Goal: Information Seeking & Learning: Learn about a topic

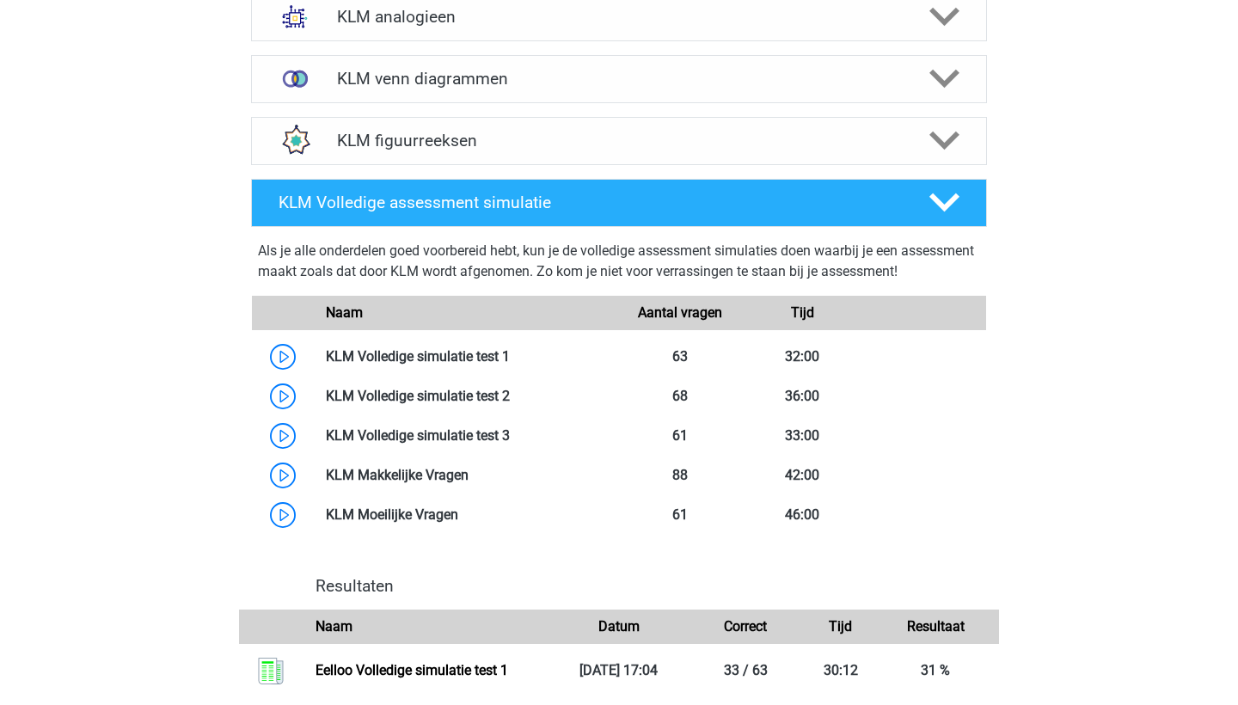
scroll to position [1243, 0]
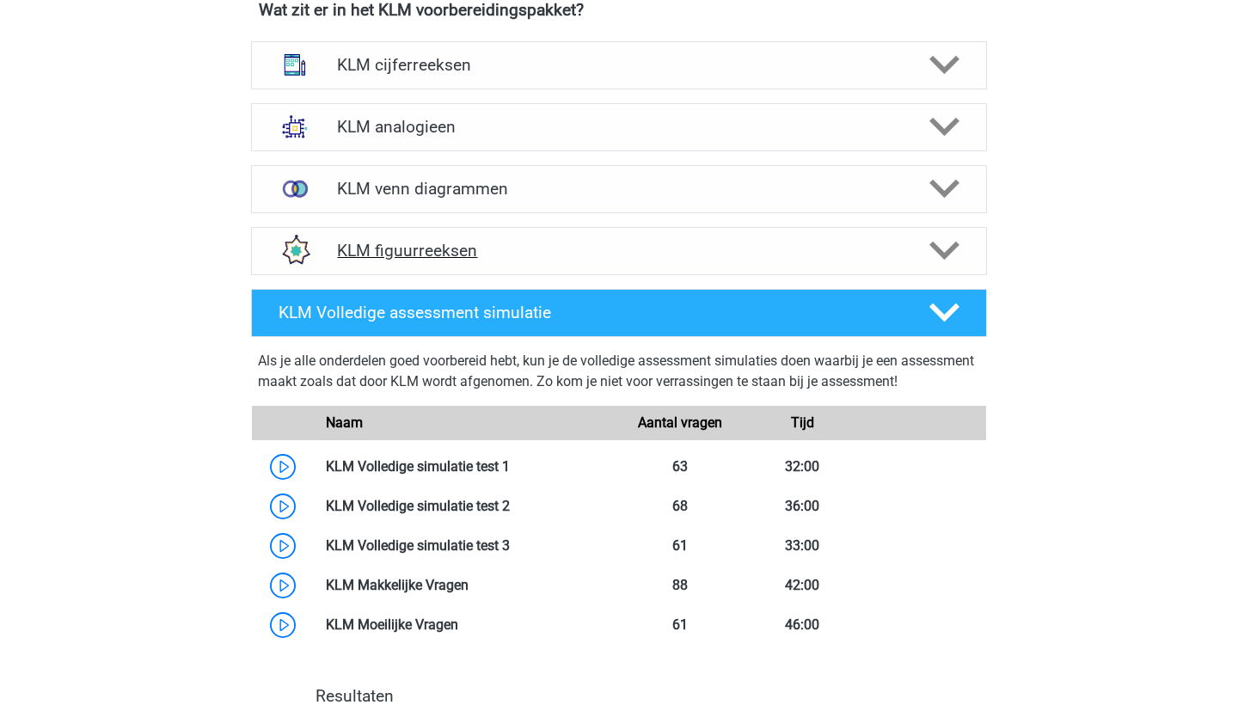
click at [578, 248] on h4 "KLM figuurreeksen" at bounding box center [618, 251] width 563 height 20
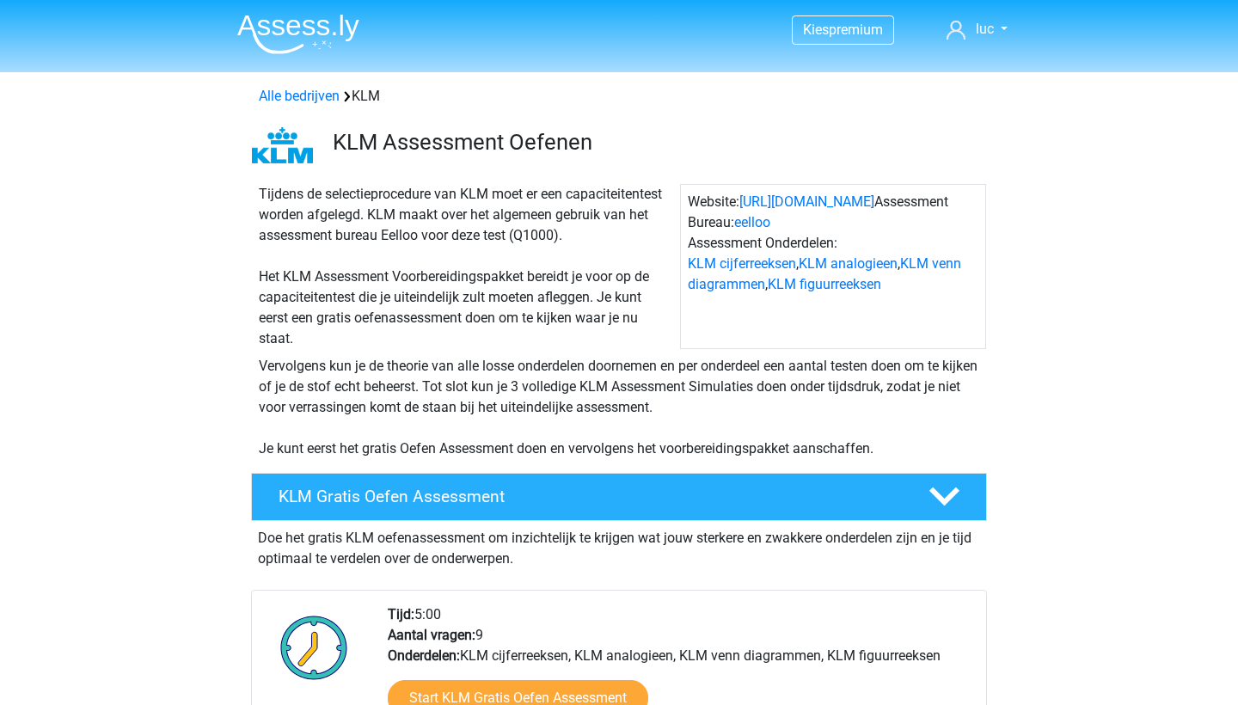
scroll to position [0, 0]
click at [302, 40] on img at bounding box center [298, 34] width 122 height 40
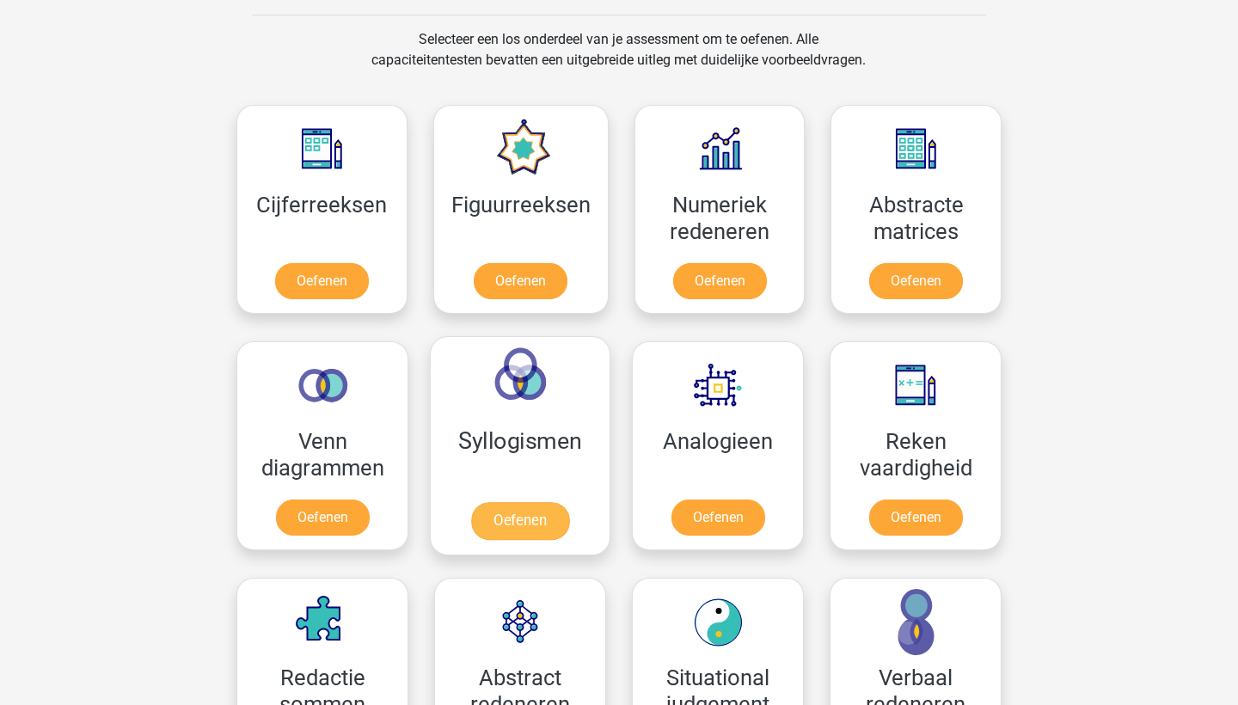
scroll to position [673, 0]
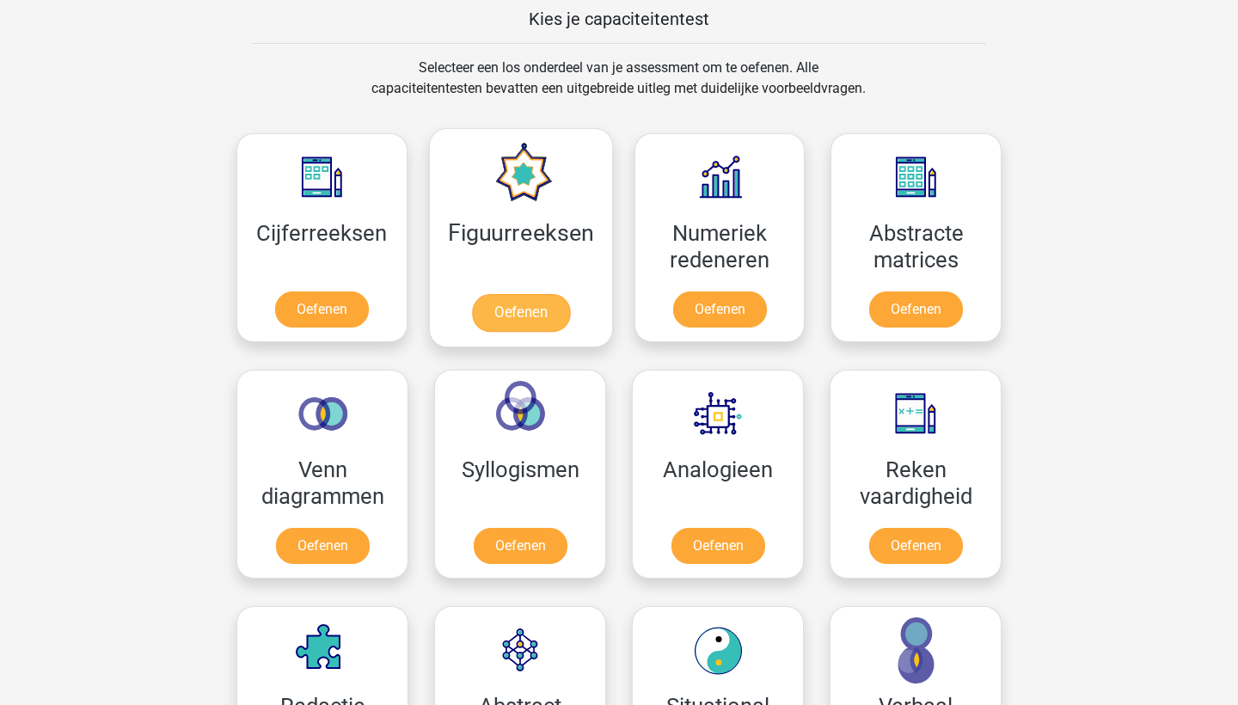
click at [516, 294] on link "Oefenen" at bounding box center [520, 313] width 98 height 38
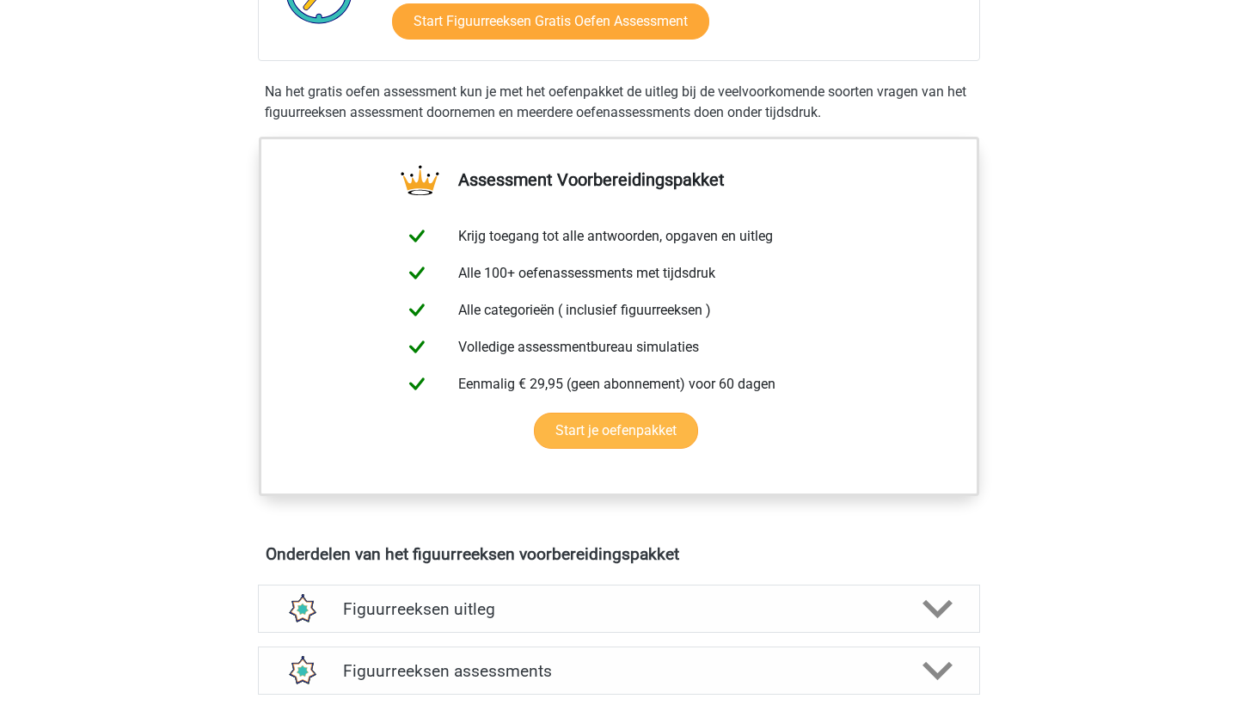
scroll to position [750, 0]
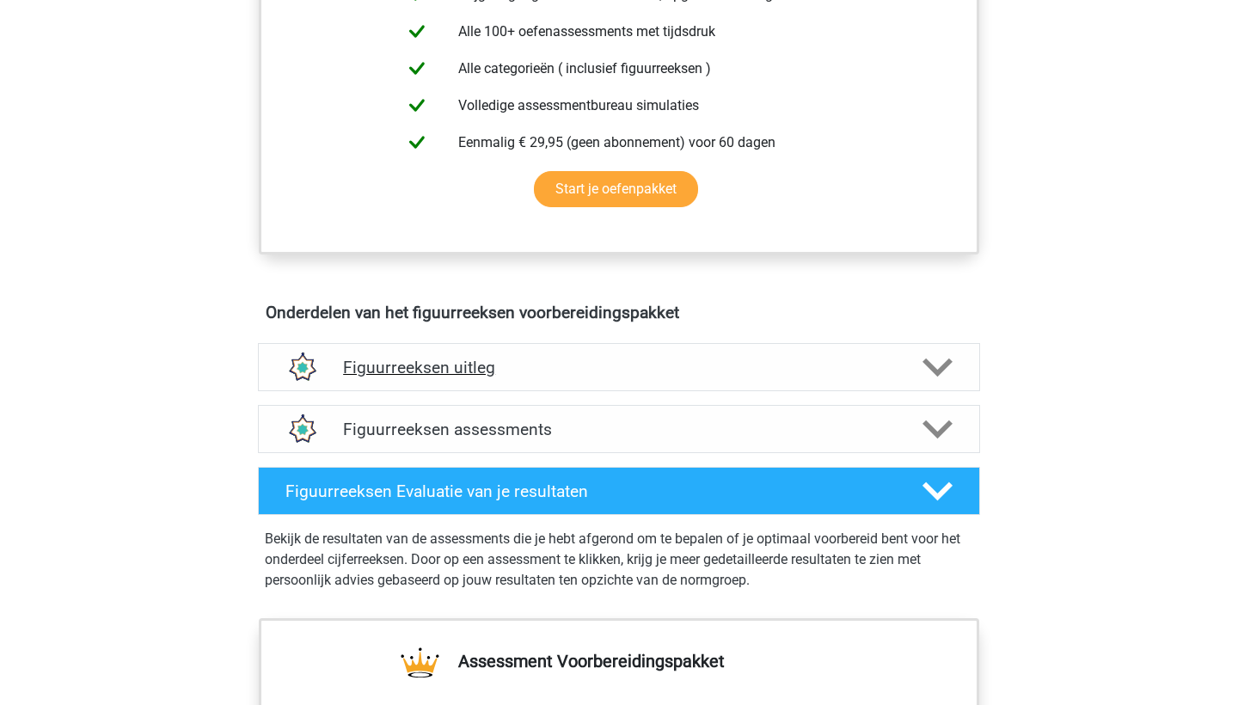
click at [537, 353] on div "Figuurreeksen uitleg" at bounding box center [619, 367] width 722 height 48
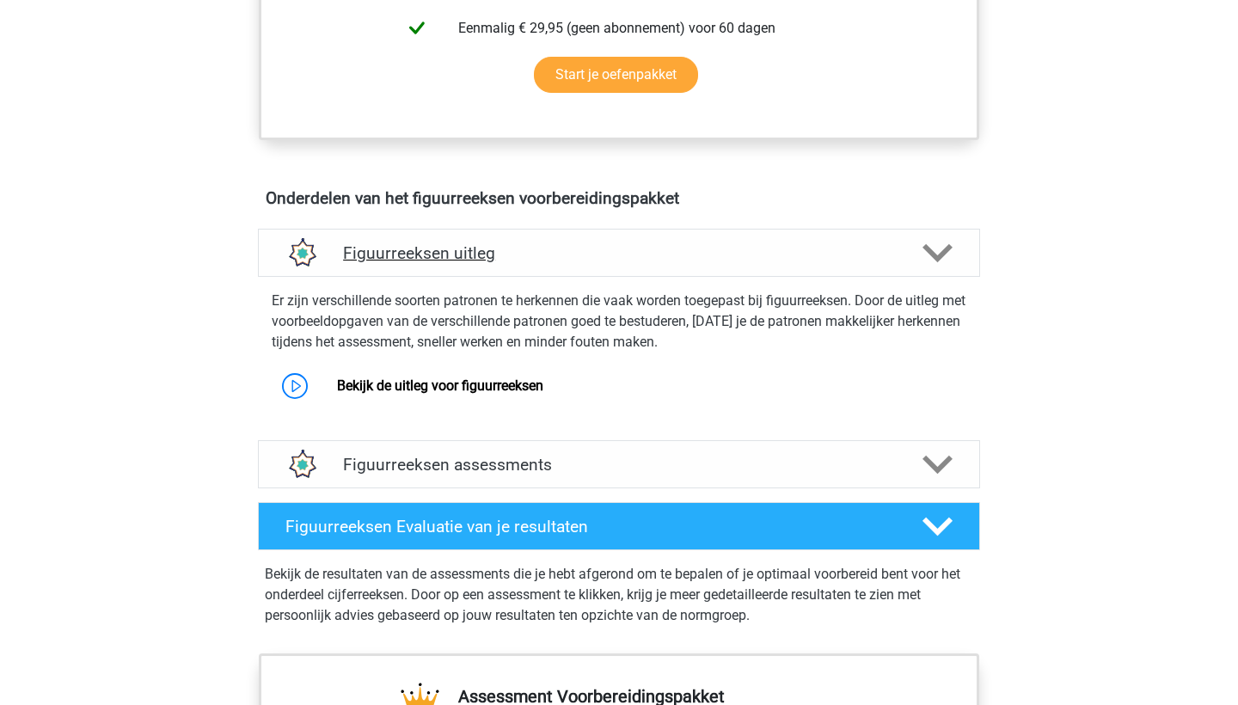
scroll to position [888, 0]
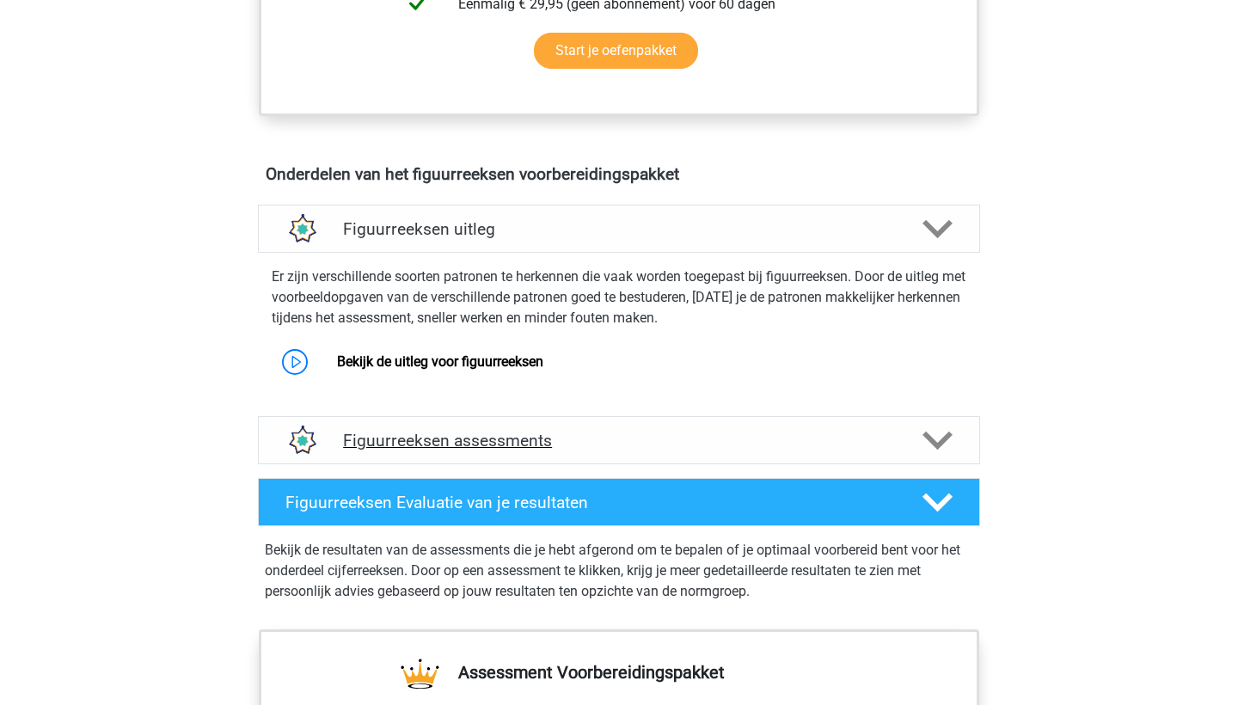
click at [568, 452] on div "Figuurreeksen assessments" at bounding box center [619, 440] width 722 height 48
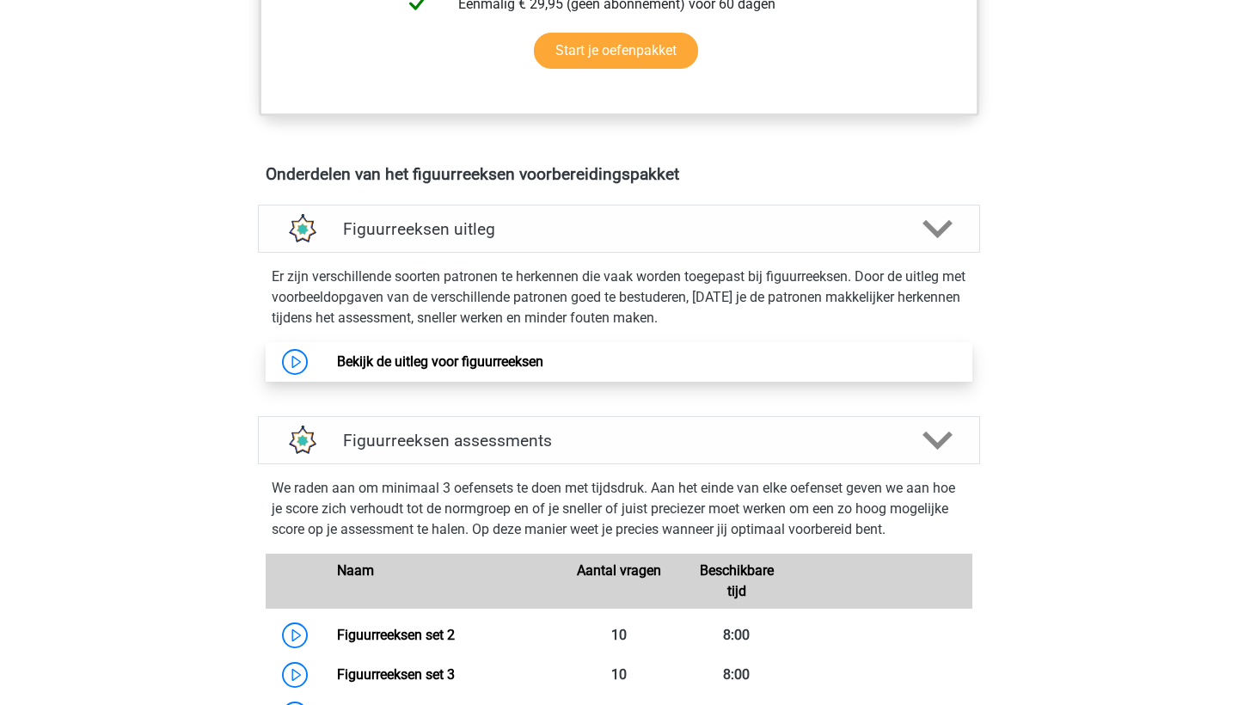
click at [421, 363] on link "Bekijk de uitleg voor figuurreeksen" at bounding box center [440, 361] width 206 height 16
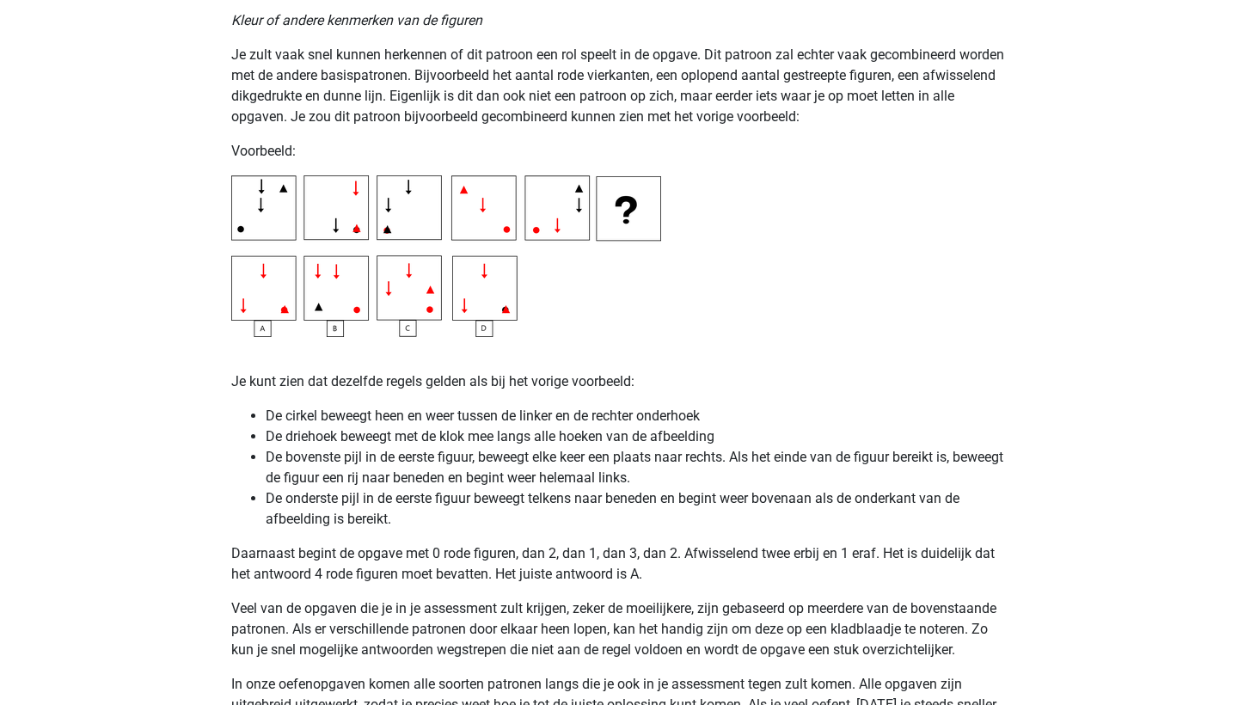
scroll to position [3087, 0]
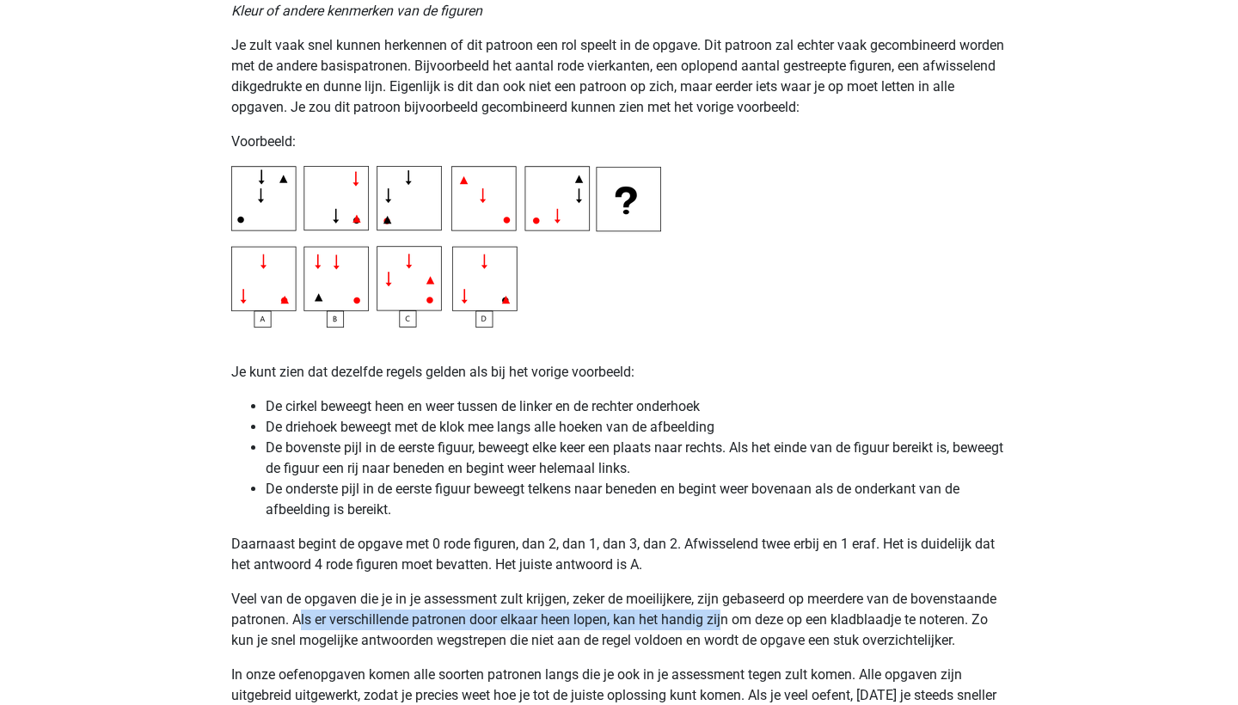
drag, startPoint x: 304, startPoint y: 624, endPoint x: 725, endPoint y: 613, distance: 421.5
click at [725, 613] on p "Veel van de opgaven die je in je assessment zult krijgen, zeker de moeilijkere,…" at bounding box center [619, 620] width 776 height 62
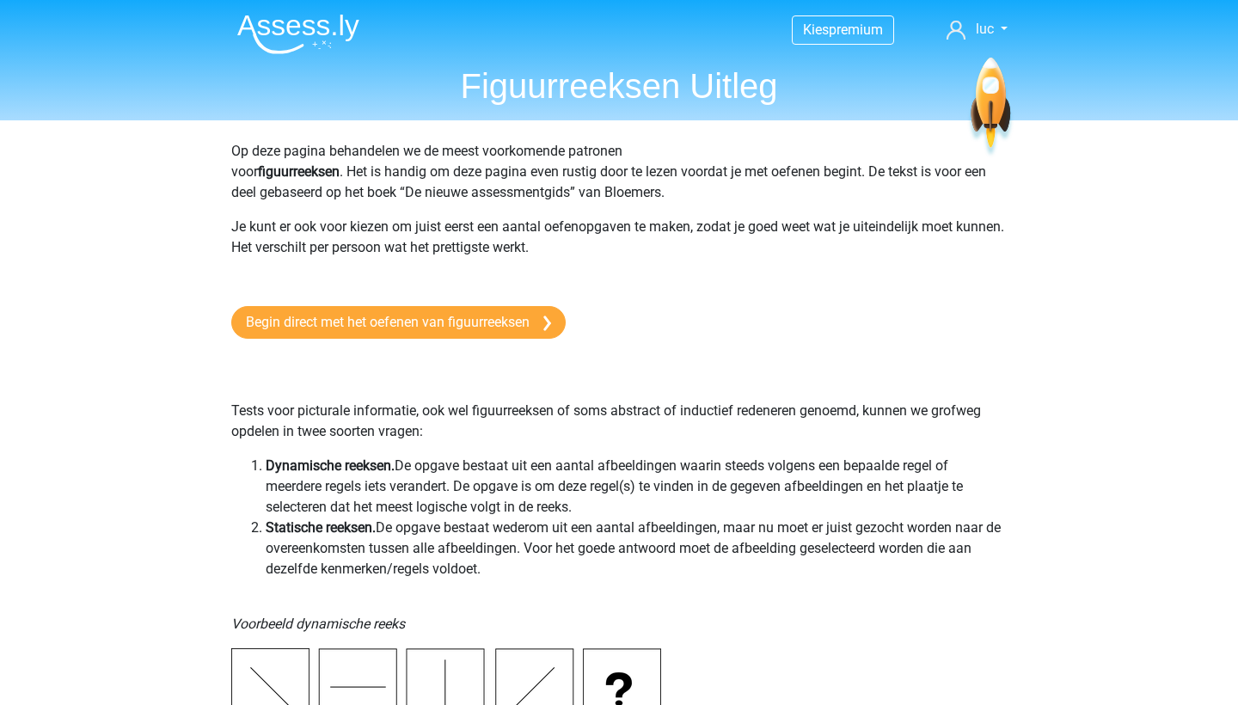
scroll to position [0, 0]
click at [422, 324] on link "Begin direct met het oefenen van figuurreeksen" at bounding box center [398, 322] width 335 height 33
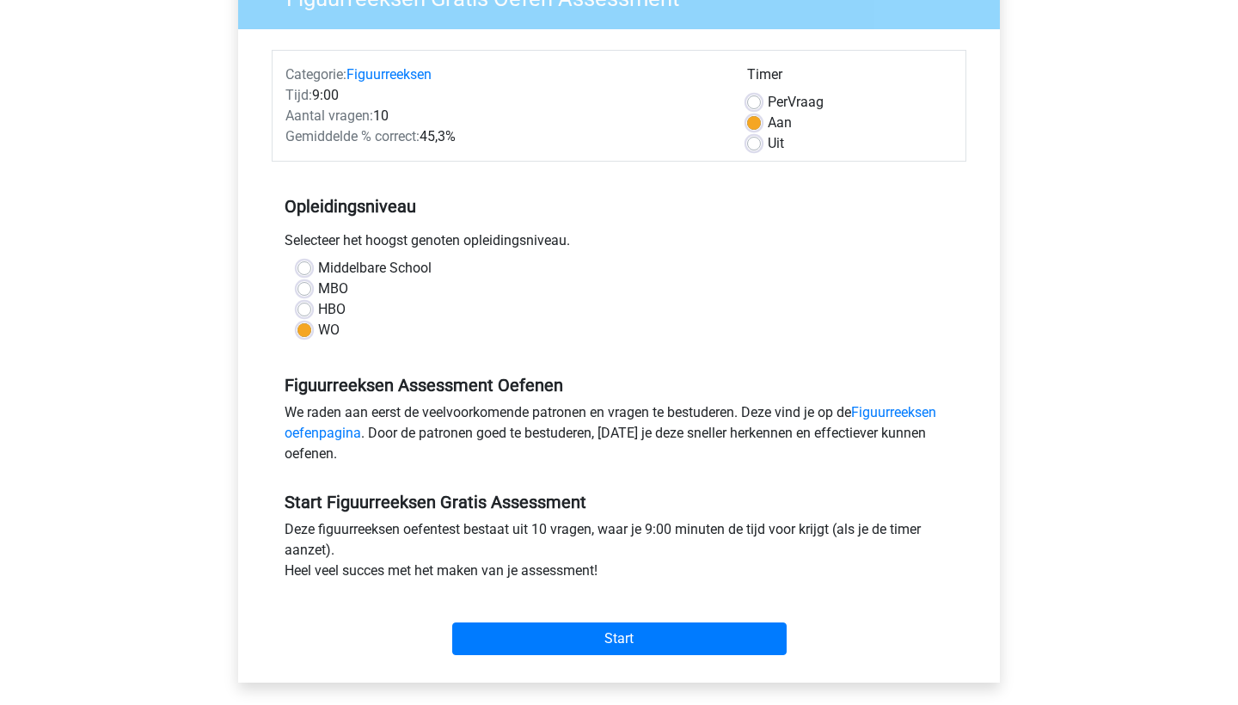
scroll to position [190, 0]
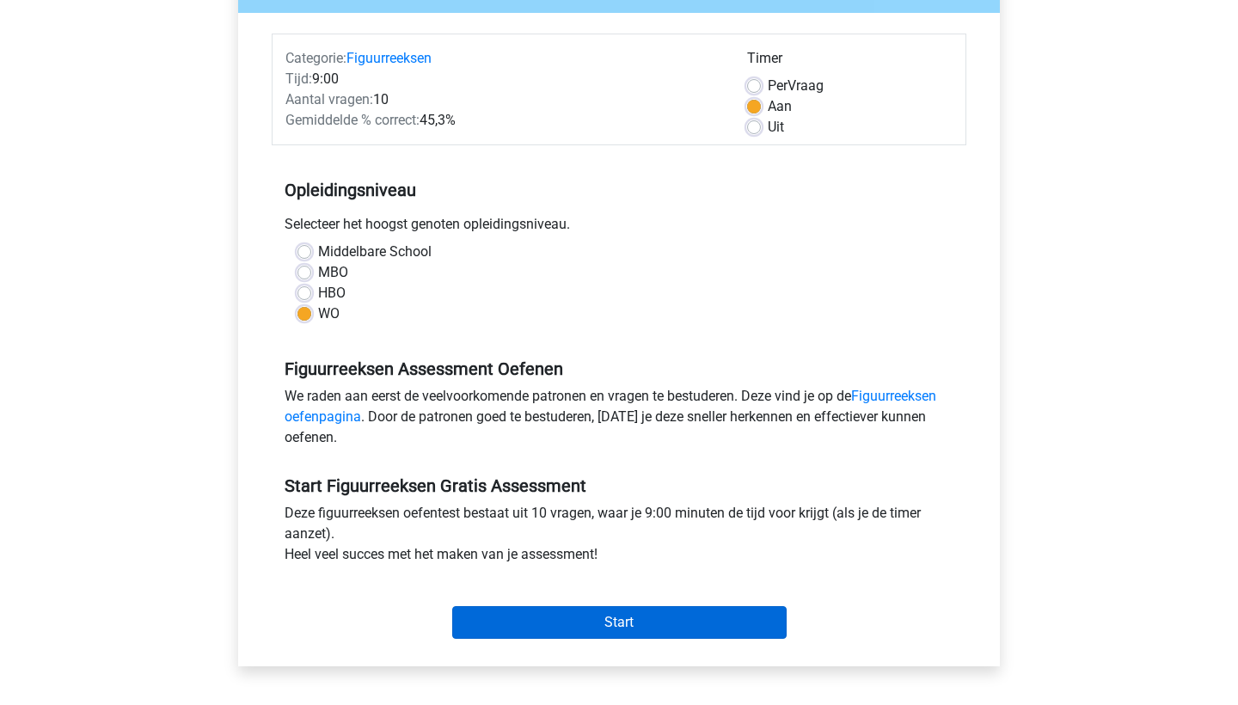
click at [498, 615] on input "Start" at bounding box center [619, 622] width 335 height 33
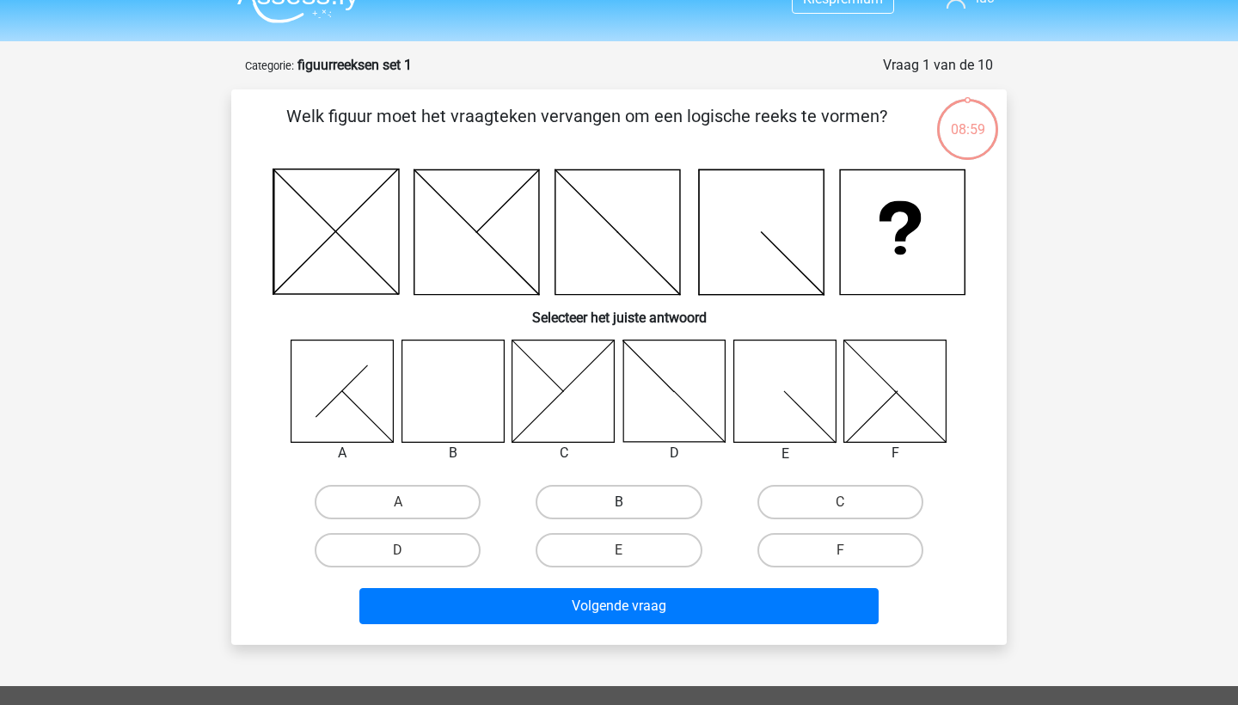
scroll to position [33, 0]
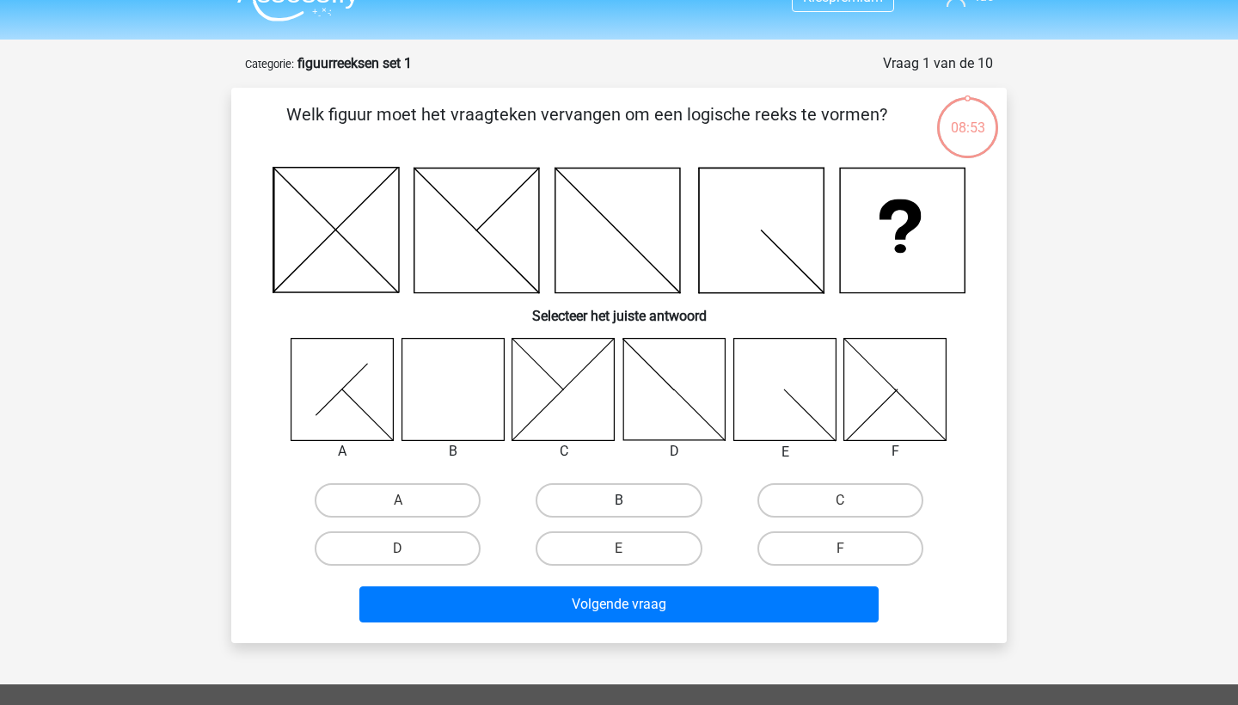
click at [606, 503] on label "B" at bounding box center [619, 500] width 166 height 34
click at [619, 503] on input "B" at bounding box center [624, 505] width 11 height 11
radio input "true"
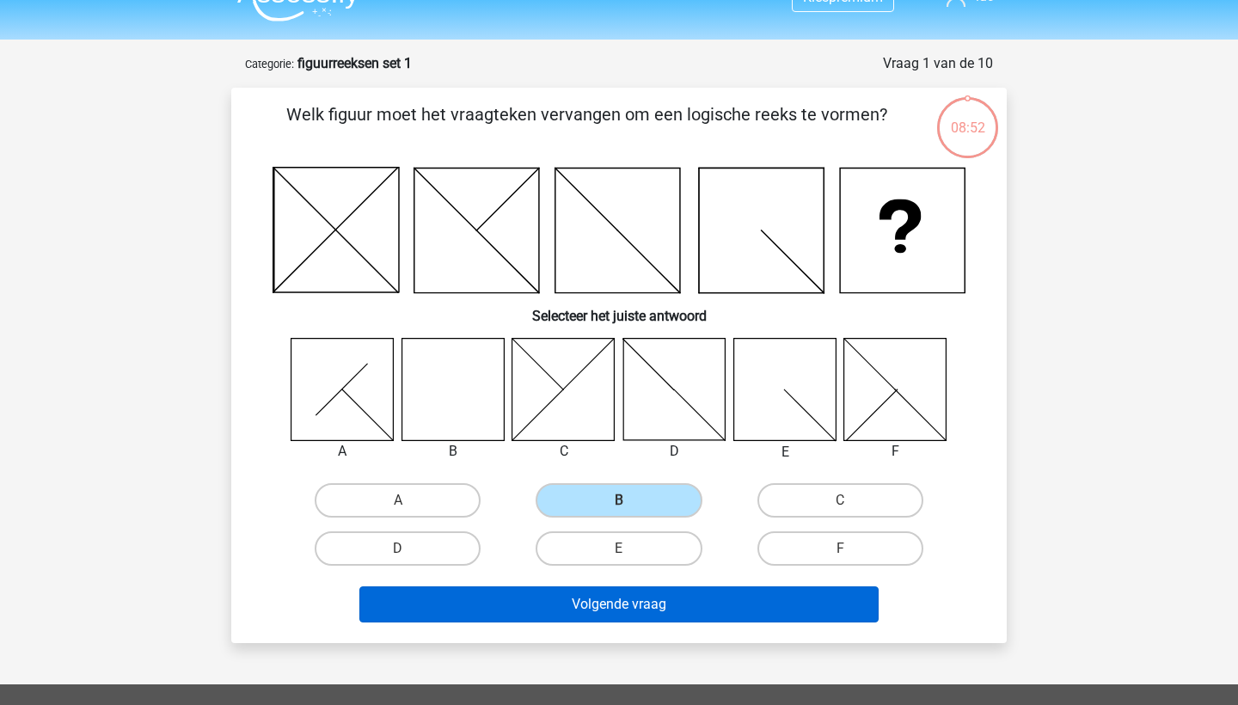
click at [604, 611] on button "Volgende vraag" at bounding box center [619, 604] width 520 height 36
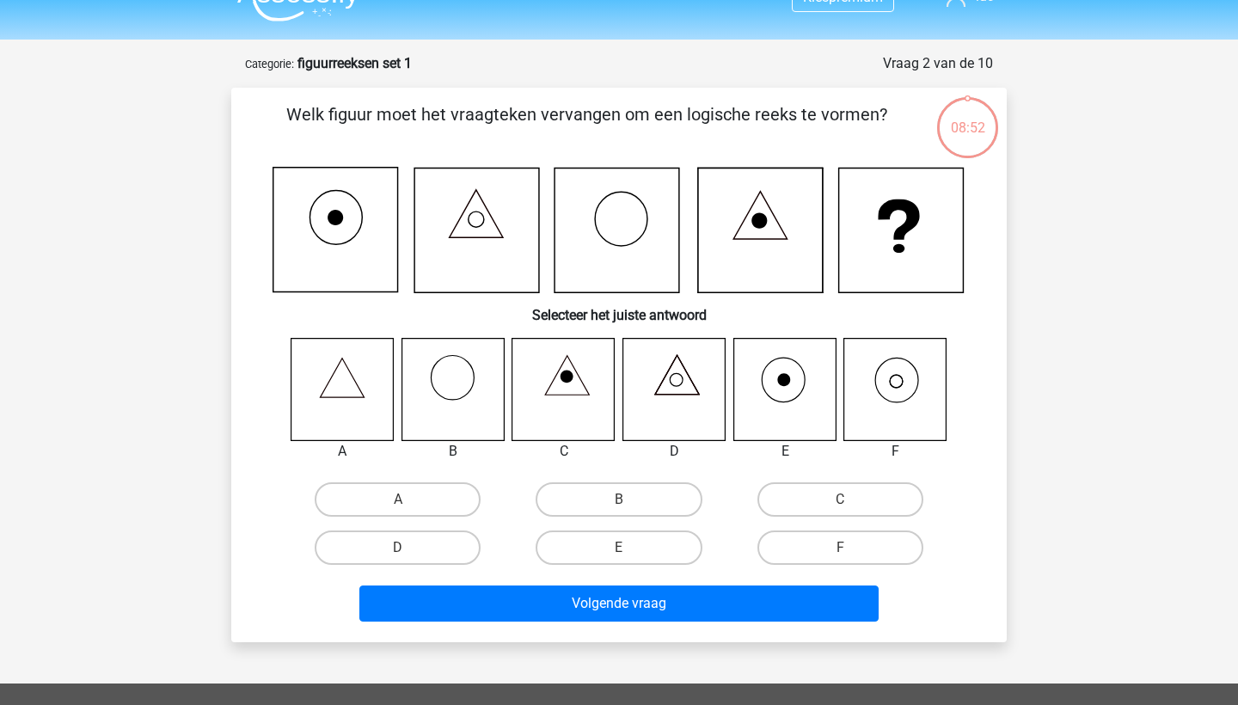
scroll to position [86, 0]
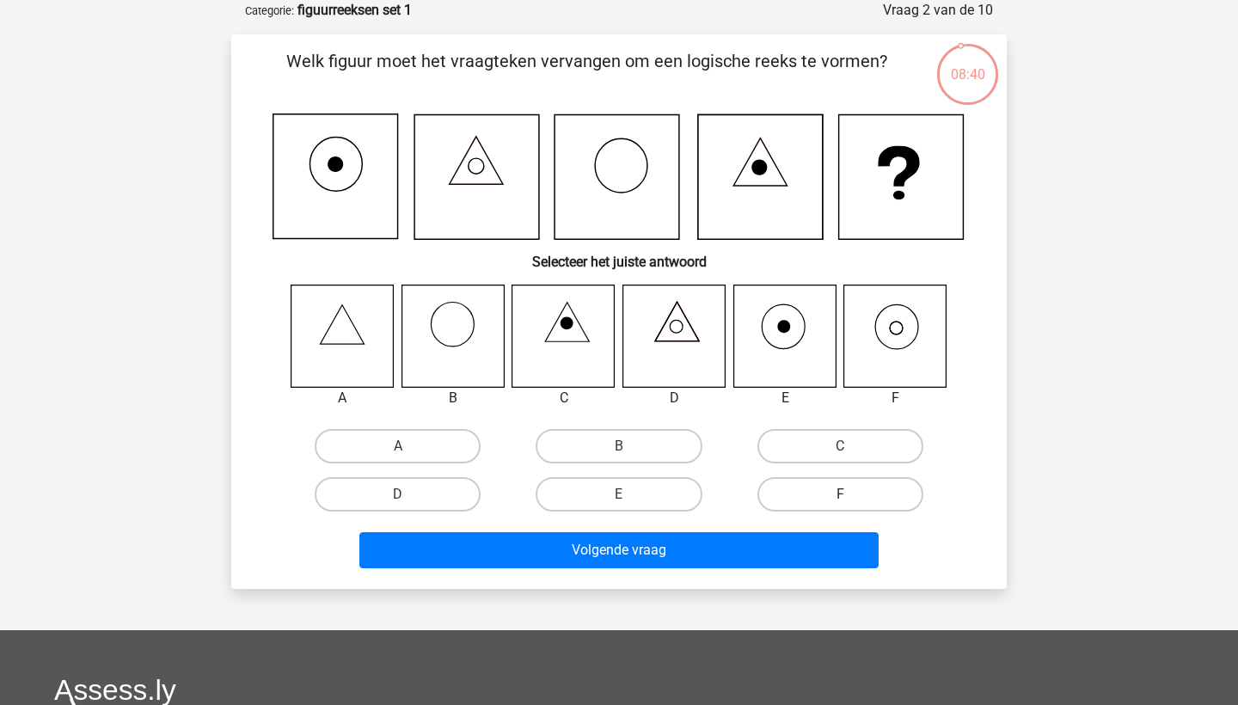
click at [824, 494] on label "F" at bounding box center [841, 494] width 166 height 34
click at [840, 494] on input "F" at bounding box center [845, 499] width 11 height 11
radio input "true"
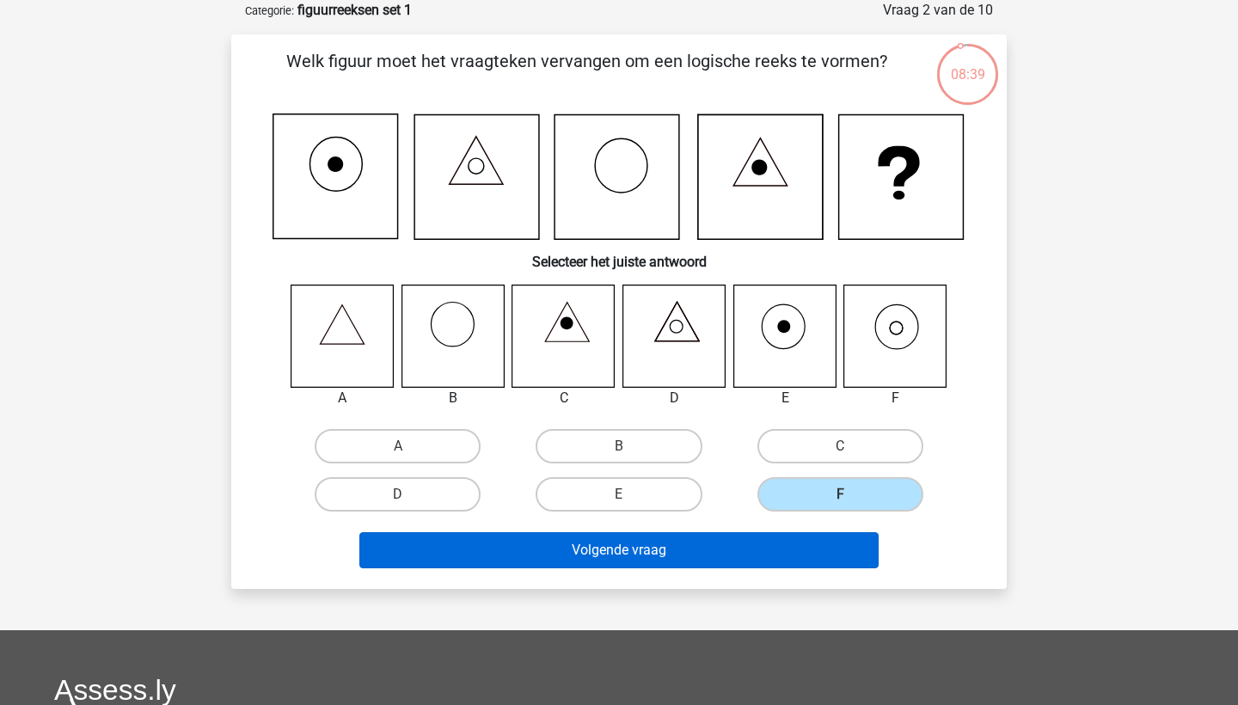
click at [763, 544] on button "Volgende vraag" at bounding box center [619, 550] width 520 height 36
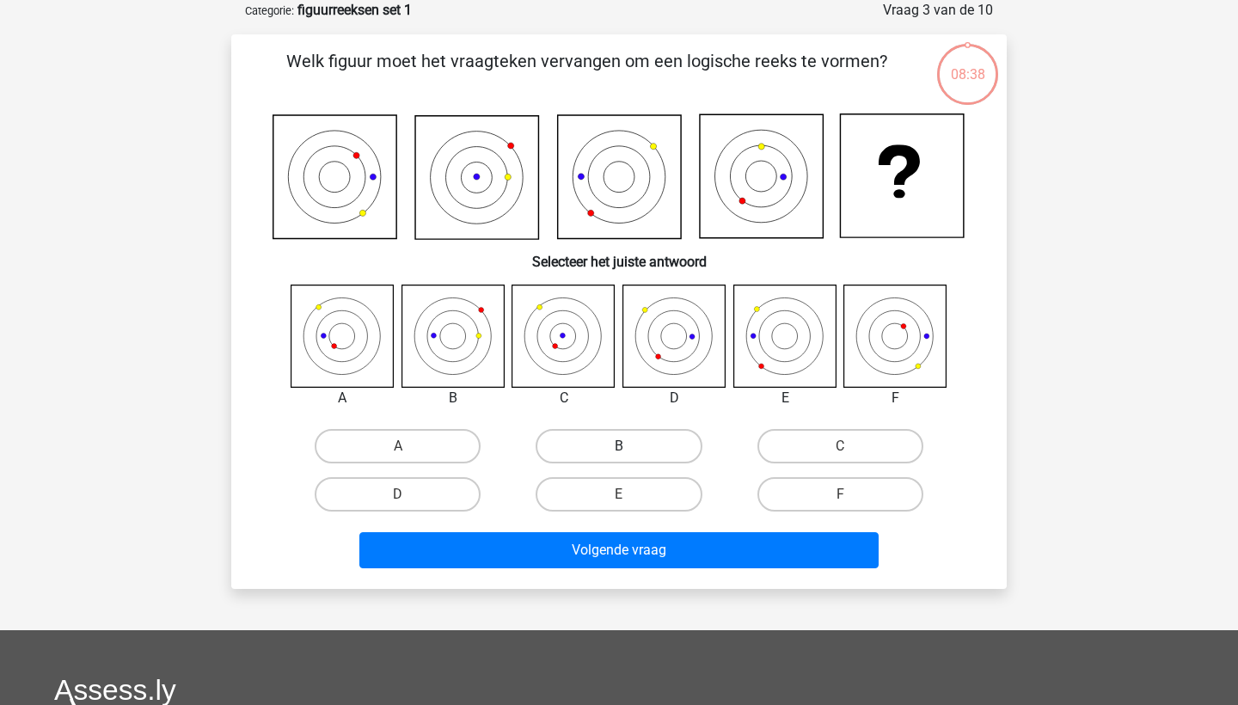
scroll to position [57, 0]
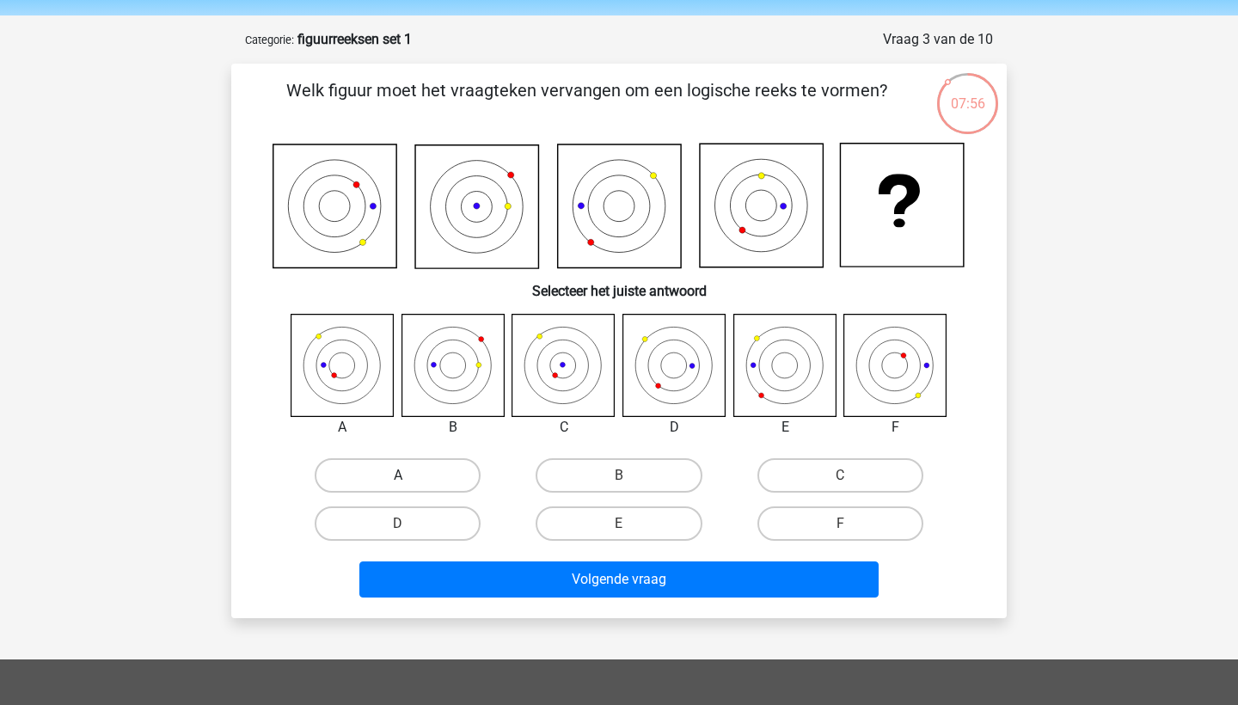
click at [371, 475] on label "A" at bounding box center [398, 475] width 166 height 34
click at [398, 476] on input "A" at bounding box center [403, 481] width 11 height 11
radio input "true"
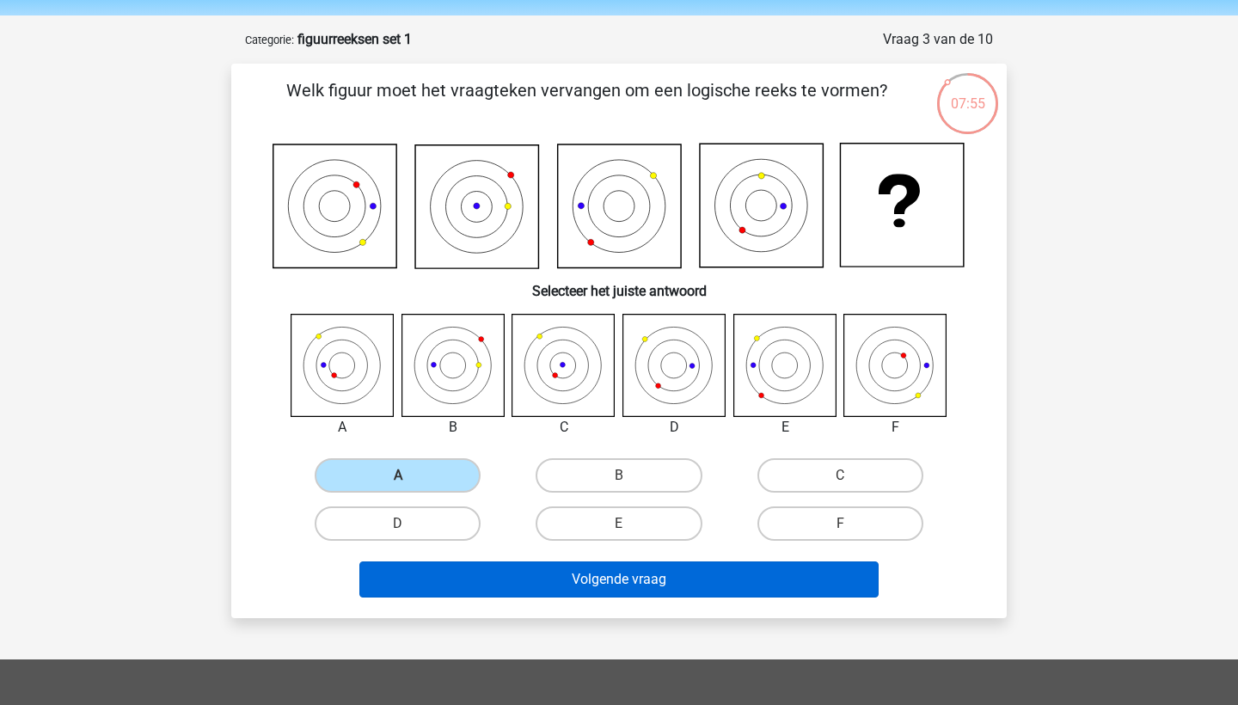
click at [505, 582] on button "Volgende vraag" at bounding box center [619, 580] width 520 height 36
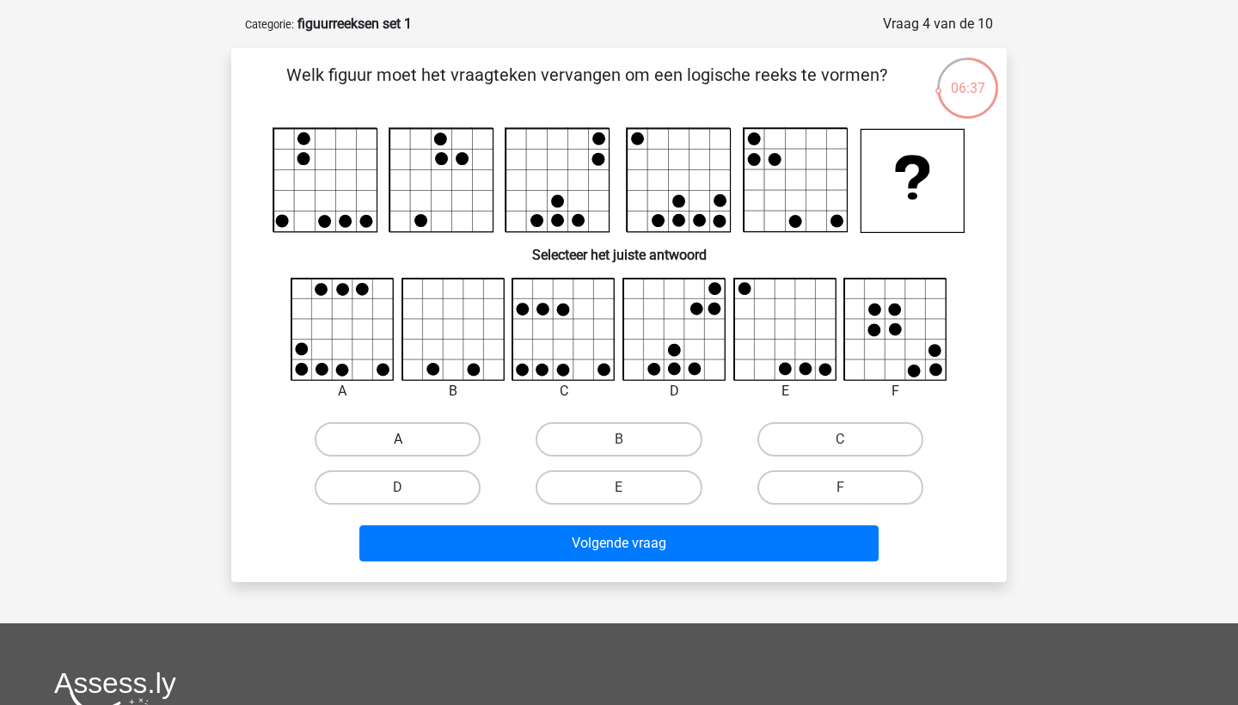
scroll to position [70, 0]
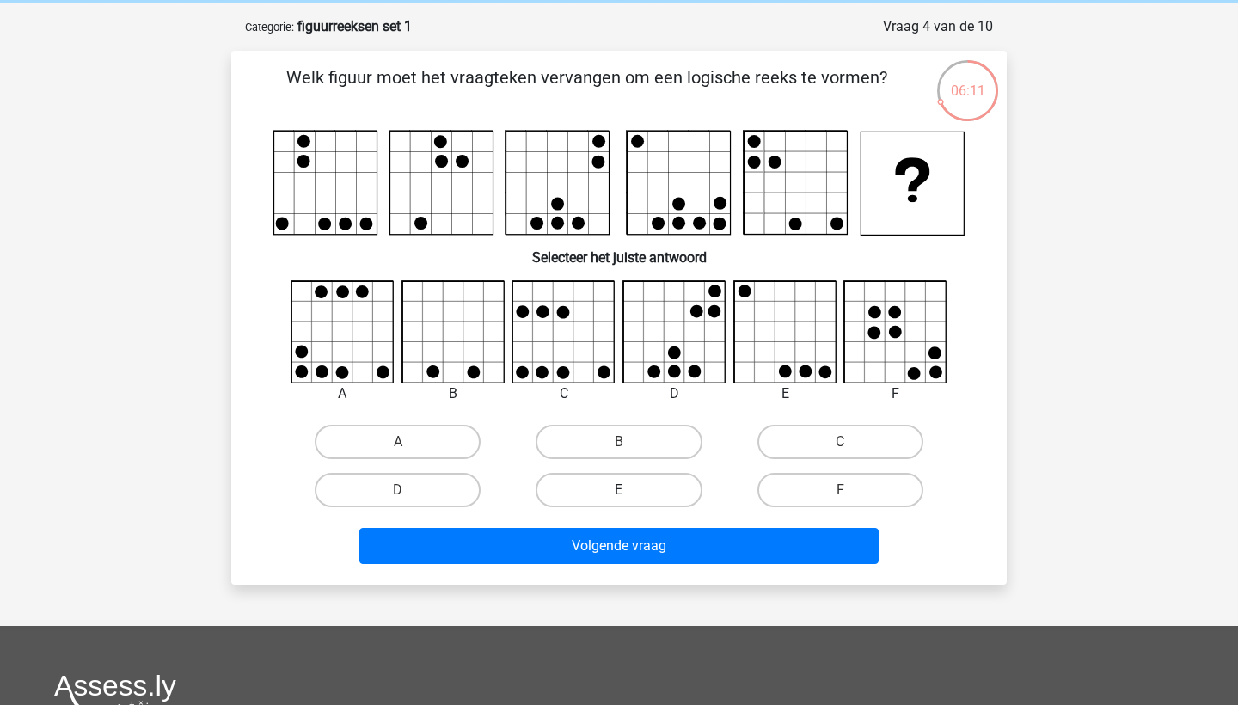
click at [660, 486] on label "E" at bounding box center [619, 490] width 166 height 34
click at [630, 490] on input "E" at bounding box center [624, 495] width 11 height 11
radio input "true"
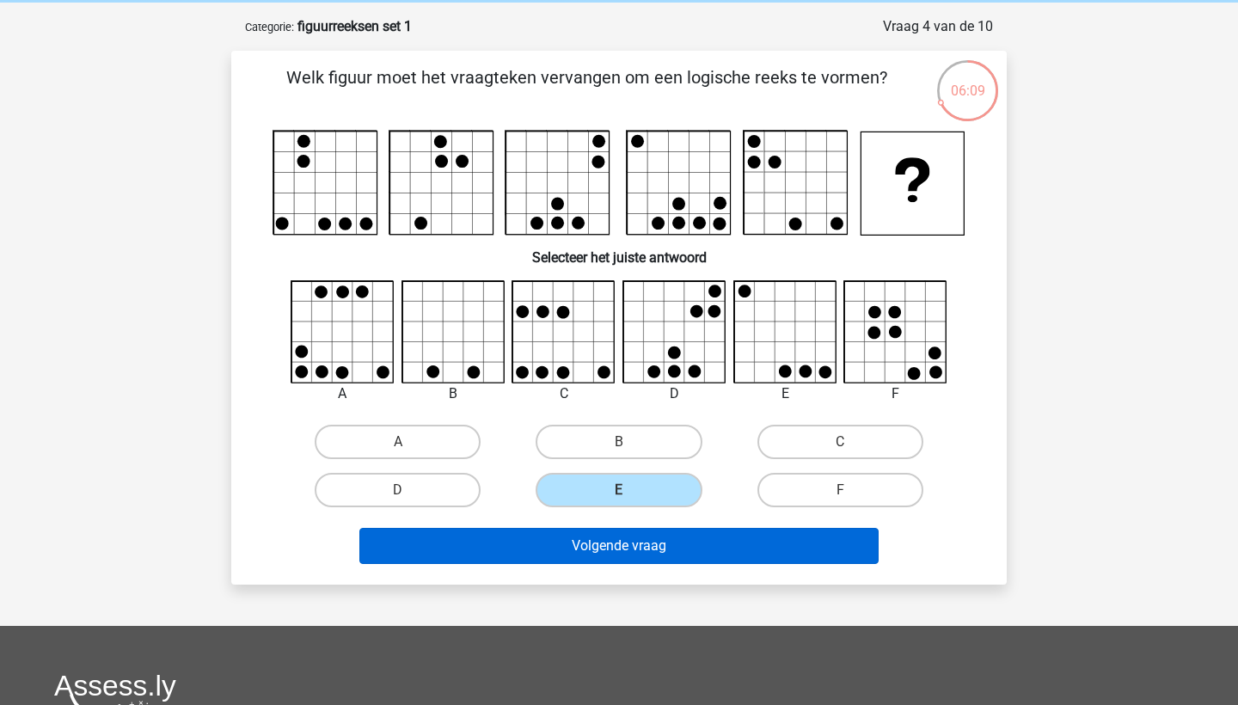
click at [641, 549] on button "Volgende vraag" at bounding box center [619, 546] width 520 height 36
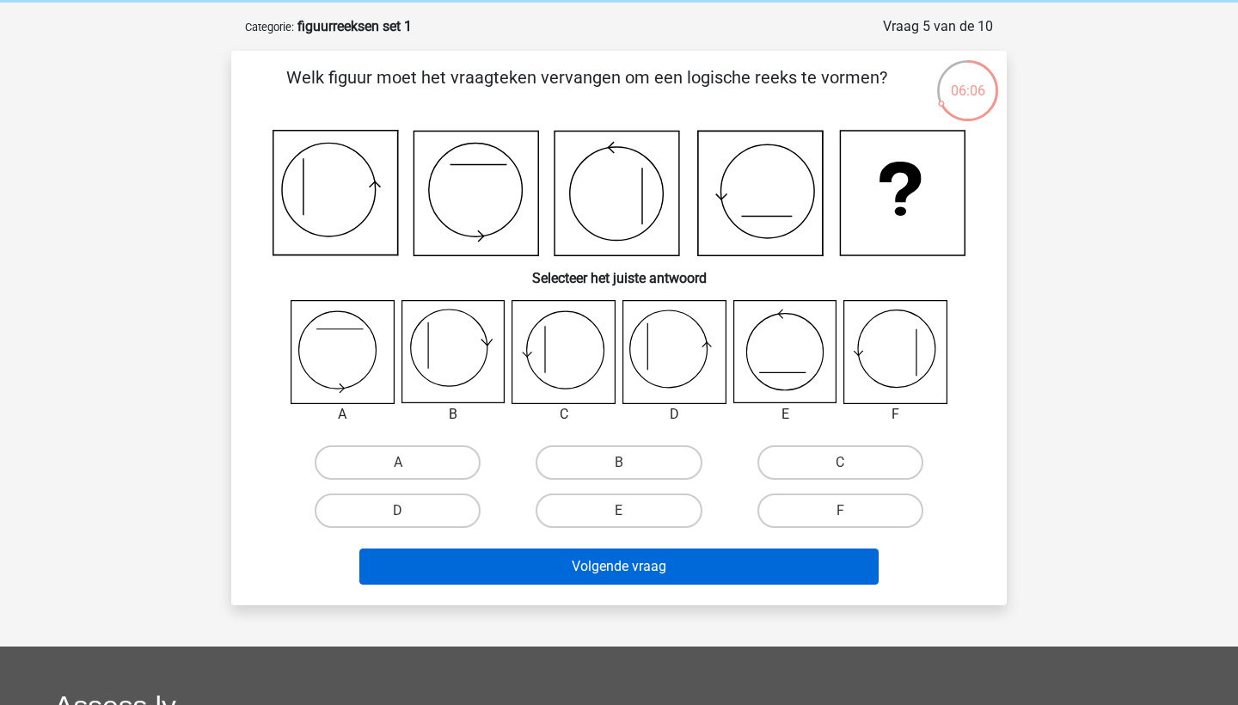
scroll to position [86, 0]
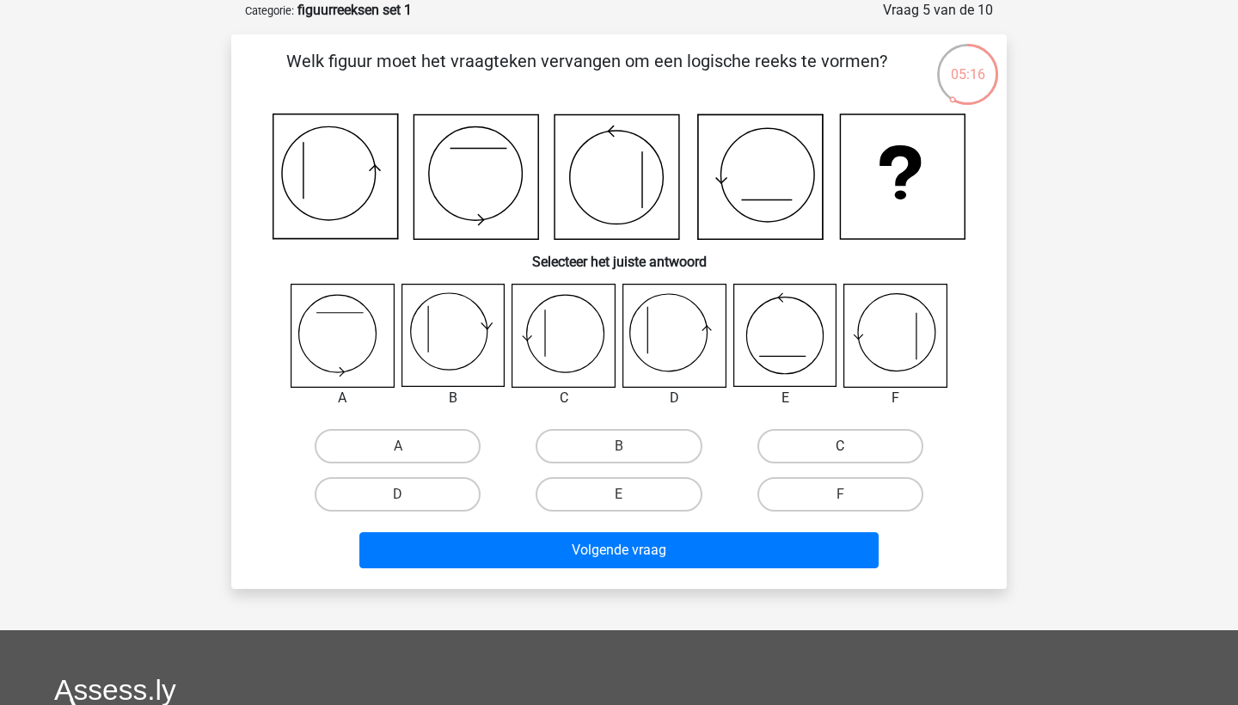
click at [874, 440] on label "C" at bounding box center [841, 446] width 166 height 34
click at [851, 446] on input "C" at bounding box center [845, 451] width 11 height 11
radio input "true"
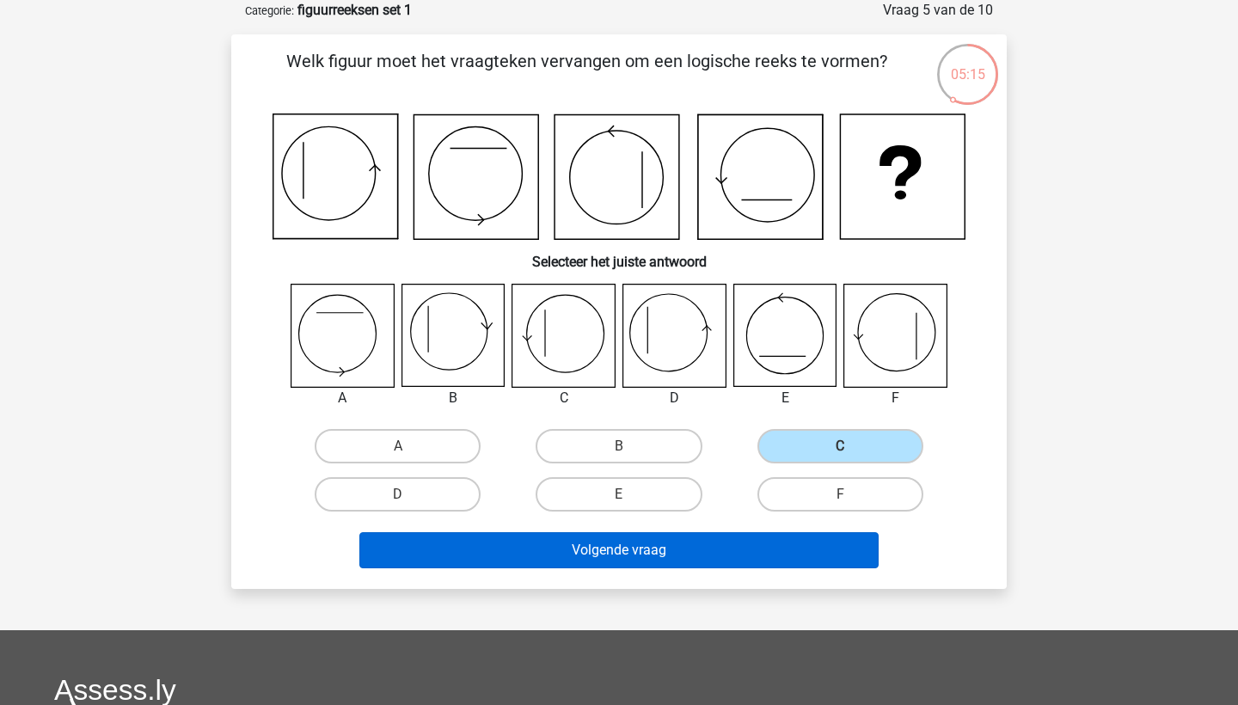
click at [613, 542] on button "Volgende vraag" at bounding box center [619, 550] width 520 height 36
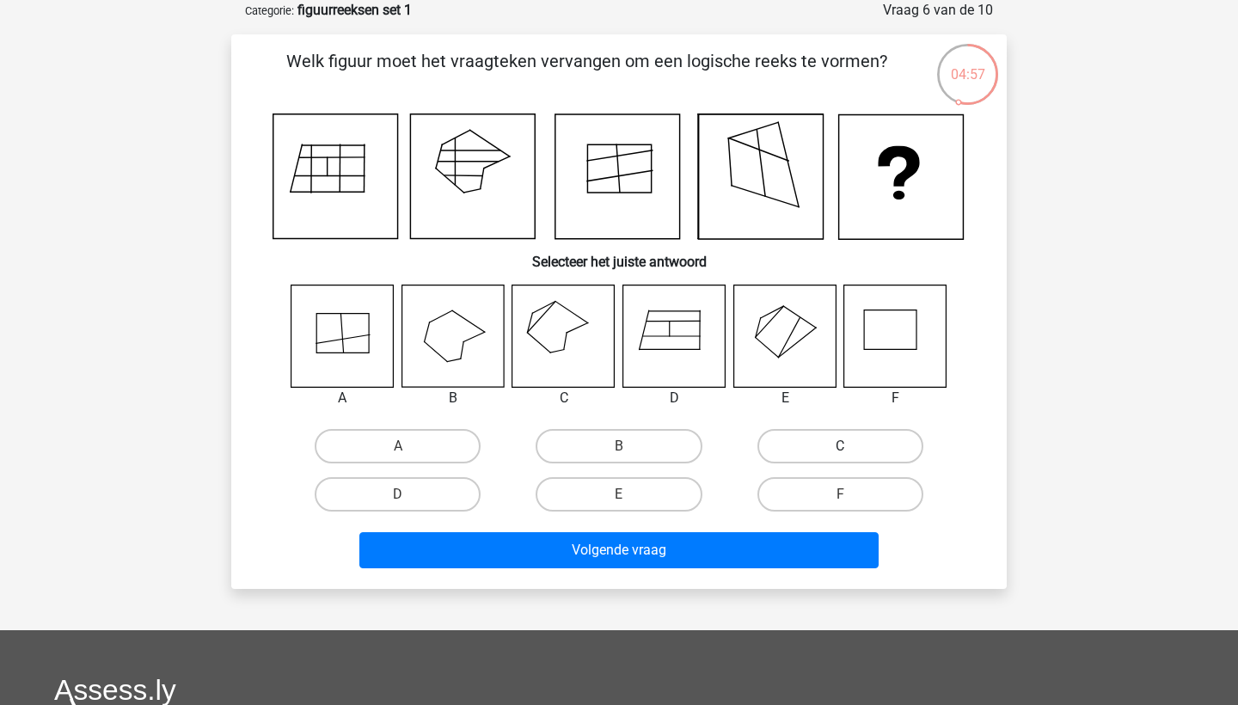
click at [795, 449] on label "C" at bounding box center [841, 446] width 166 height 34
click at [840, 449] on input "C" at bounding box center [845, 451] width 11 height 11
radio input "true"
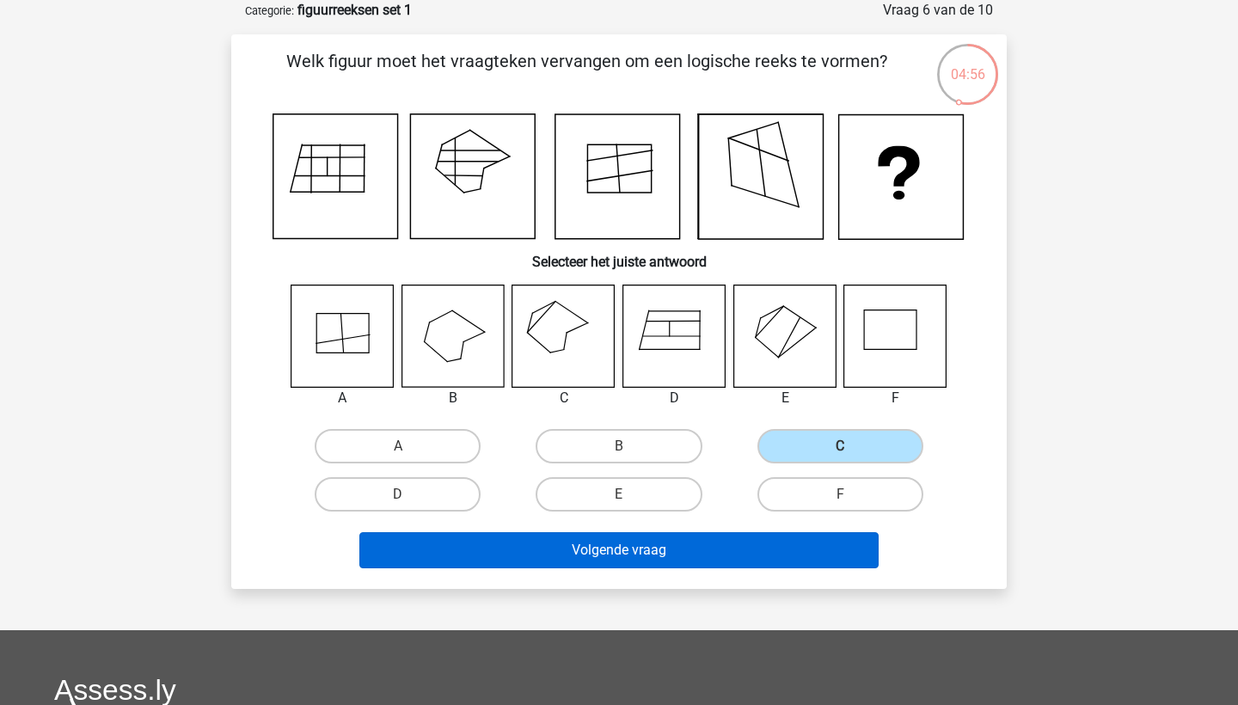
click at [671, 562] on button "Volgende vraag" at bounding box center [619, 550] width 520 height 36
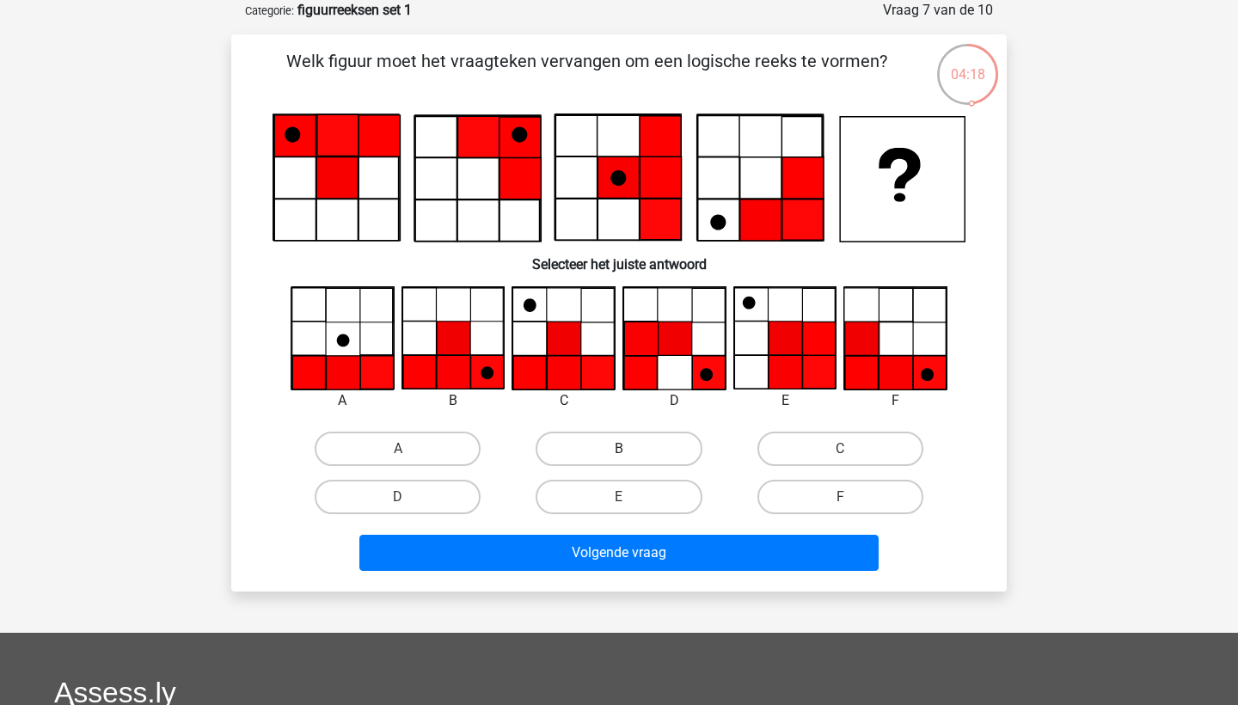
click at [650, 451] on label "B" at bounding box center [619, 449] width 166 height 34
click at [630, 451] on input "B" at bounding box center [624, 454] width 11 height 11
radio input "true"
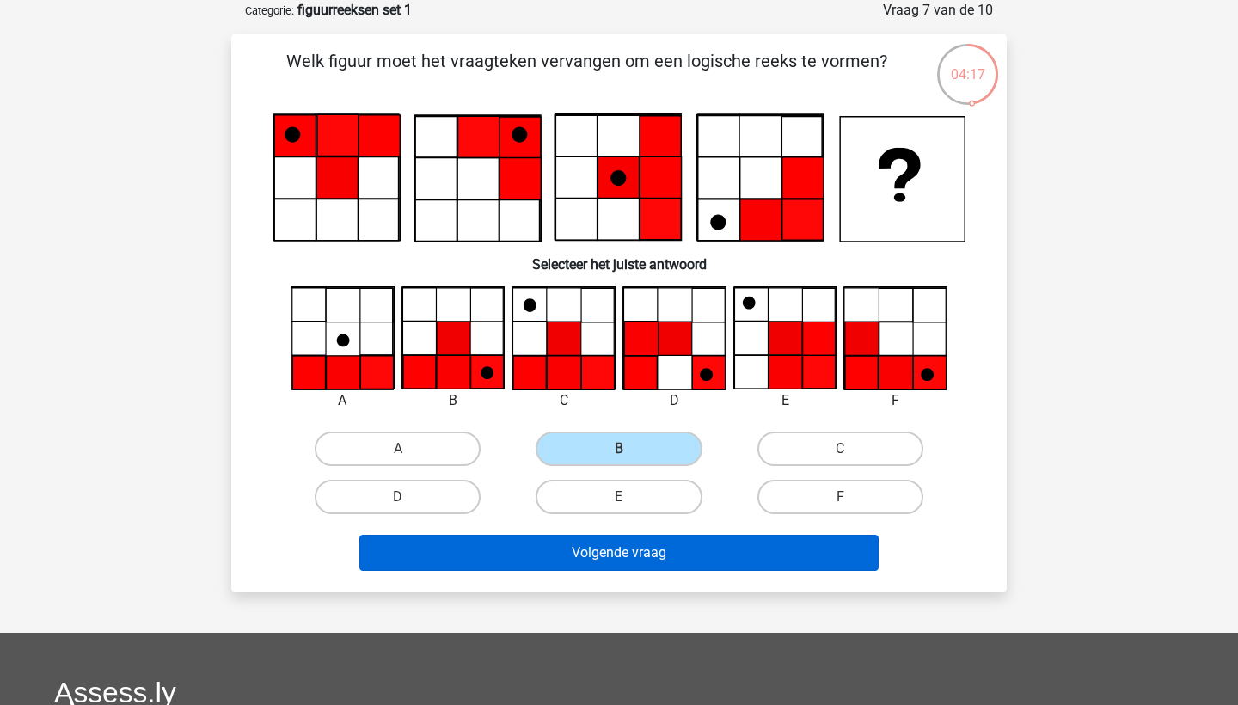
click at [657, 553] on button "Volgende vraag" at bounding box center [619, 553] width 520 height 36
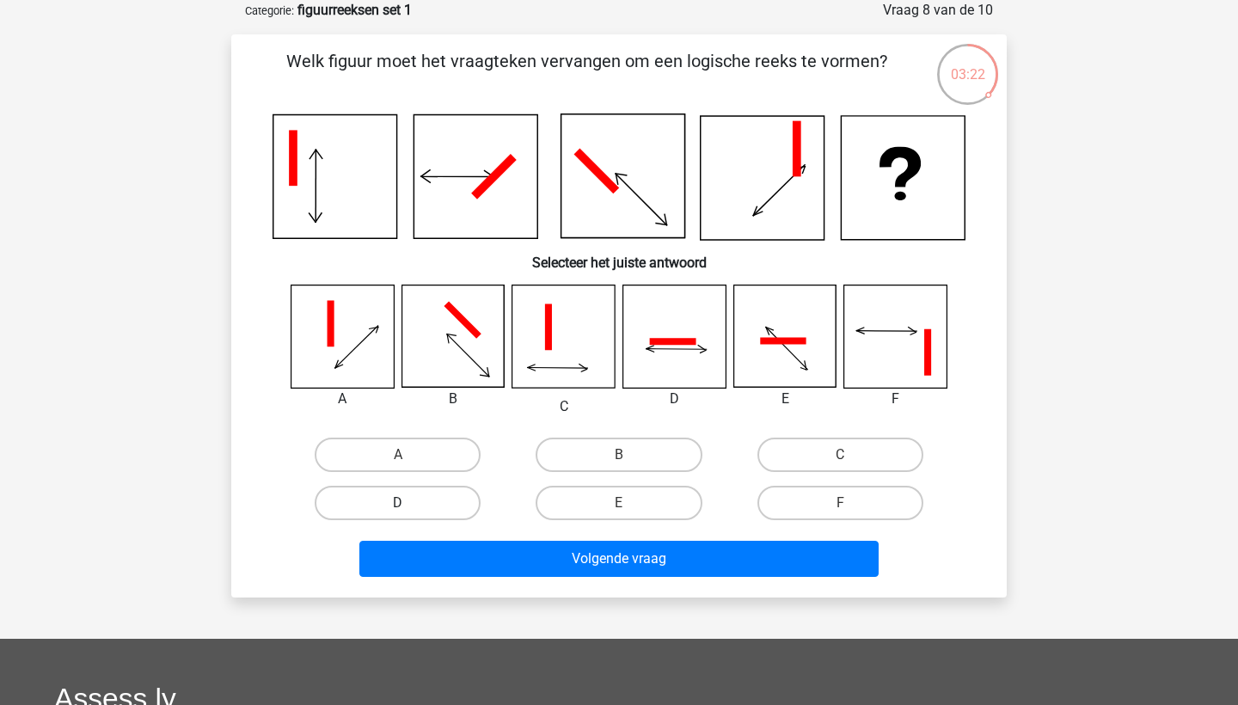
click at [463, 494] on label "D" at bounding box center [398, 503] width 166 height 34
click at [409, 503] on input "D" at bounding box center [403, 508] width 11 height 11
radio input "true"
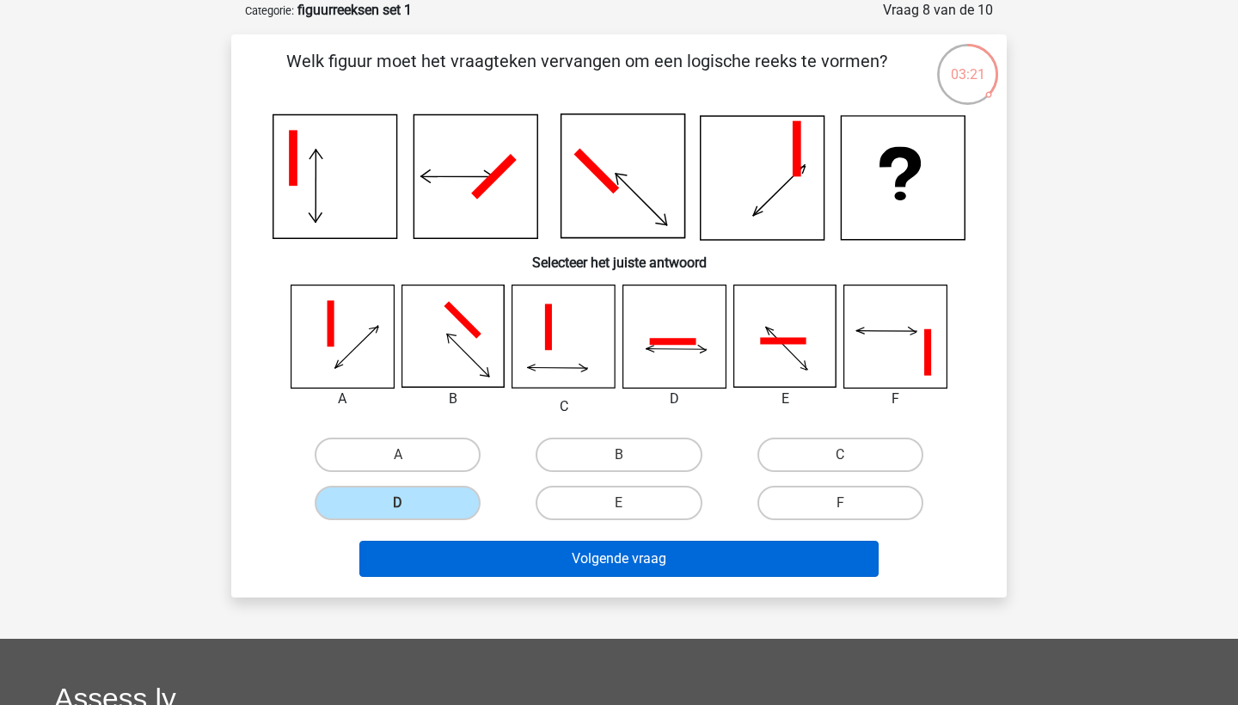
click at [492, 571] on button "Volgende vraag" at bounding box center [619, 559] width 520 height 36
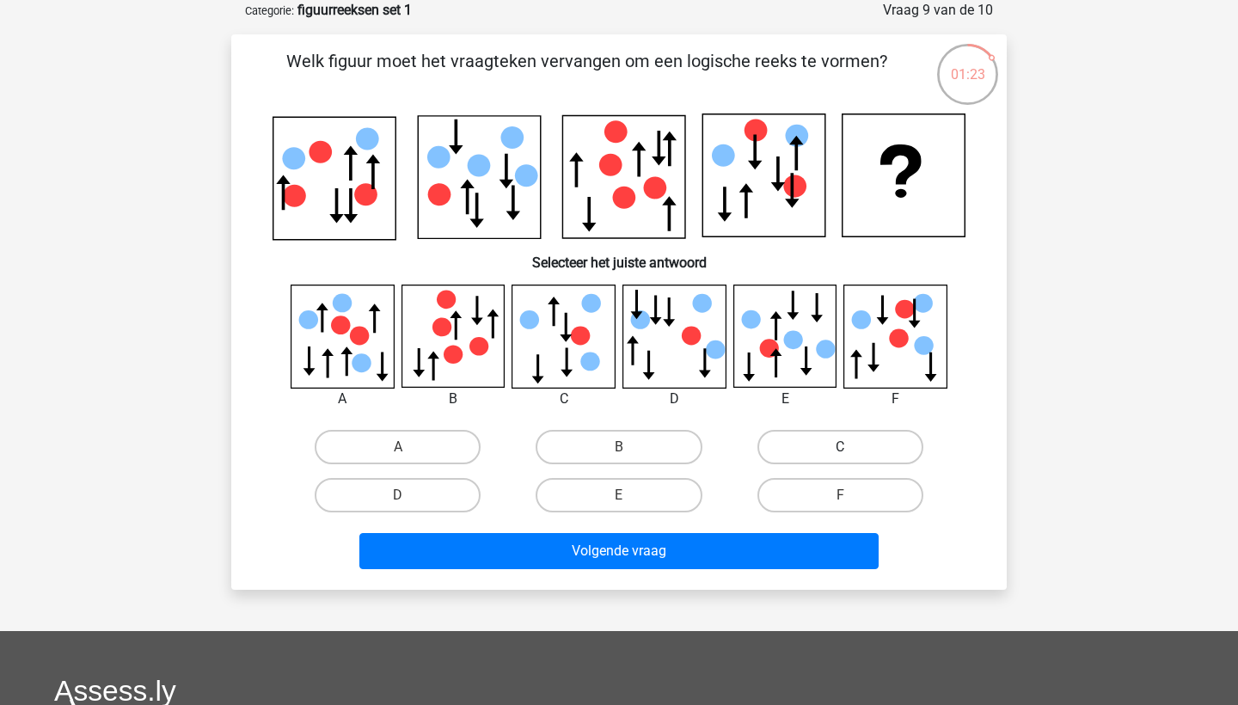
click at [829, 440] on label "C" at bounding box center [841, 447] width 166 height 34
click at [840, 447] on input "C" at bounding box center [845, 452] width 11 height 11
radio input "true"
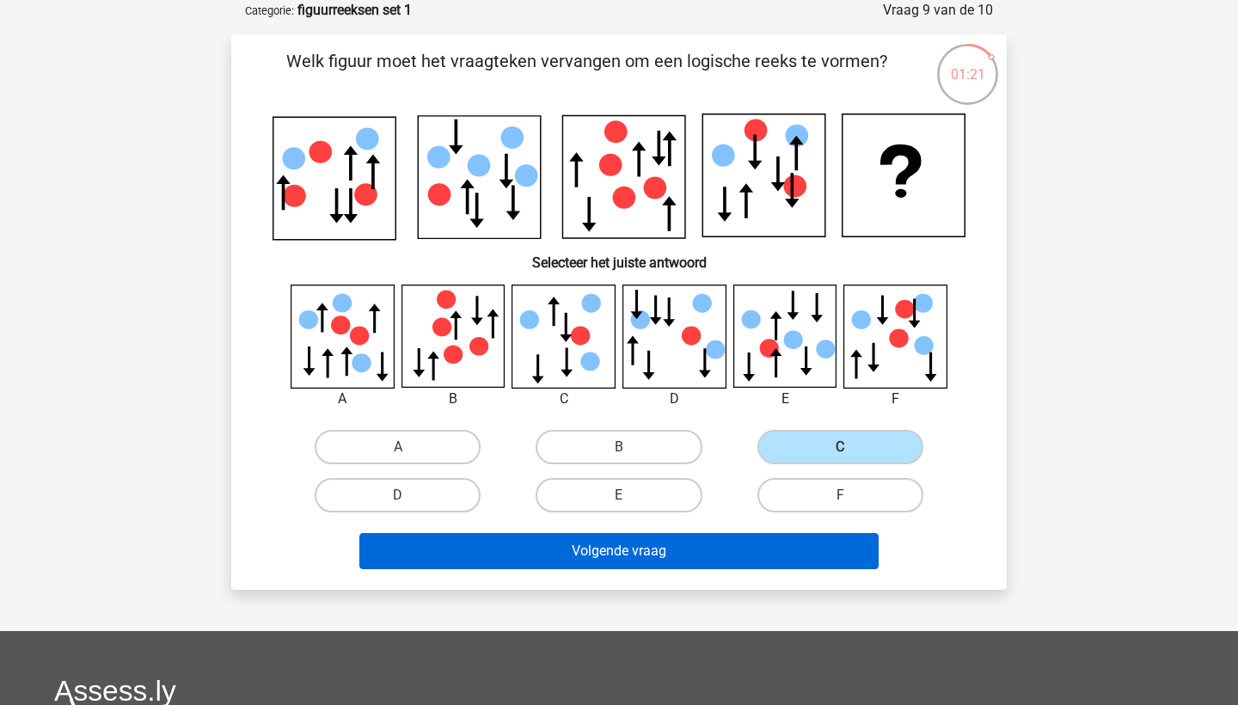
click at [640, 557] on button "Volgende vraag" at bounding box center [619, 551] width 520 height 36
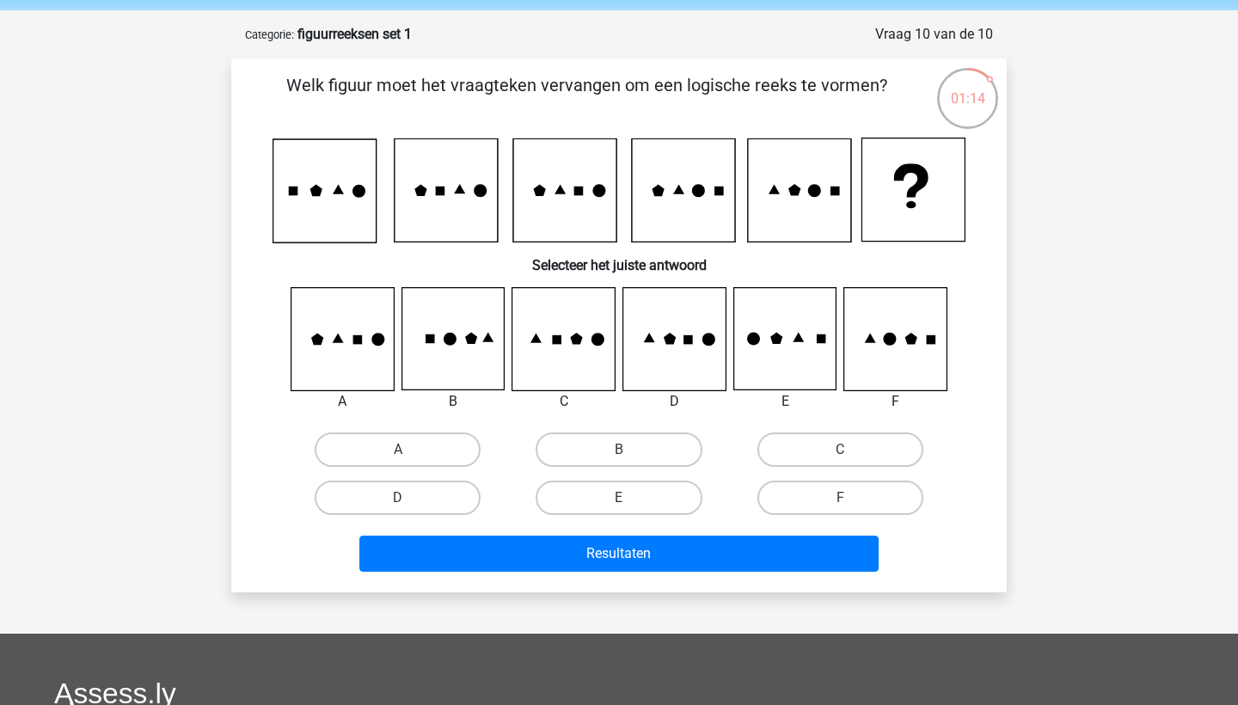
scroll to position [58, 0]
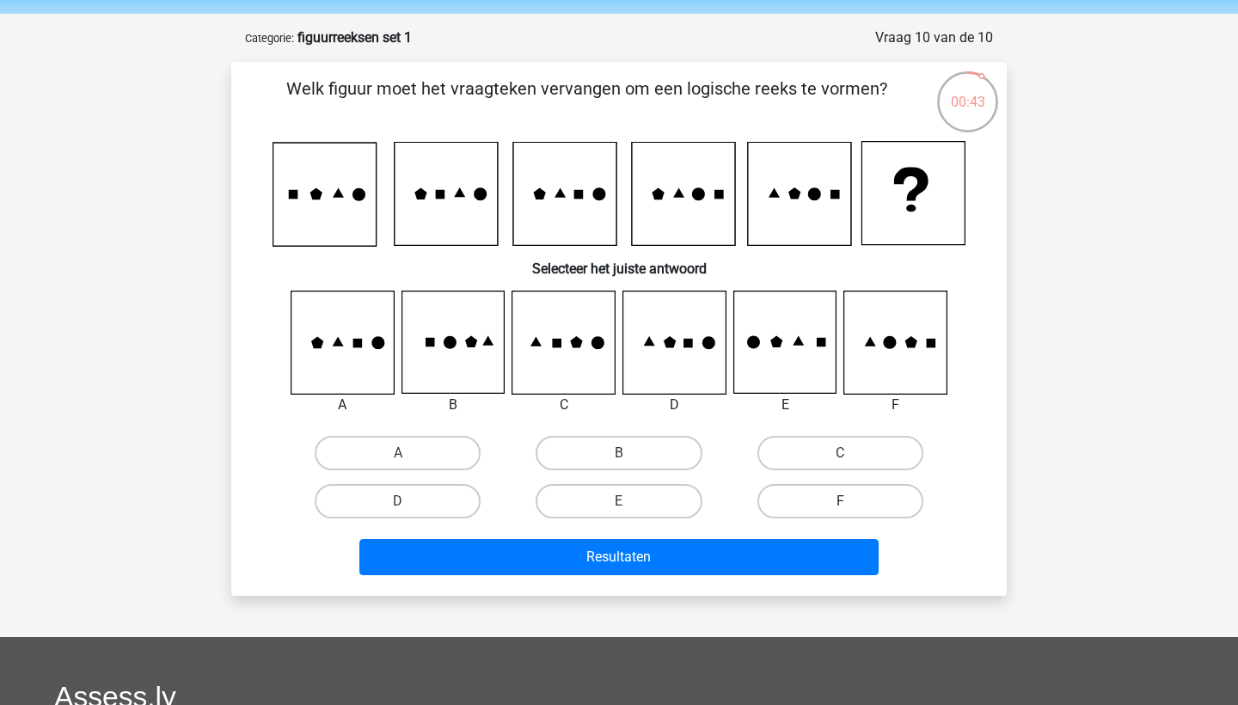
click at [838, 514] on label "F" at bounding box center [841, 501] width 166 height 34
click at [840, 513] on input "F" at bounding box center [845, 506] width 11 height 11
radio input "true"
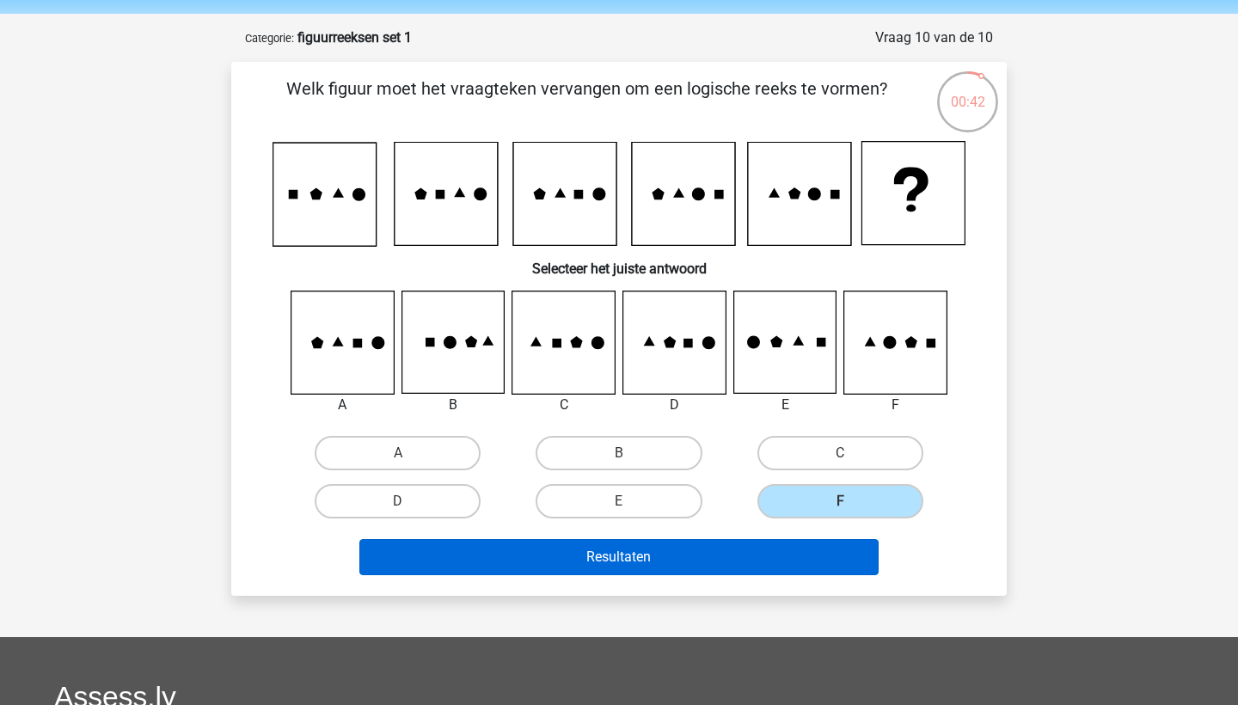
click at [814, 562] on button "Resultaten" at bounding box center [619, 557] width 520 height 36
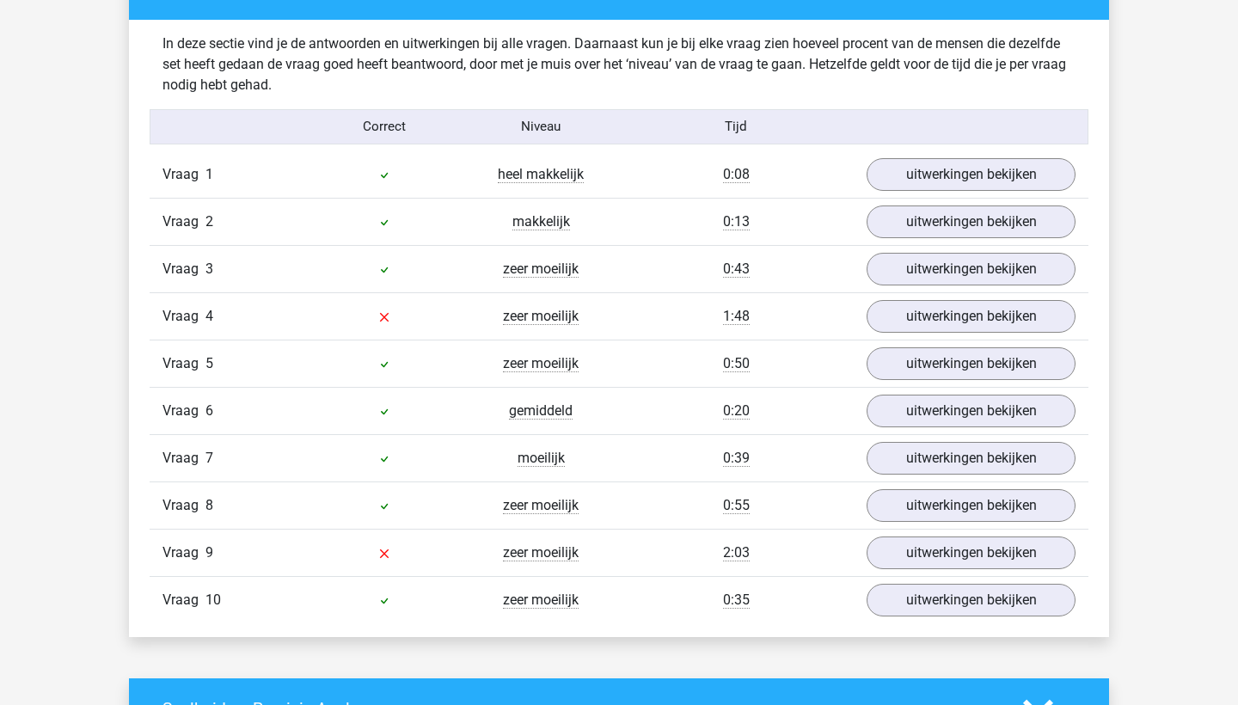
scroll to position [1346, 0]
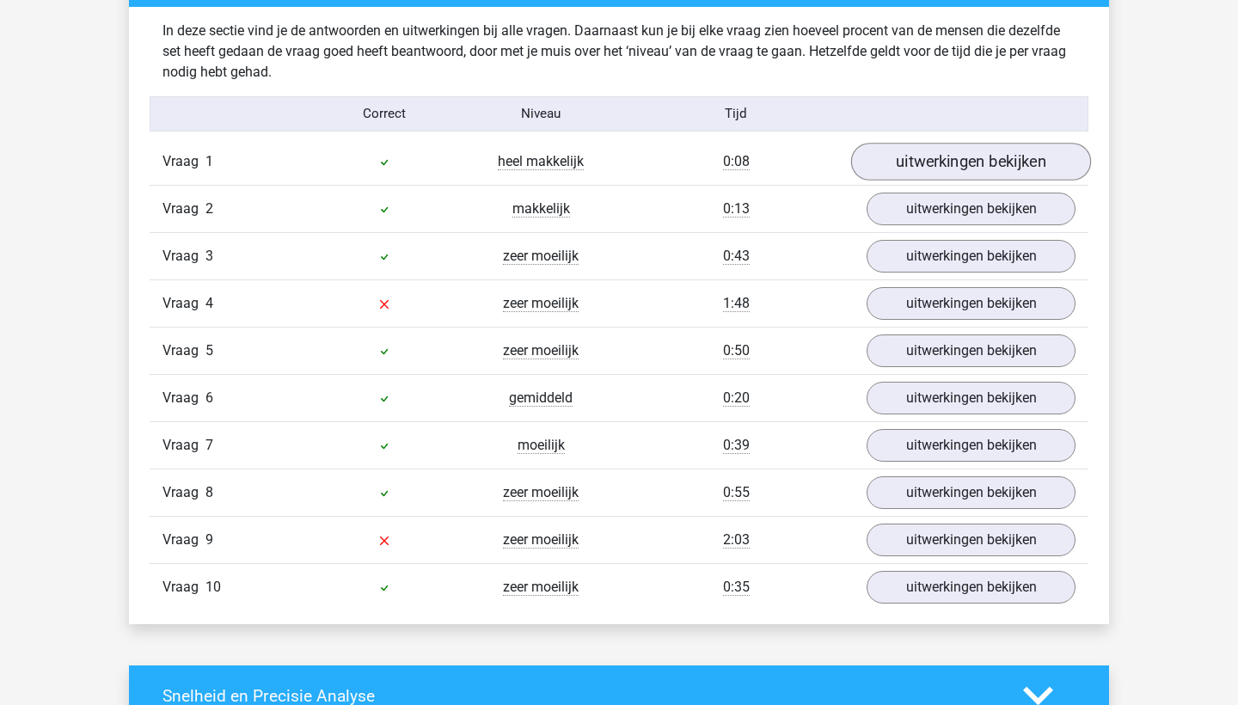
click at [942, 157] on link "uitwerkingen bekijken" at bounding box center [971, 162] width 240 height 38
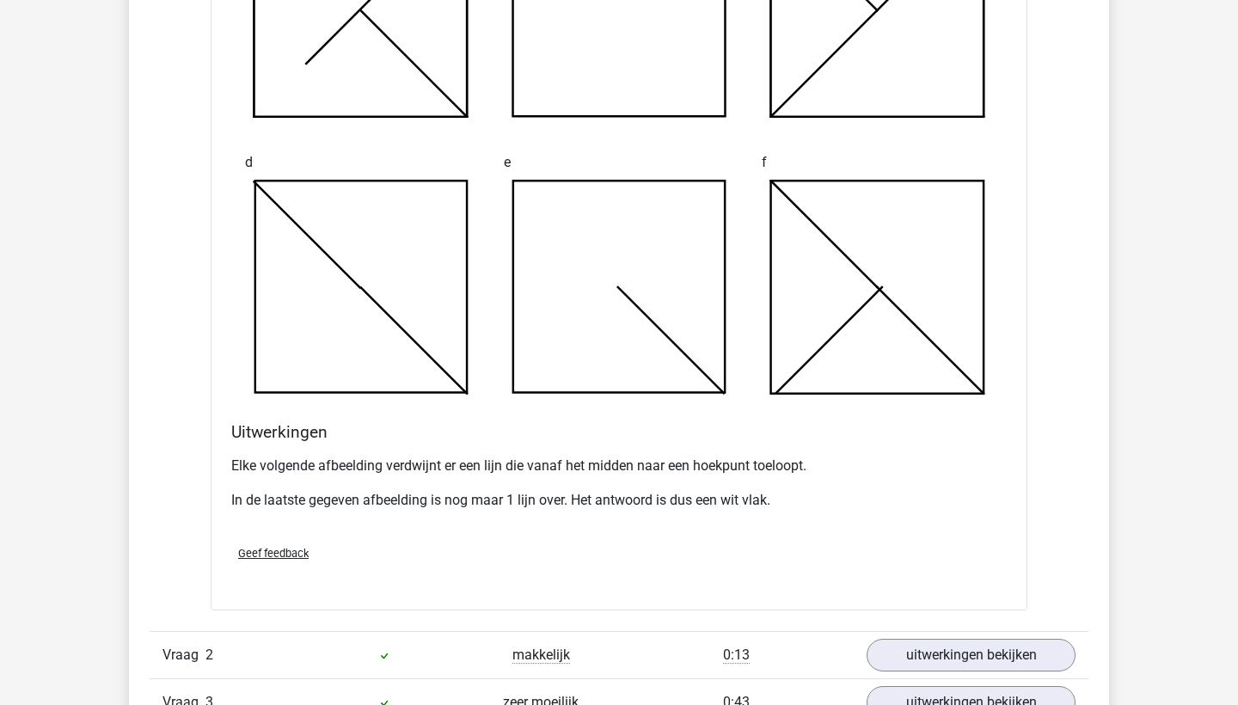
scroll to position [2115, 0]
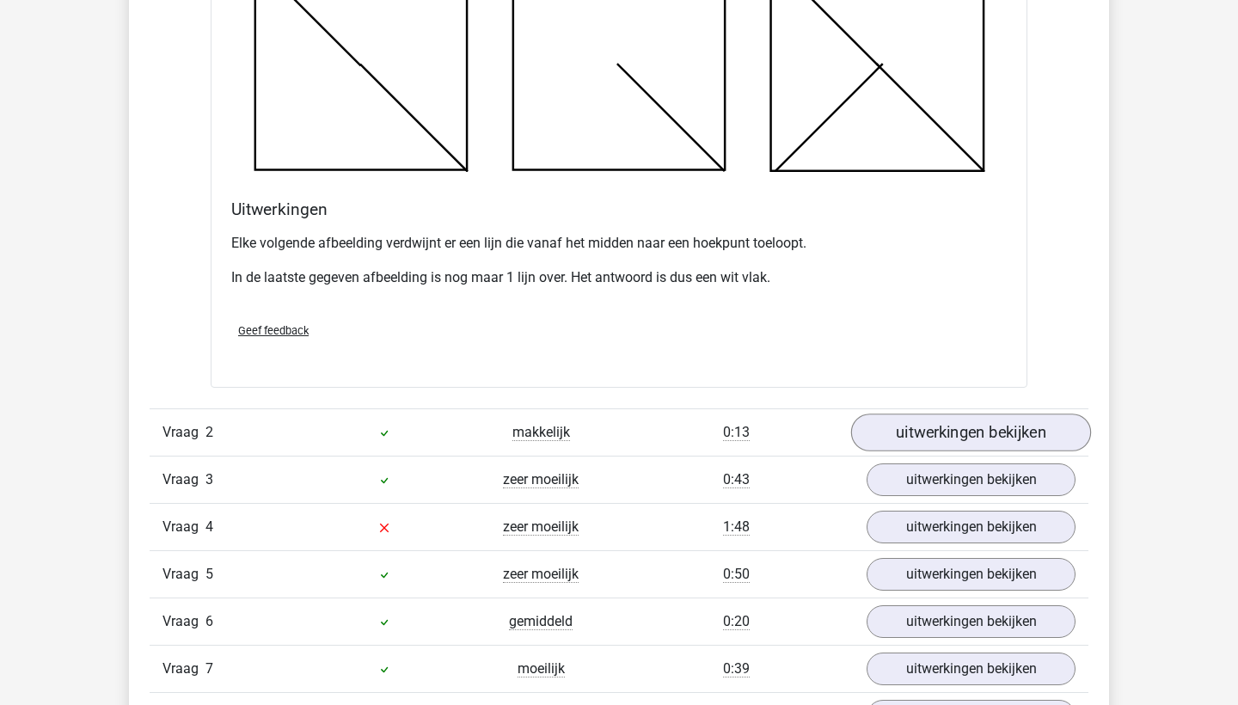
click at [912, 430] on link "uitwerkingen bekijken" at bounding box center [971, 433] width 240 height 38
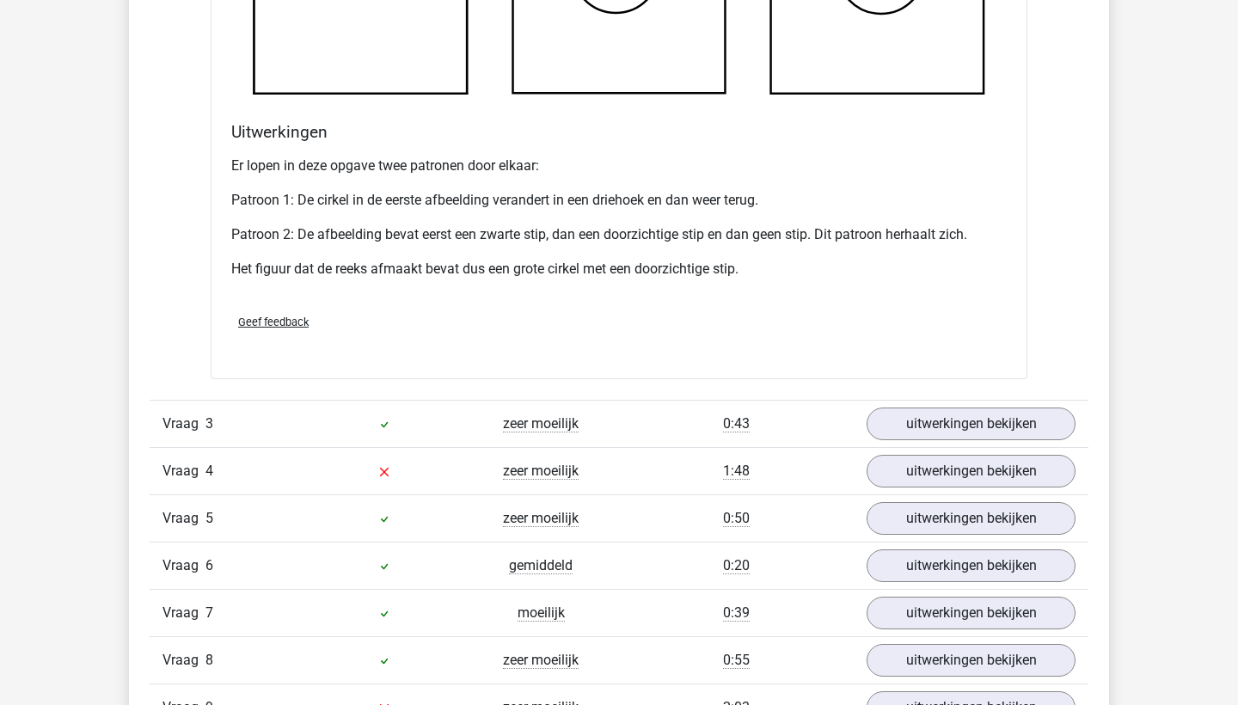
scroll to position [3435, 0]
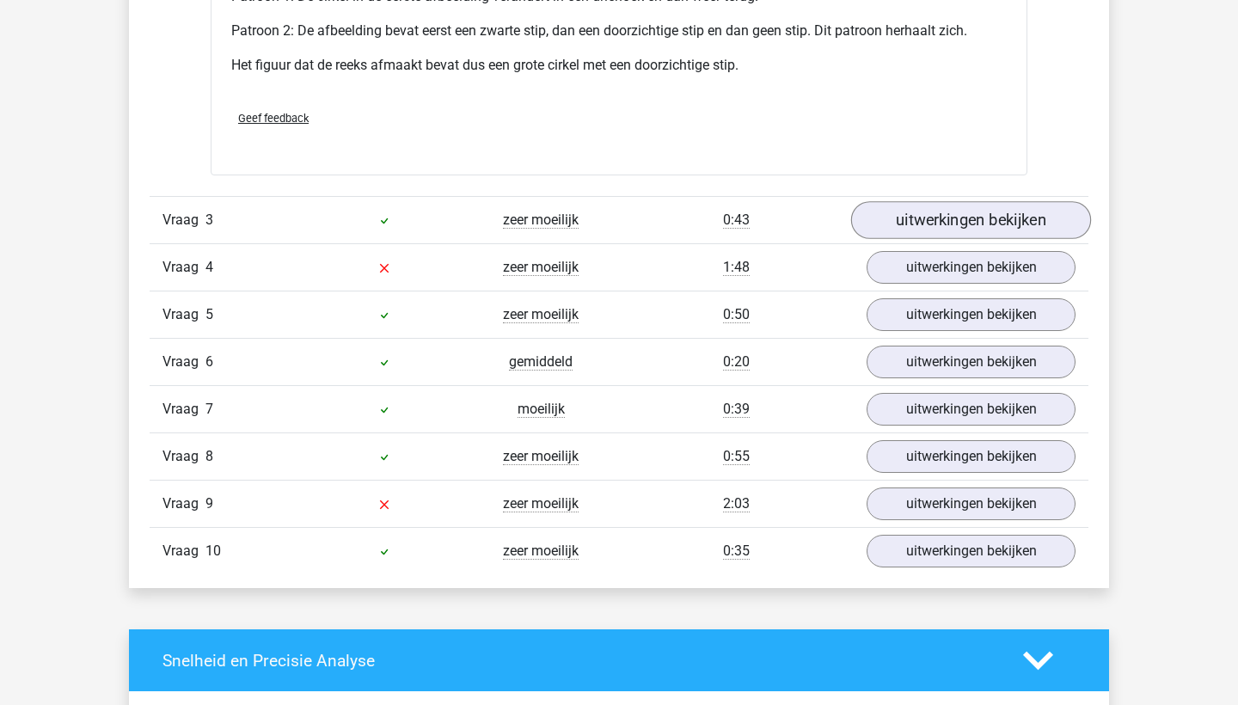
click at [936, 218] on link "uitwerkingen bekijken" at bounding box center [971, 220] width 240 height 38
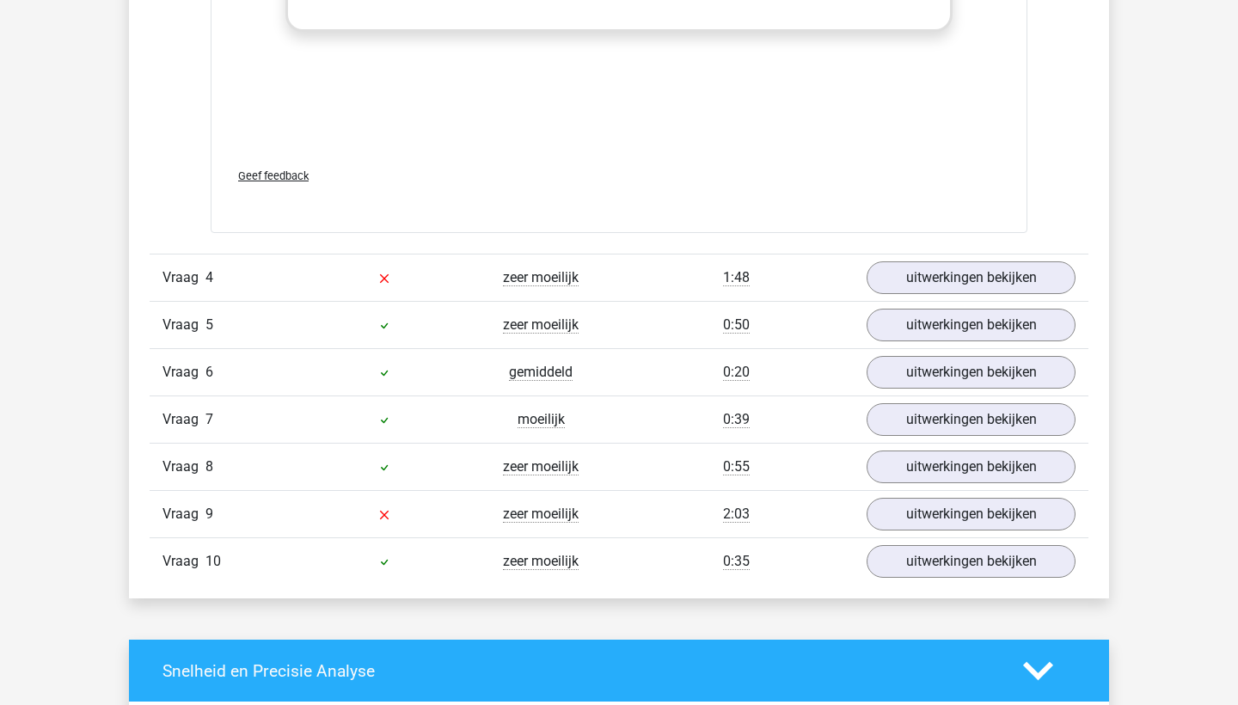
scroll to position [4873, 0]
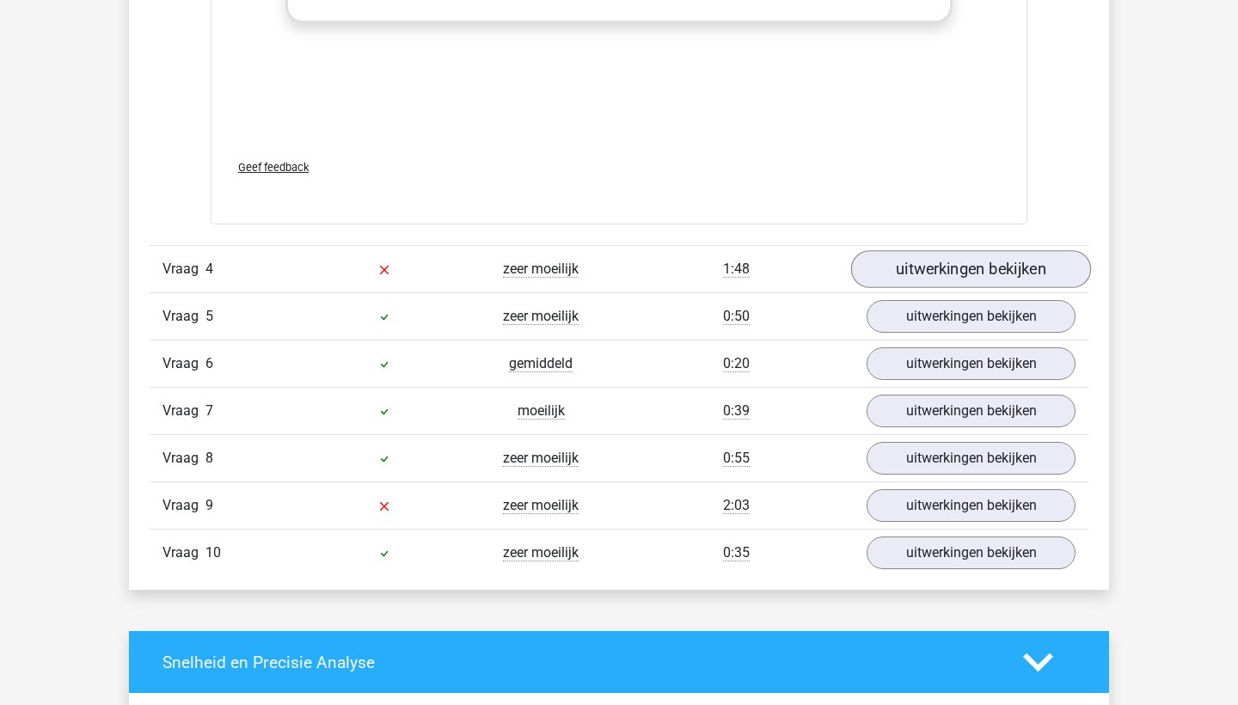
click at [949, 267] on link "uitwerkingen bekijken" at bounding box center [971, 269] width 240 height 38
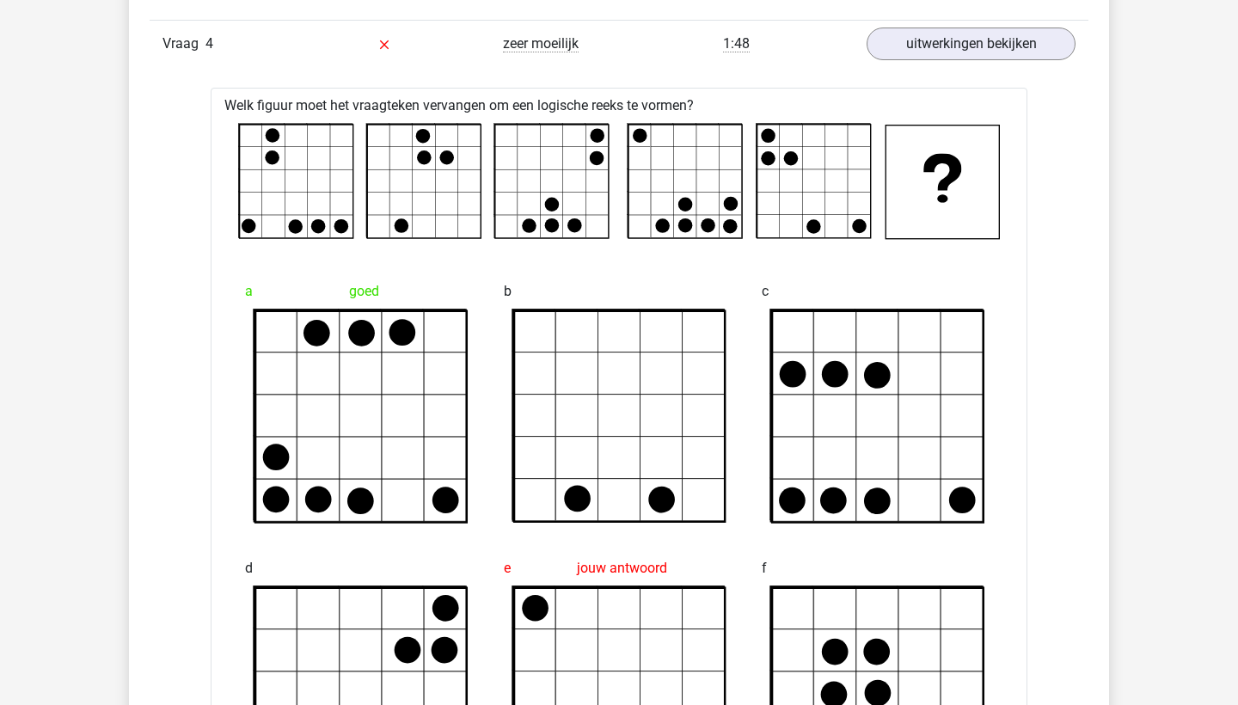
scroll to position [5097, 0]
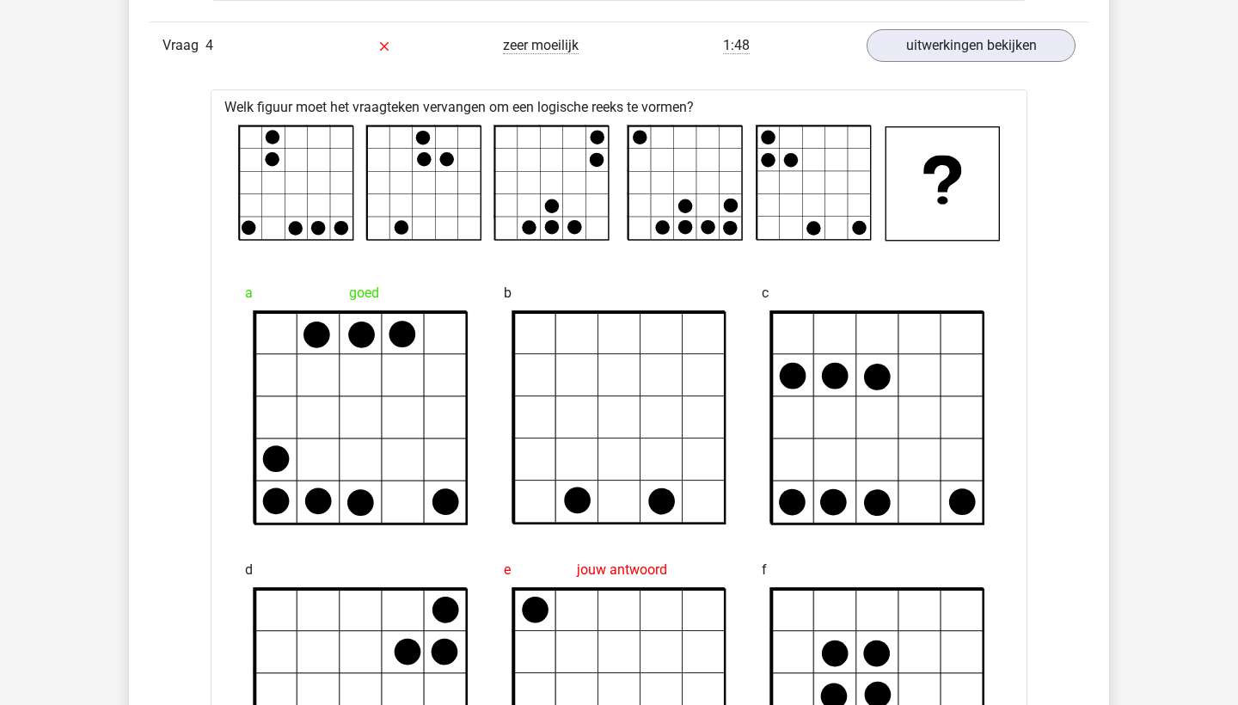
click at [949, 267] on div "c" at bounding box center [877, 400] width 259 height 277
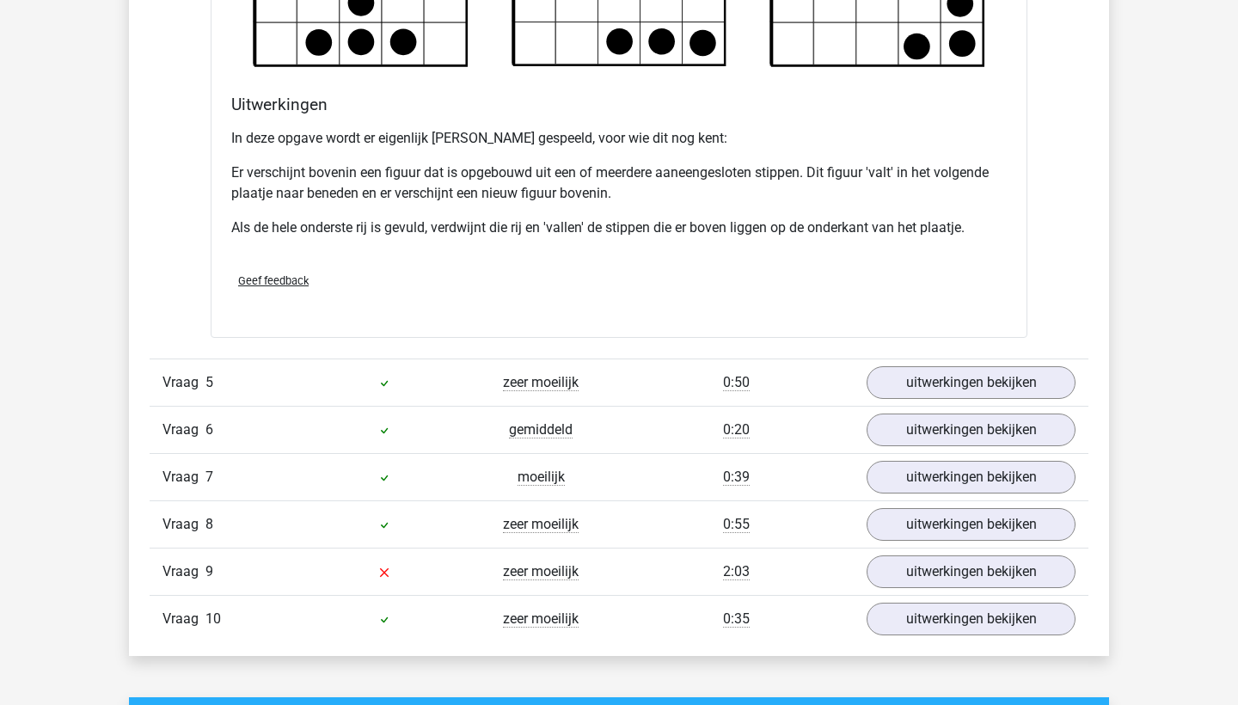
scroll to position [5852, 0]
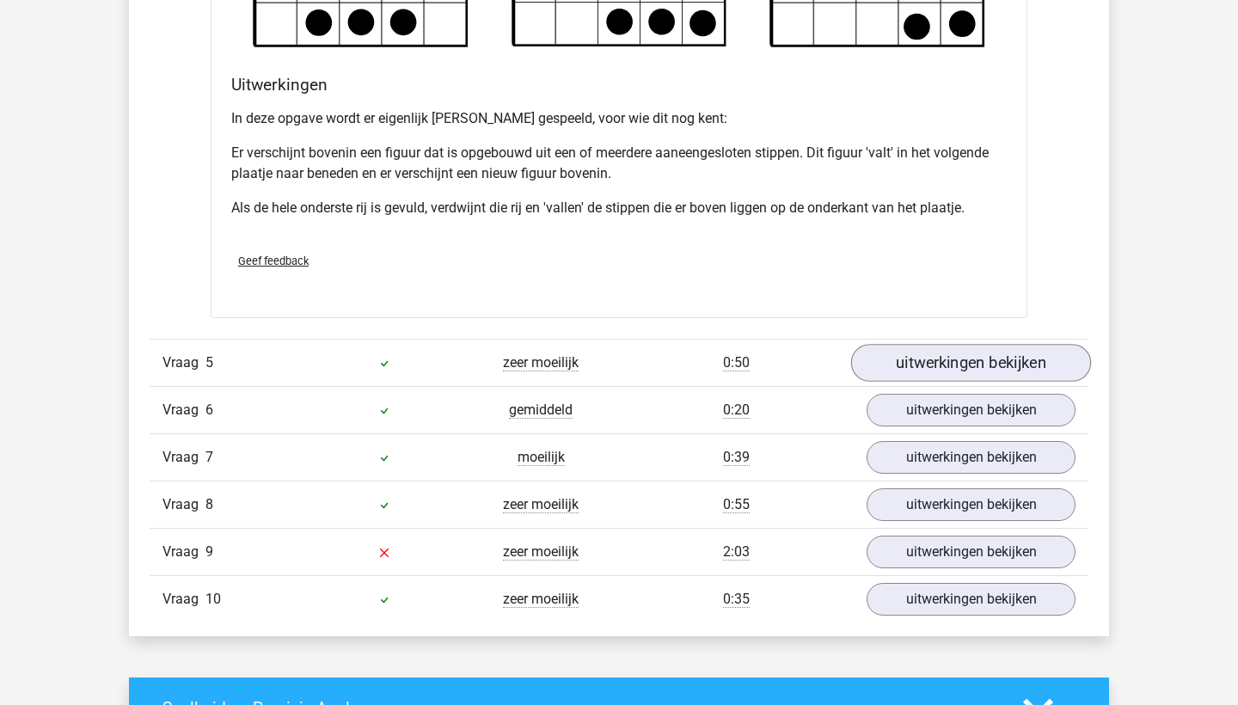
click at [924, 360] on link "uitwerkingen bekijken" at bounding box center [971, 363] width 240 height 38
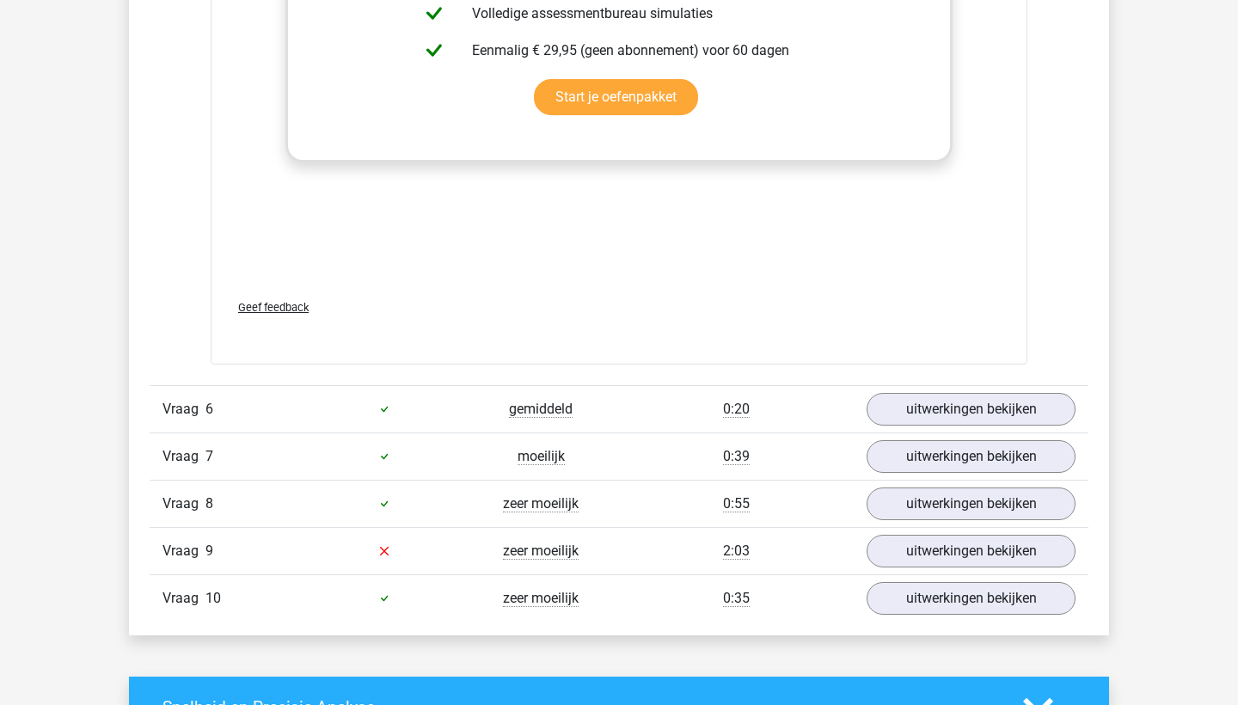
scroll to position [7399, 0]
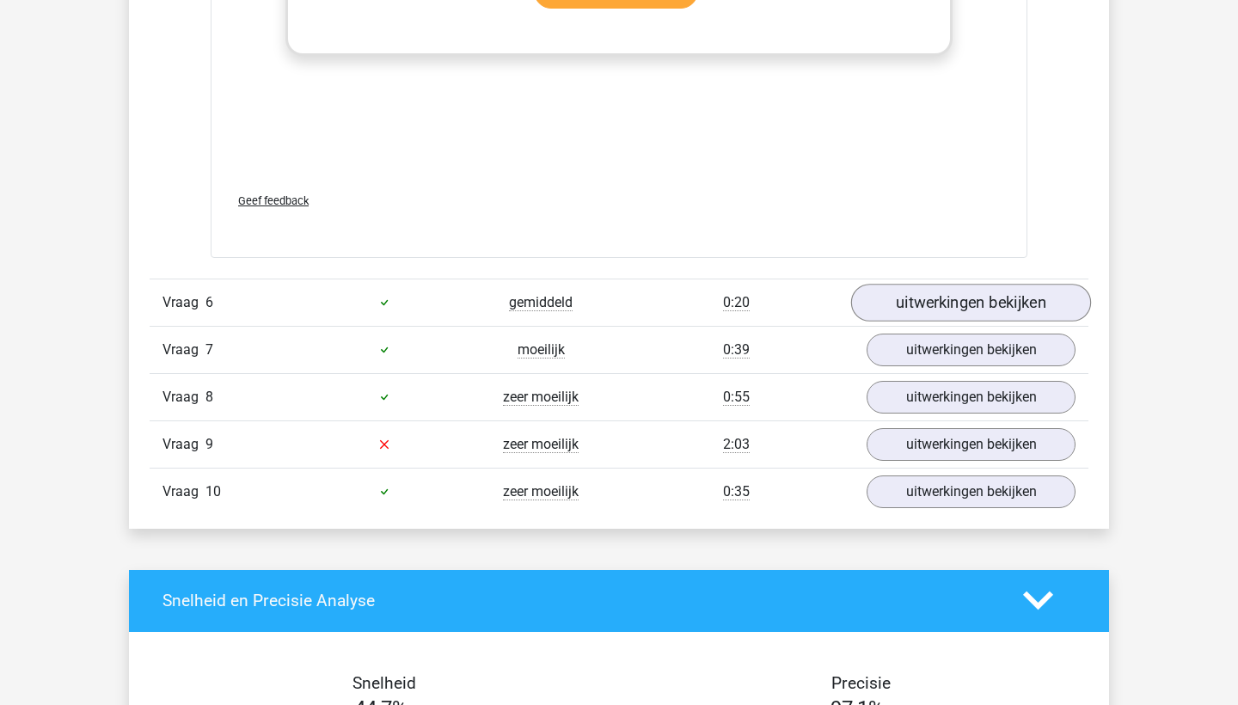
click at [961, 303] on link "uitwerkingen bekijken" at bounding box center [971, 303] width 240 height 38
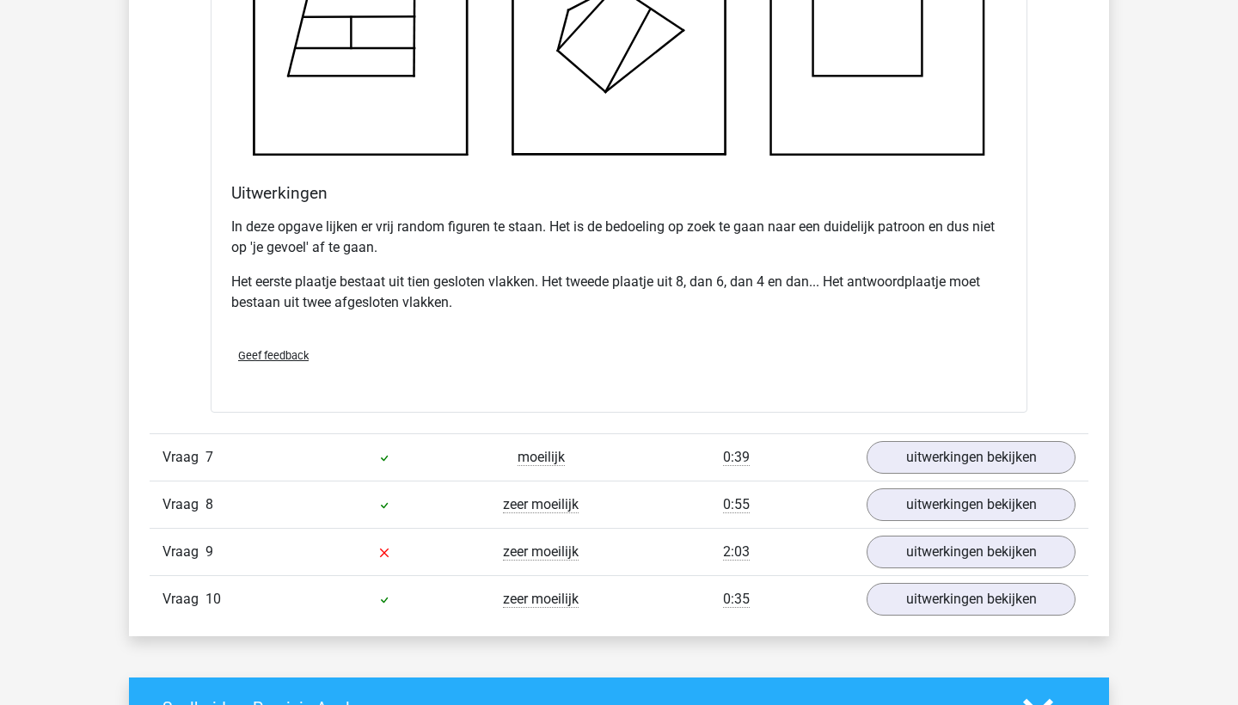
scroll to position [8335, 0]
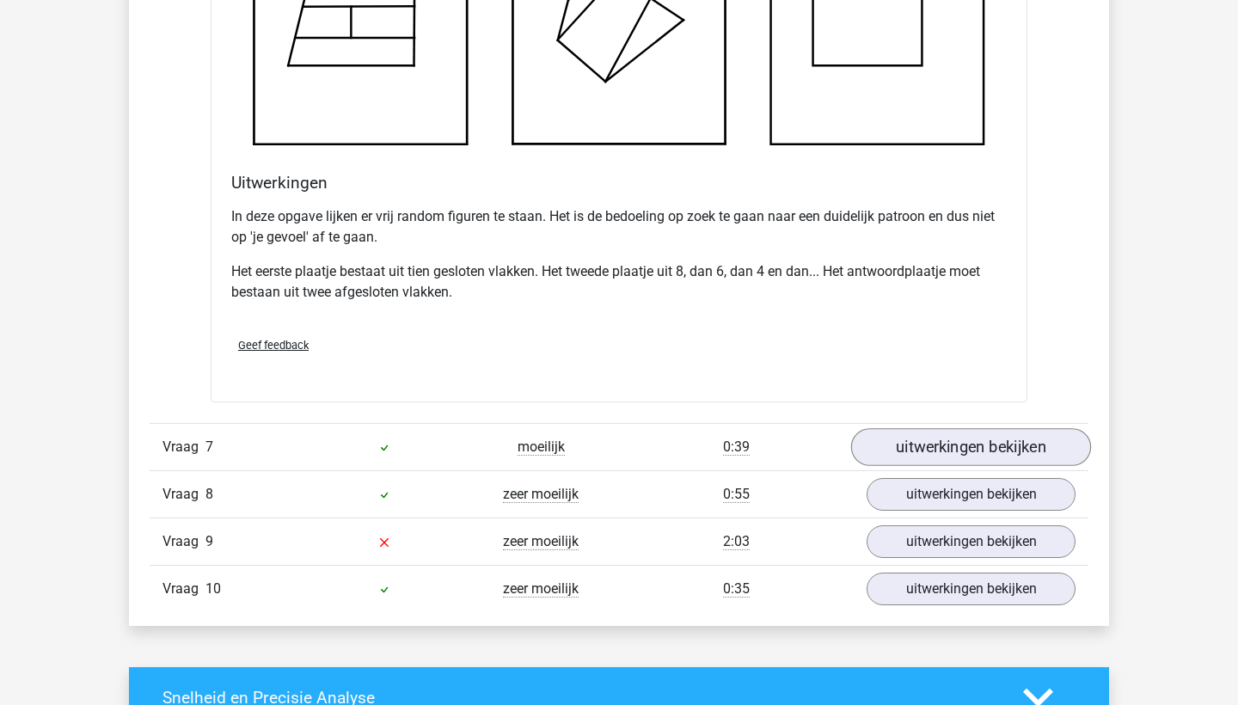
click at [947, 442] on link "uitwerkingen bekijken" at bounding box center [971, 447] width 240 height 38
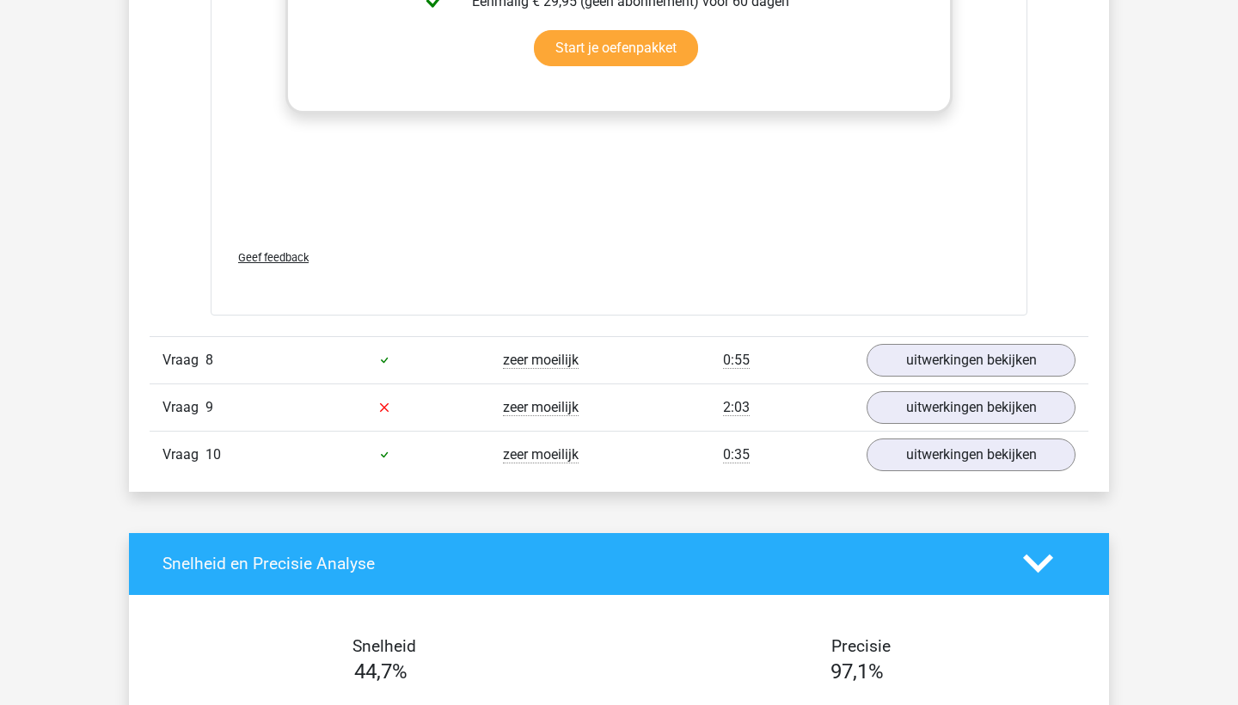
scroll to position [9912, 0]
click at [910, 403] on link "uitwerkingen bekijken" at bounding box center [971, 408] width 240 height 38
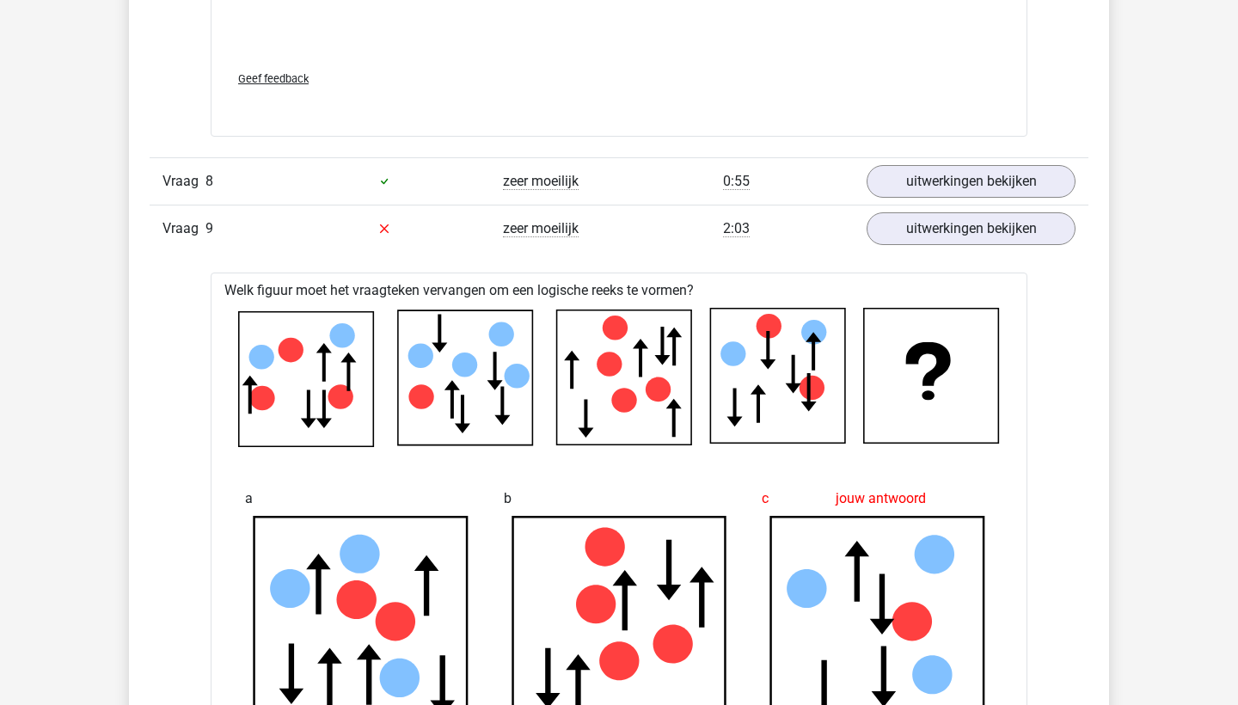
scroll to position [10073, 0]
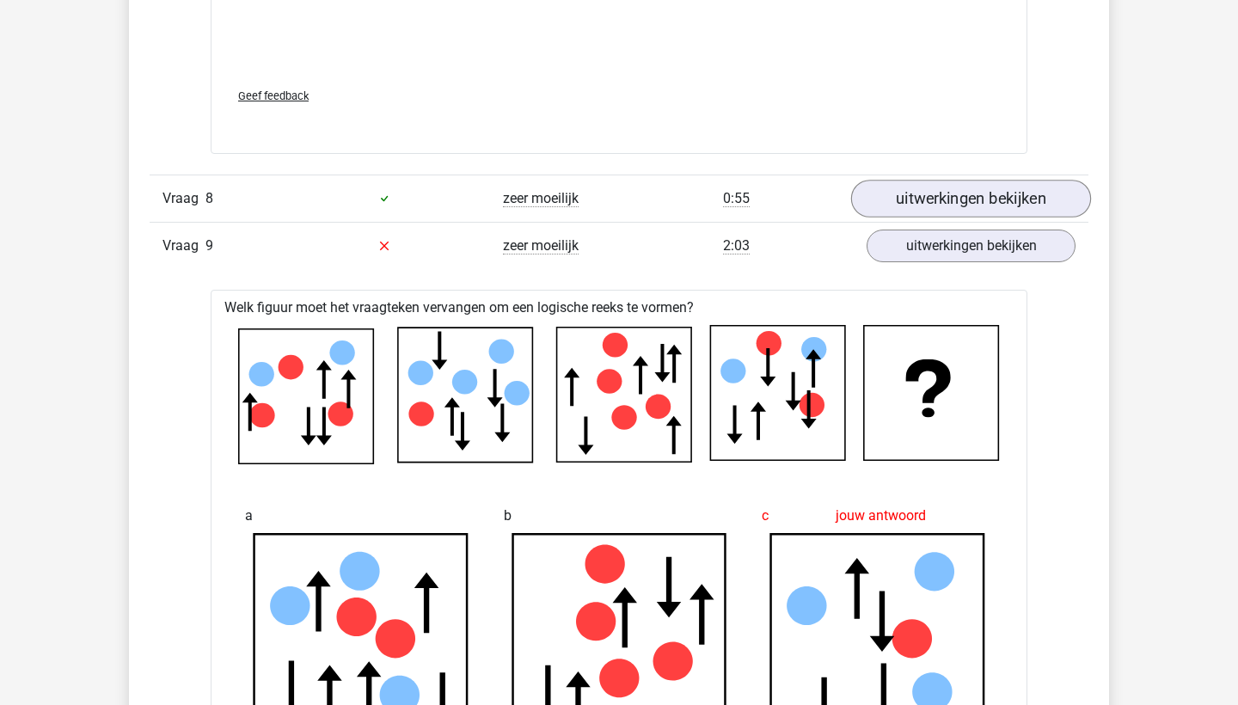
click at [926, 200] on link "uitwerkingen bekijken" at bounding box center [971, 199] width 240 height 38
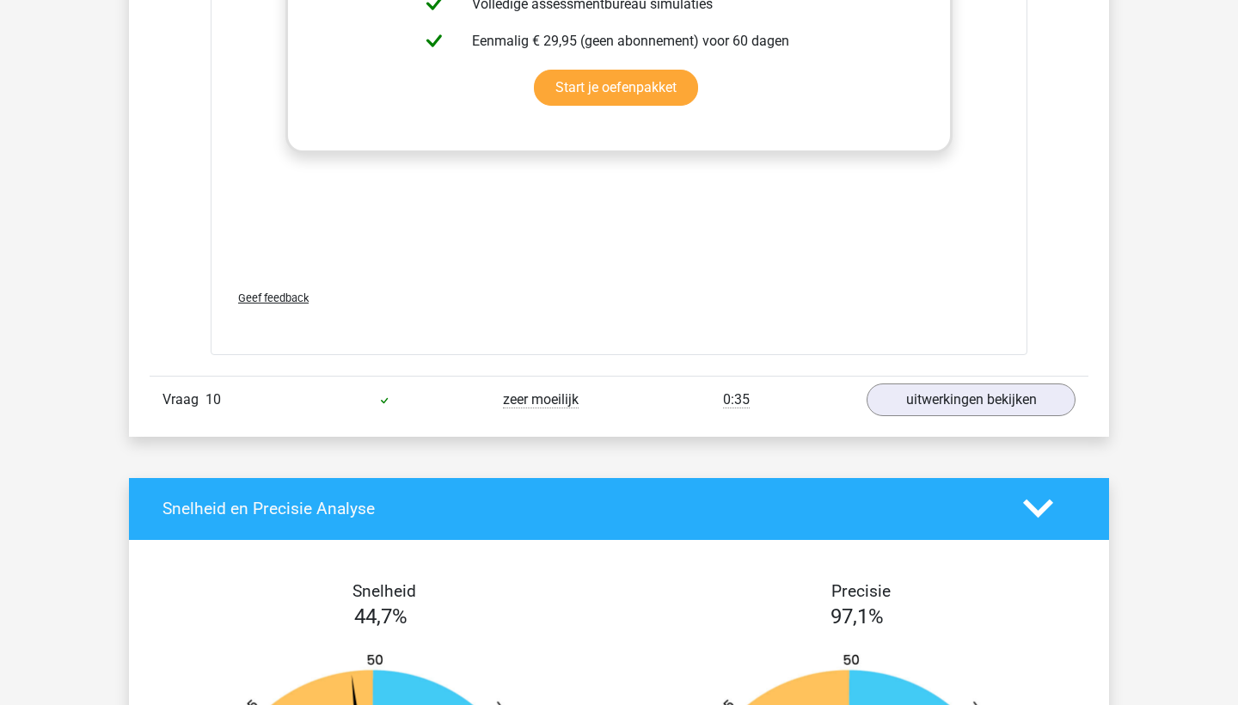
scroll to position [12541, 0]
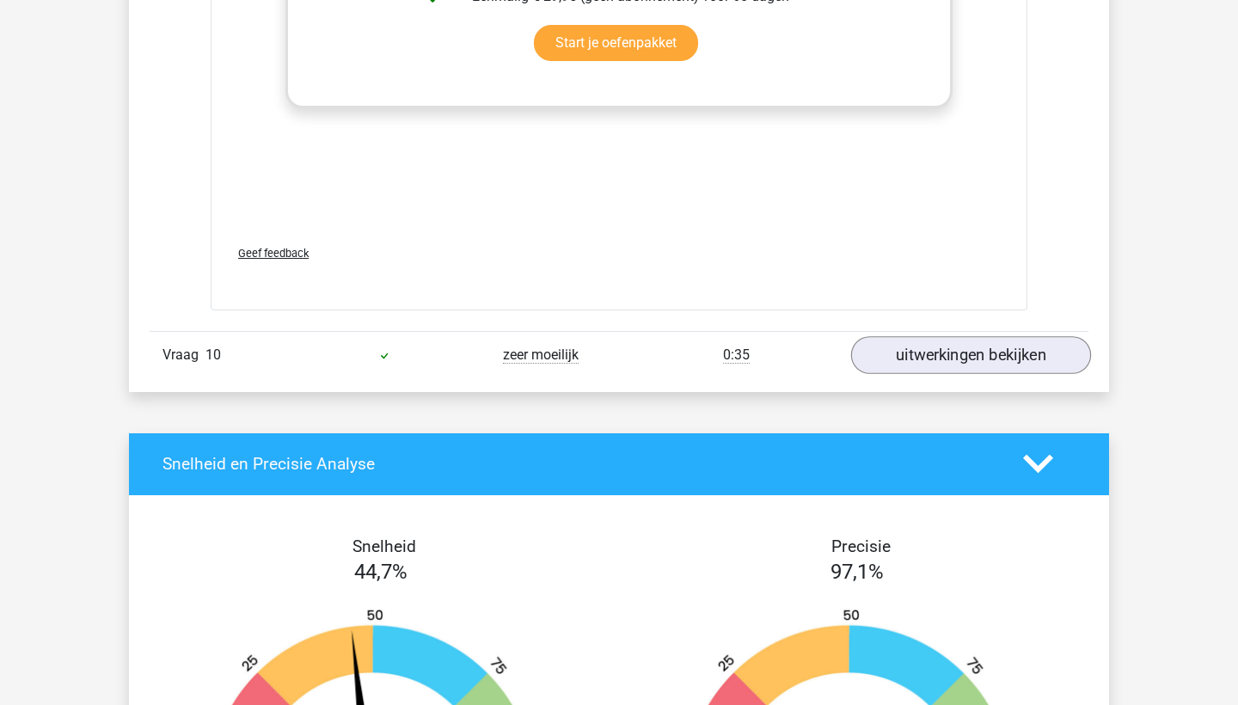
click at [996, 338] on link "uitwerkingen bekijken" at bounding box center [971, 355] width 240 height 38
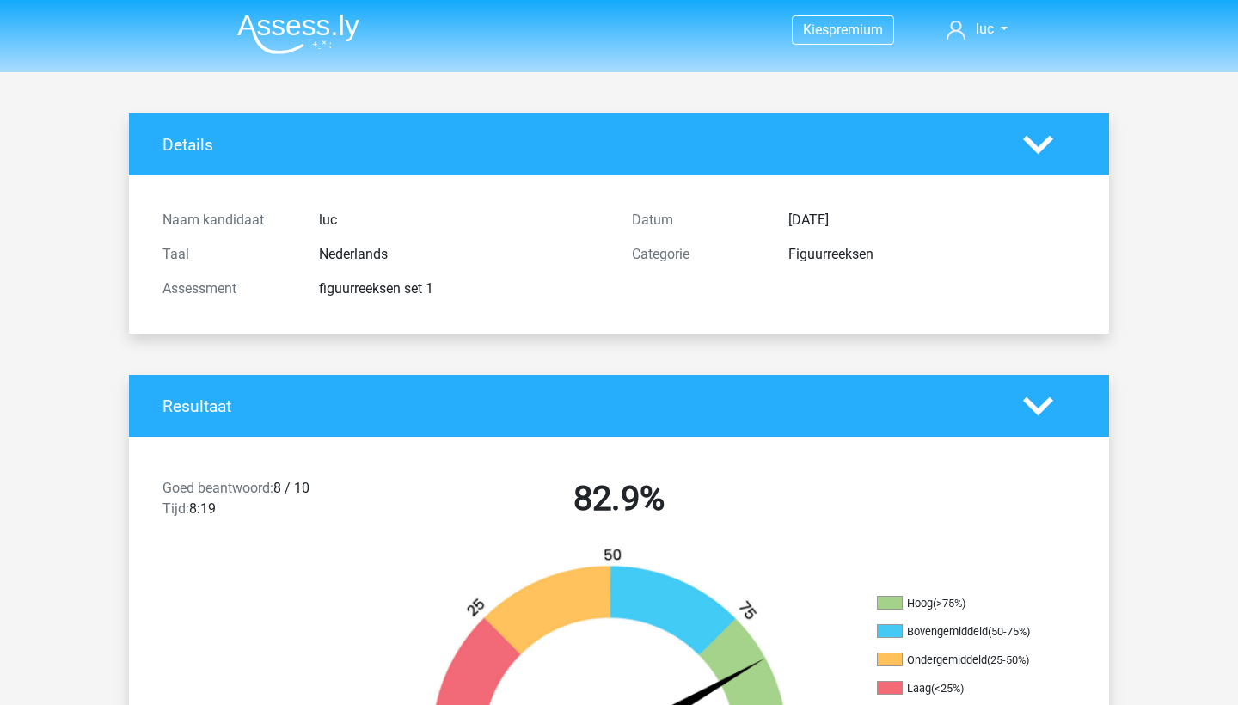
scroll to position [0, 0]
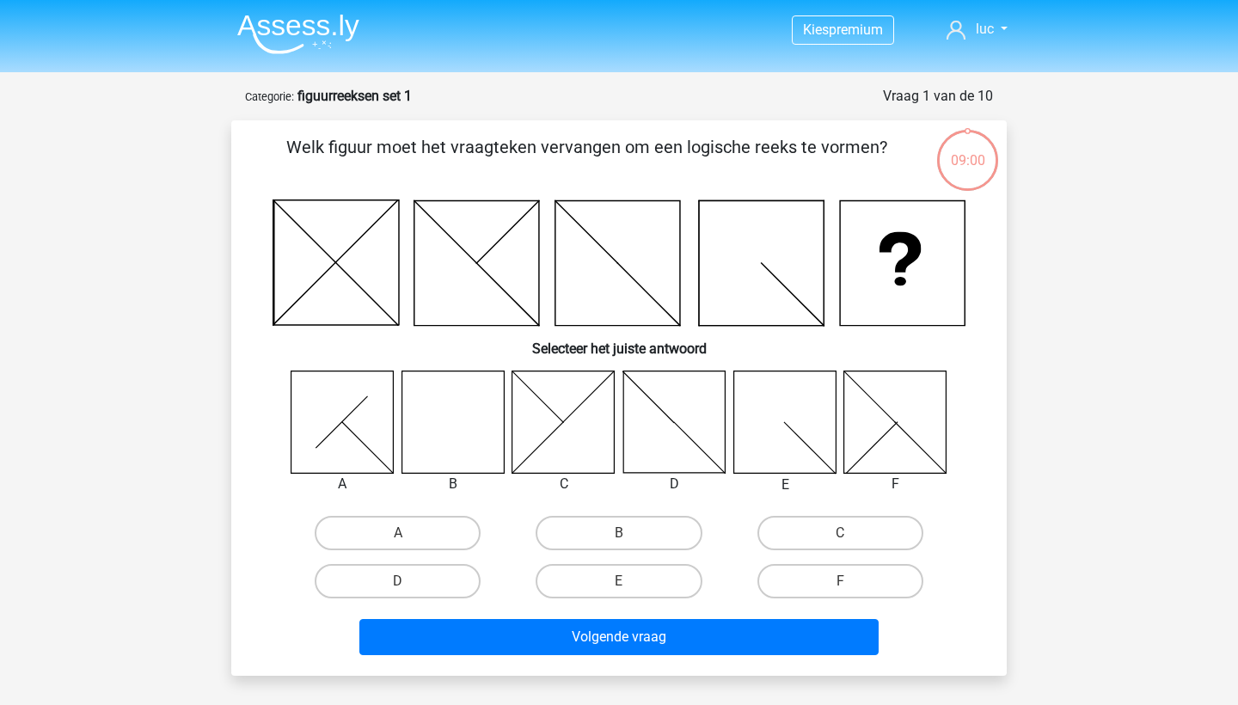
scroll to position [58, 0]
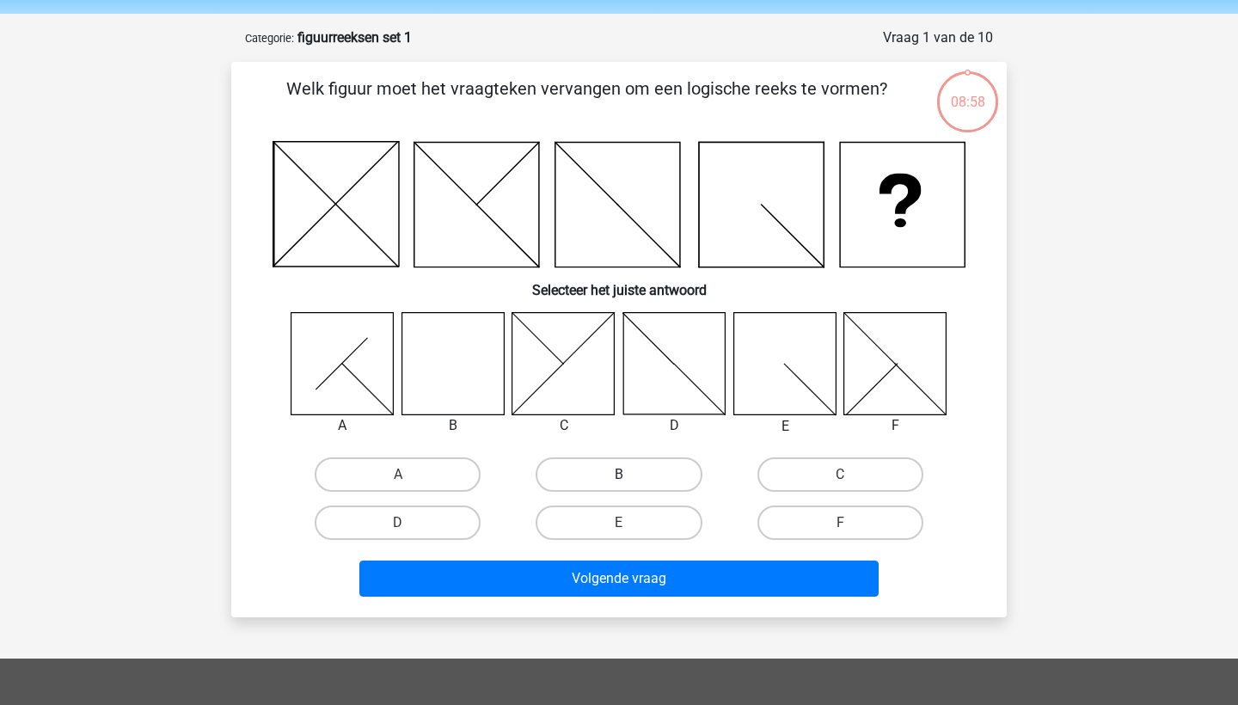
click at [676, 488] on label "B" at bounding box center [619, 474] width 166 height 34
click at [630, 486] on input "B" at bounding box center [624, 480] width 11 height 11
radio input "true"
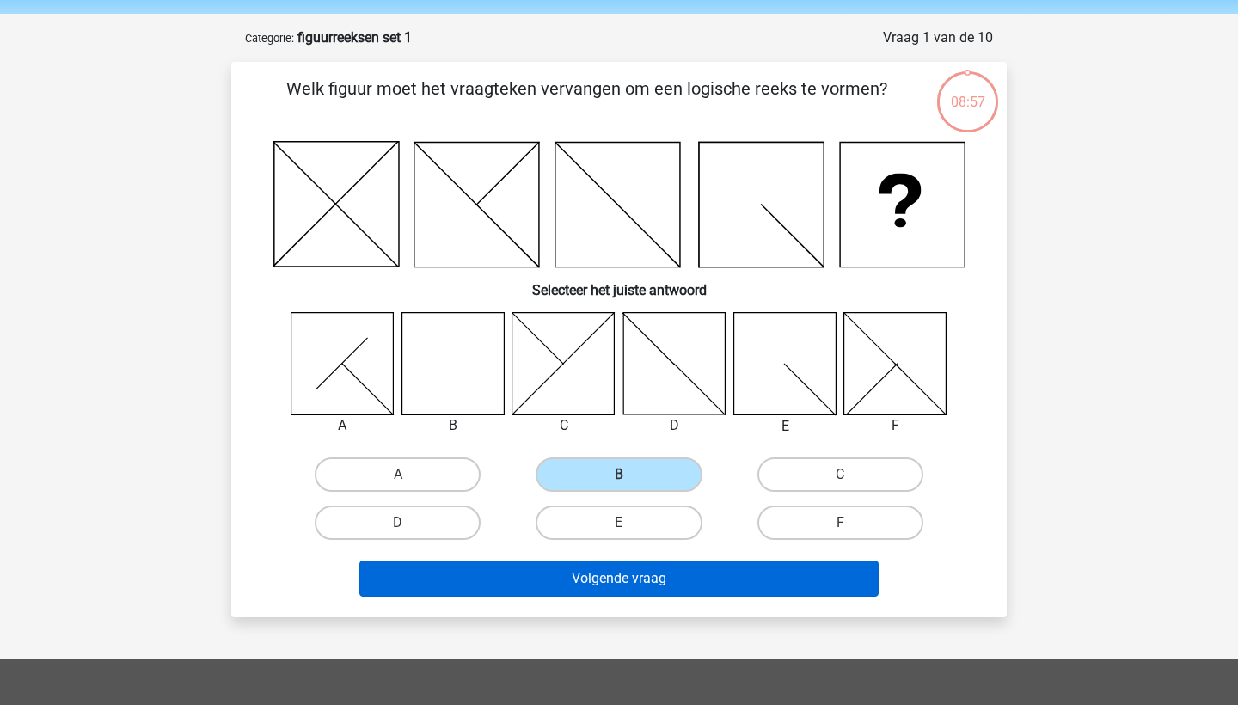
click at [666, 564] on button "Volgende vraag" at bounding box center [619, 579] width 520 height 36
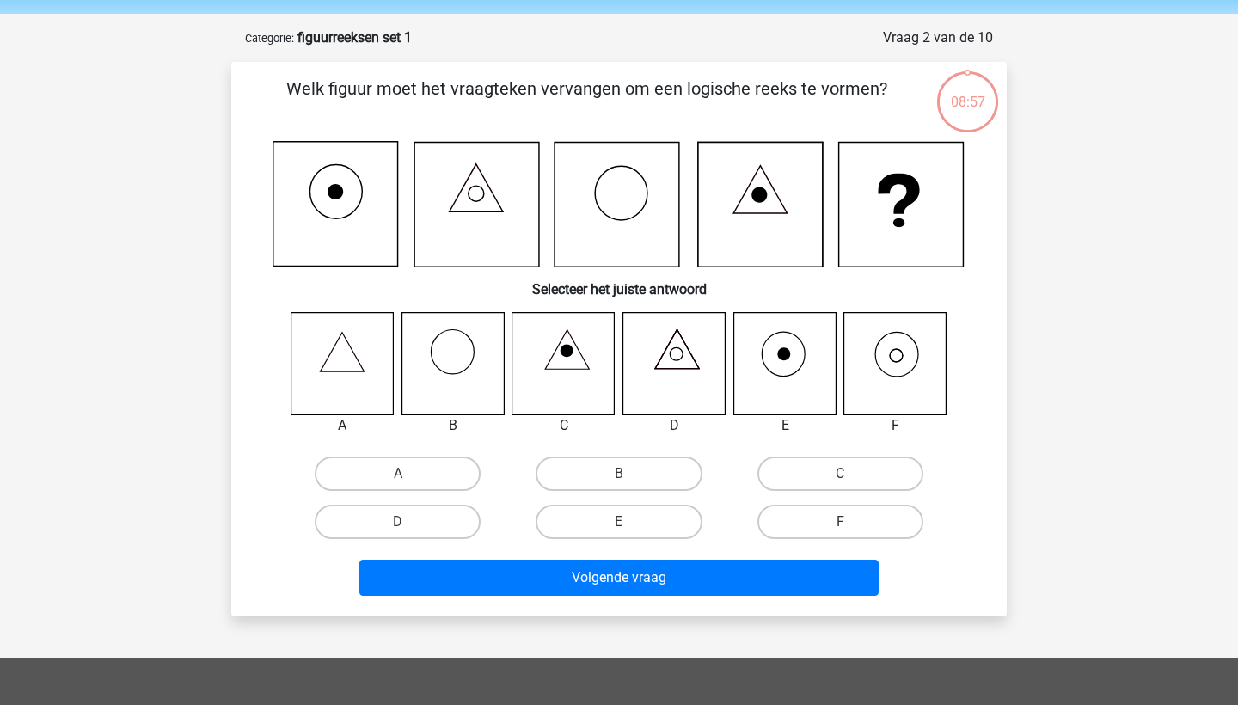
scroll to position [86, 0]
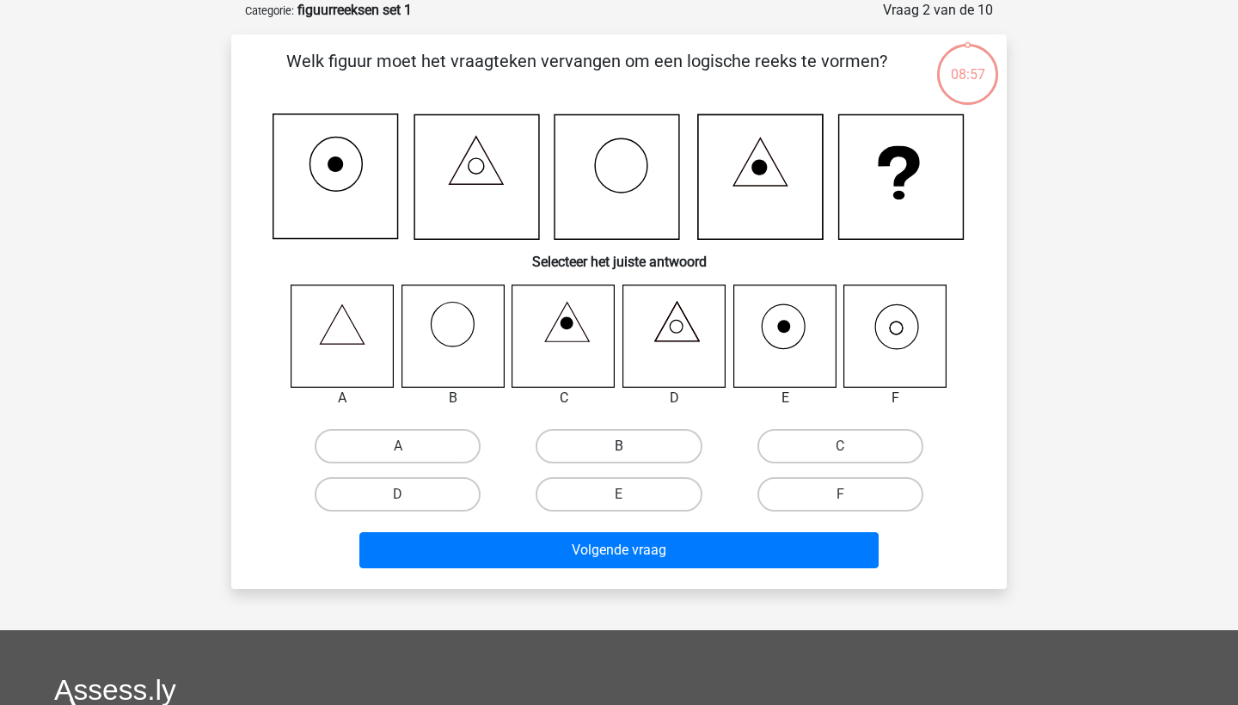
click at [653, 464] on label "B" at bounding box center [619, 446] width 166 height 34
click at [630, 457] on input "B" at bounding box center [624, 451] width 11 height 11
radio input "true"
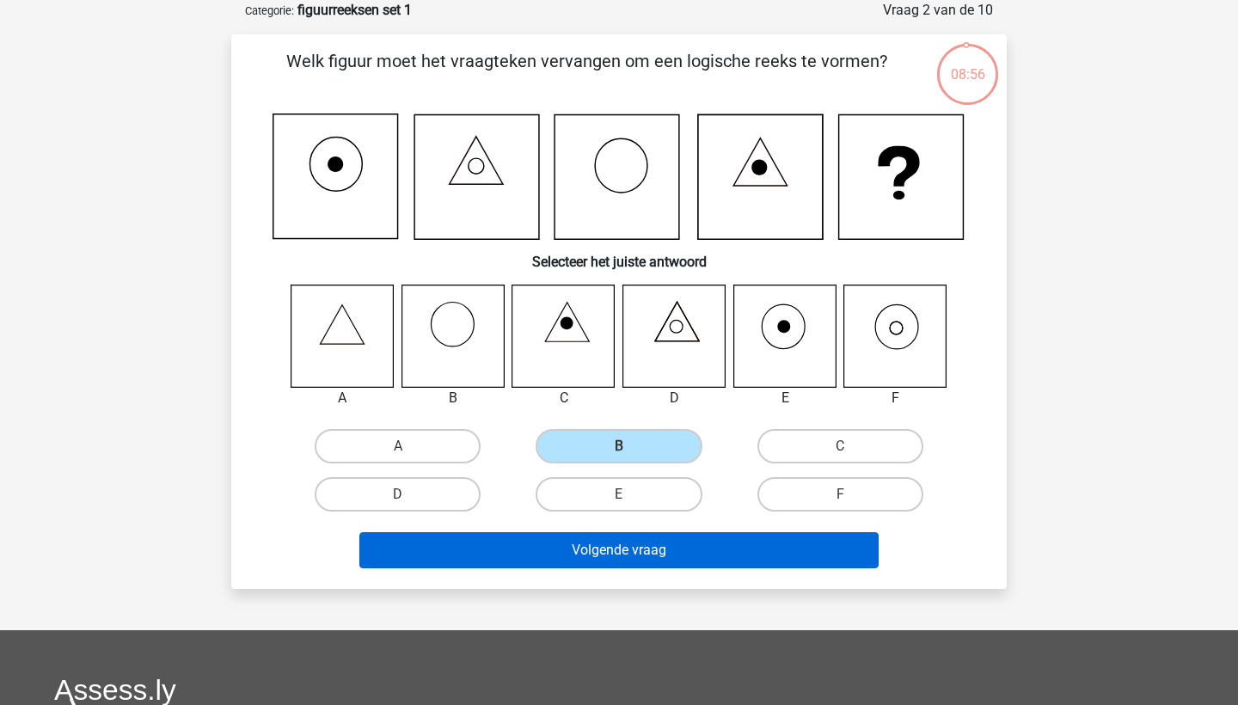
click at [642, 540] on button "Volgende vraag" at bounding box center [619, 550] width 520 height 36
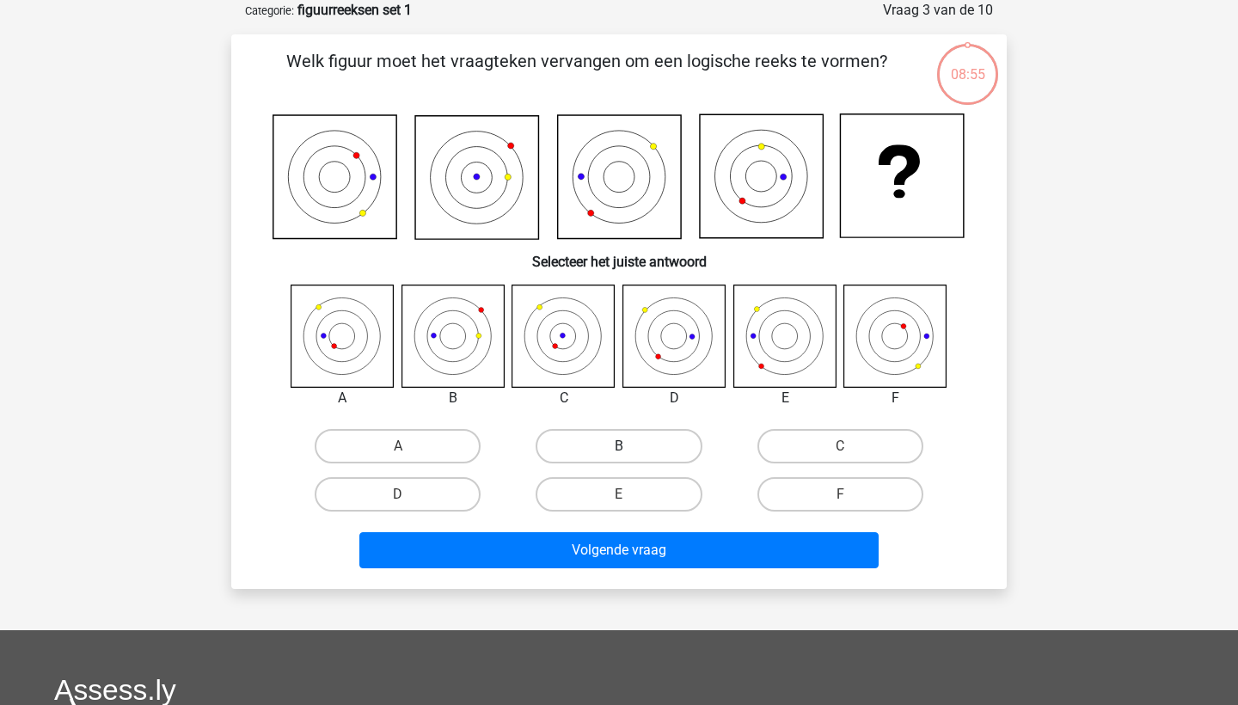
click at [669, 439] on label "B" at bounding box center [619, 446] width 166 height 34
click at [630, 446] on input "B" at bounding box center [624, 451] width 11 height 11
radio input "true"
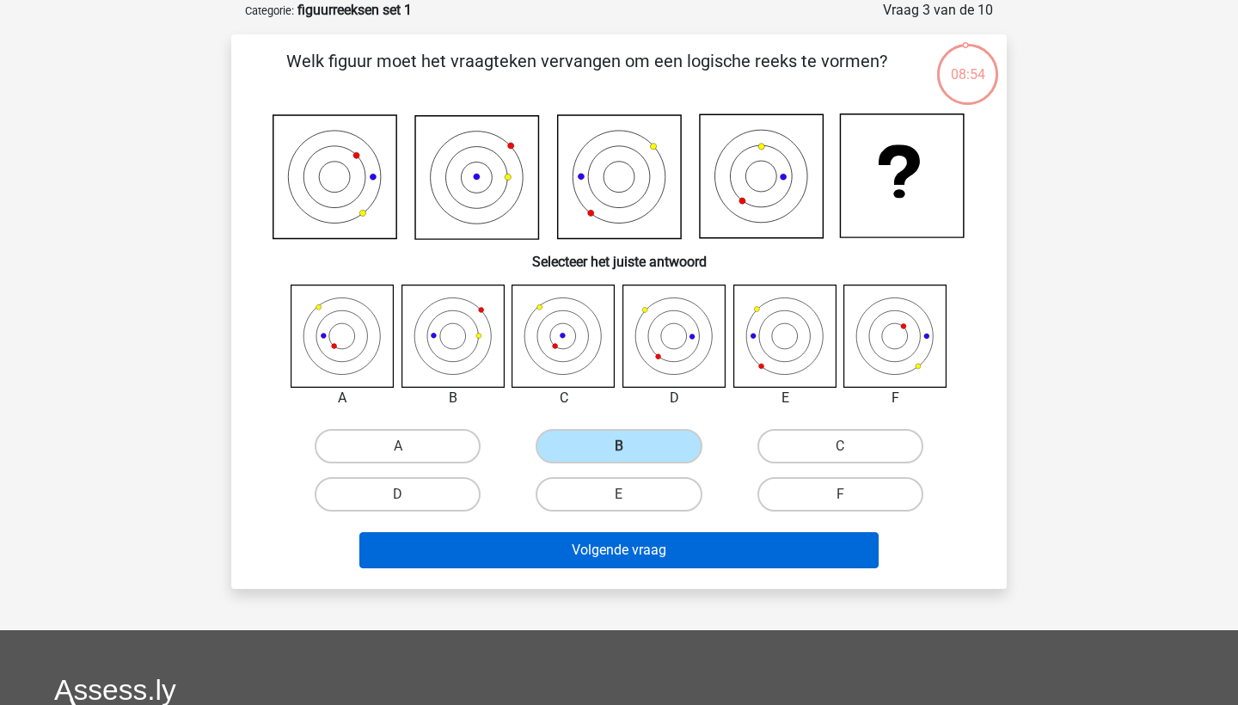
click at [659, 542] on button "Volgende vraag" at bounding box center [619, 550] width 520 height 36
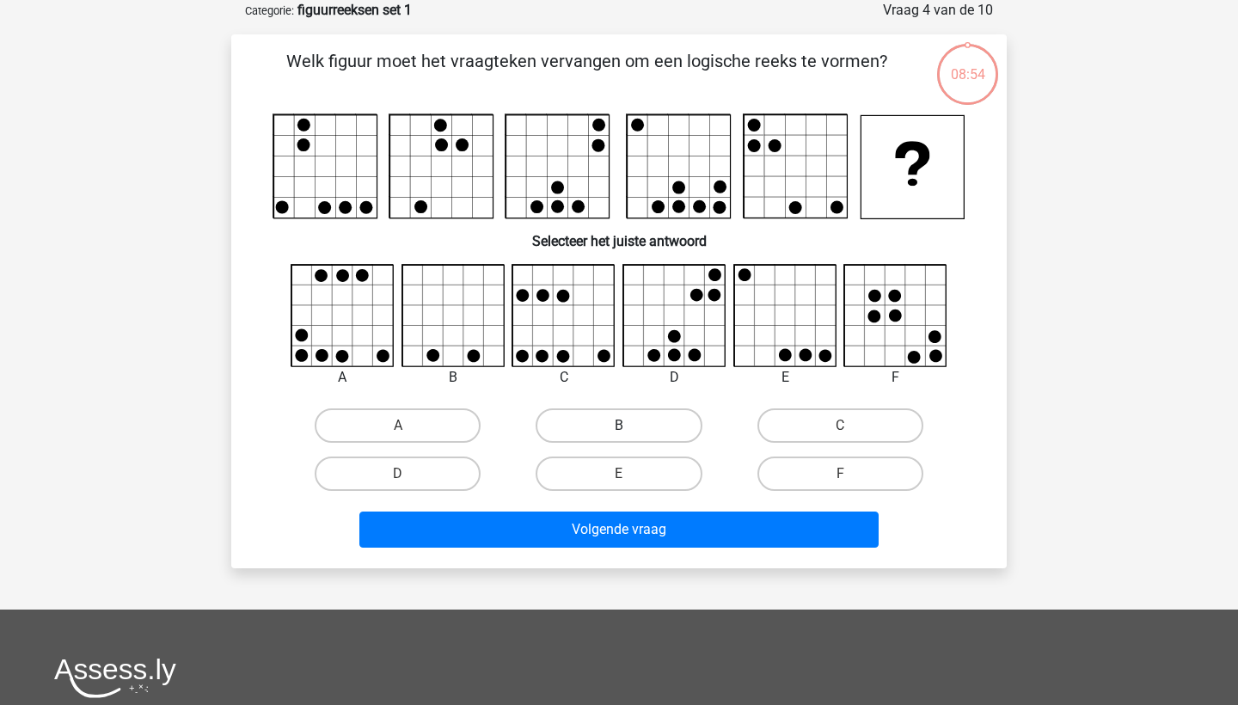
click at [645, 433] on label "B" at bounding box center [619, 425] width 166 height 34
click at [630, 433] on input "B" at bounding box center [624, 431] width 11 height 11
radio input "true"
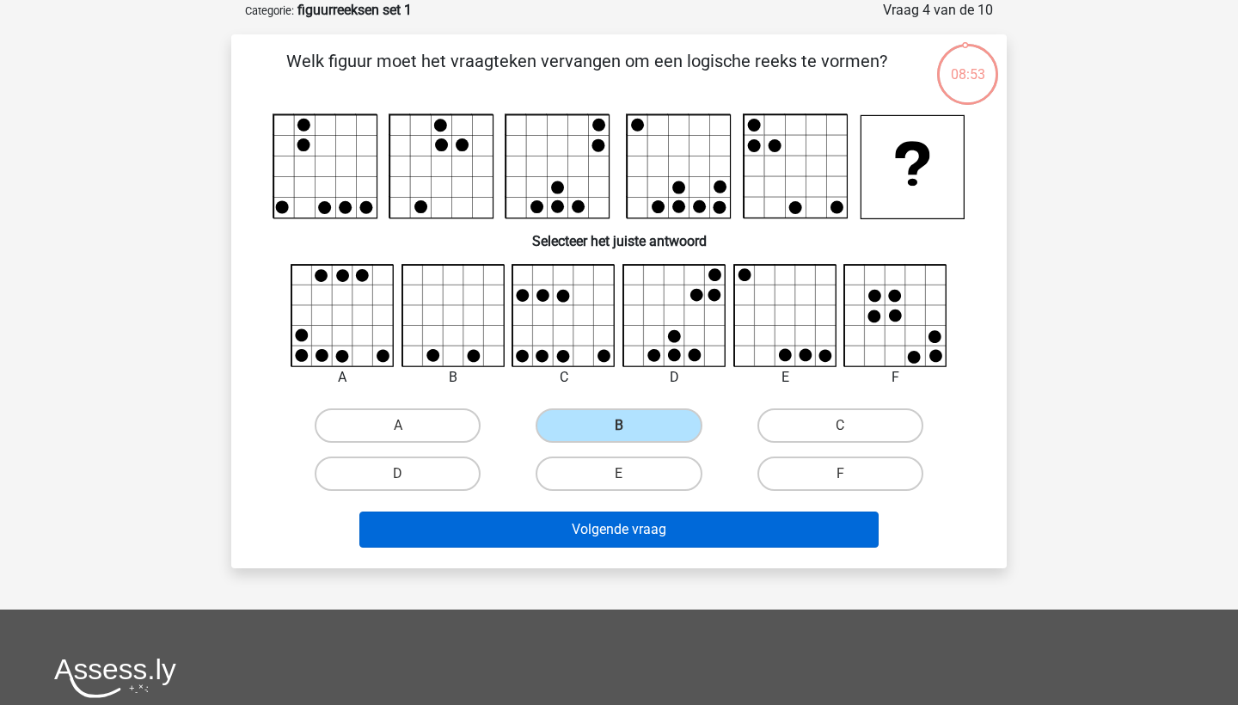
click at [640, 531] on button "Volgende vraag" at bounding box center [619, 530] width 520 height 36
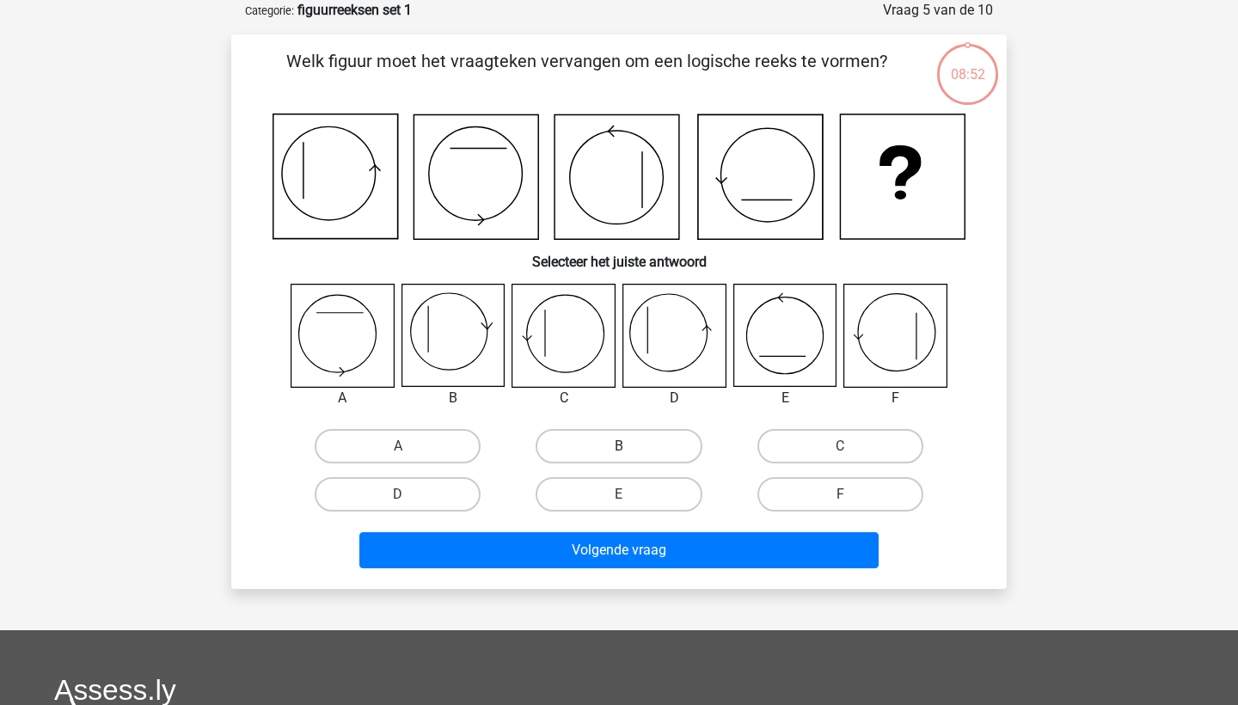
click at [644, 456] on label "B" at bounding box center [619, 446] width 166 height 34
click at [630, 456] on input "B" at bounding box center [624, 451] width 11 height 11
radio input "true"
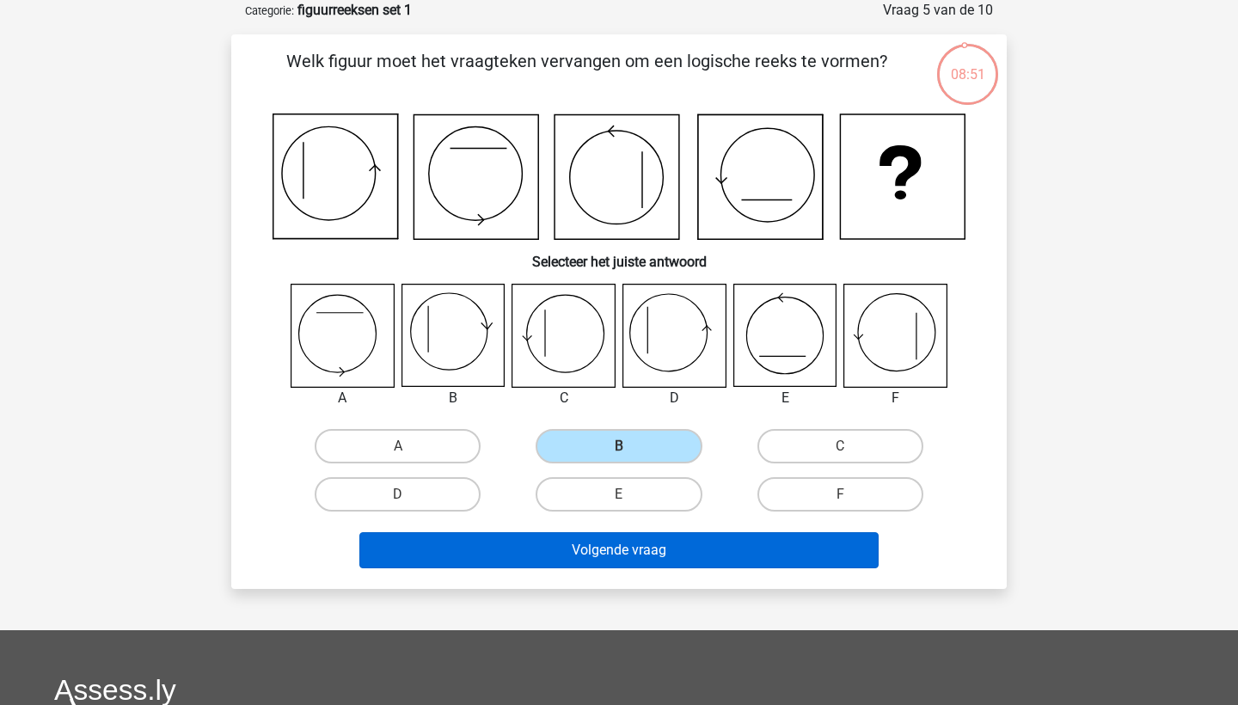
click at [644, 553] on button "Volgende vraag" at bounding box center [619, 550] width 520 height 36
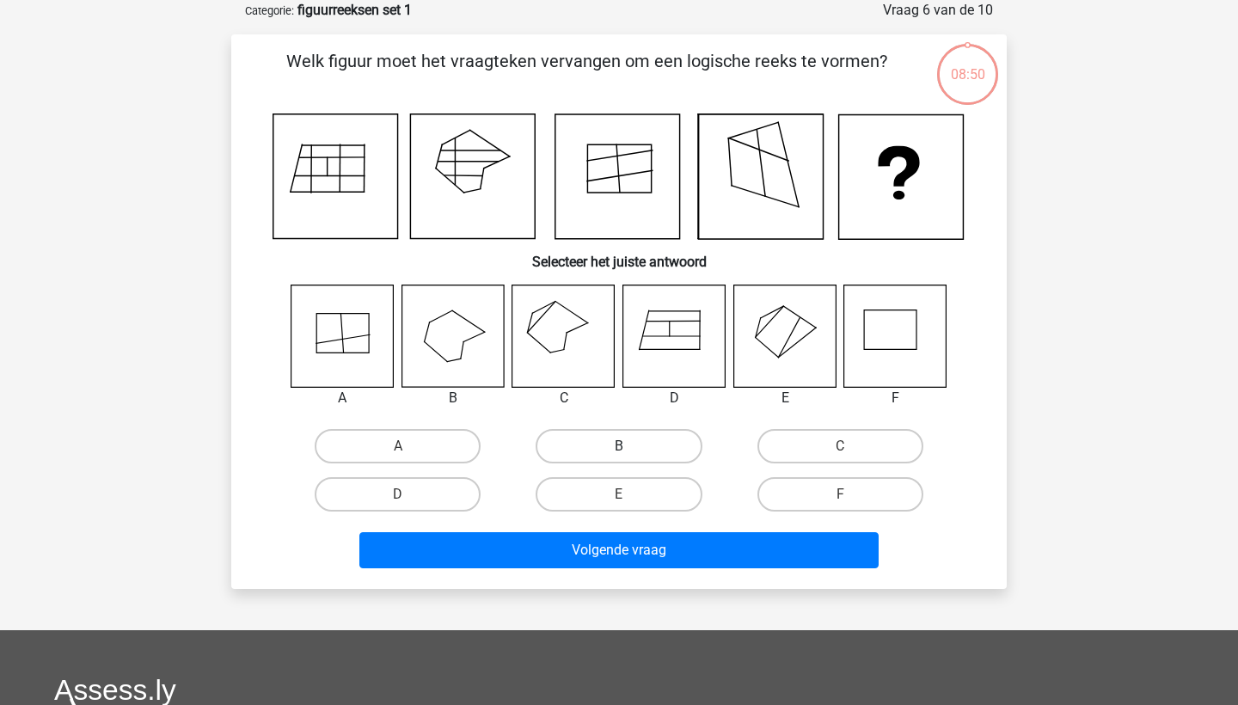
click at [649, 441] on label "B" at bounding box center [619, 446] width 166 height 34
click at [630, 446] on input "B" at bounding box center [624, 451] width 11 height 11
radio input "true"
click at [643, 530] on div "Volgende vraag" at bounding box center [619, 547] width 721 height 57
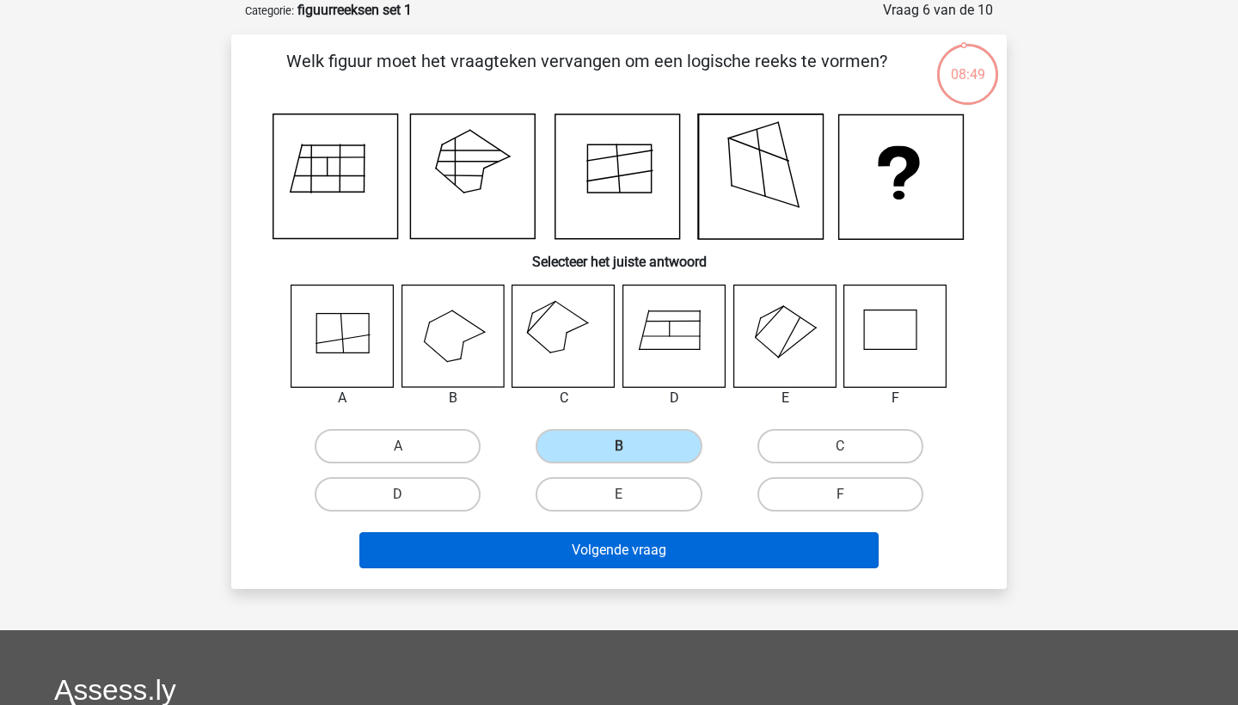
click at [643, 556] on button "Volgende vraag" at bounding box center [619, 550] width 520 height 36
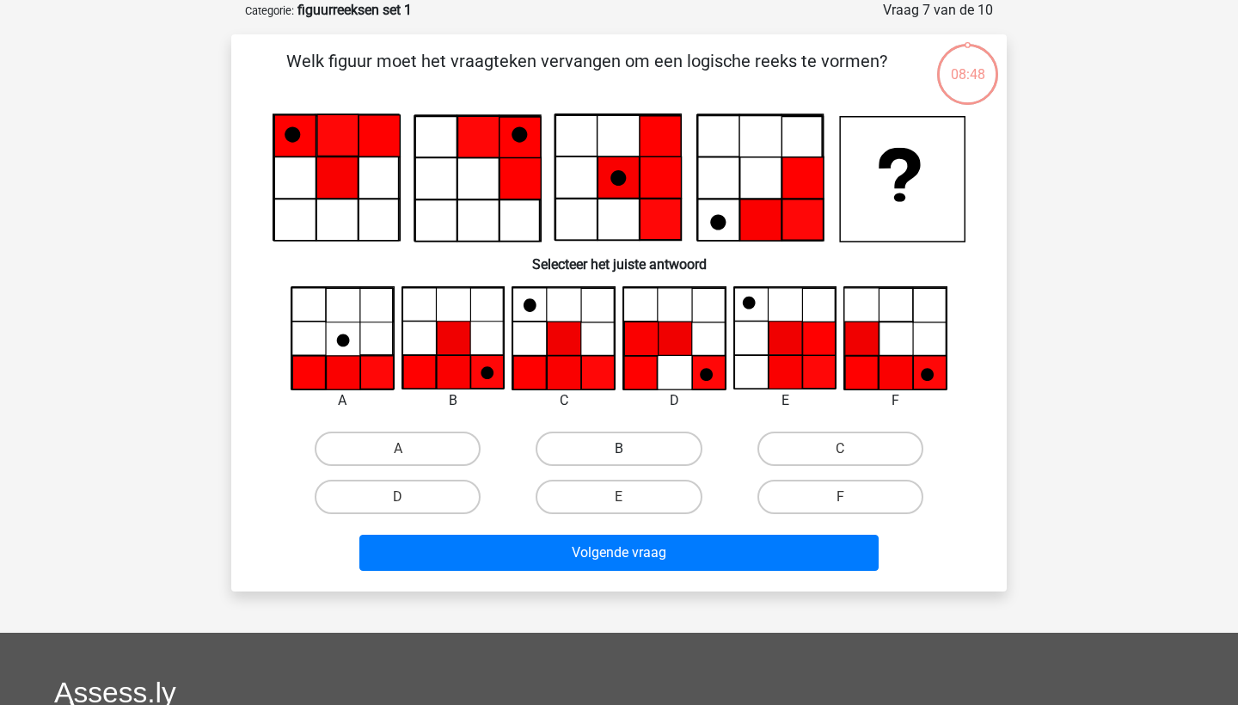
click at [646, 455] on label "B" at bounding box center [619, 449] width 166 height 34
click at [630, 455] on input "B" at bounding box center [624, 454] width 11 height 11
radio input "true"
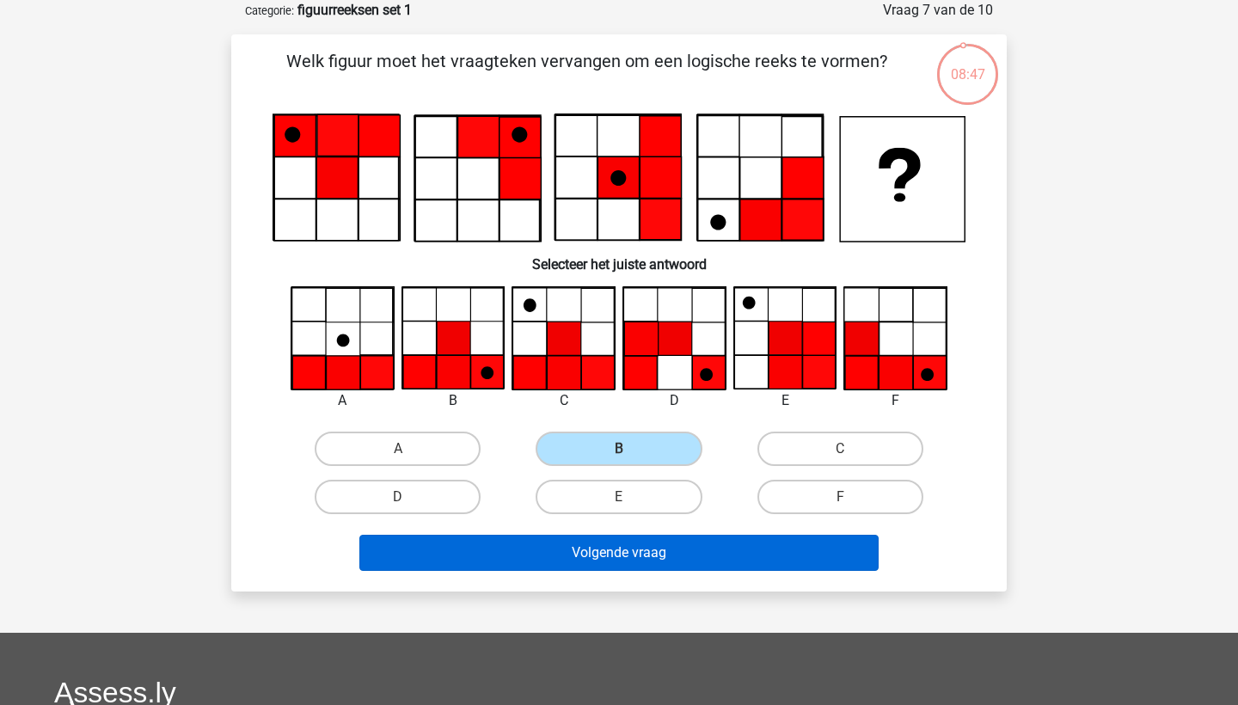
click at [635, 544] on button "Volgende vraag" at bounding box center [619, 553] width 520 height 36
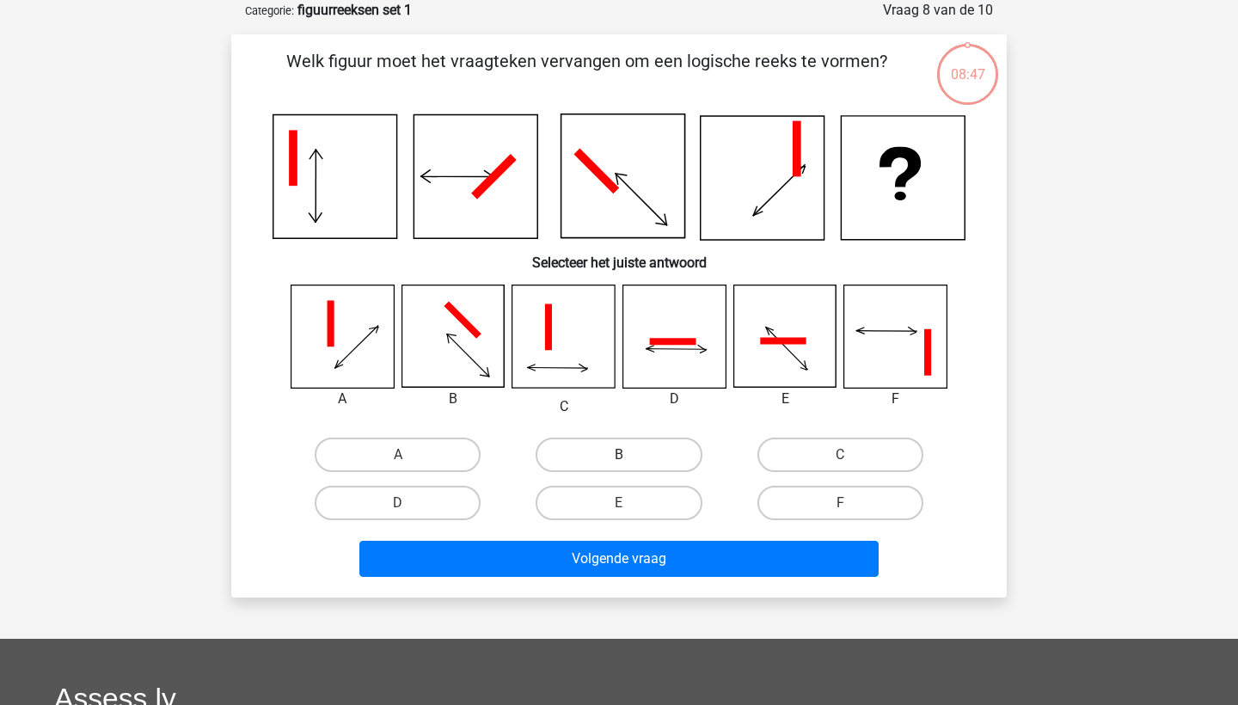
click at [647, 445] on label "B" at bounding box center [619, 455] width 166 height 34
click at [630, 455] on input "B" at bounding box center [624, 460] width 11 height 11
radio input "true"
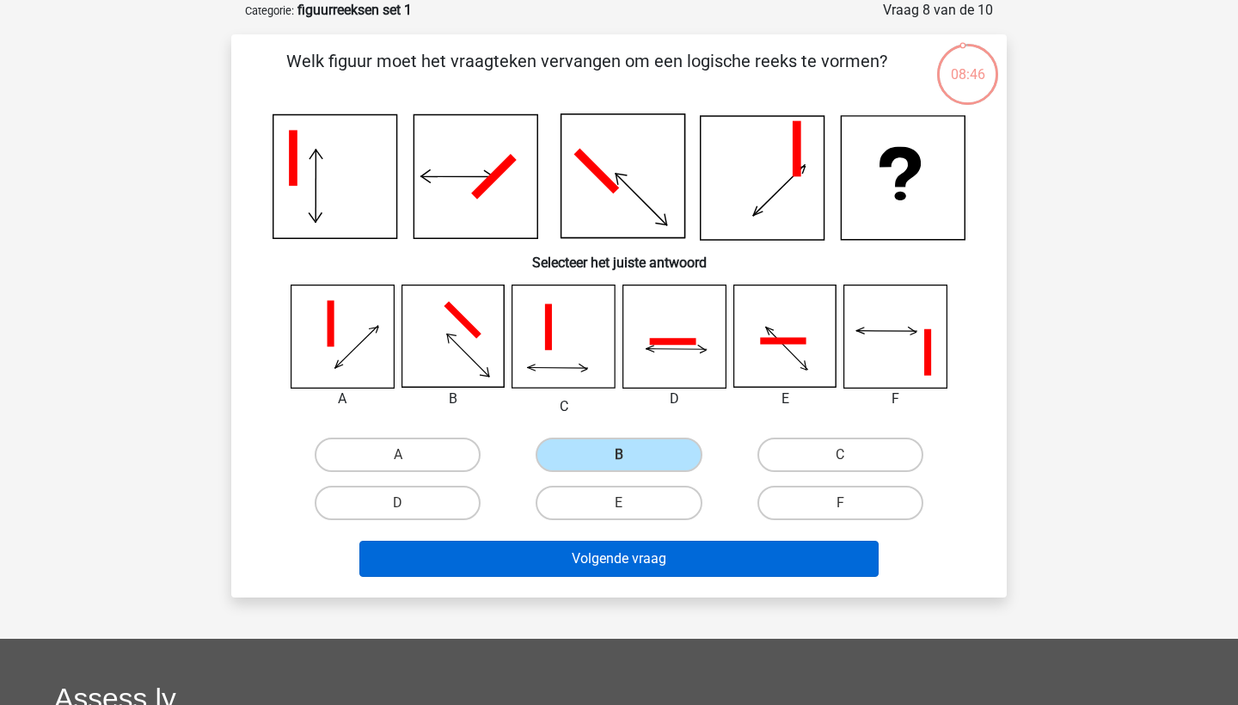
click at [635, 547] on button "Volgende vraag" at bounding box center [619, 559] width 520 height 36
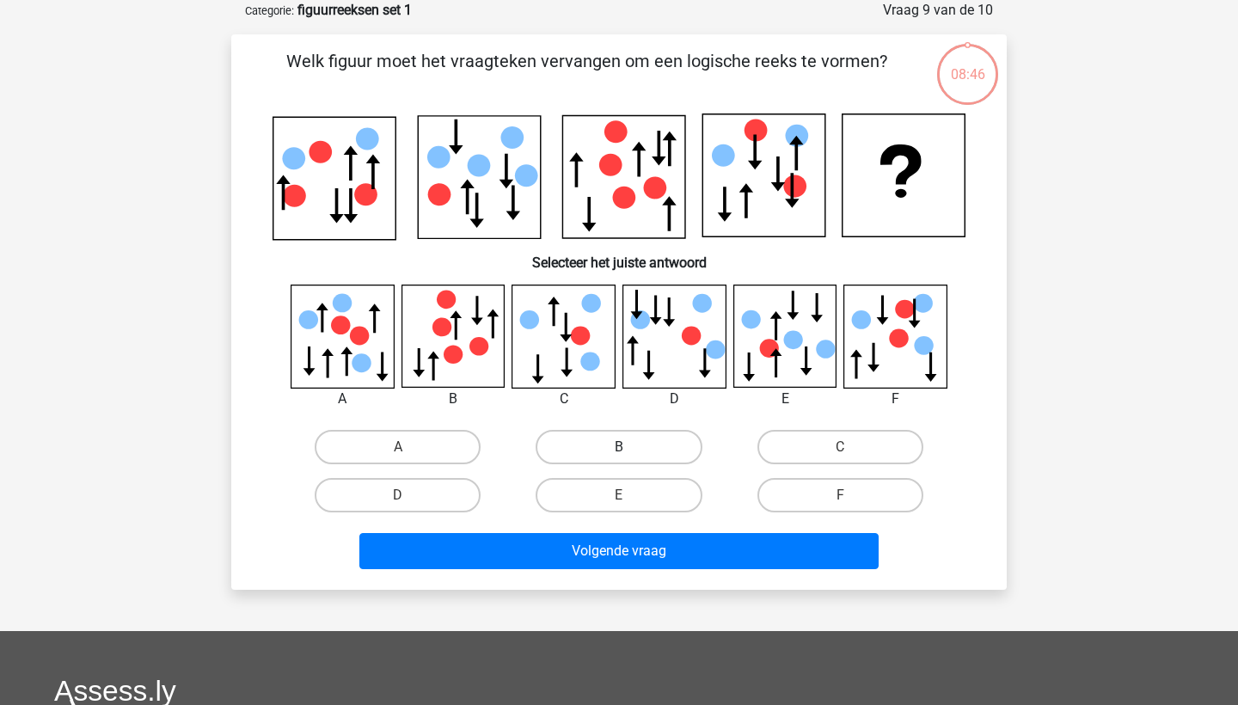
click at [644, 451] on label "B" at bounding box center [619, 447] width 166 height 34
click at [630, 451] on input "B" at bounding box center [624, 452] width 11 height 11
radio input "true"
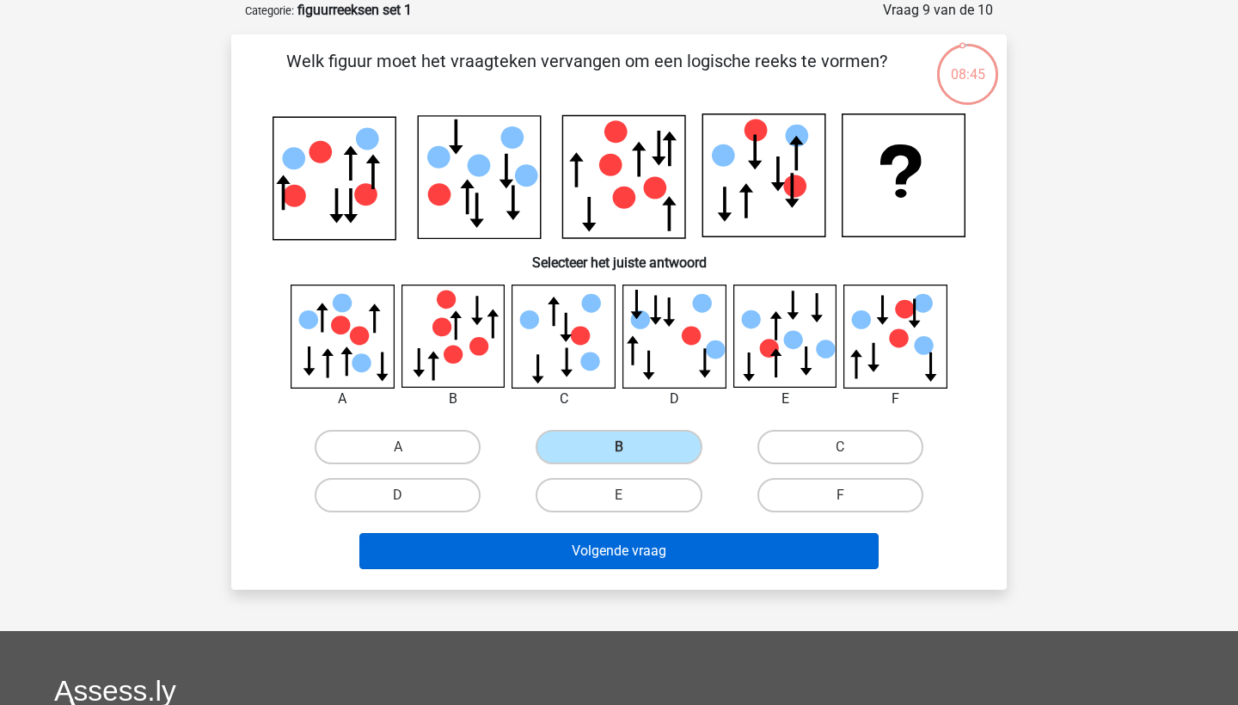
click at [630, 550] on button "Volgende vraag" at bounding box center [619, 551] width 520 height 36
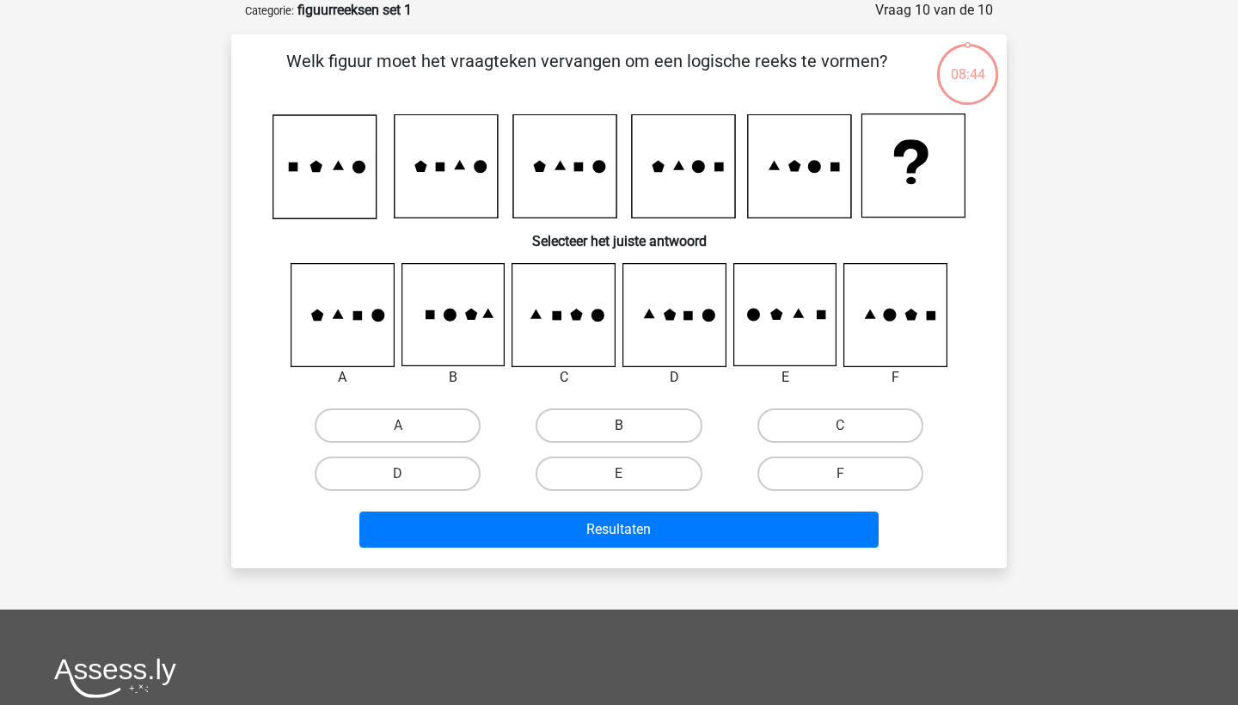
click at [647, 426] on label "B" at bounding box center [619, 425] width 166 height 34
click at [630, 426] on input "B" at bounding box center [624, 431] width 11 height 11
radio input "true"
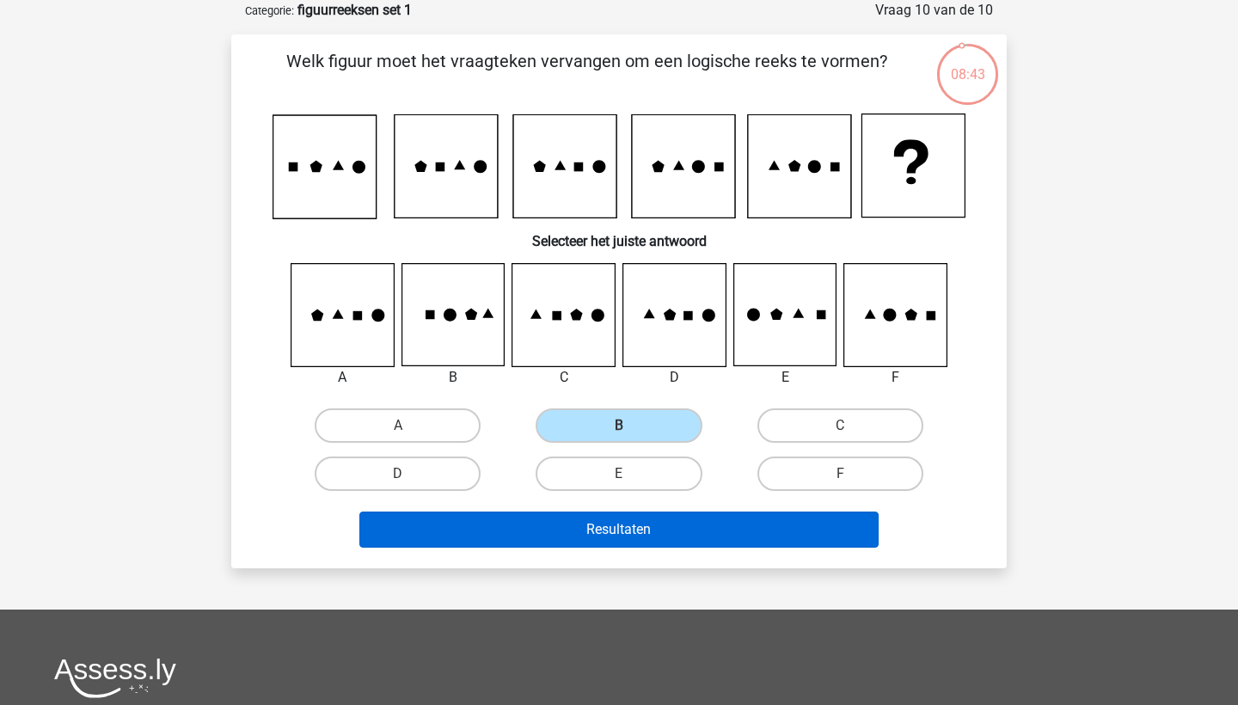
click at [634, 521] on button "Resultaten" at bounding box center [619, 530] width 520 height 36
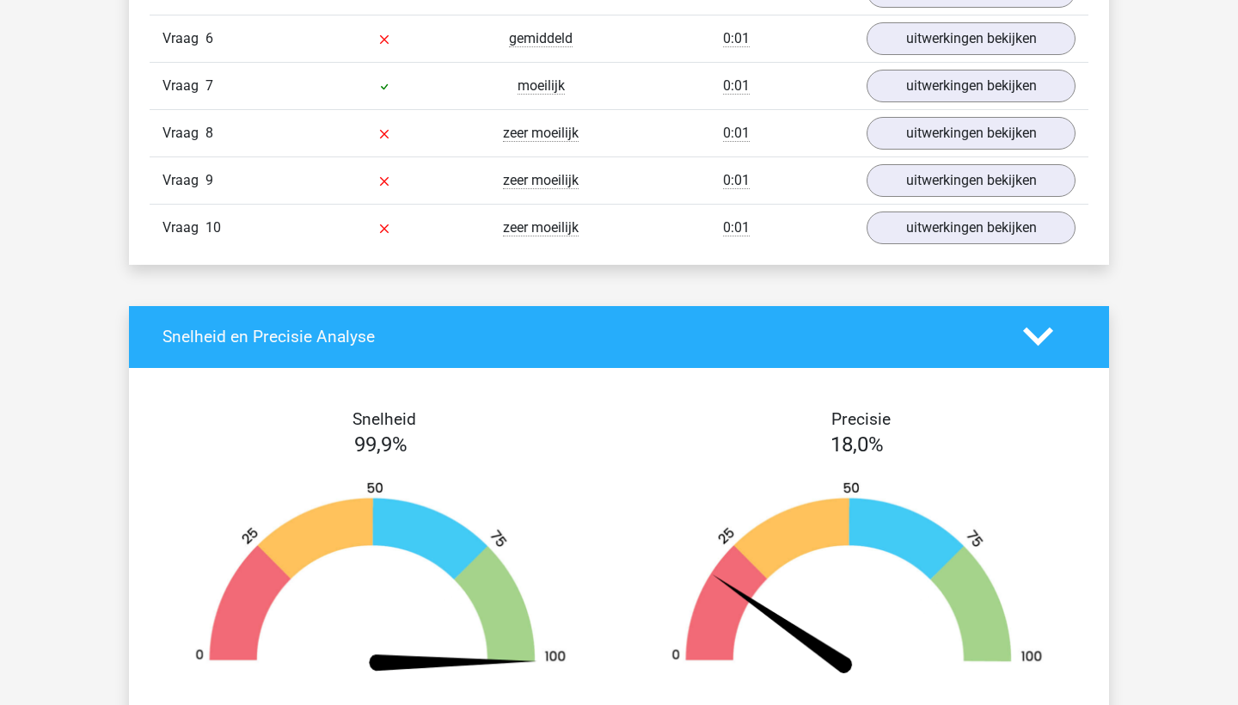
scroll to position [1698, 0]
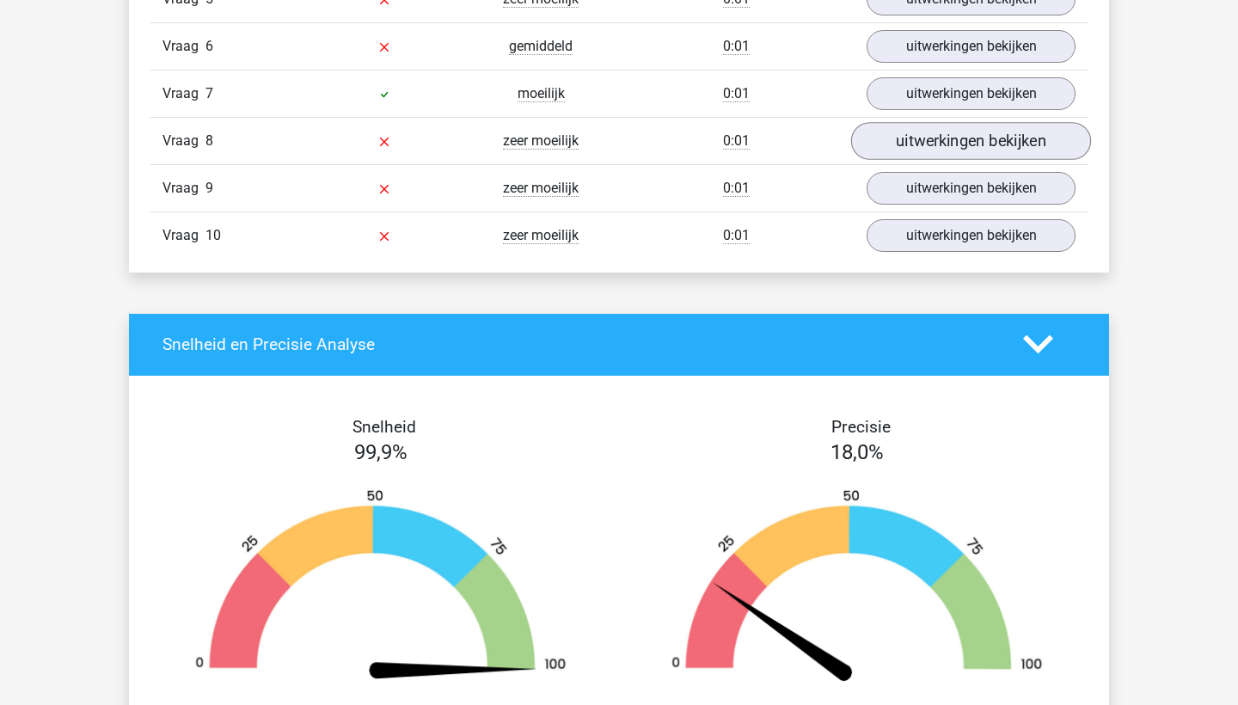
click at [937, 140] on link "uitwerkingen bekijken" at bounding box center [971, 141] width 240 height 38
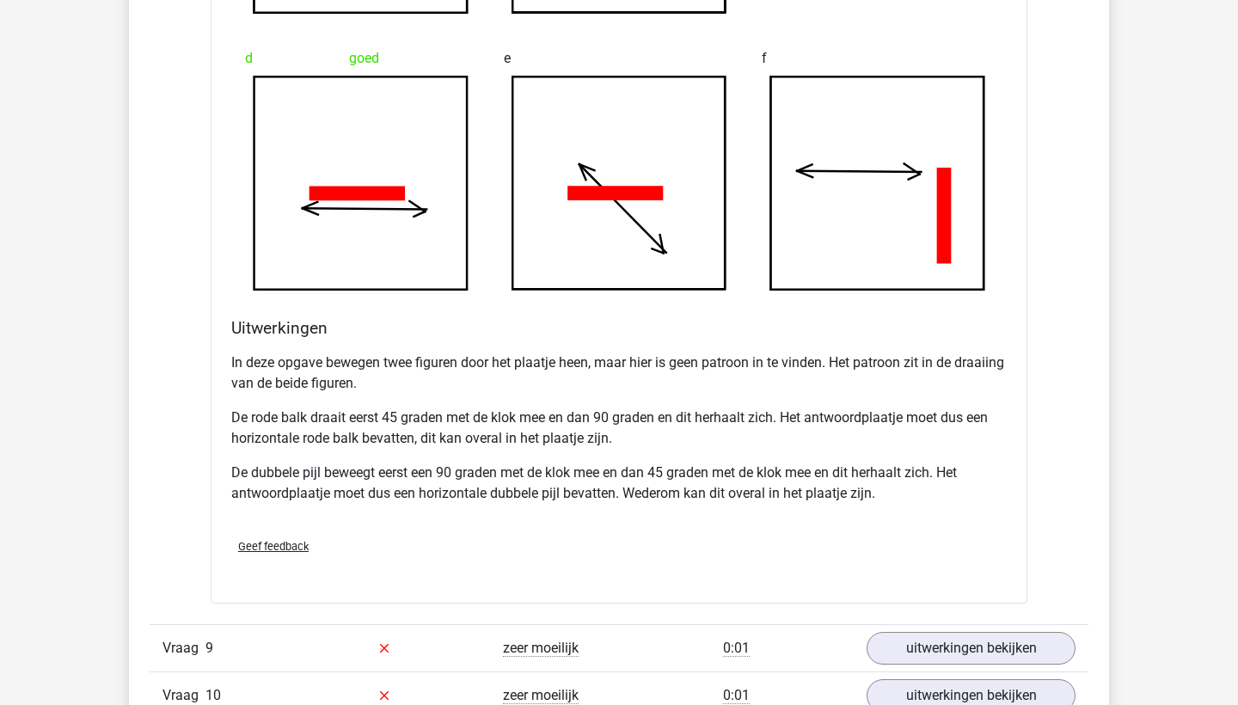
scroll to position [2706, 0]
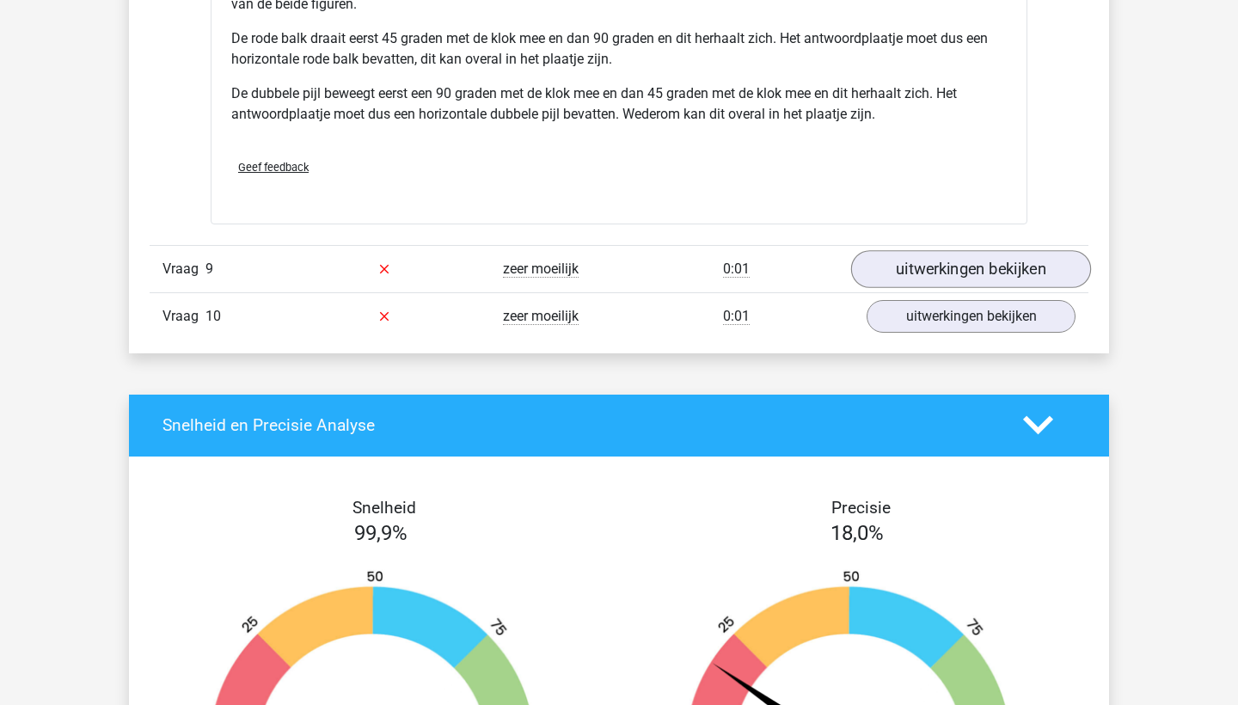
click at [930, 283] on link "uitwerkingen bekijken" at bounding box center [971, 269] width 240 height 38
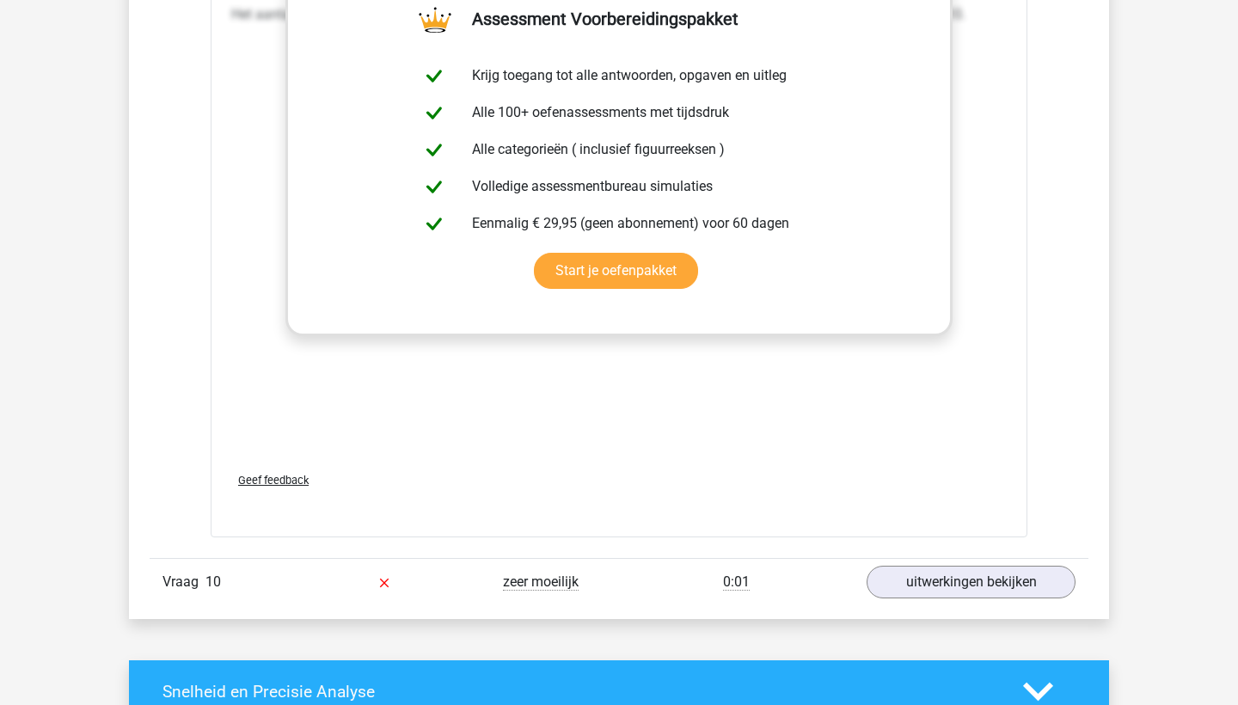
scroll to position [3921, 0]
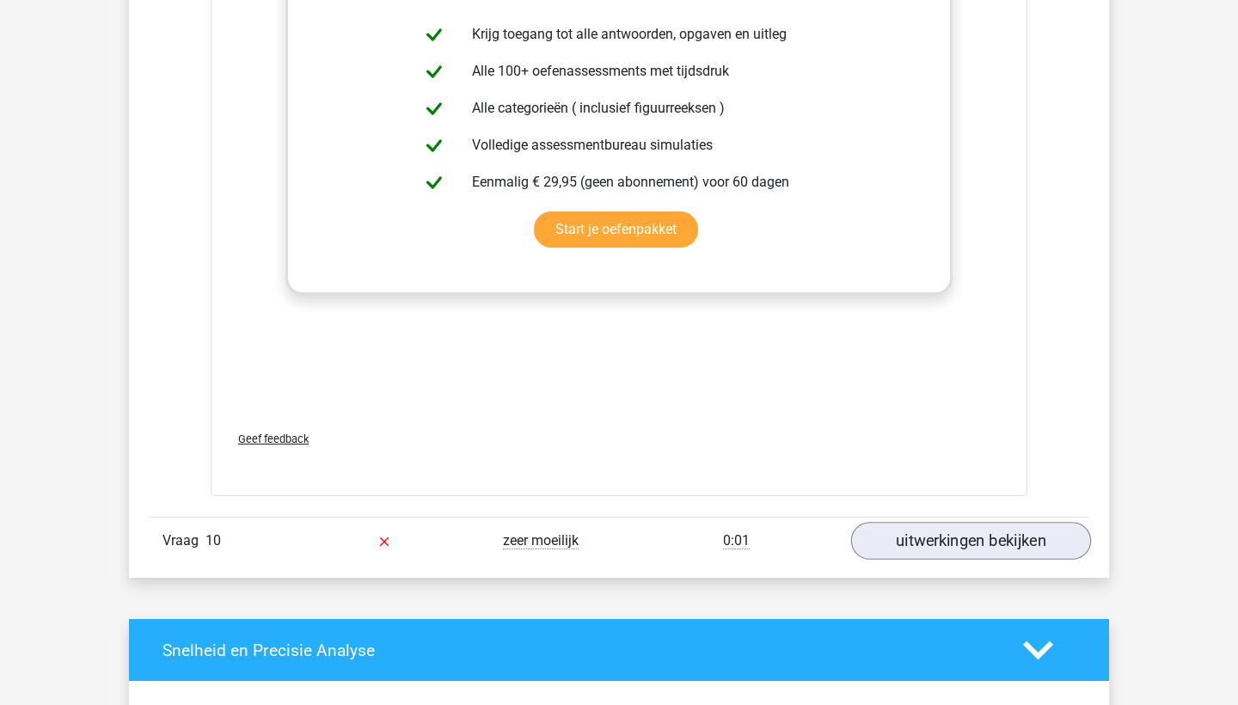
click at [979, 524] on link "uitwerkingen bekijken" at bounding box center [971, 541] width 240 height 38
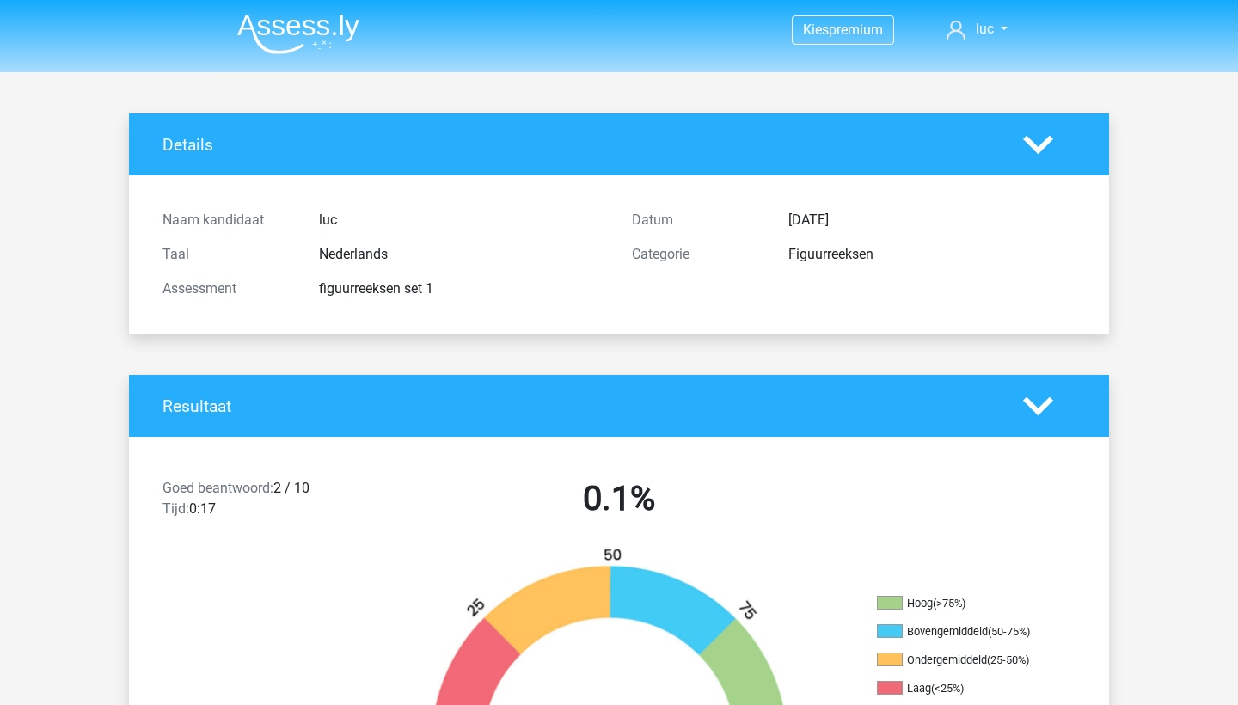
scroll to position [0, 0]
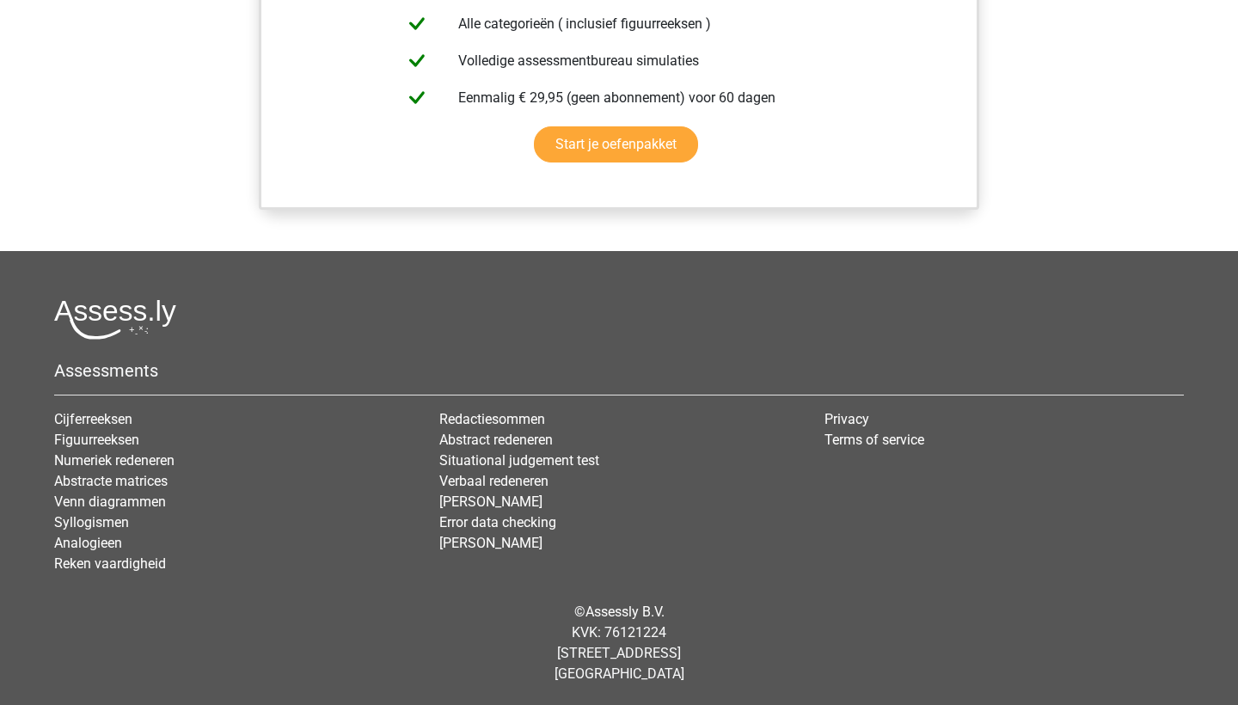
scroll to position [1640, 0]
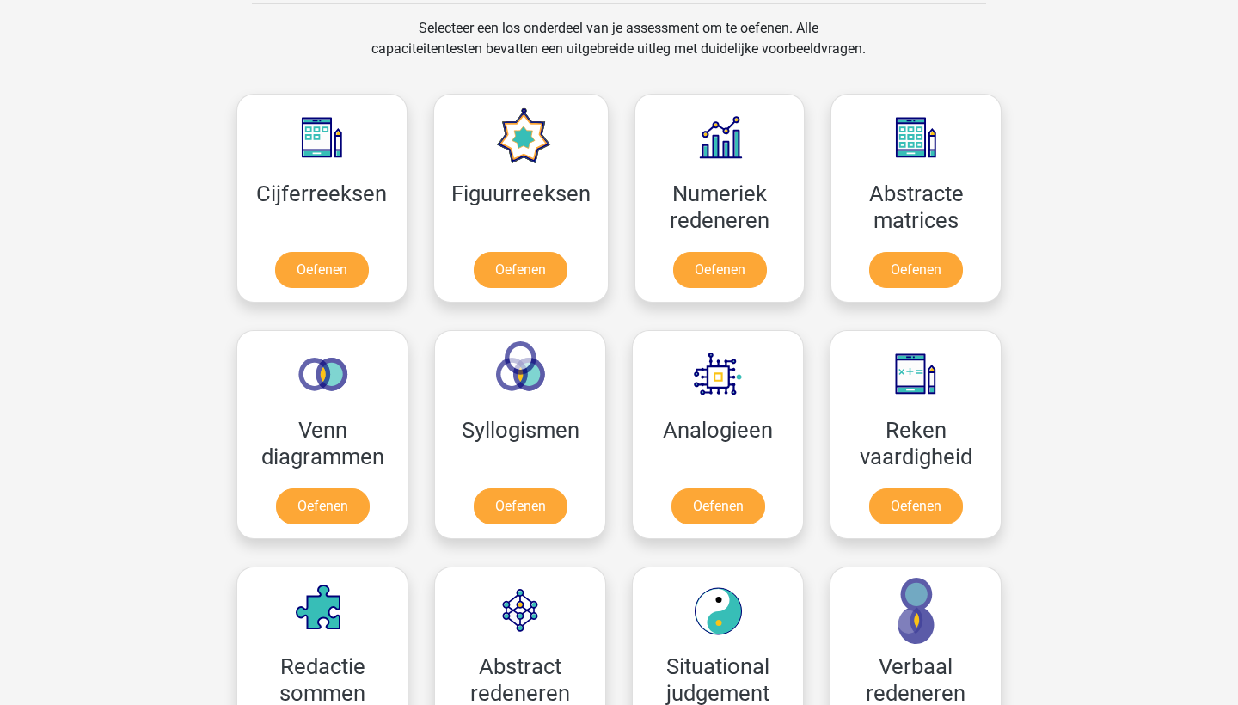
scroll to position [715, 0]
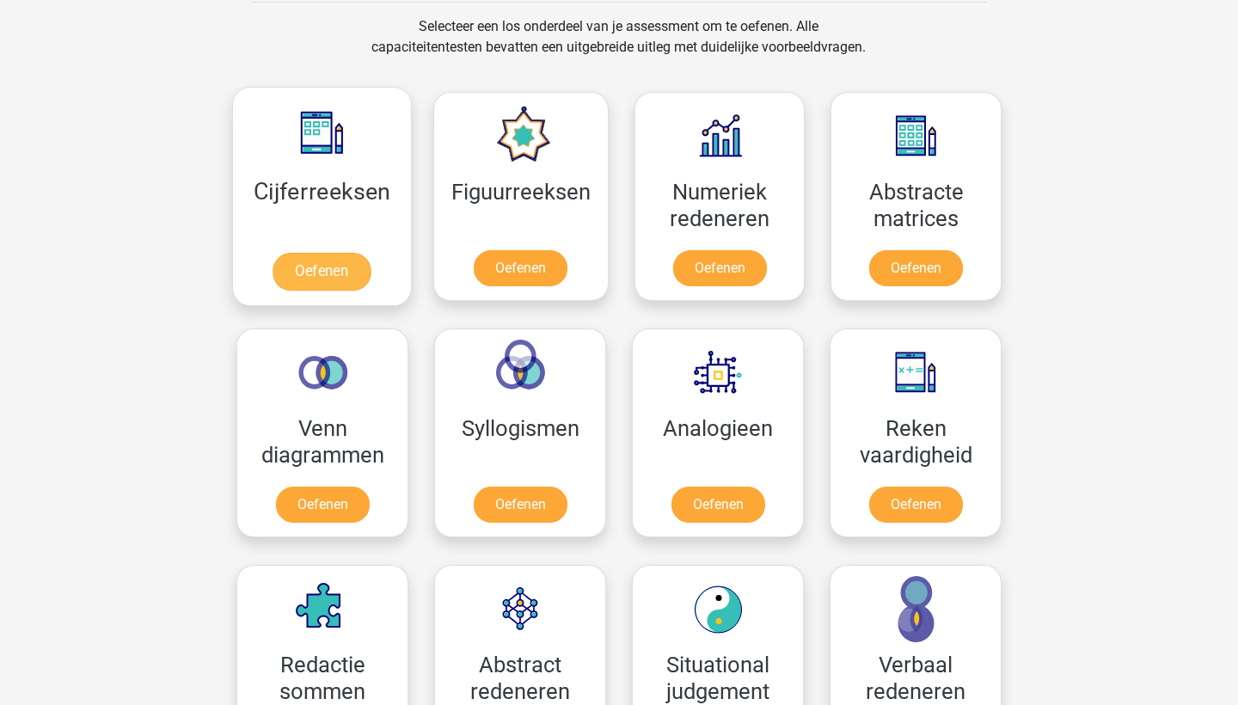
click at [304, 253] on link "Oefenen" at bounding box center [322, 272] width 98 height 38
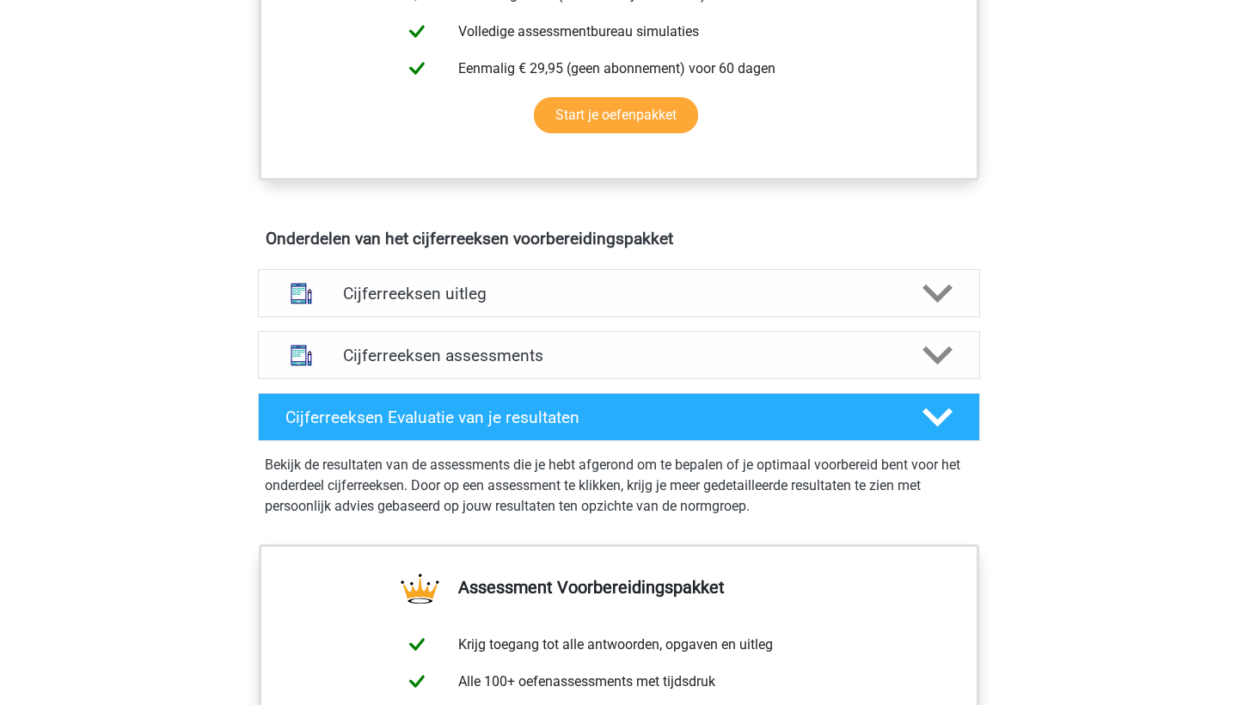
scroll to position [826, 0]
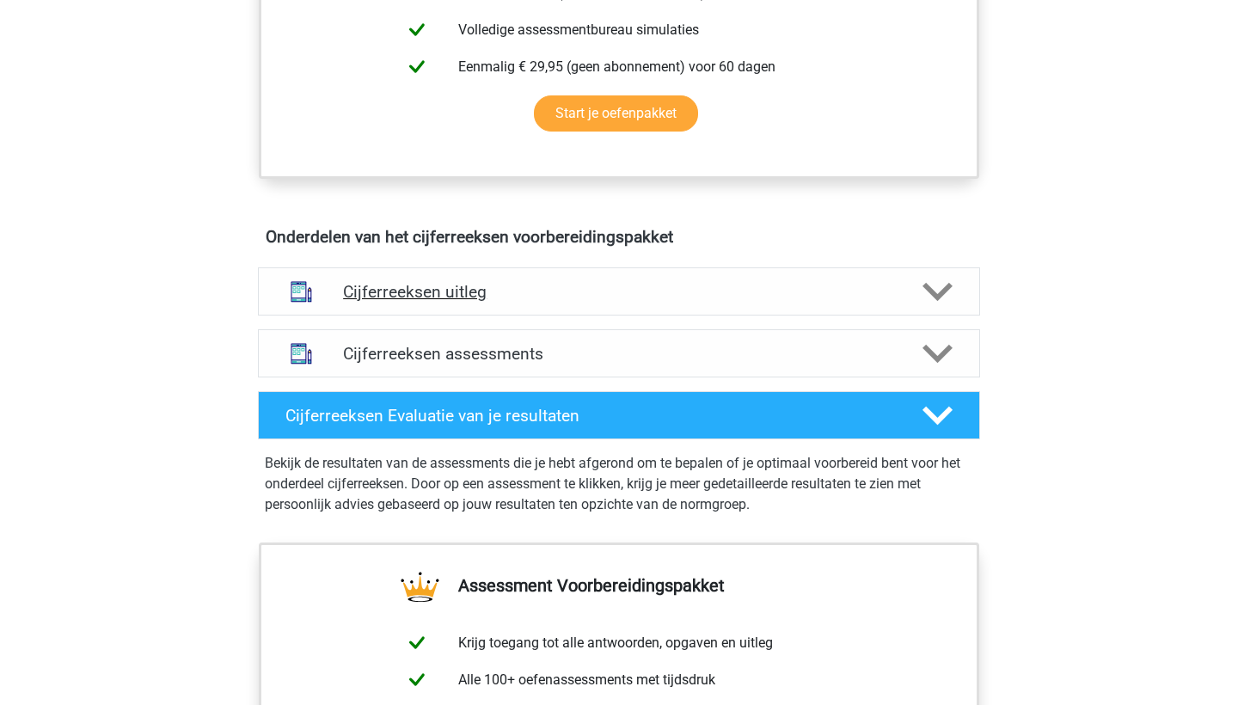
click at [531, 316] on div "Cijferreeksen uitleg" at bounding box center [619, 291] width 722 height 48
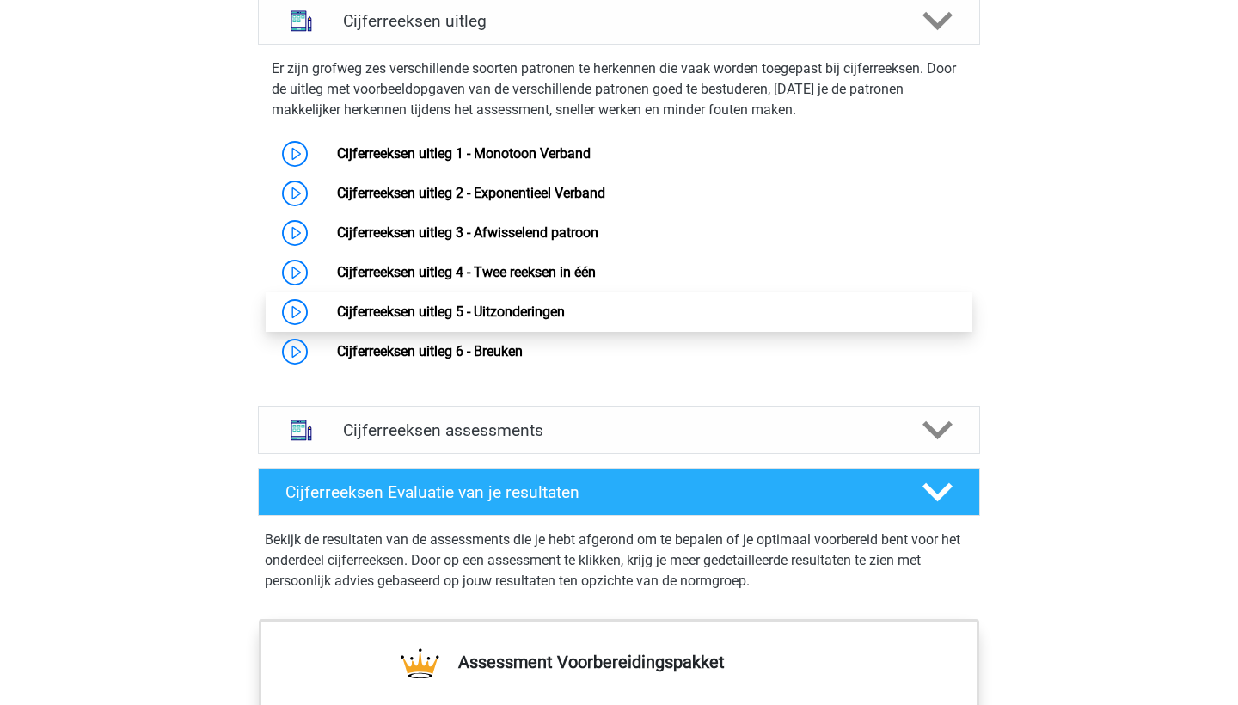
scroll to position [1096, 0]
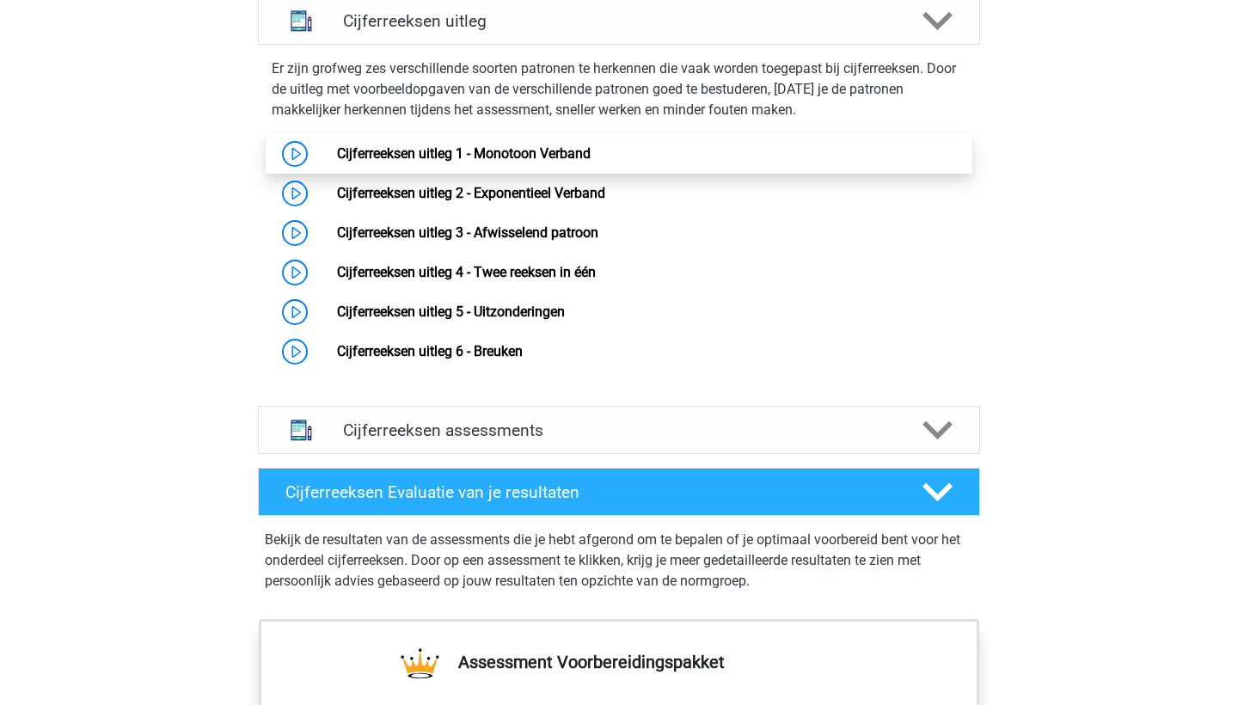
click at [591, 162] on link "Cijferreeksen uitleg 1 - Monotoon Verband" at bounding box center [464, 153] width 254 height 16
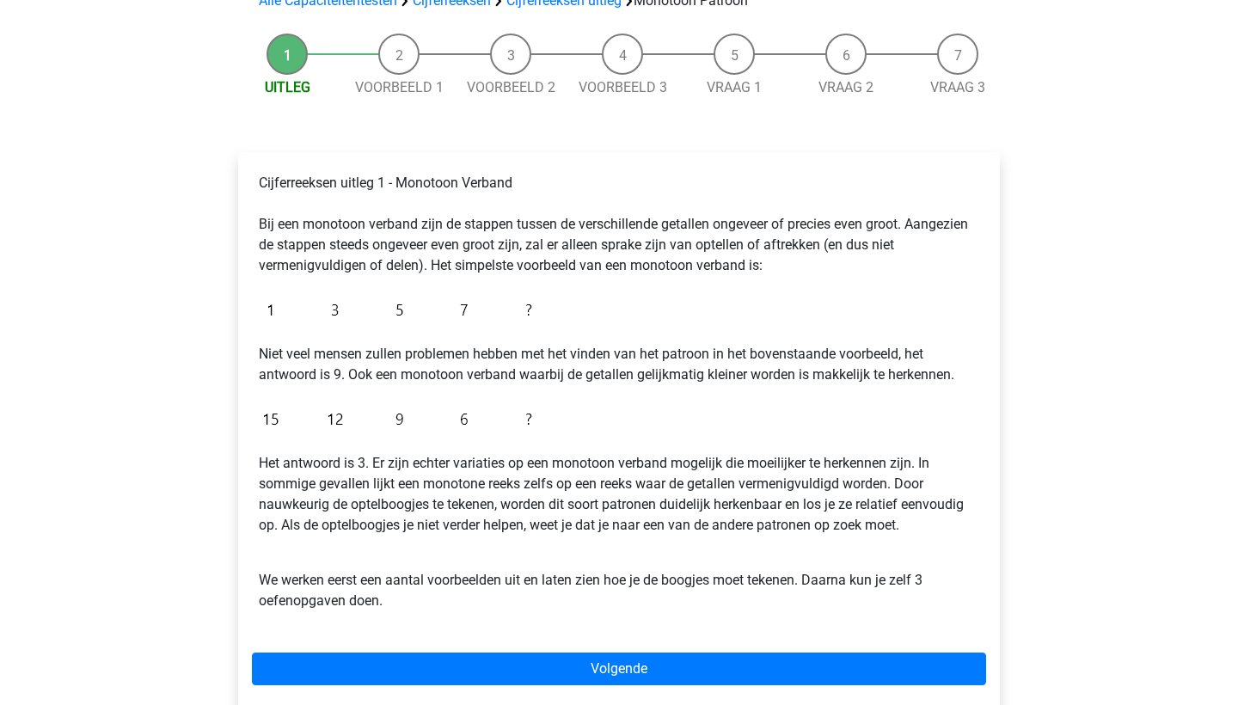
scroll to position [148, 0]
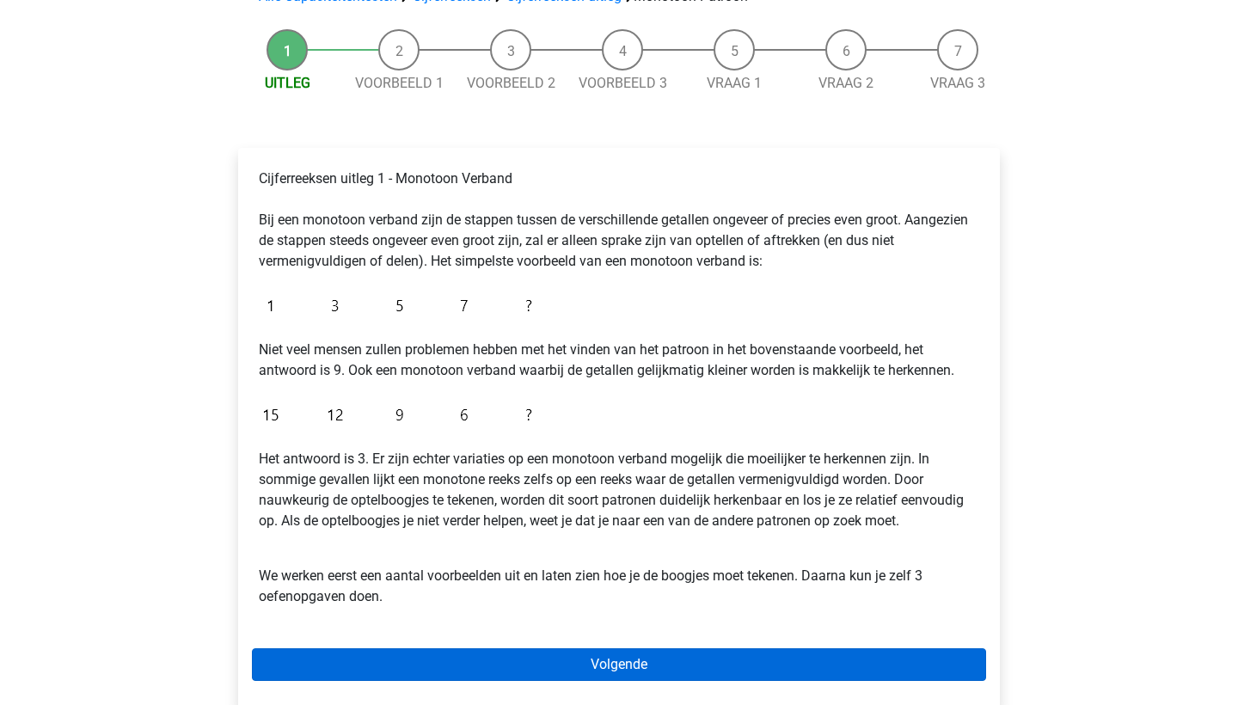
click at [696, 656] on link "Volgende" at bounding box center [619, 664] width 734 height 33
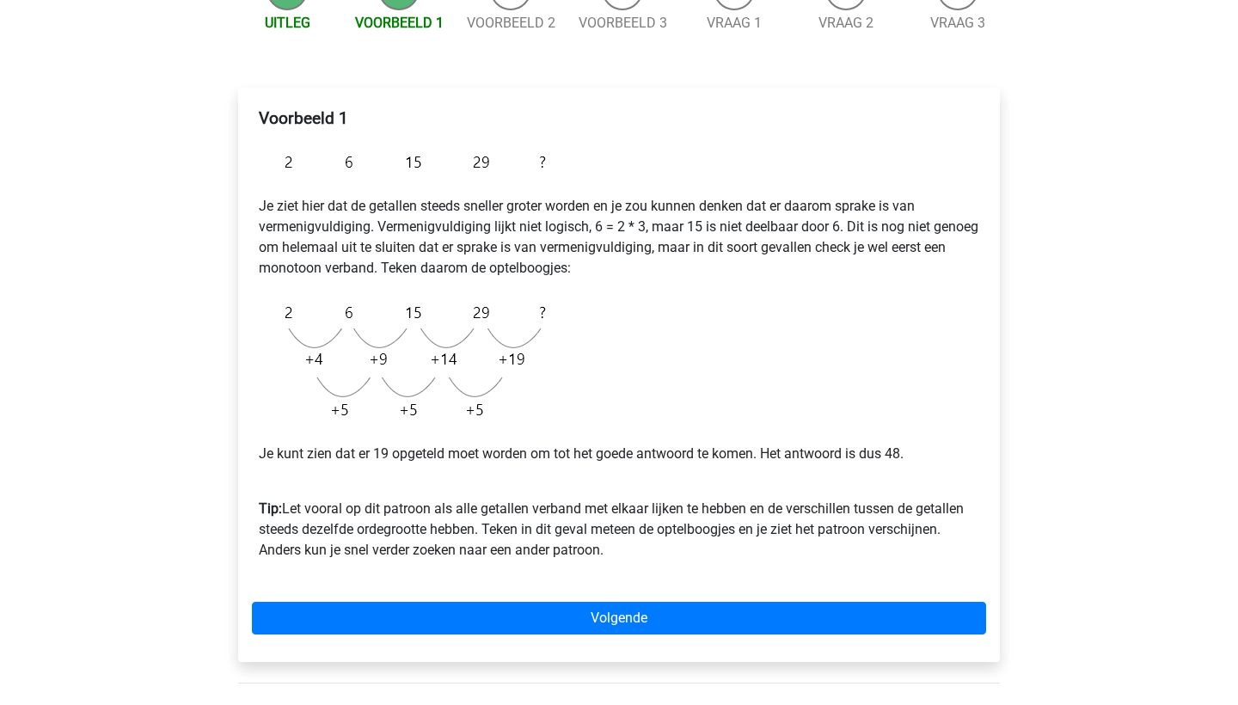
scroll to position [216, 0]
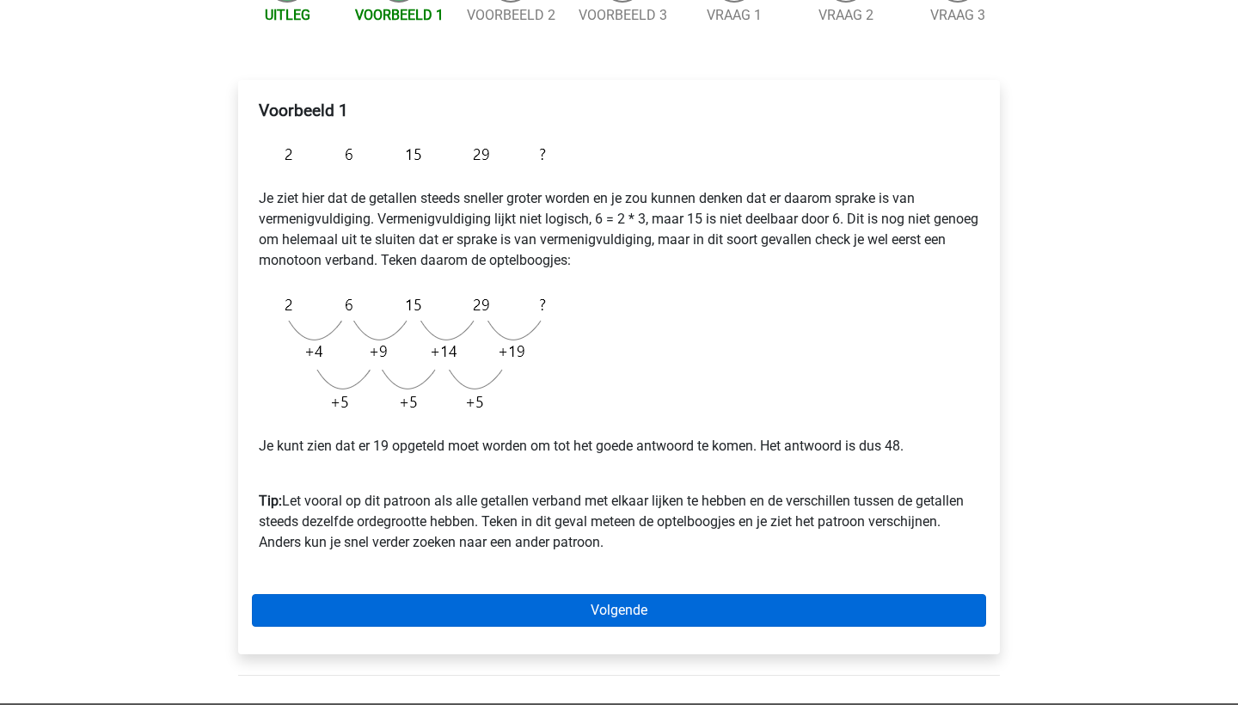
click at [609, 618] on link "Volgende" at bounding box center [619, 610] width 734 height 33
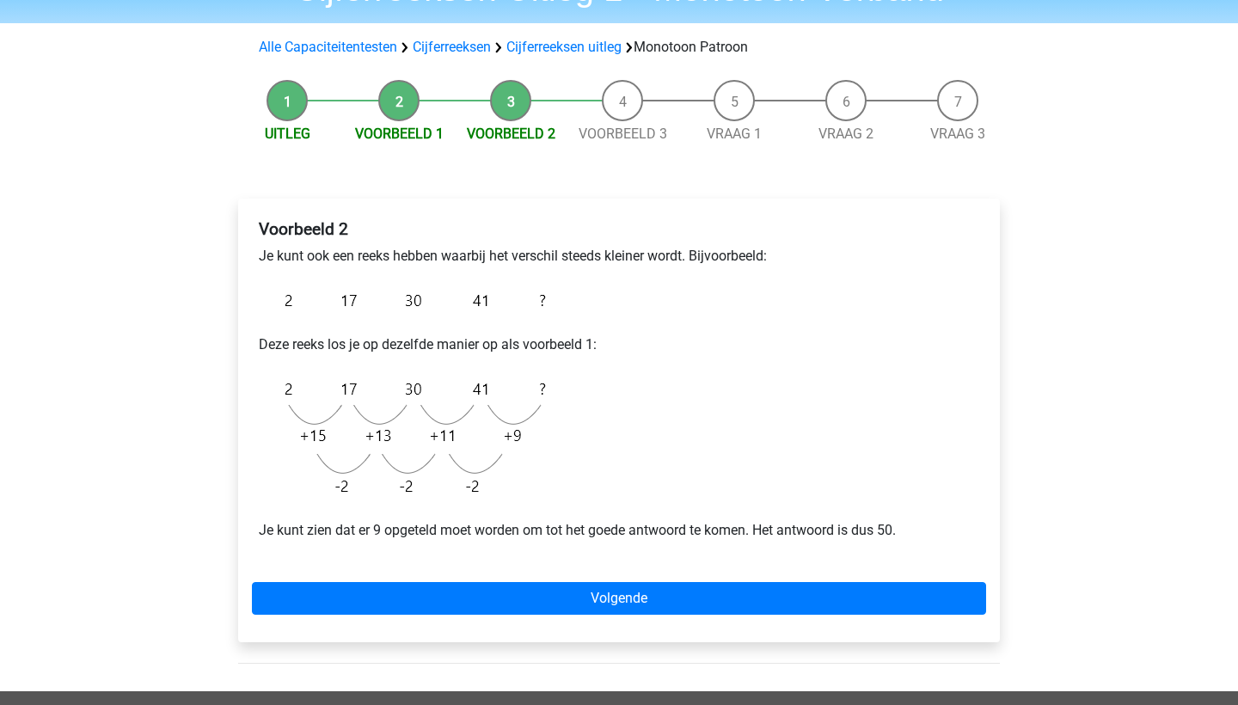
scroll to position [104, 0]
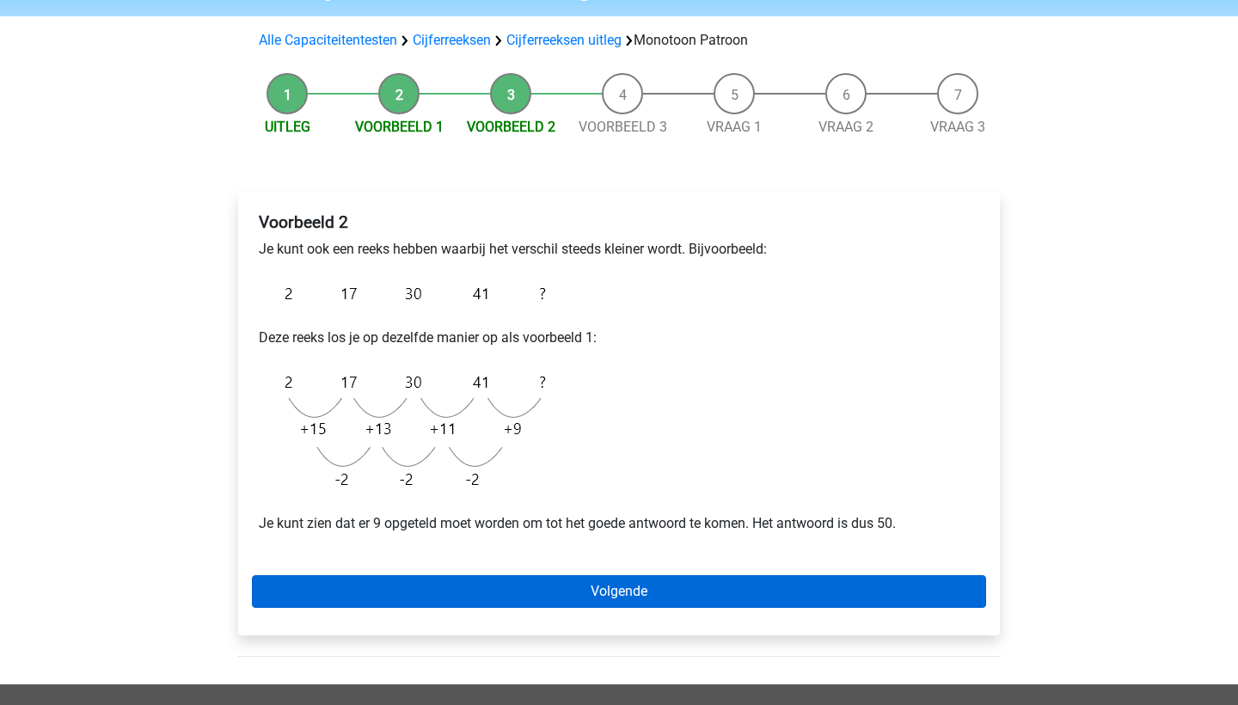
click at [683, 603] on link "Volgende" at bounding box center [619, 591] width 734 height 33
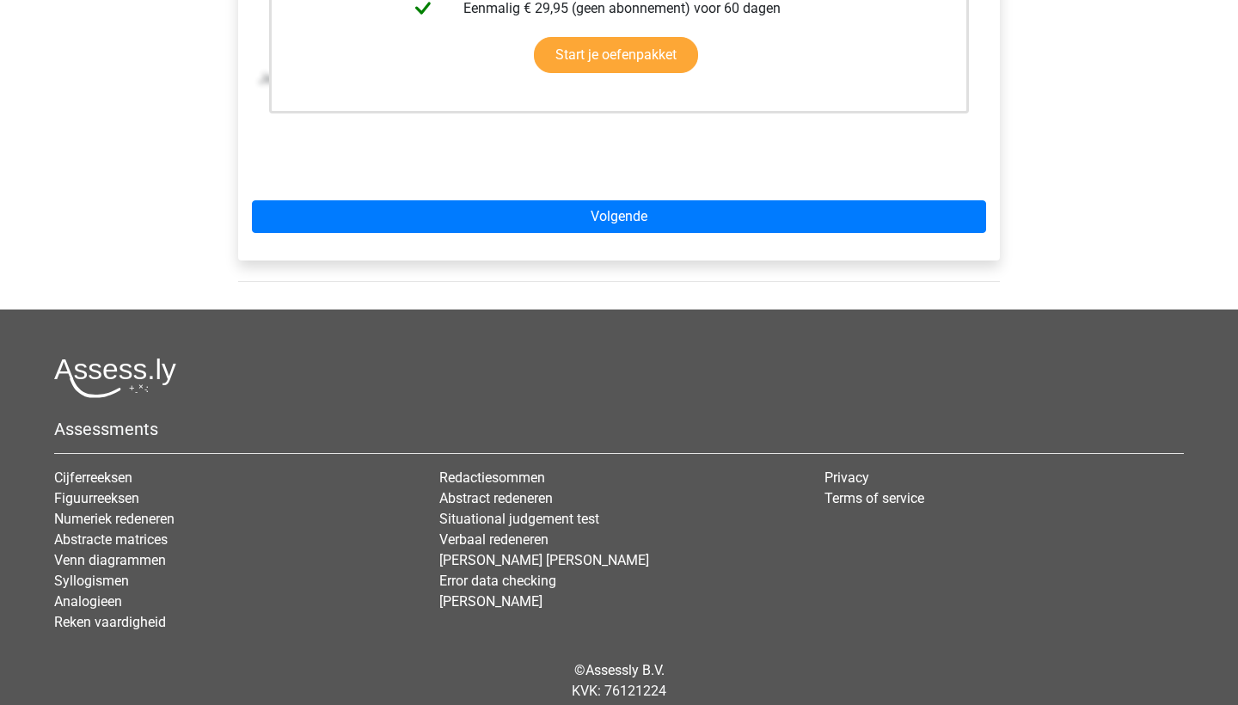
scroll to position [578, 0]
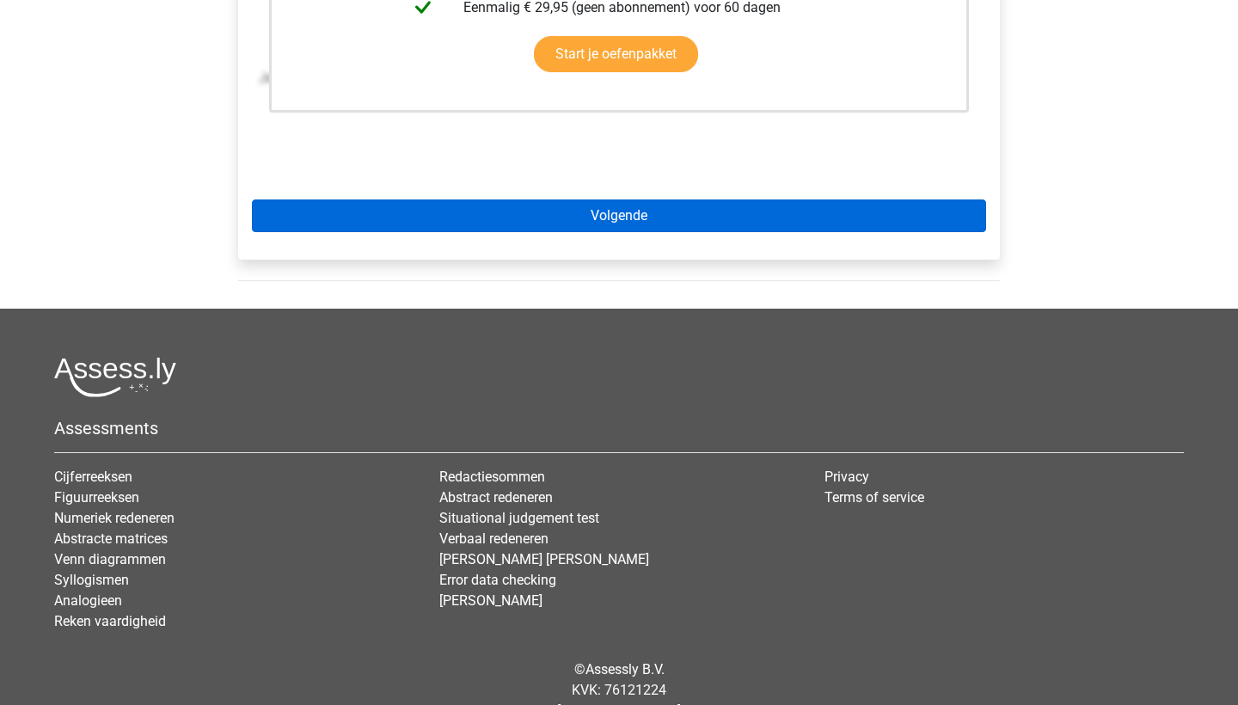
click at [670, 224] on link "Volgende" at bounding box center [619, 216] width 734 height 33
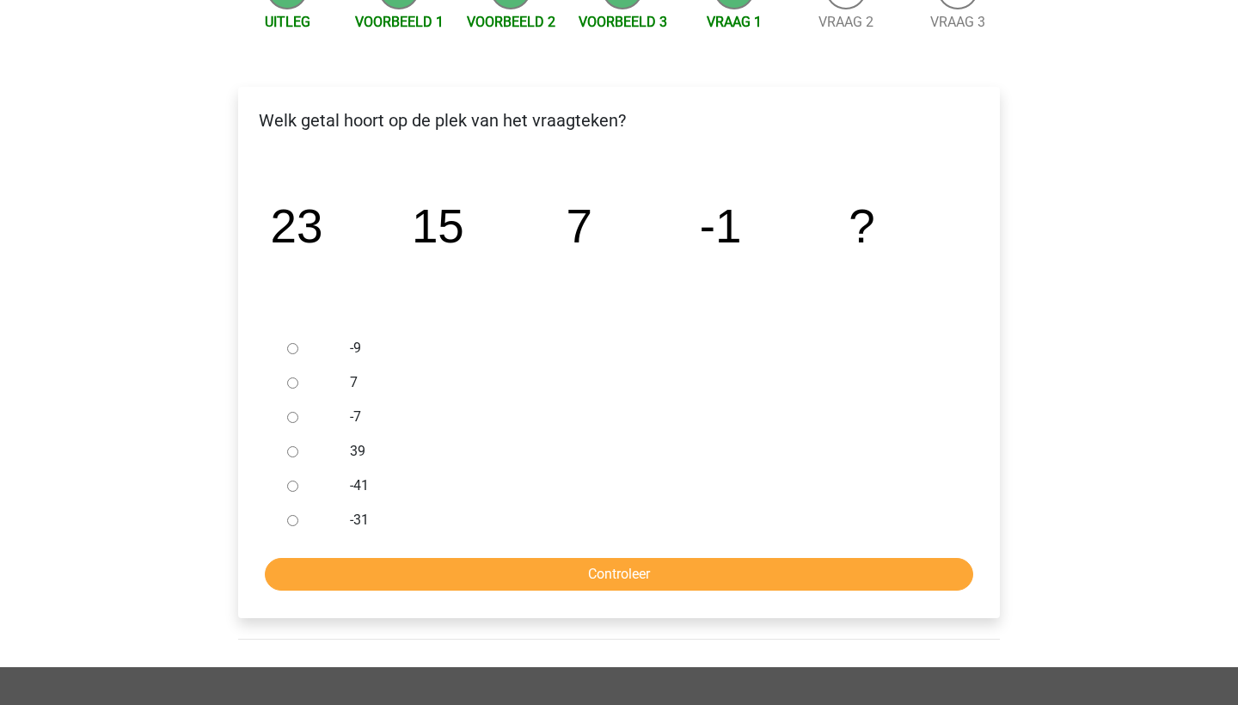
scroll to position [212, 0]
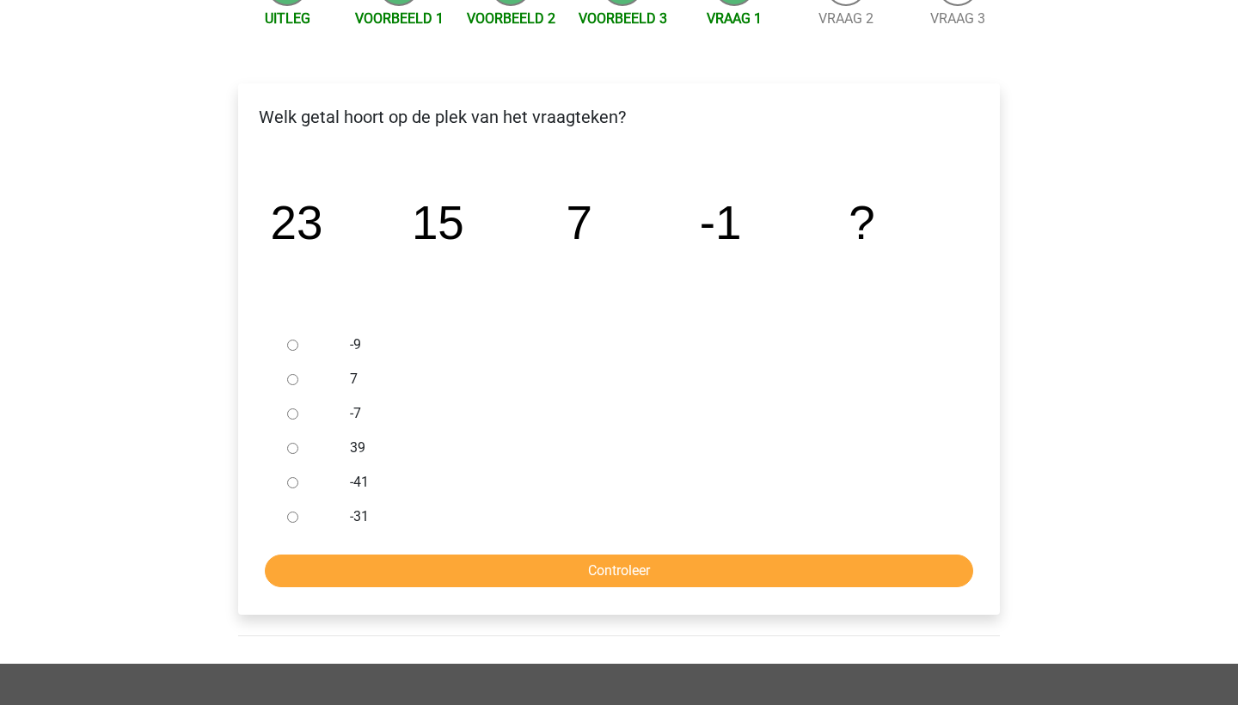
click at [300, 341] on div at bounding box center [308, 345] width 57 height 34
click at [292, 343] on input "-9" at bounding box center [292, 345] width 11 height 11
radio input "true"
click at [653, 584] on input "Controleer" at bounding box center [619, 571] width 709 height 33
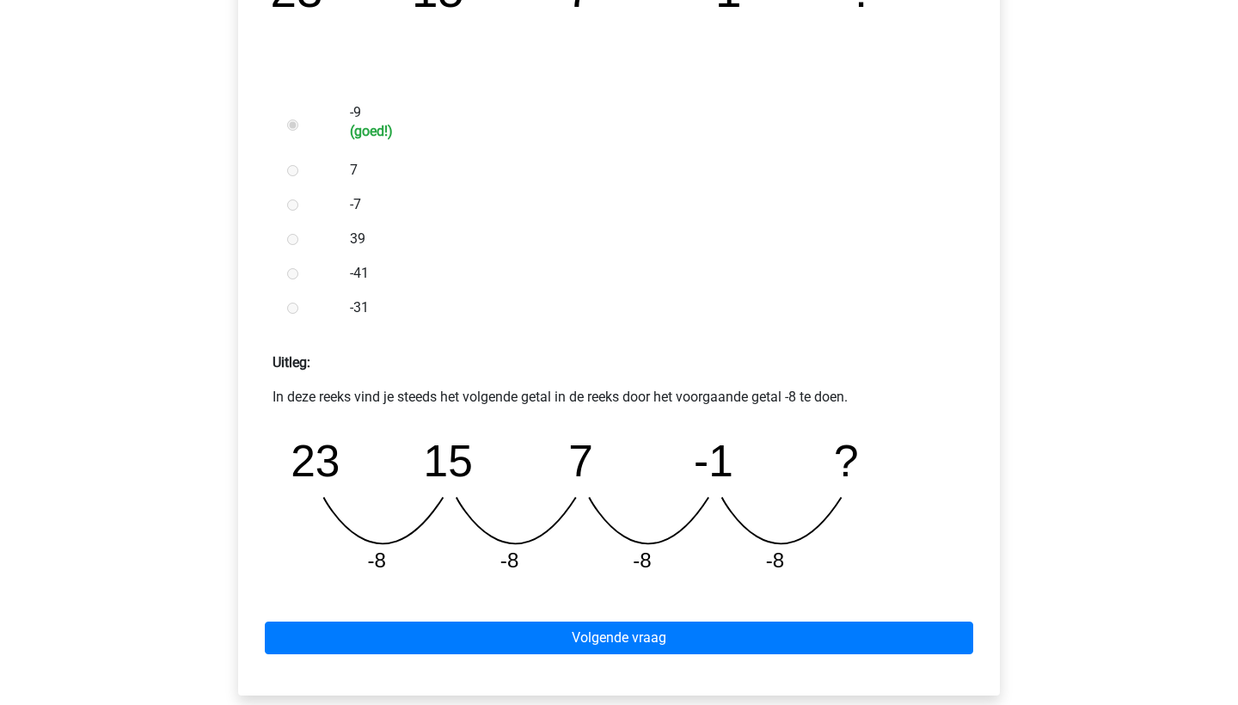
scroll to position [457, 0]
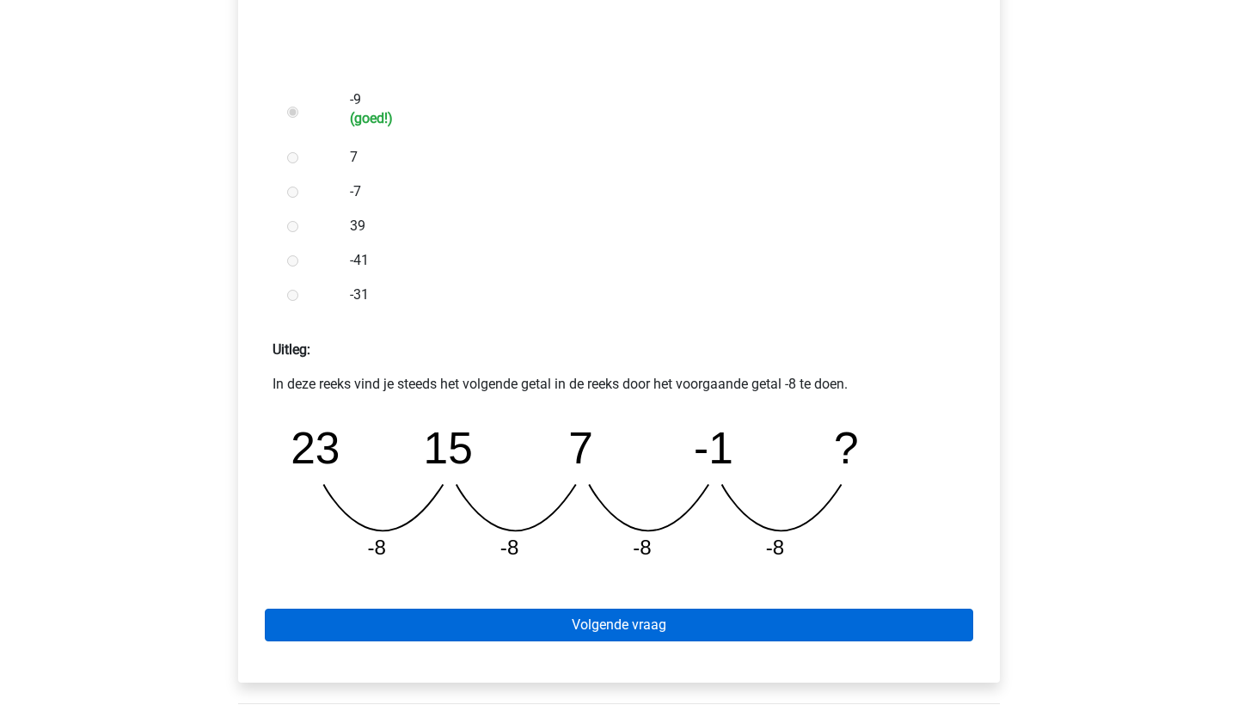
click at [649, 623] on link "Volgende vraag" at bounding box center [619, 625] width 709 height 33
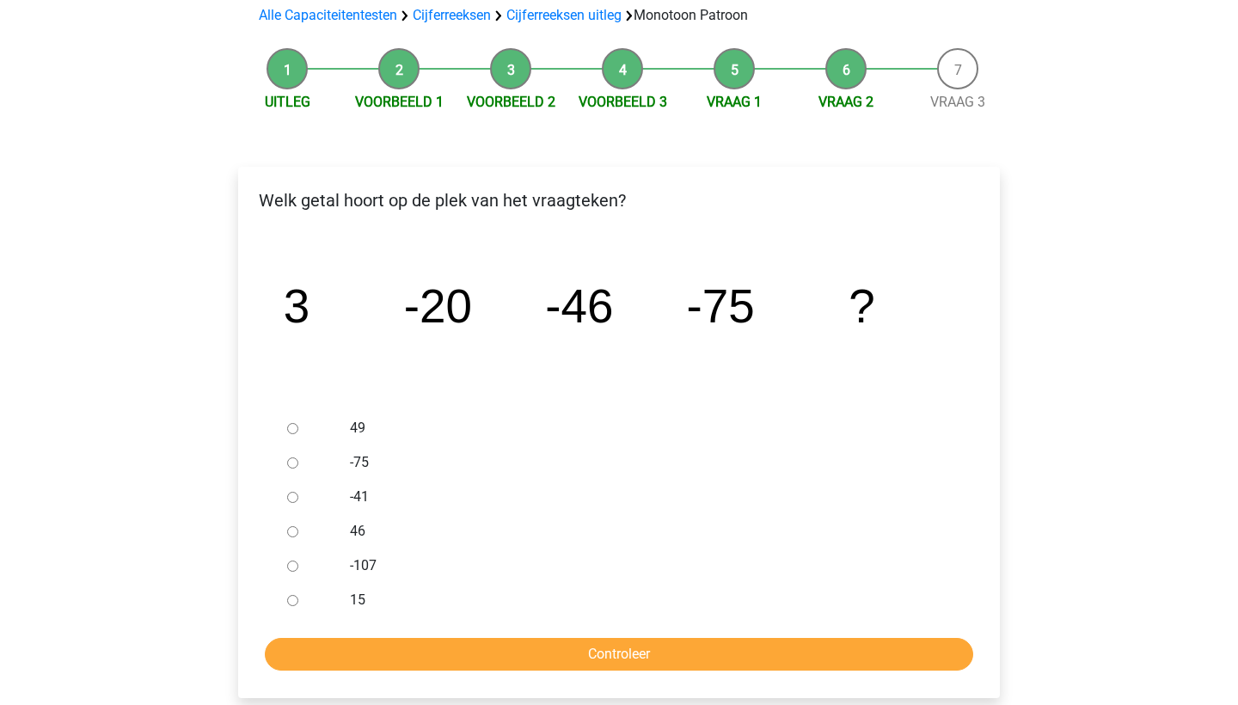
scroll to position [144, 0]
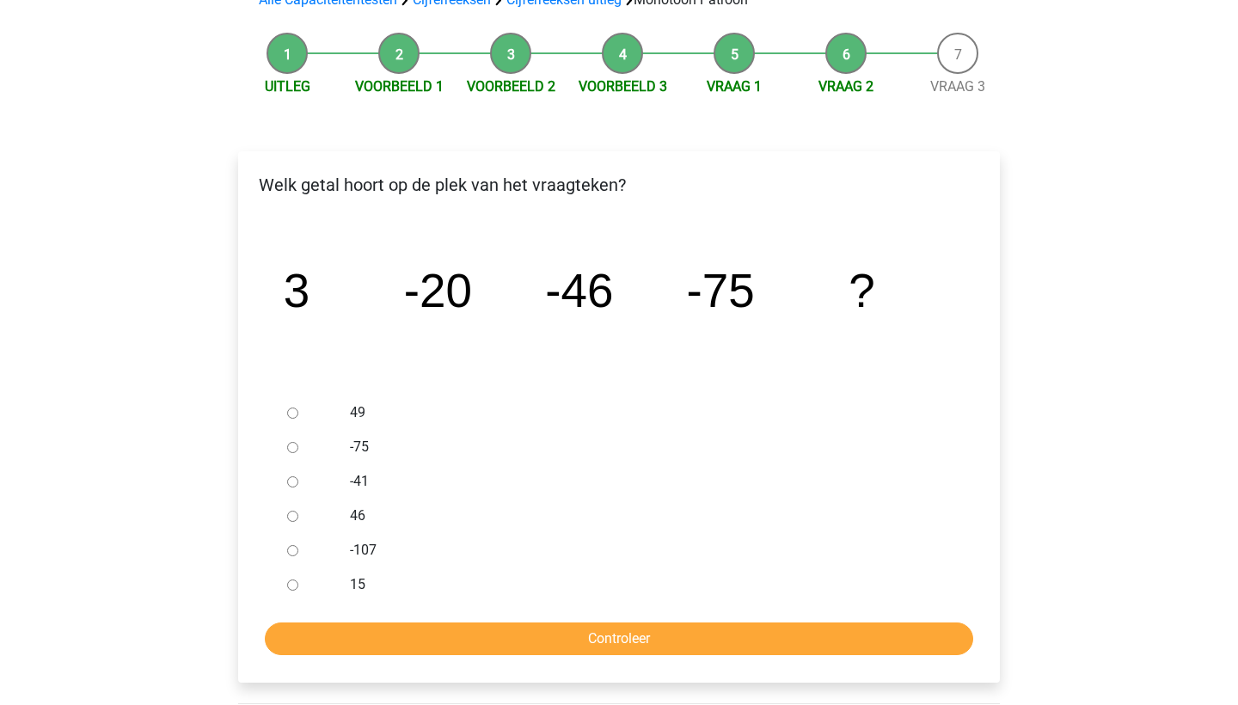
click at [347, 548] on div "-107" at bounding box center [647, 550] width 621 height 34
click at [292, 552] on input "-107" at bounding box center [292, 550] width 11 height 11
radio input "true"
click at [581, 641] on input "Controleer" at bounding box center [619, 639] width 709 height 33
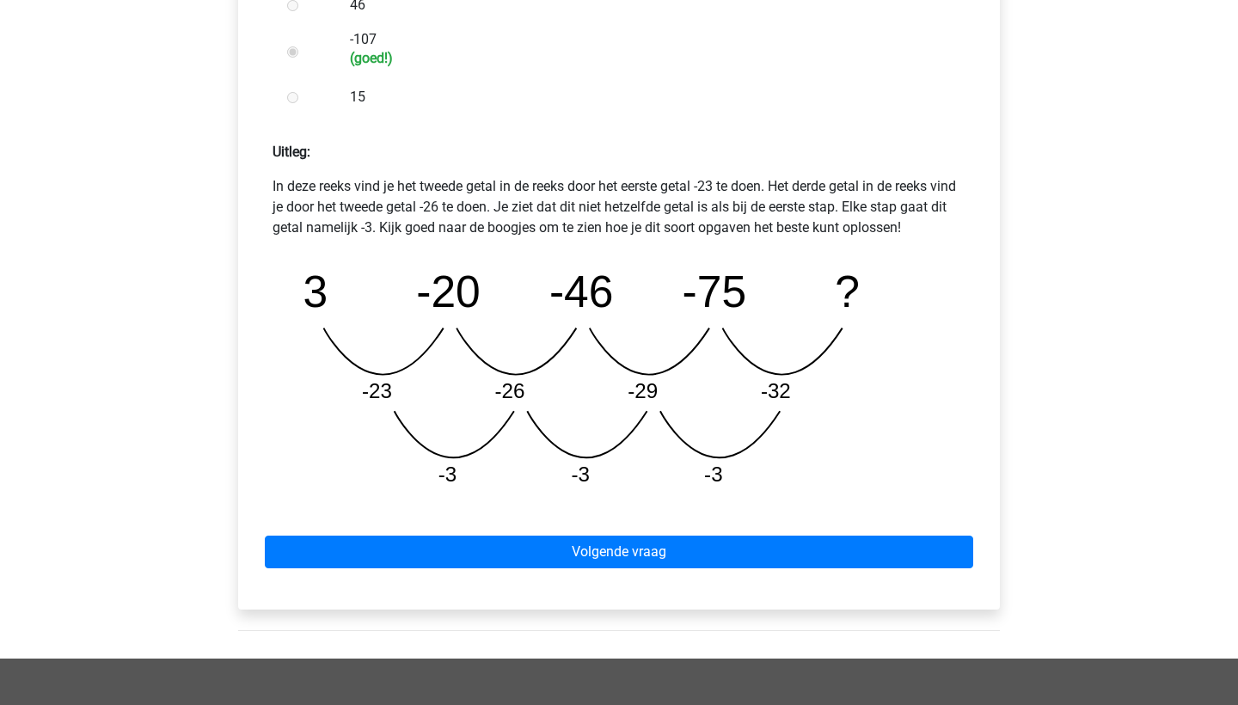
scroll to position [656, 0]
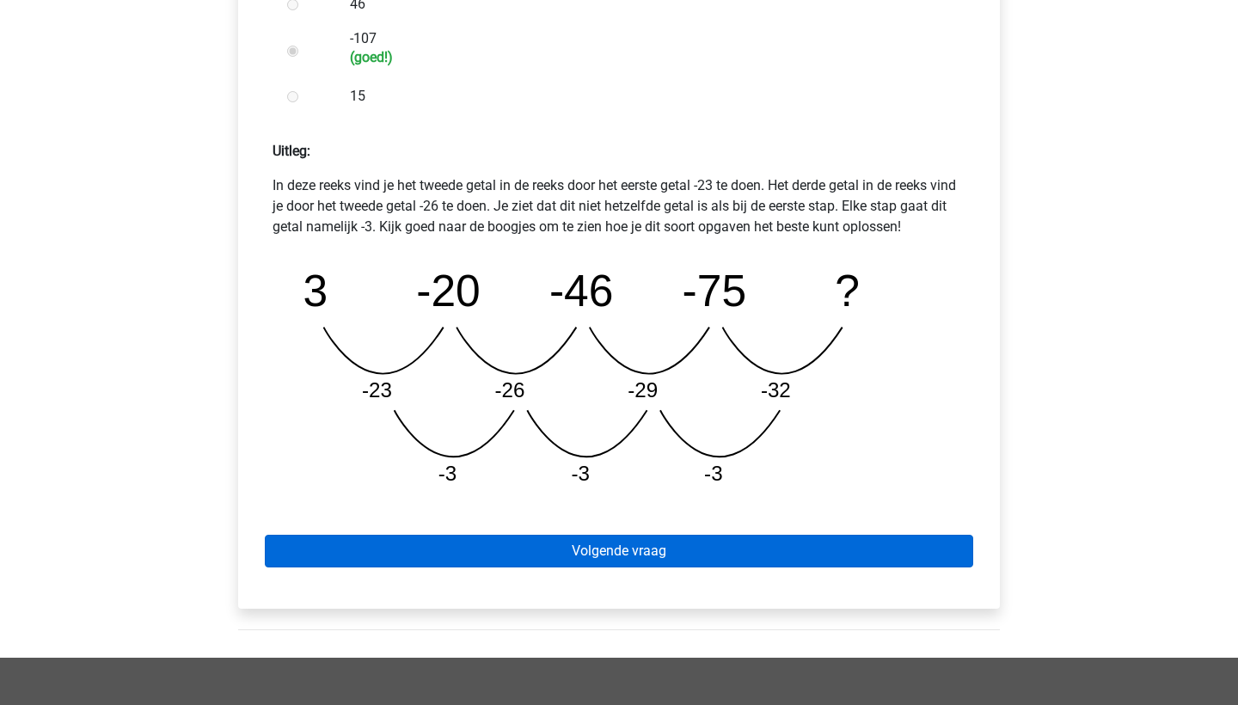
click at [626, 537] on link "Volgende vraag" at bounding box center [619, 551] width 709 height 33
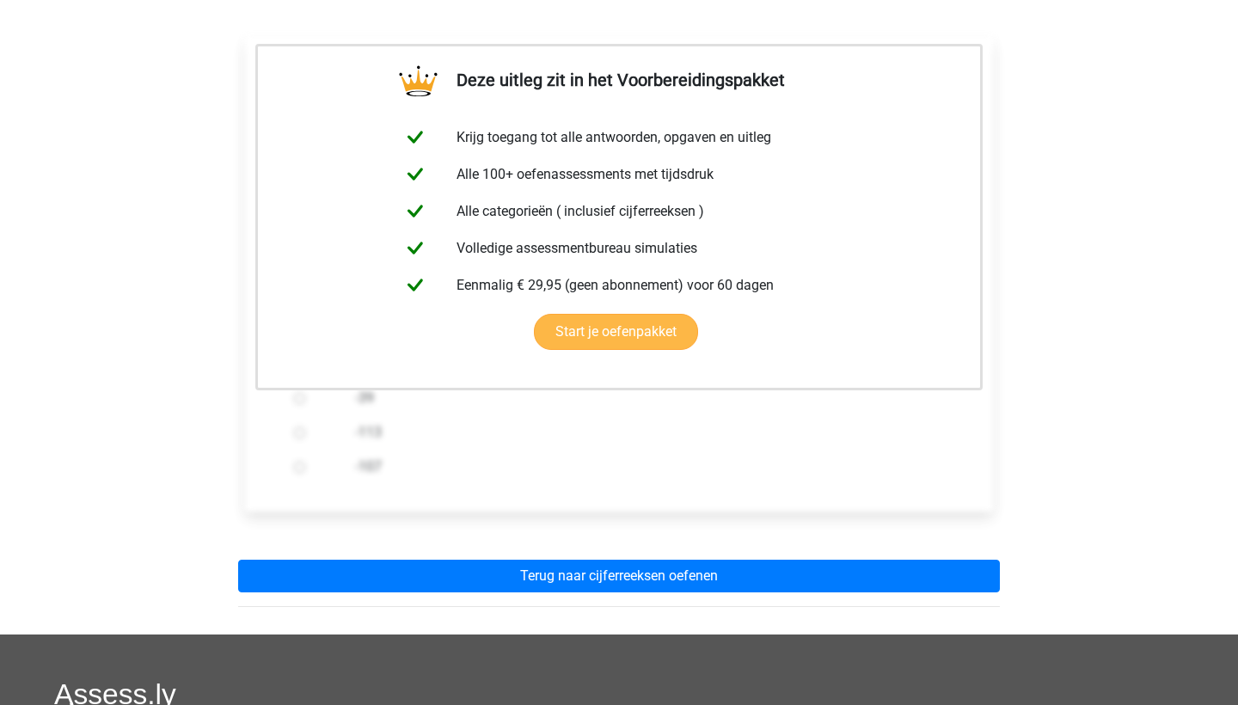
scroll to position [312, 0]
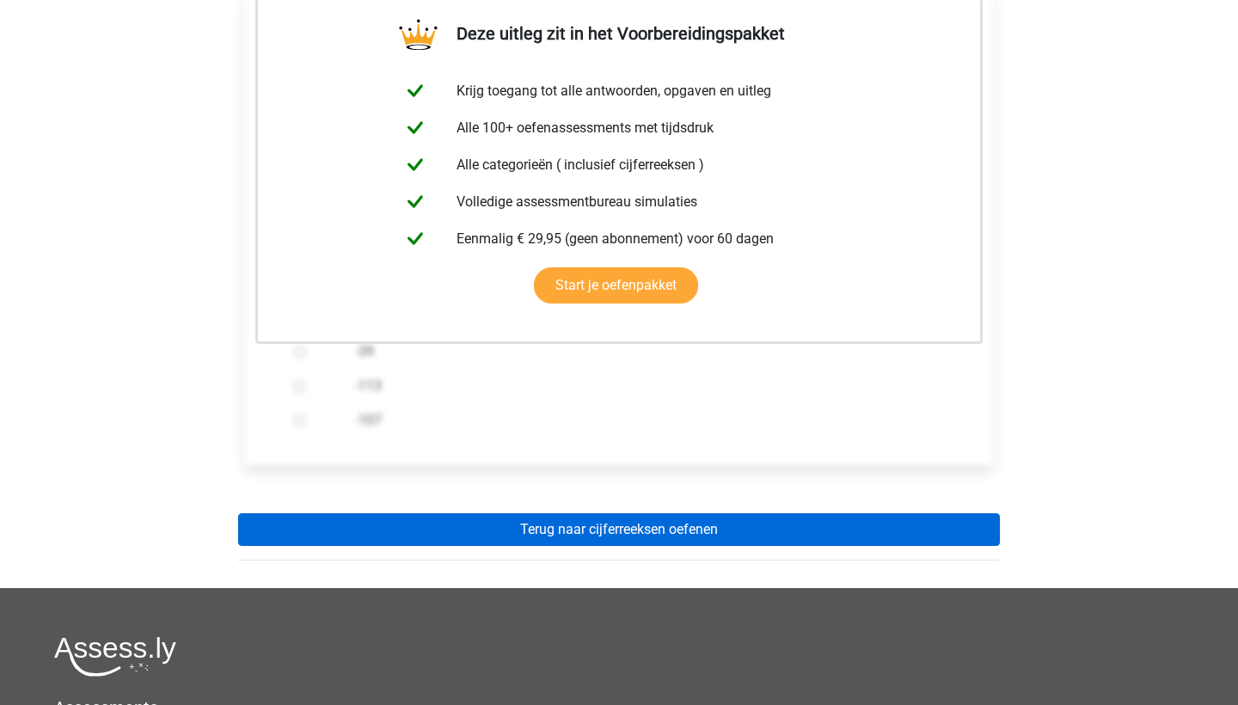
click at [667, 530] on link "Terug naar cijferreeksen oefenen" at bounding box center [619, 529] width 762 height 33
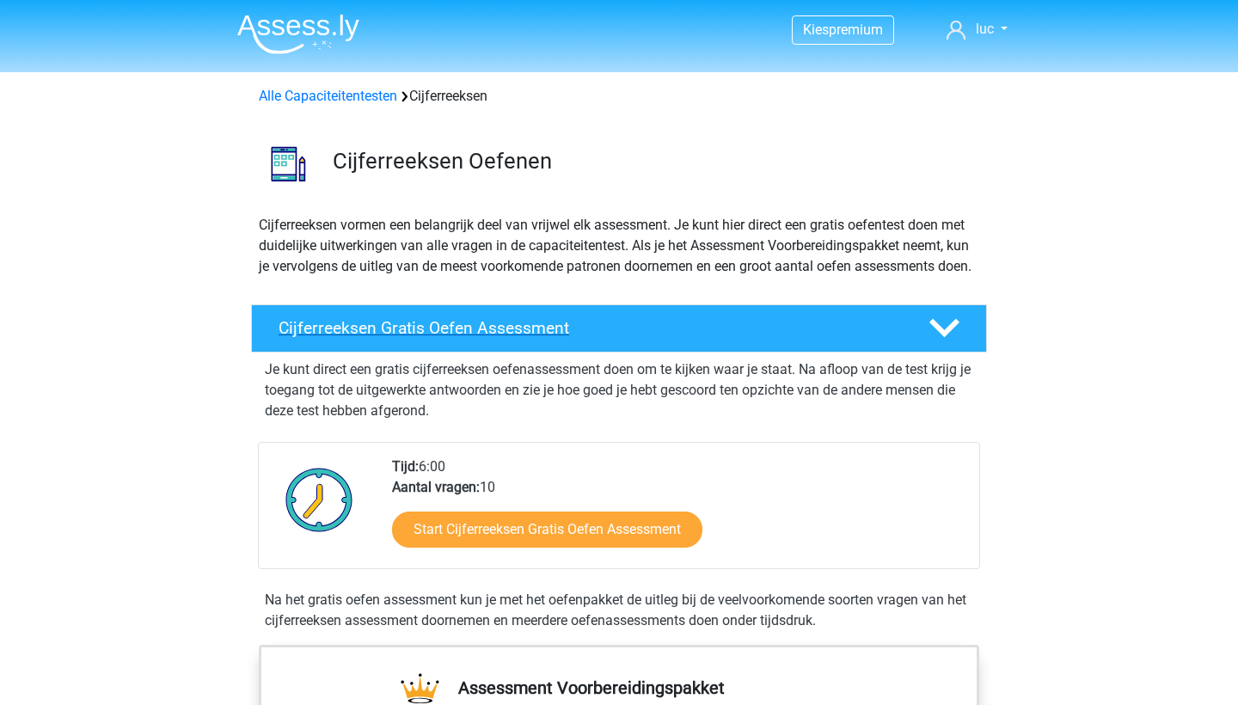
click at [936, 338] on polygon at bounding box center [945, 328] width 30 height 19
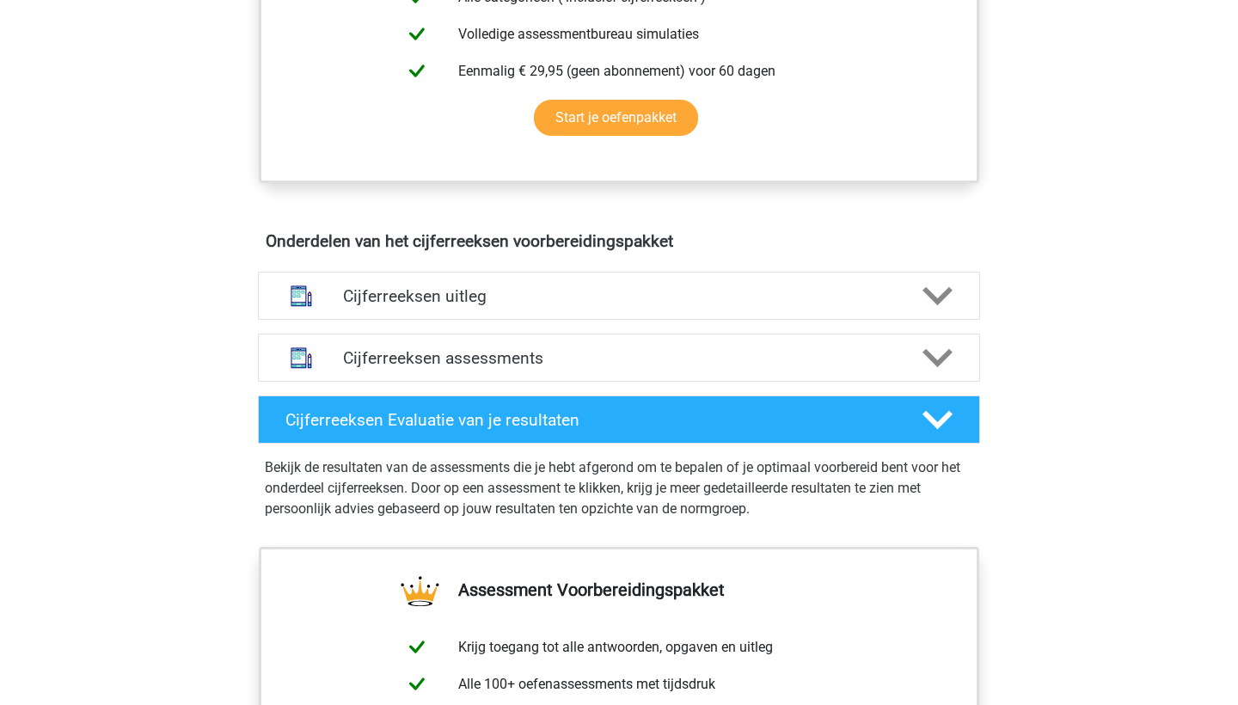
scroll to position [553, 0]
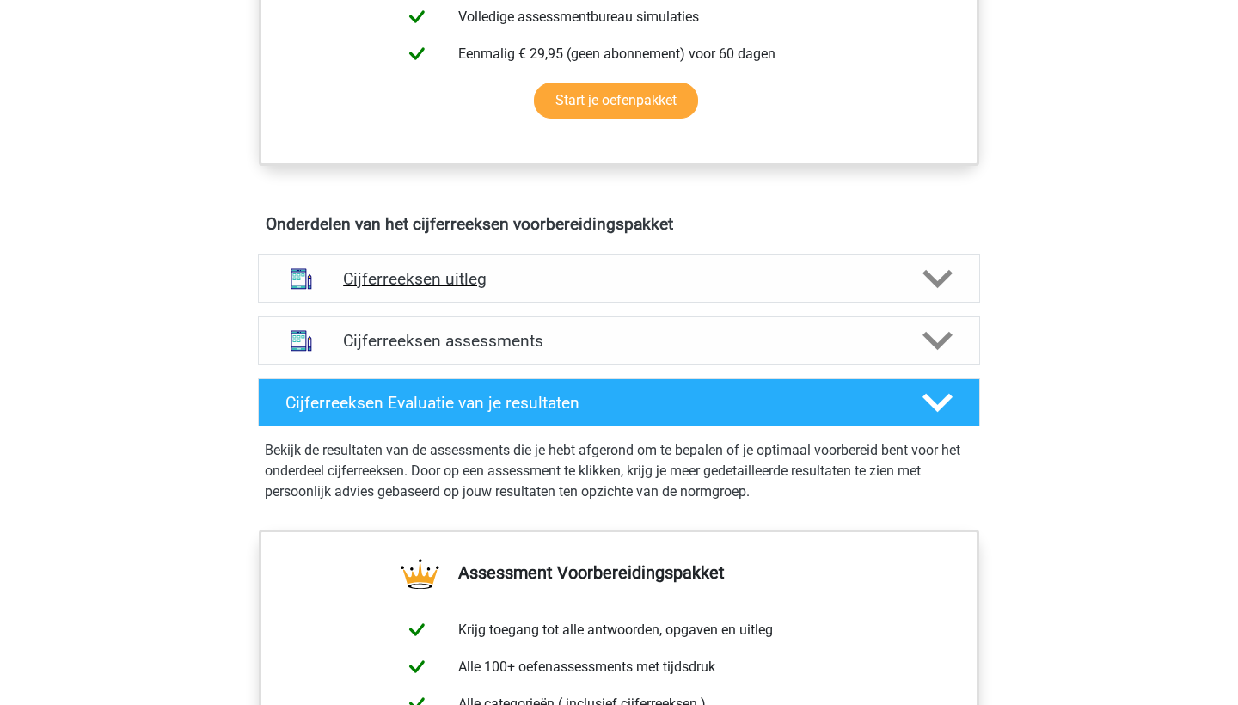
click at [595, 289] on h4 "Cijferreeksen uitleg" at bounding box center [619, 279] width 552 height 20
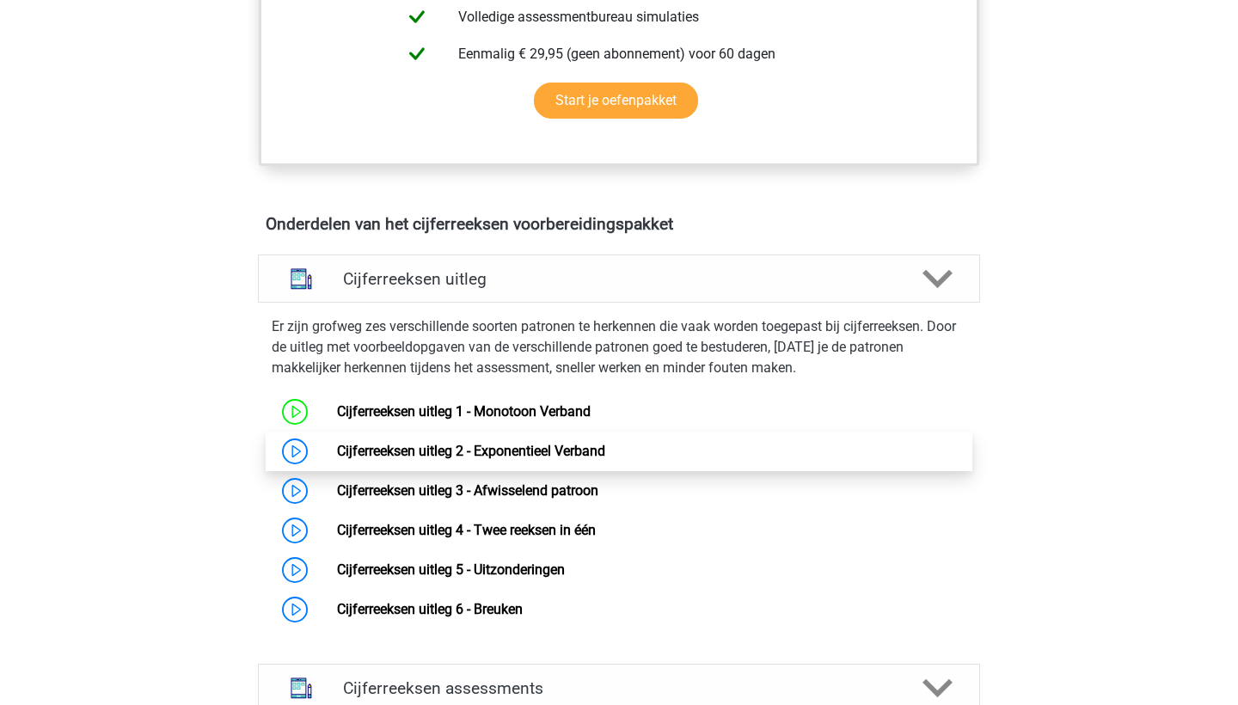
click at [521, 459] on link "Cijferreeksen uitleg 2 - Exponentieel Verband" at bounding box center [471, 451] width 268 height 16
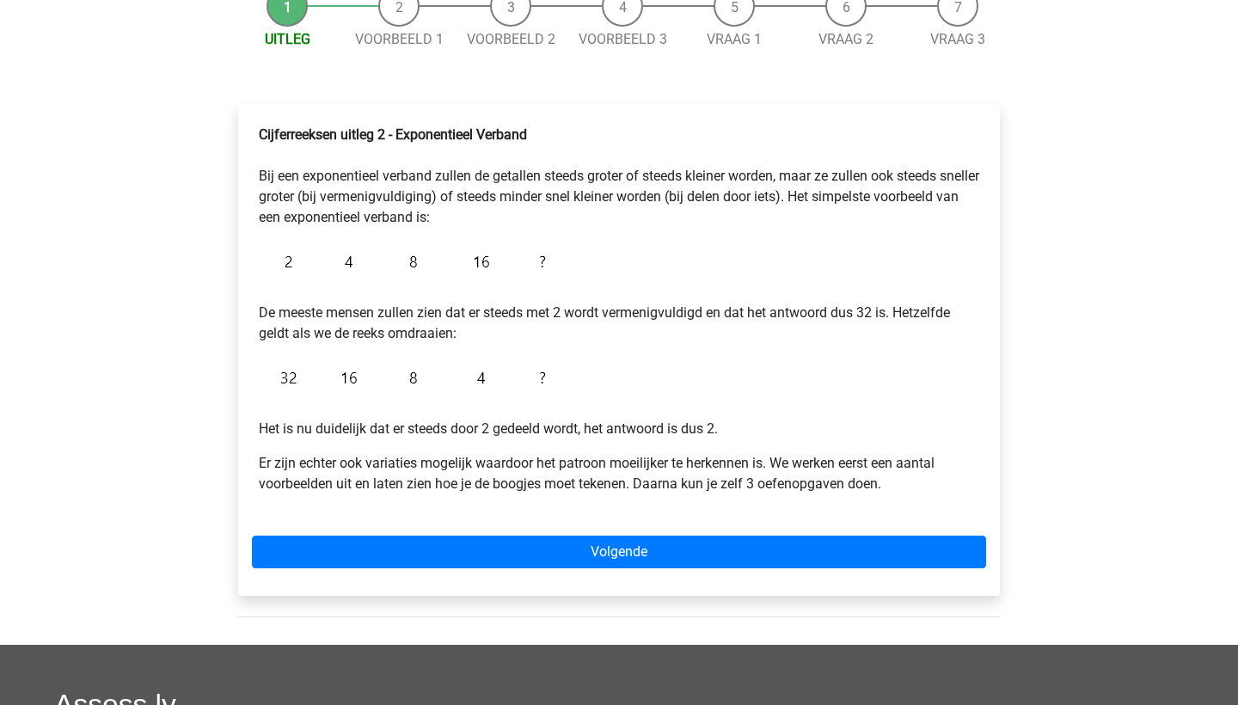
scroll to position [378, 0]
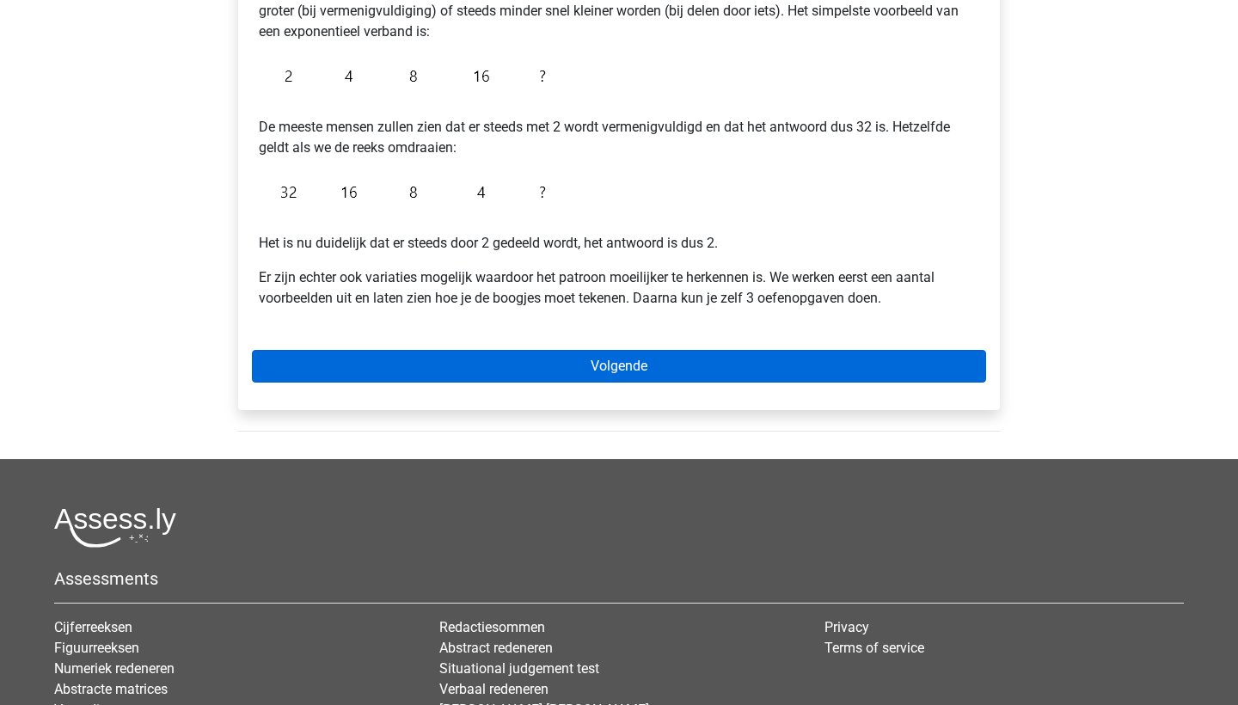
click at [593, 361] on link "Volgende" at bounding box center [619, 366] width 734 height 33
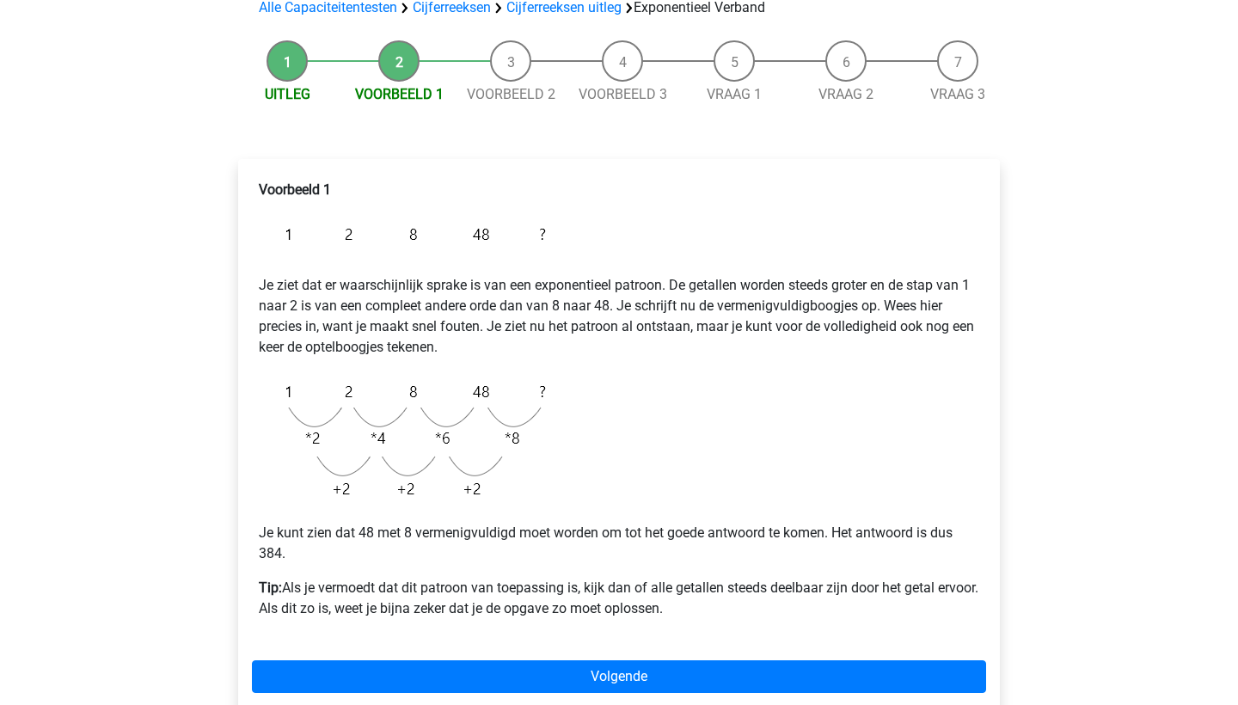
scroll to position [166, 0]
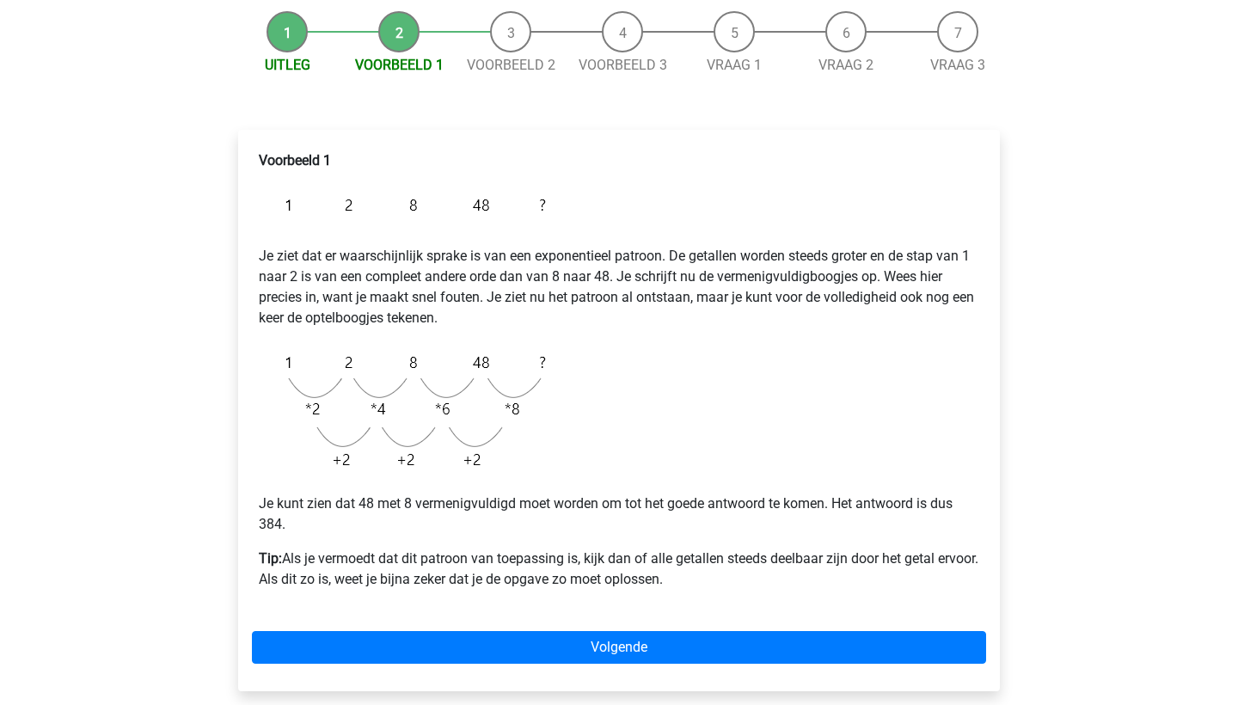
click at [703, 671] on div "Voorbeeld 1 Je ziet dat er waarschijnlijk sprake is van een exponentieel patroo…" at bounding box center [619, 411] width 762 height 562
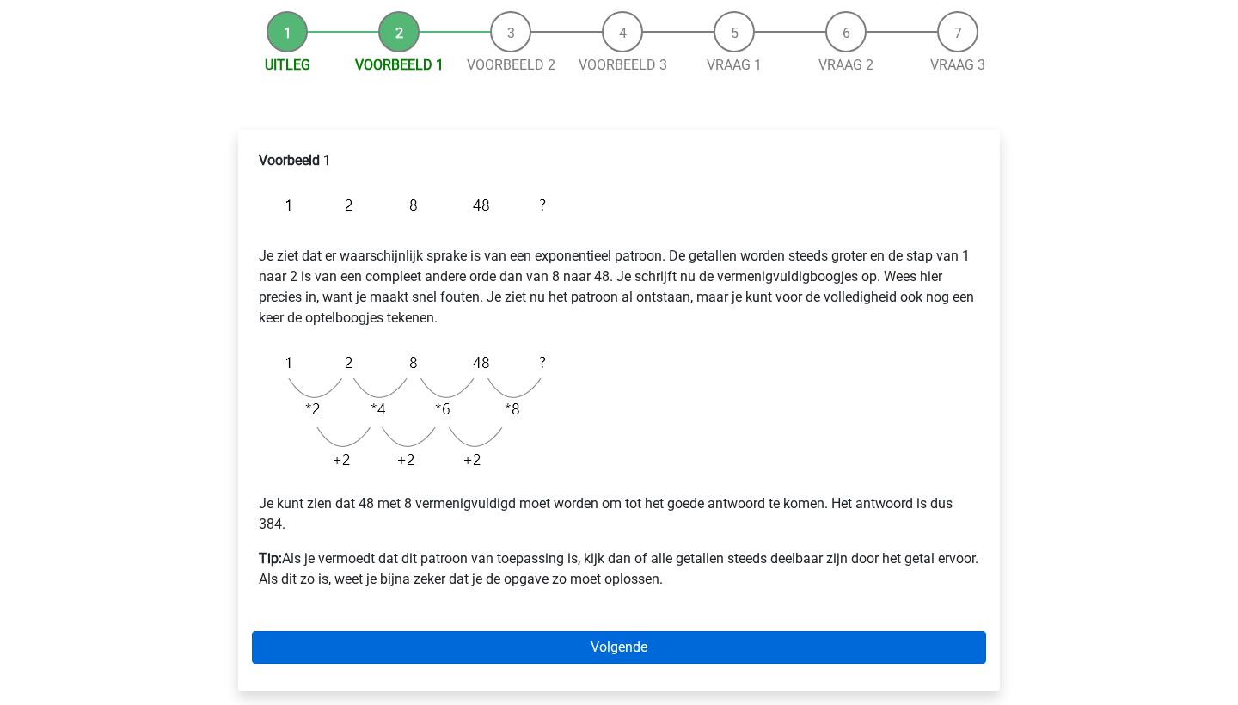
click at [674, 652] on link "Volgende" at bounding box center [619, 647] width 734 height 33
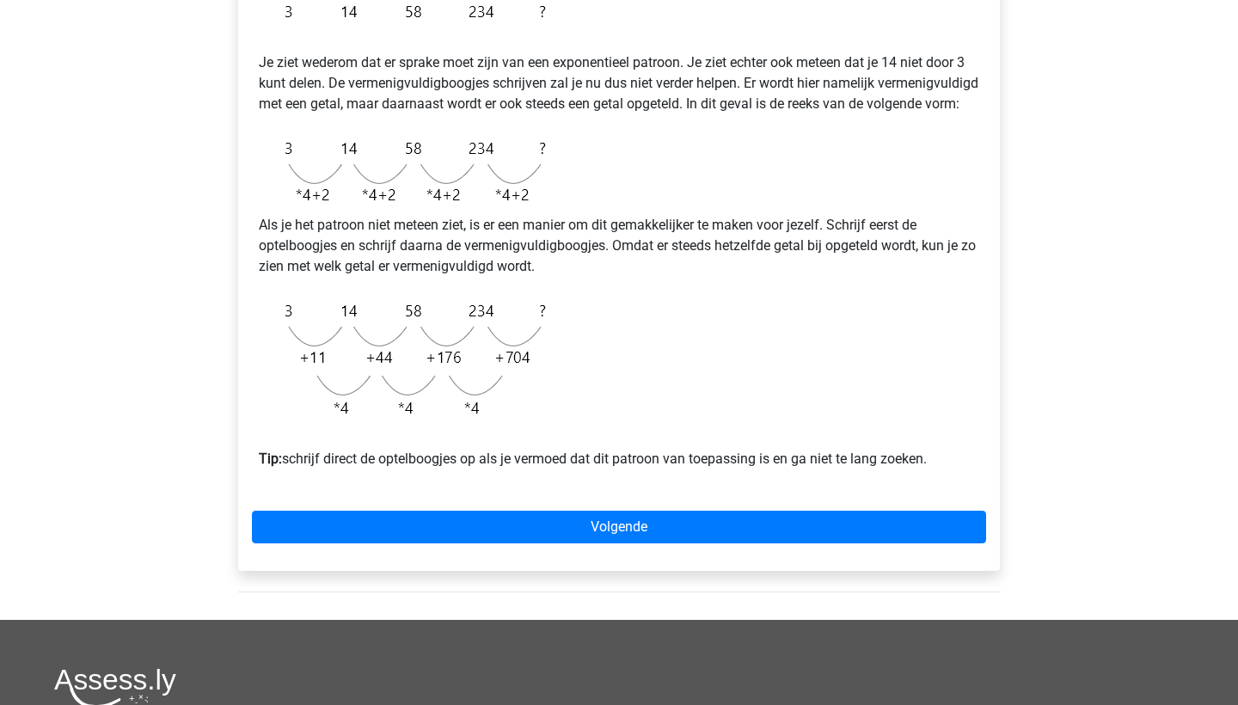
scroll to position [360, 0]
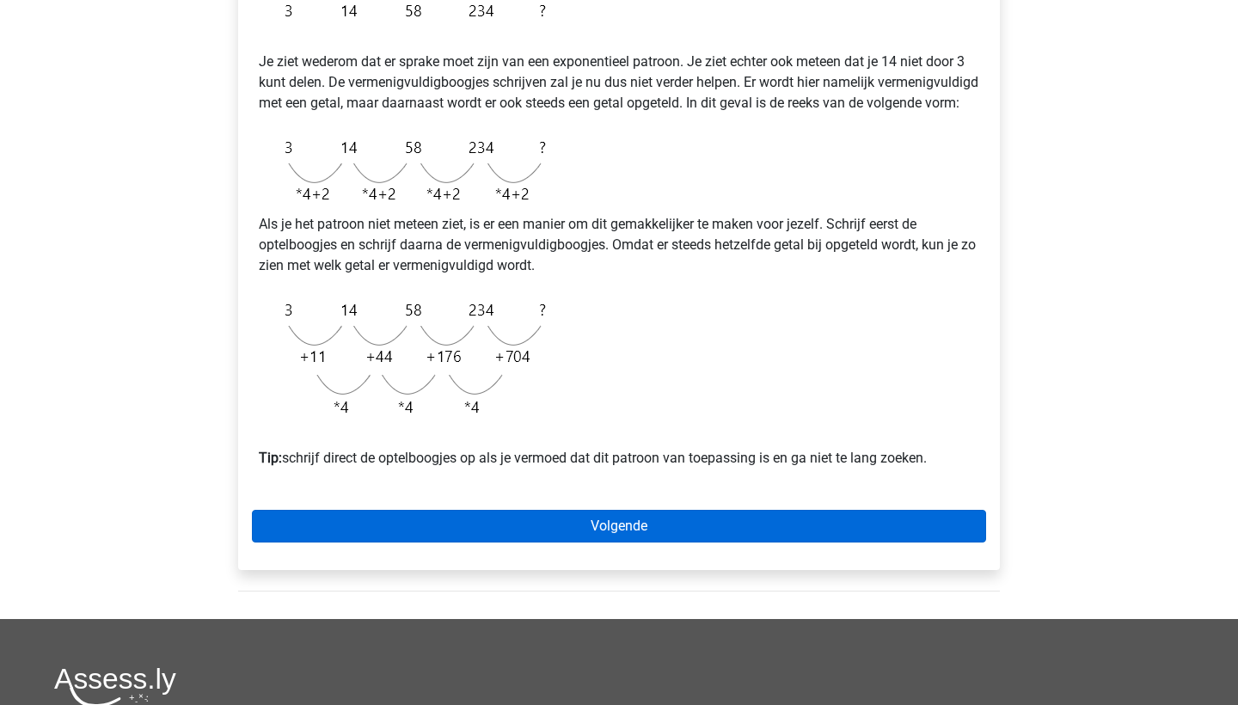
click at [614, 543] on link "Volgende" at bounding box center [619, 526] width 734 height 33
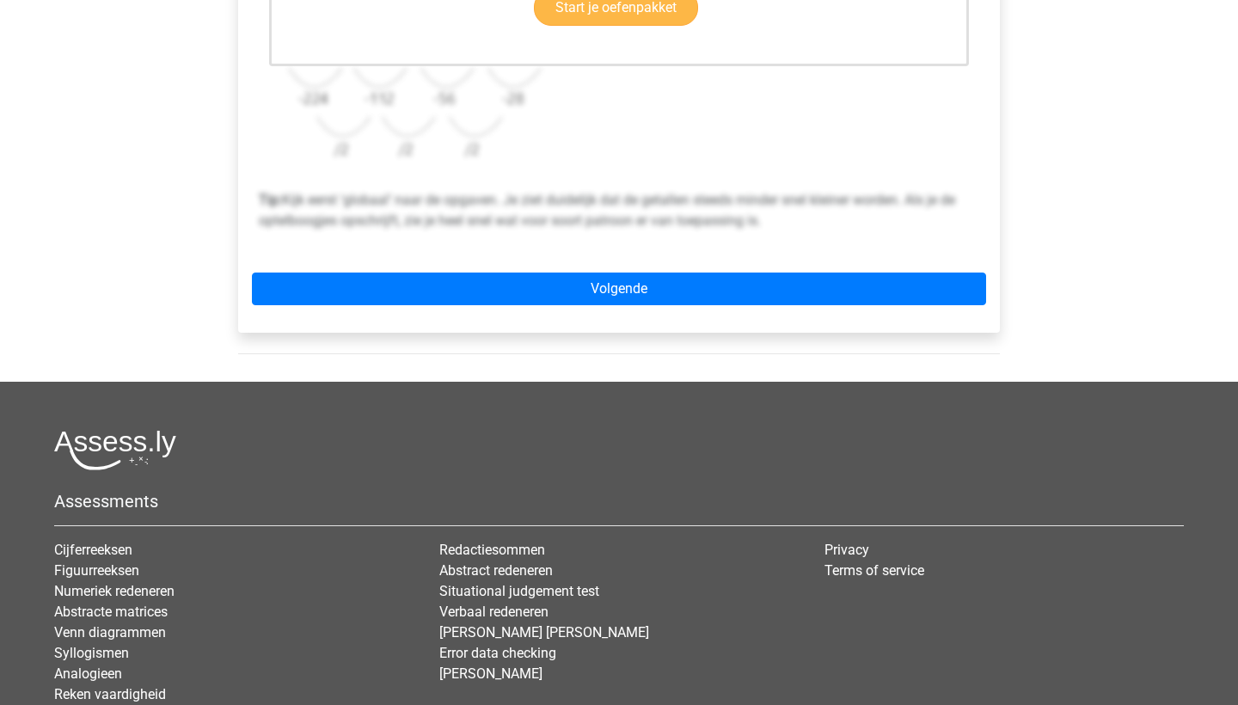
scroll to position [635, 0]
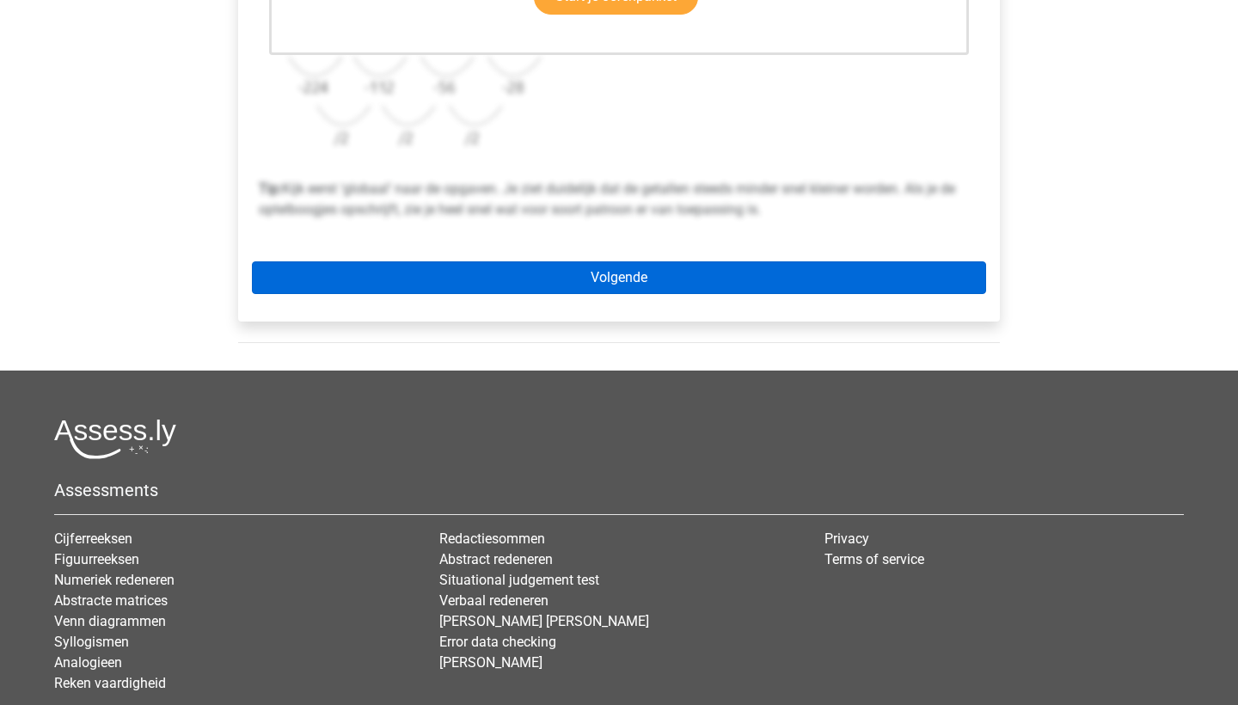
click at [635, 279] on link "Volgende" at bounding box center [619, 277] width 734 height 33
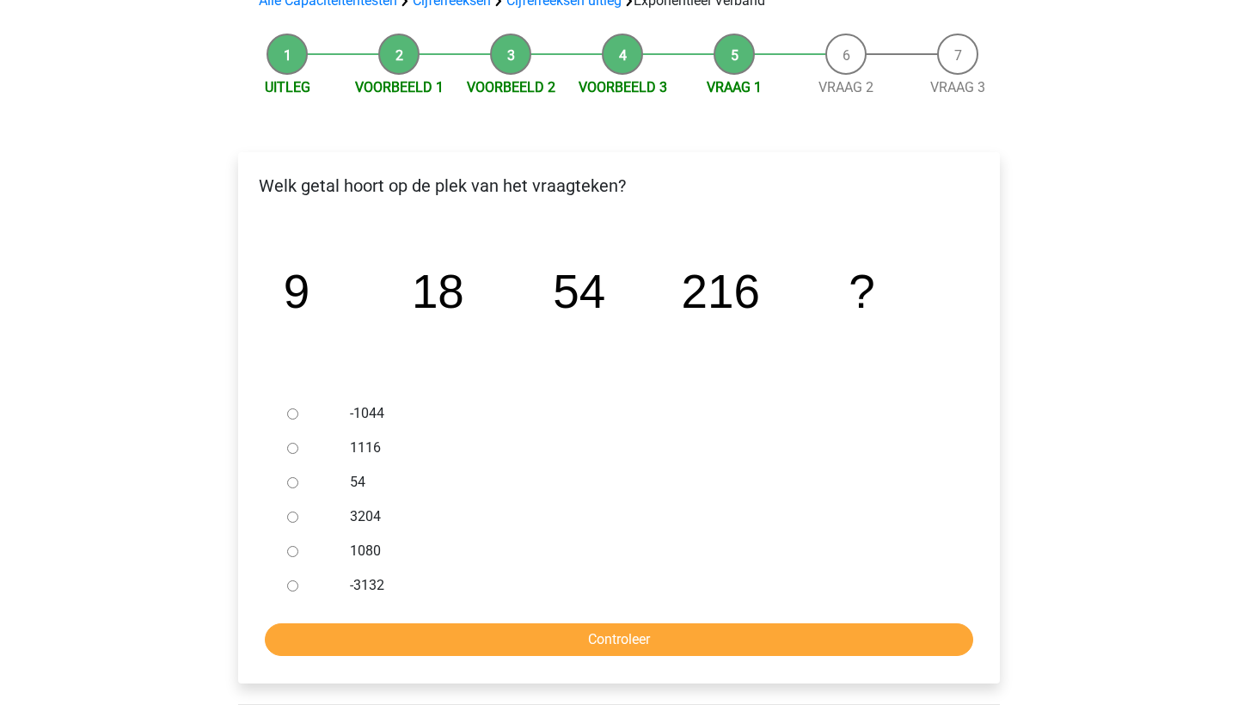
scroll to position [156, 0]
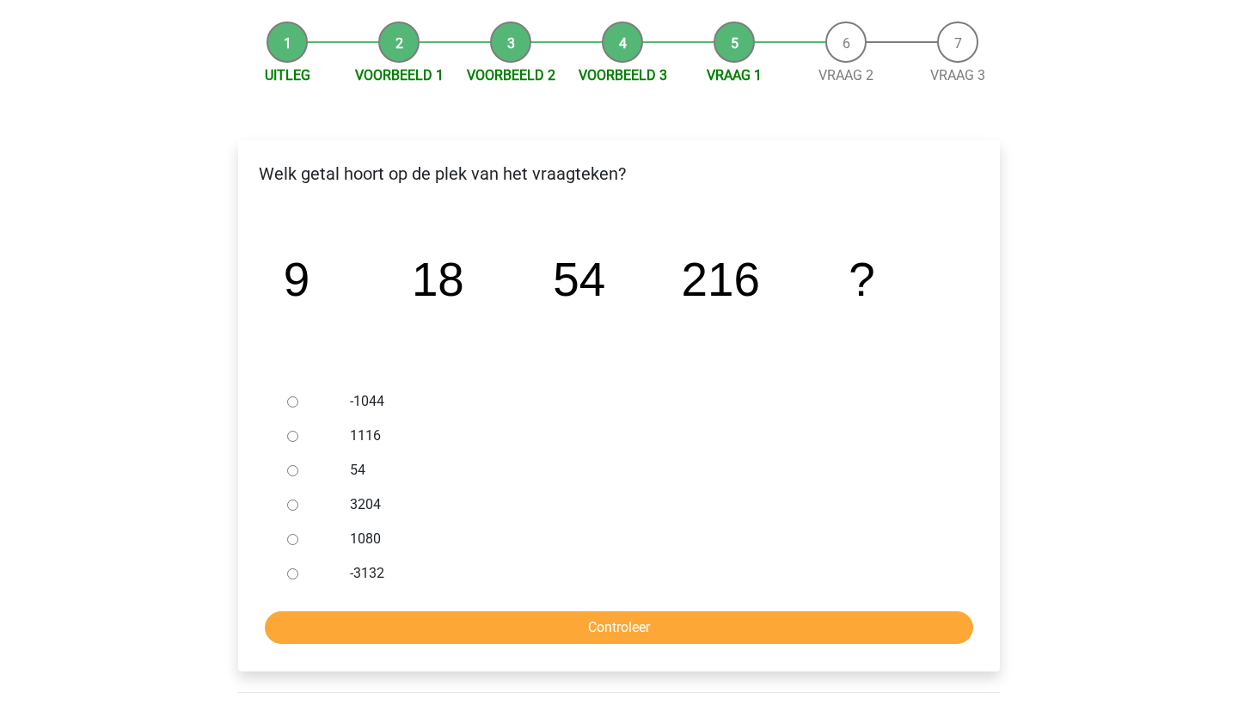
click at [296, 537] on input "1080" at bounding box center [292, 539] width 11 height 11
radio input "true"
click at [604, 630] on input "Controleer" at bounding box center [619, 627] width 709 height 33
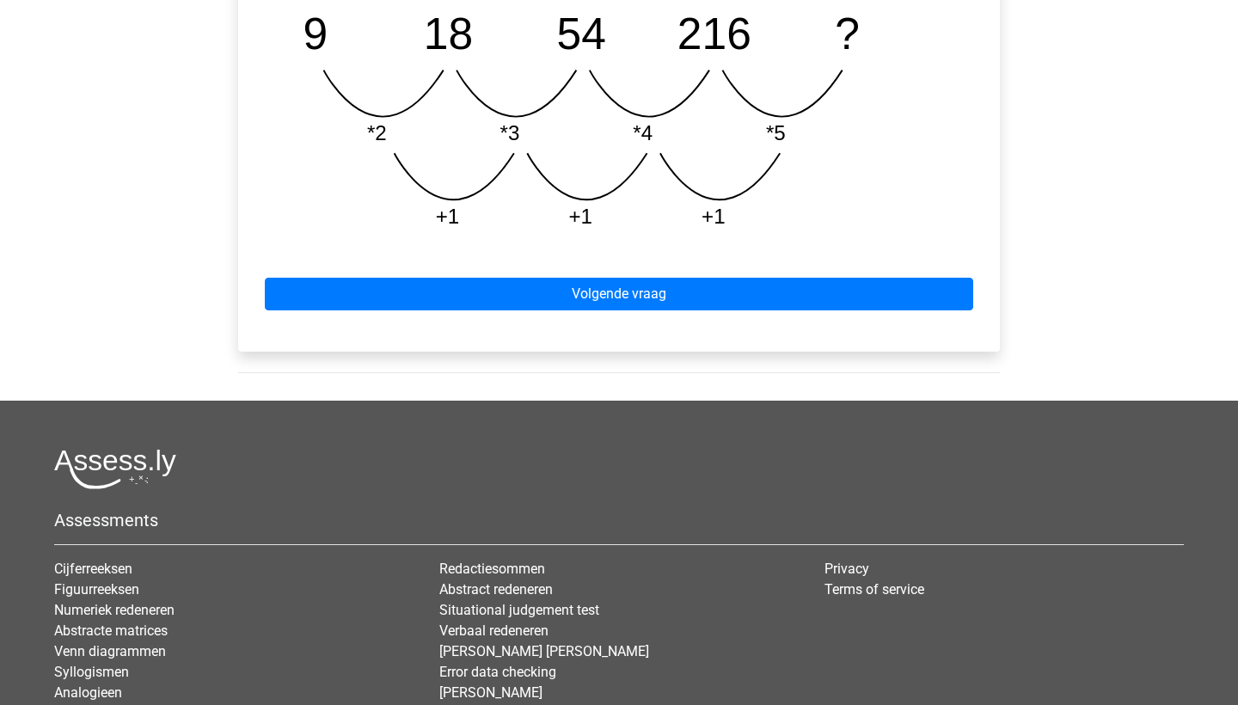
scroll to position [934, 0]
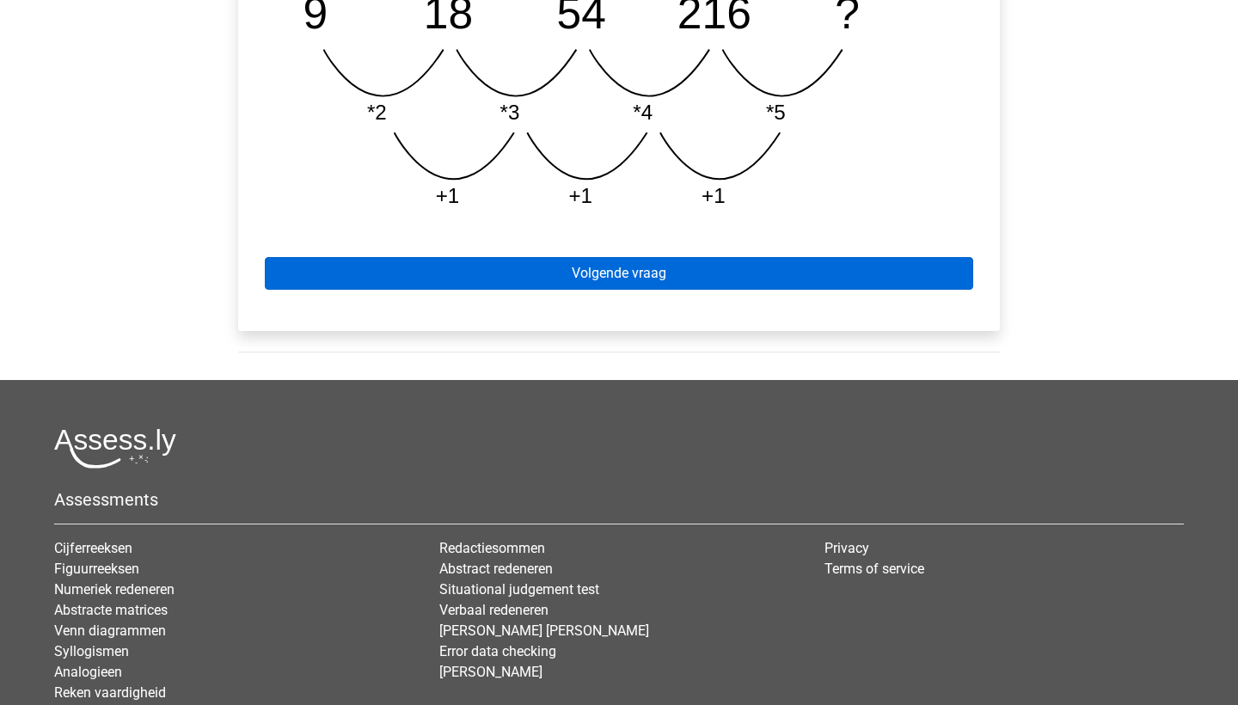
click at [629, 268] on link "Volgende vraag" at bounding box center [619, 273] width 709 height 33
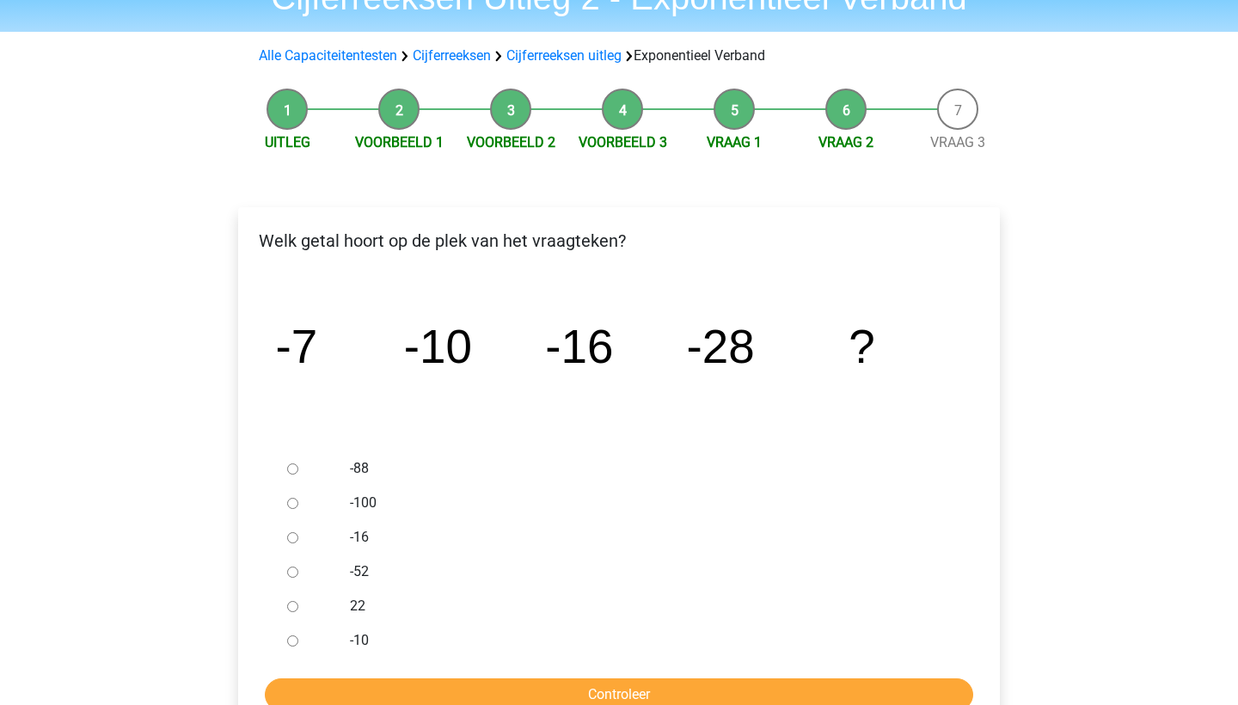
scroll to position [105, 0]
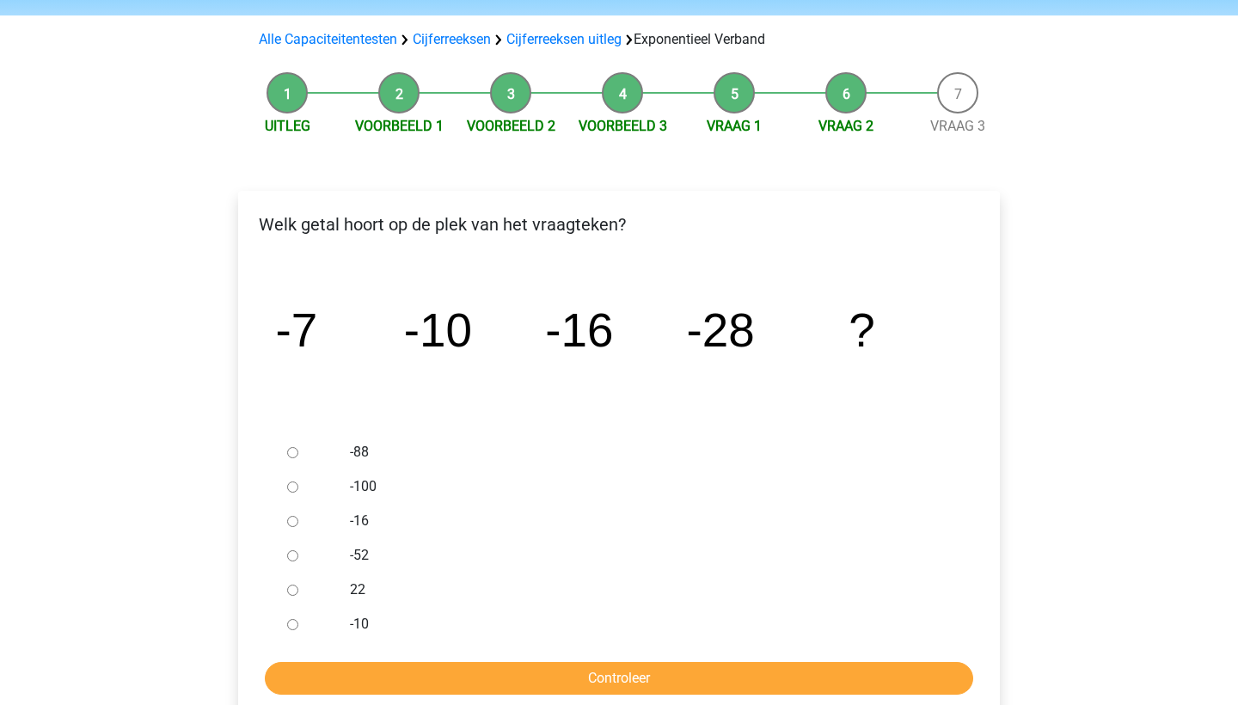
click at [291, 554] on input "-52" at bounding box center [292, 555] width 11 height 11
radio input "true"
click at [611, 673] on input "Controleer" at bounding box center [619, 678] width 709 height 33
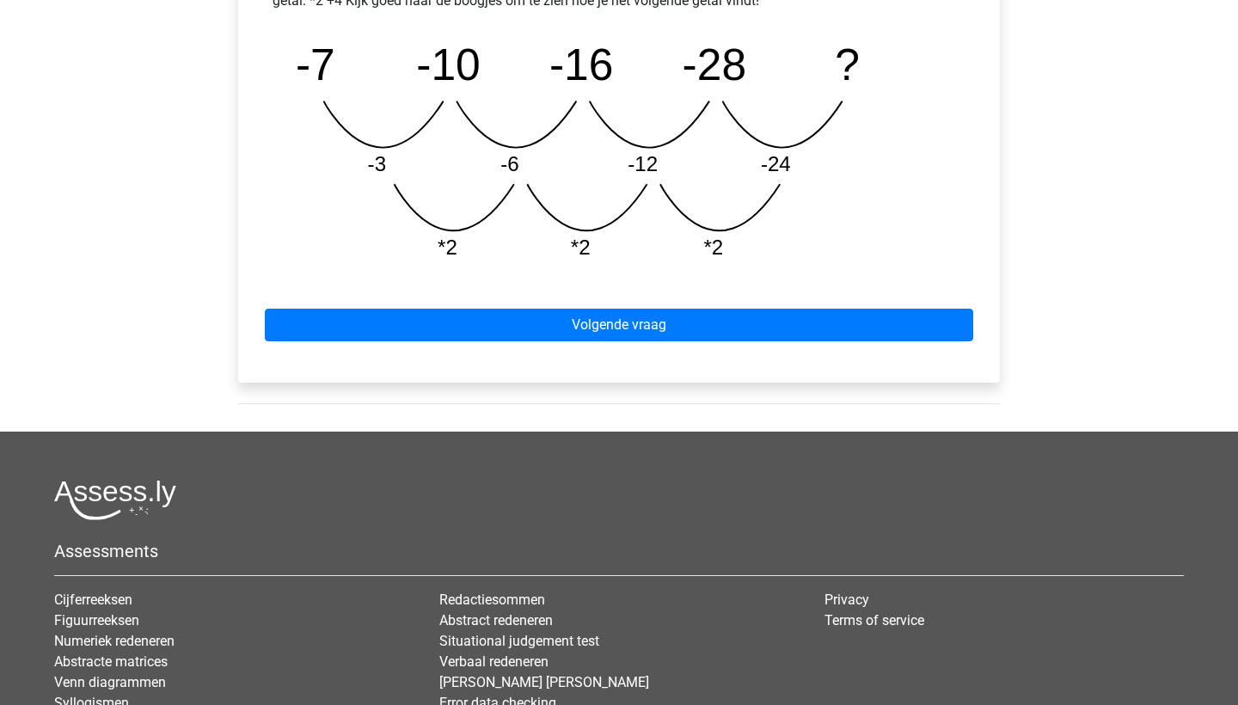
scroll to position [935, 0]
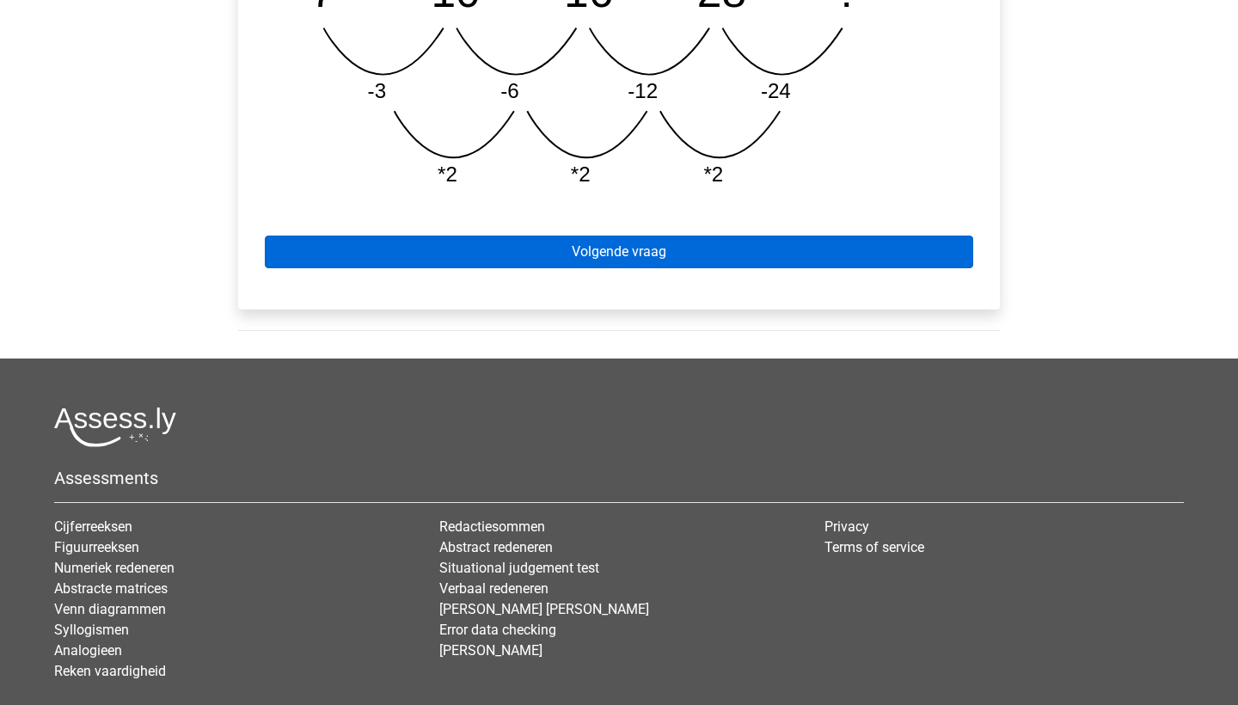
click at [660, 238] on link "Volgende vraag" at bounding box center [619, 252] width 709 height 33
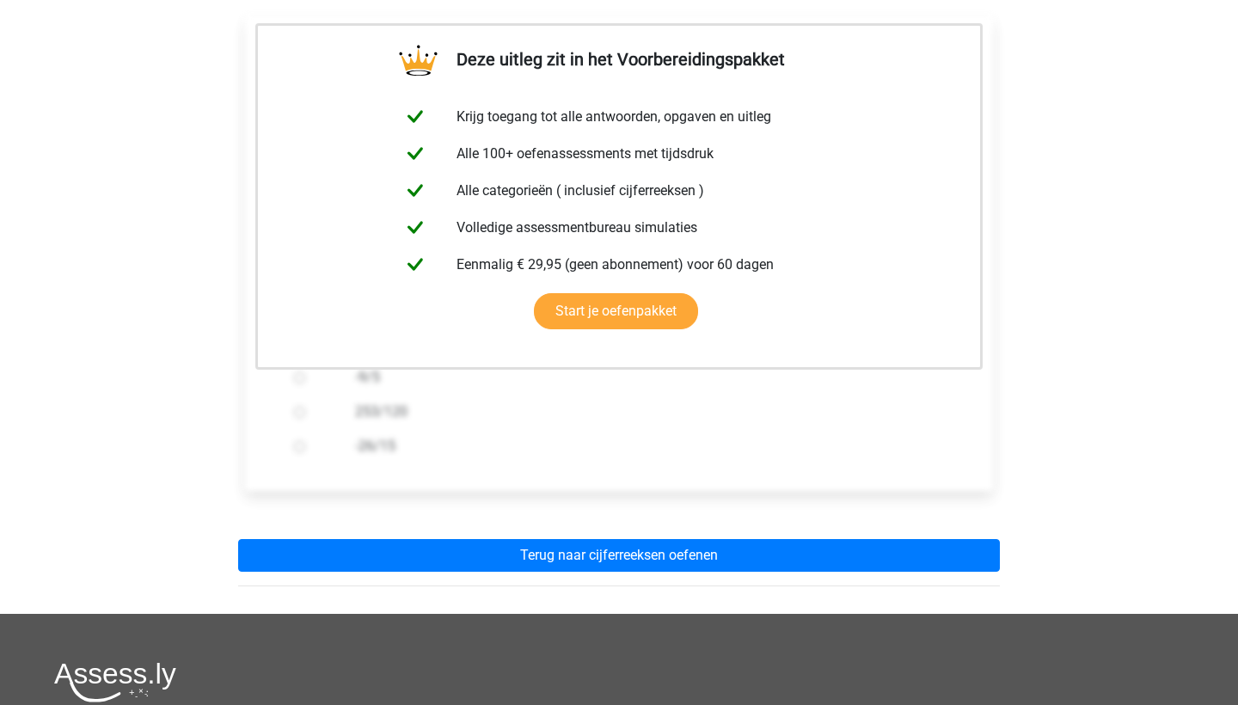
scroll to position [649, 0]
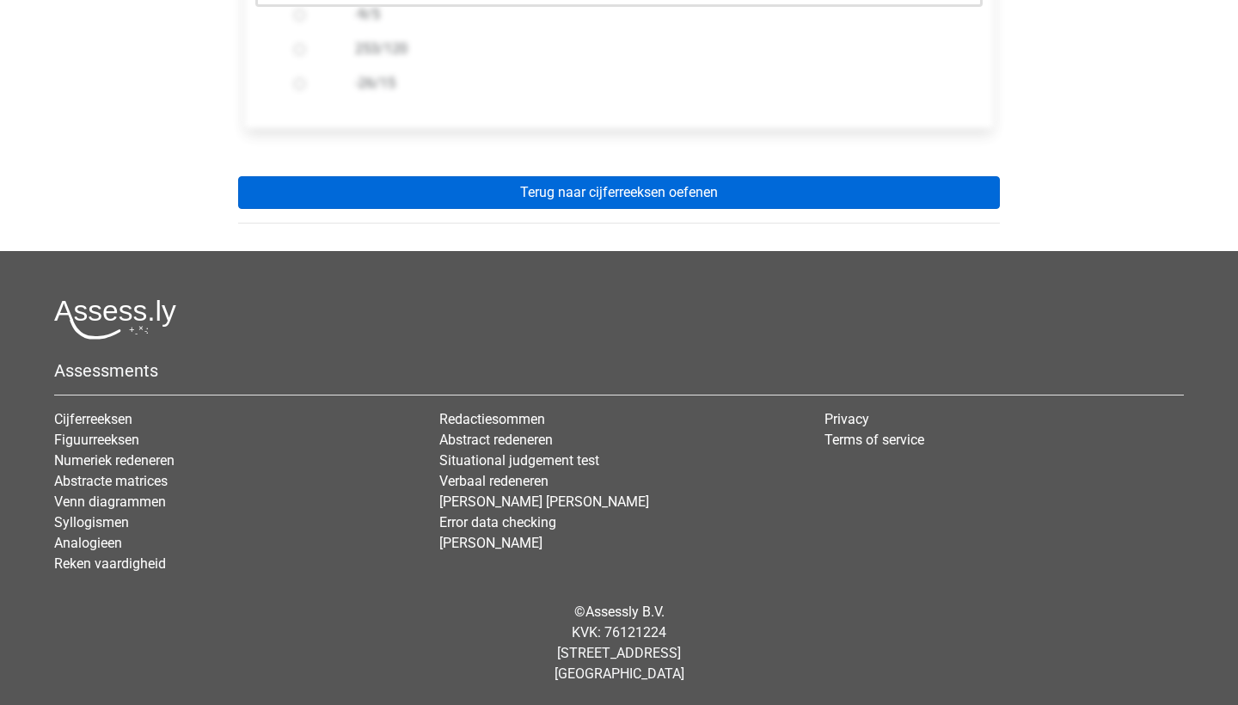
click at [626, 208] on link "Terug naar cijferreeksen oefenen" at bounding box center [619, 192] width 762 height 33
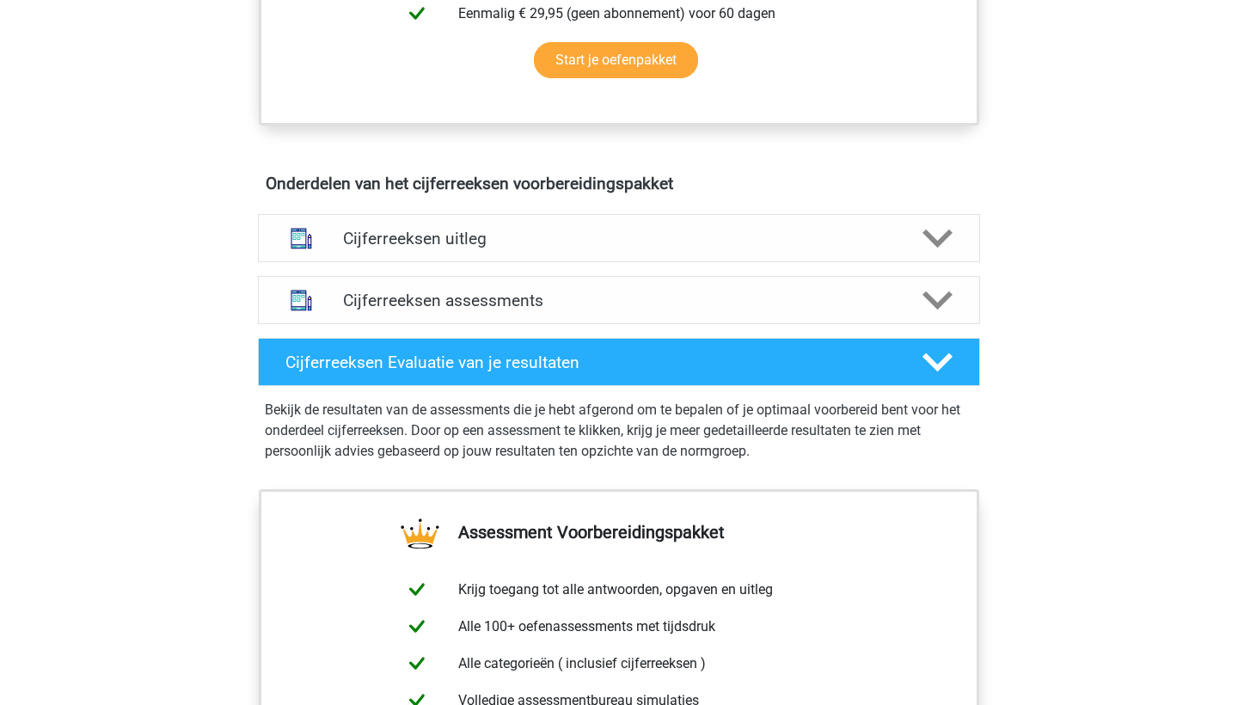
scroll to position [893, 0]
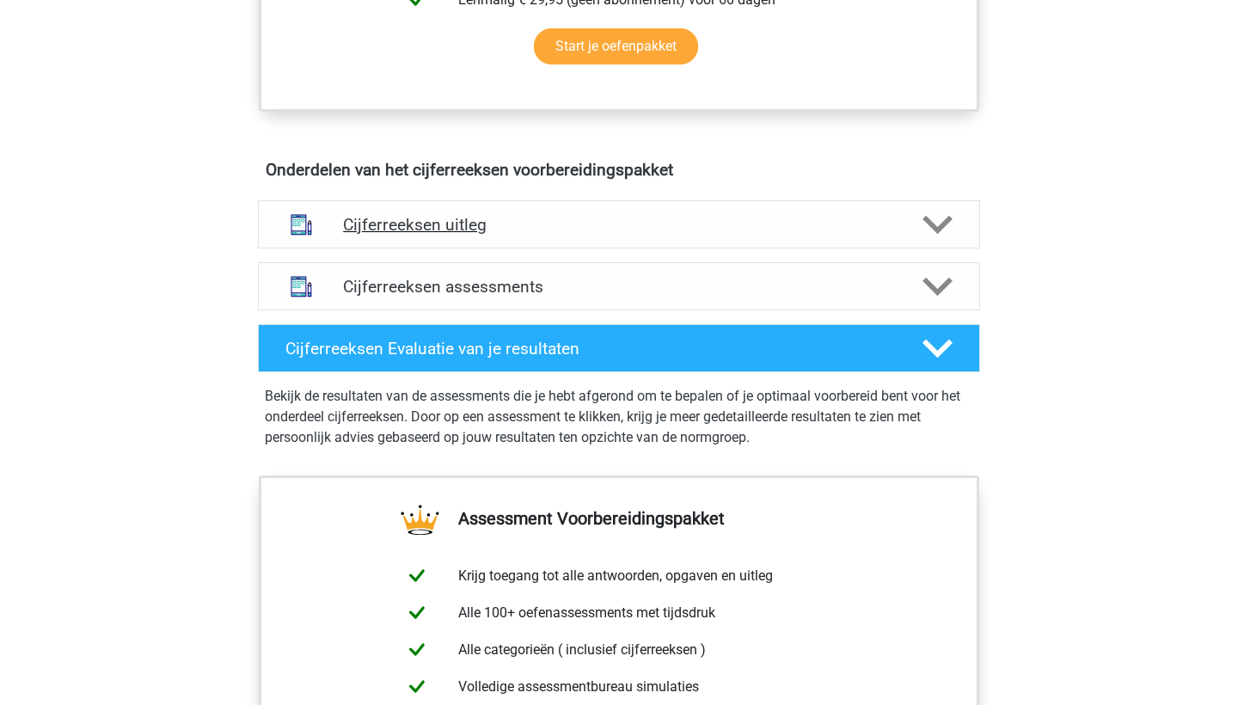
click at [876, 249] on div "Cijferreeksen uitleg" at bounding box center [619, 224] width 722 height 48
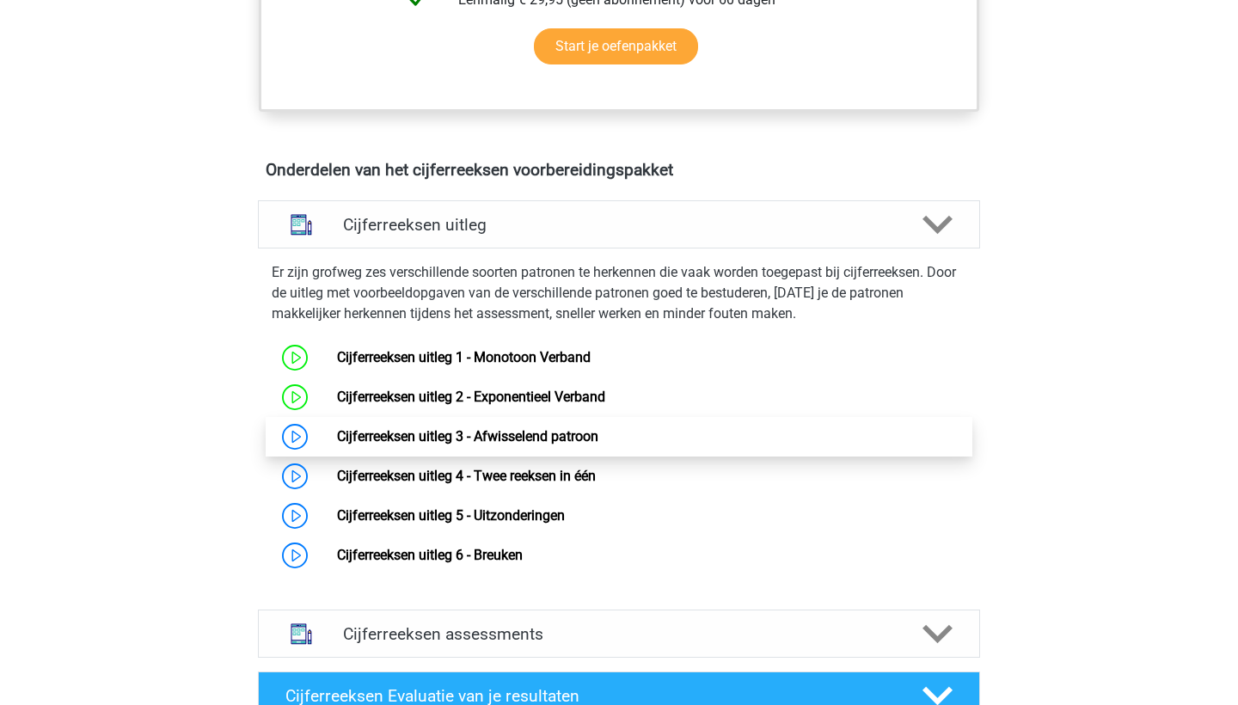
click at [496, 445] on link "Cijferreeksen uitleg 3 - Afwisselend patroon" at bounding box center [467, 436] width 261 height 16
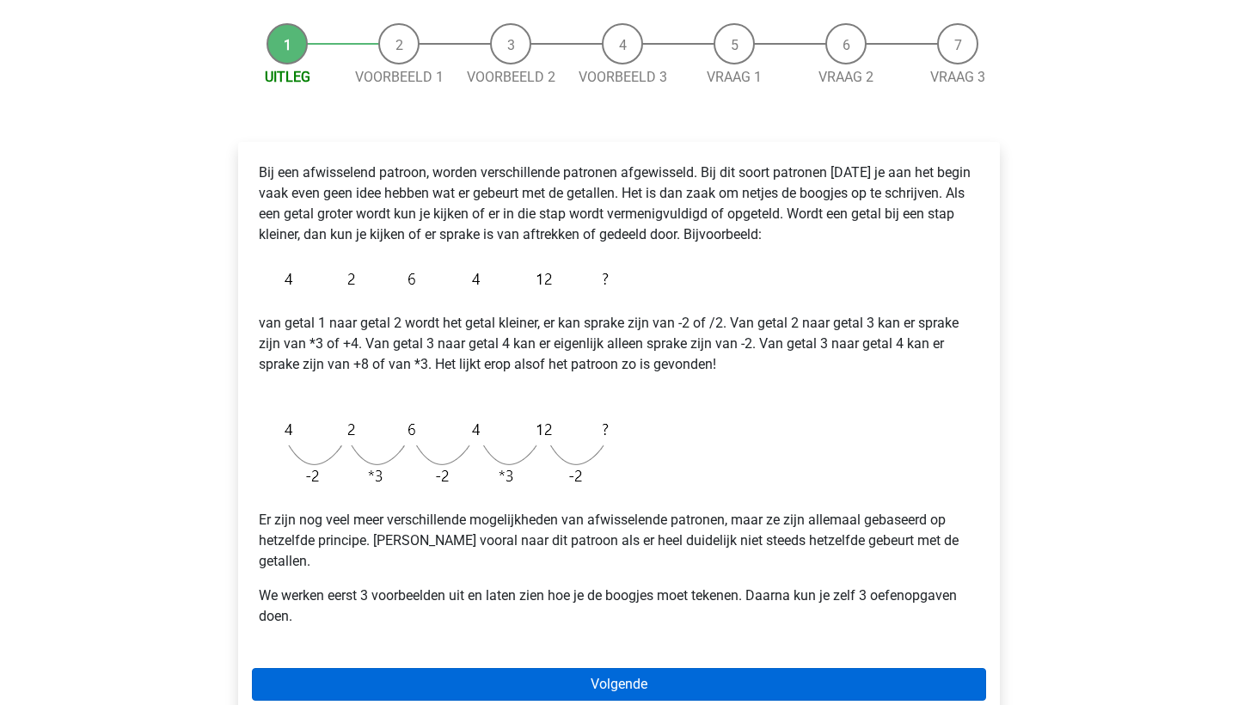
scroll to position [194, 0]
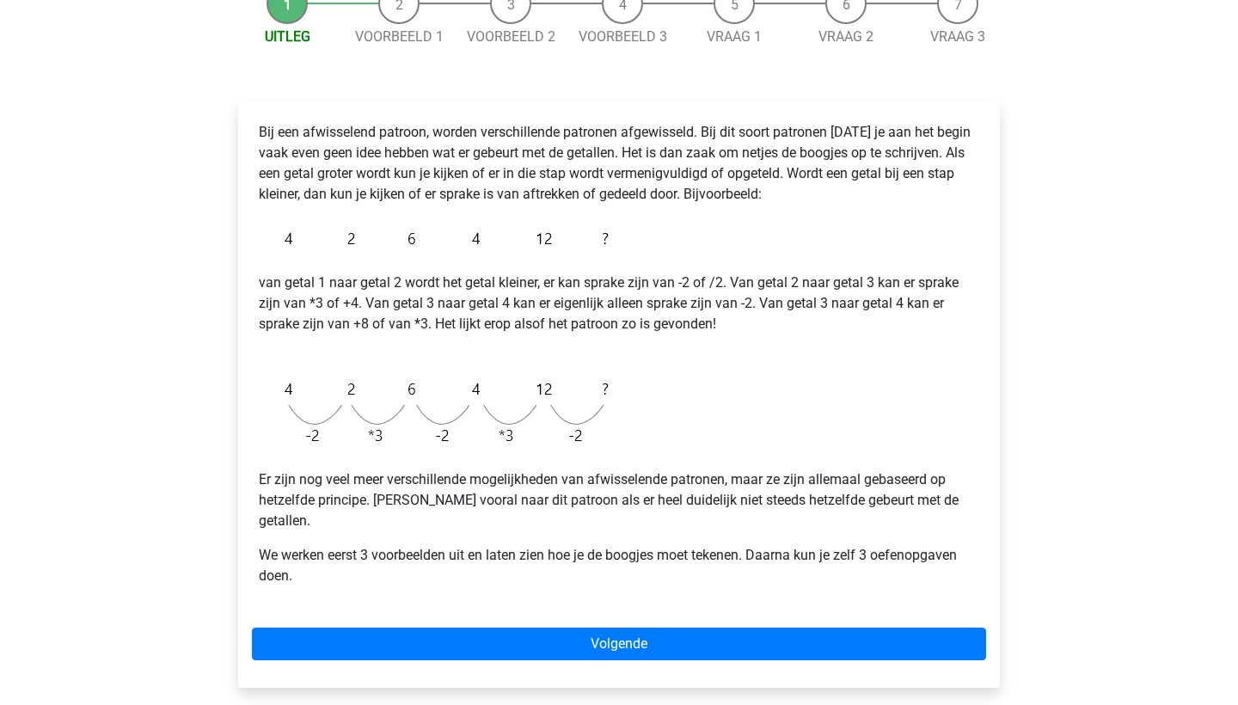
click at [623, 605] on div "Bij een afwisselend patroon, worden verschillende patronen afgewisseld. Bij dit…" at bounding box center [619, 394] width 762 height 586
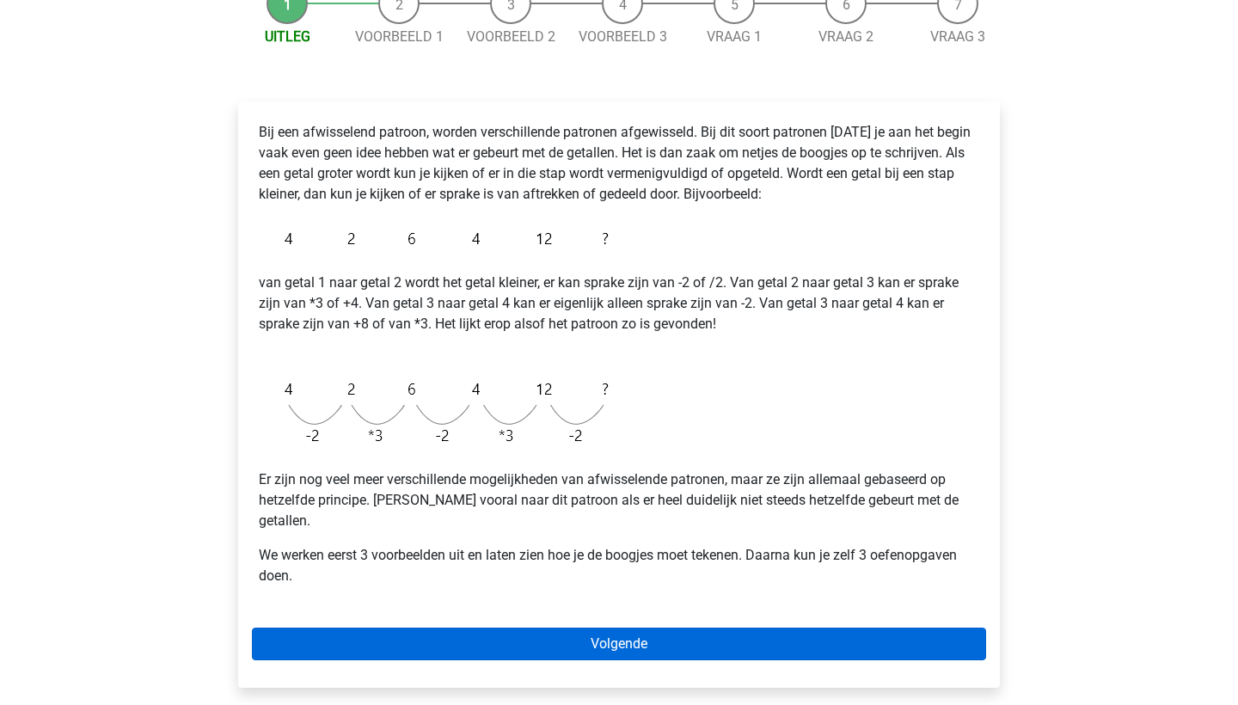
click at [623, 628] on link "Volgende" at bounding box center [619, 644] width 734 height 33
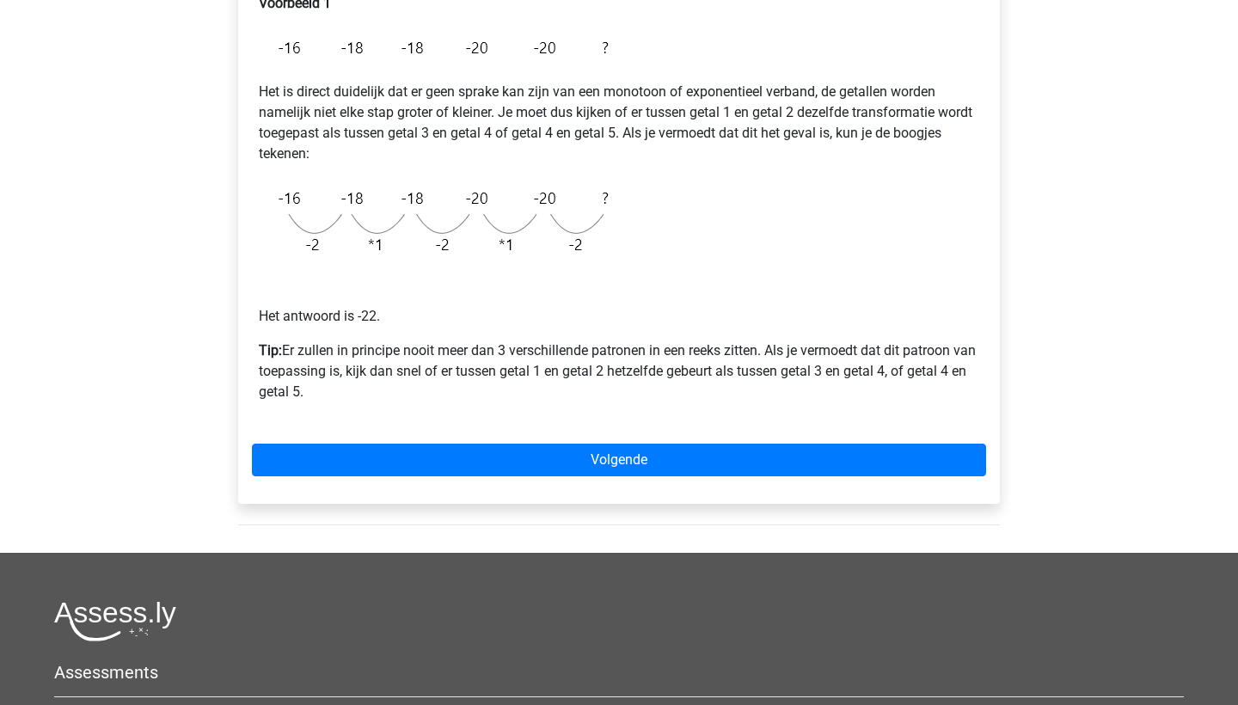
scroll to position [324, 0]
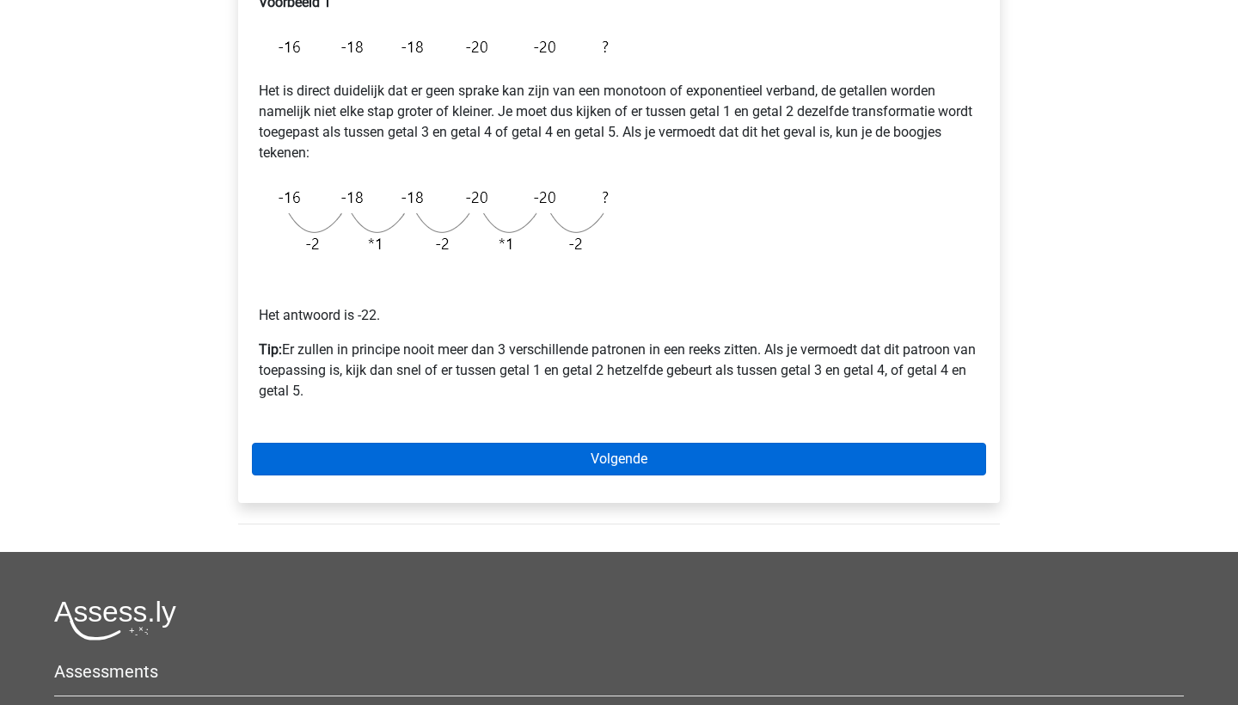
click at [635, 467] on link "Volgende" at bounding box center [619, 459] width 734 height 33
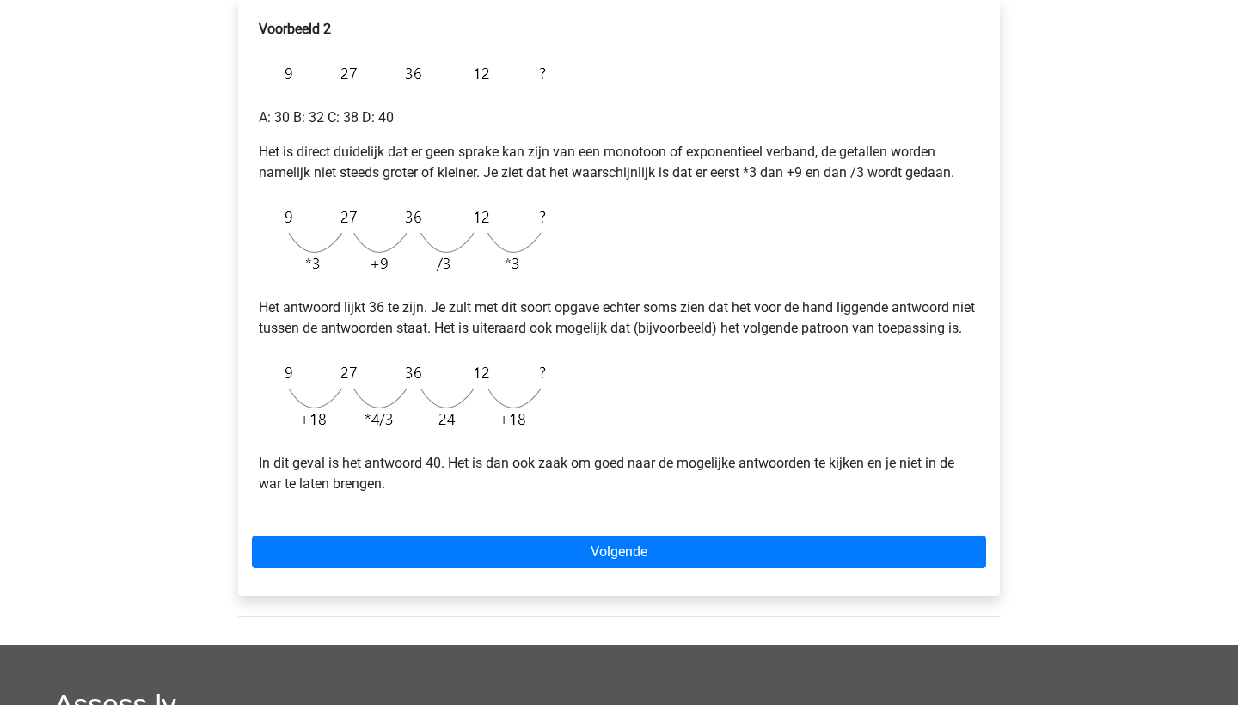
scroll to position [302, 0]
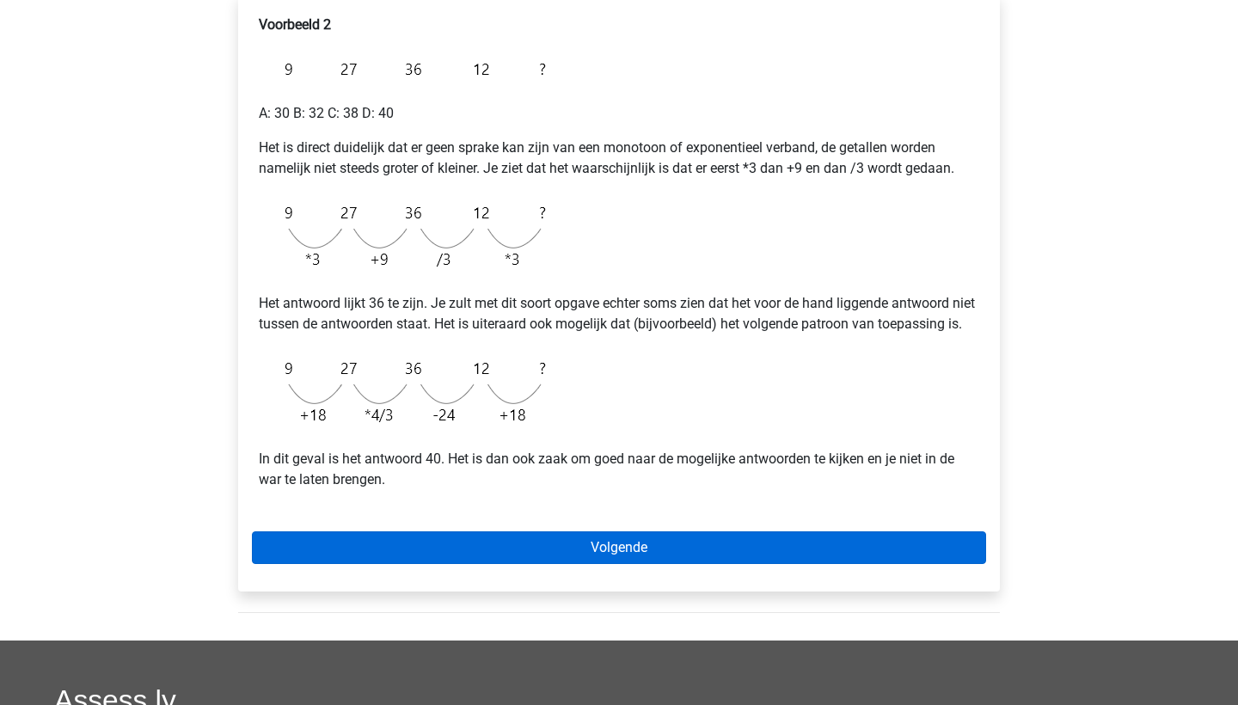
click at [642, 564] on link "Volgende" at bounding box center [619, 547] width 734 height 33
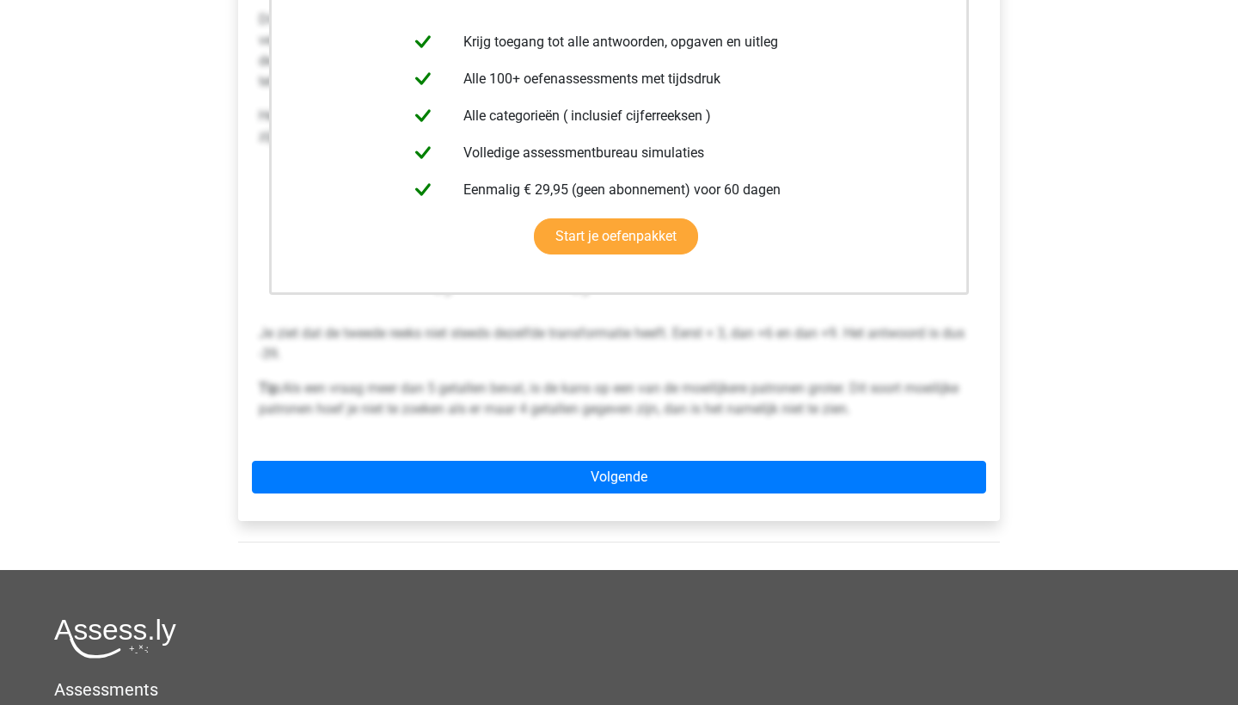
scroll to position [398, 0]
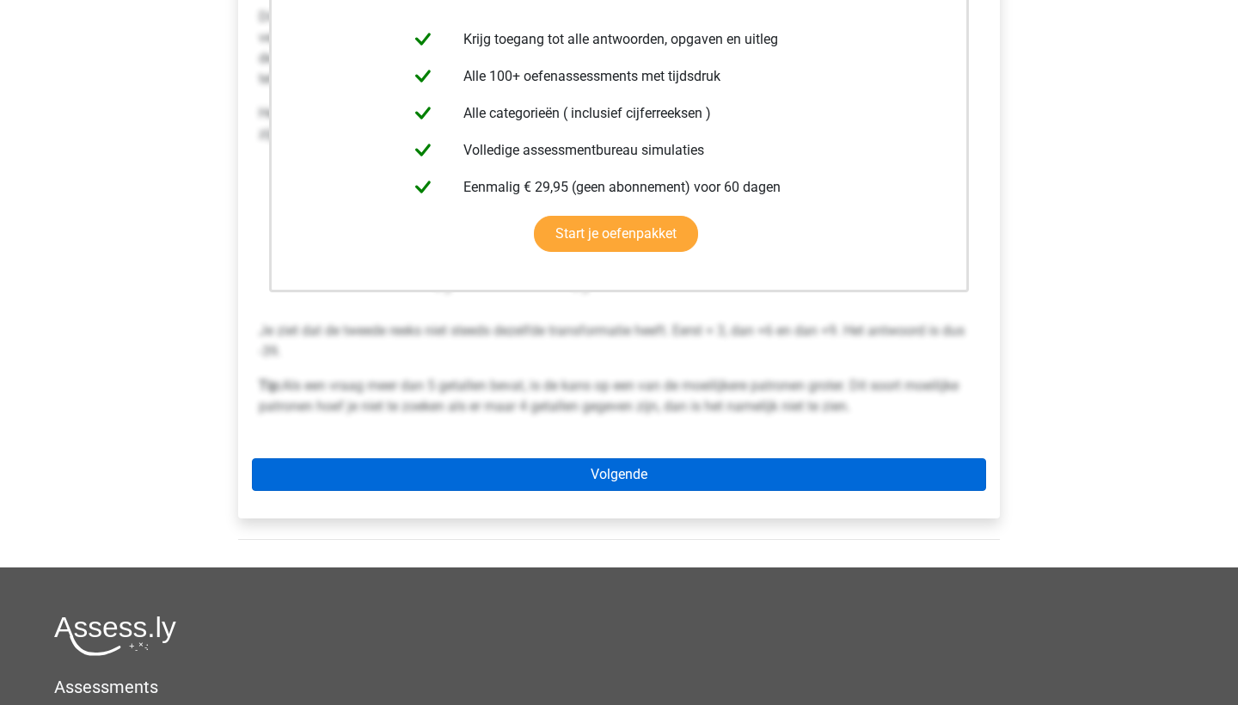
click at [605, 473] on link "Volgende" at bounding box center [619, 474] width 734 height 33
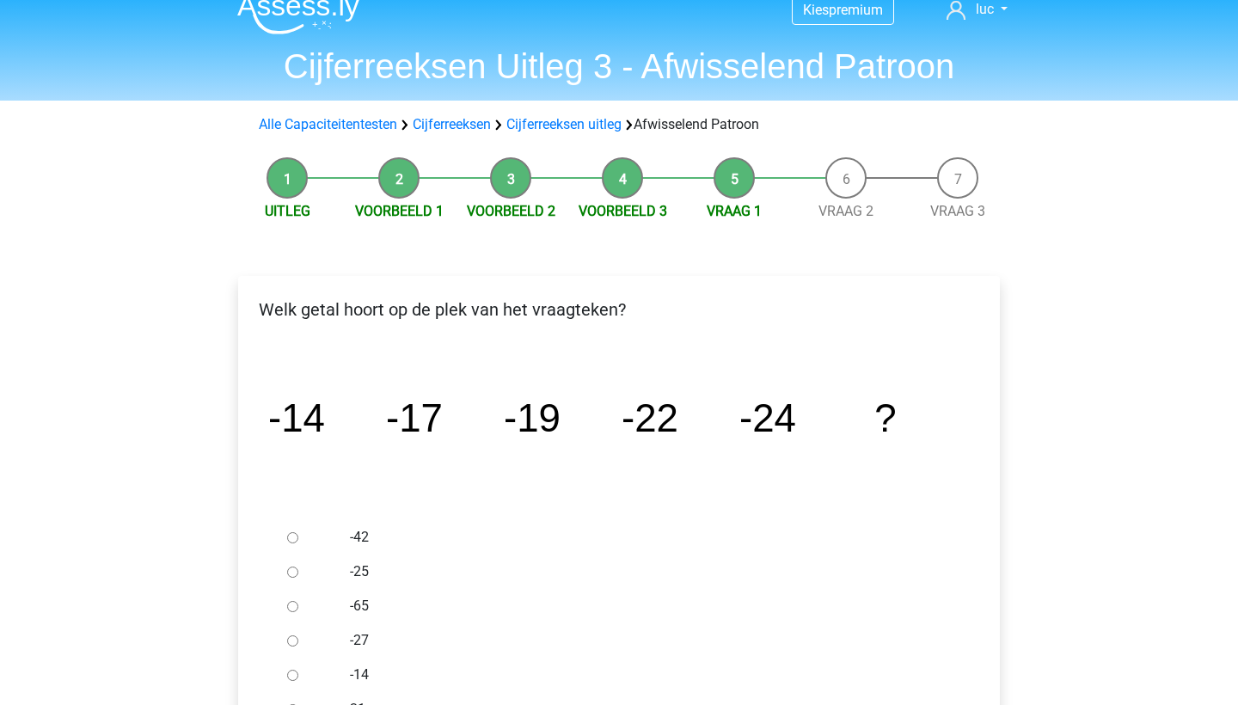
scroll to position [35, 0]
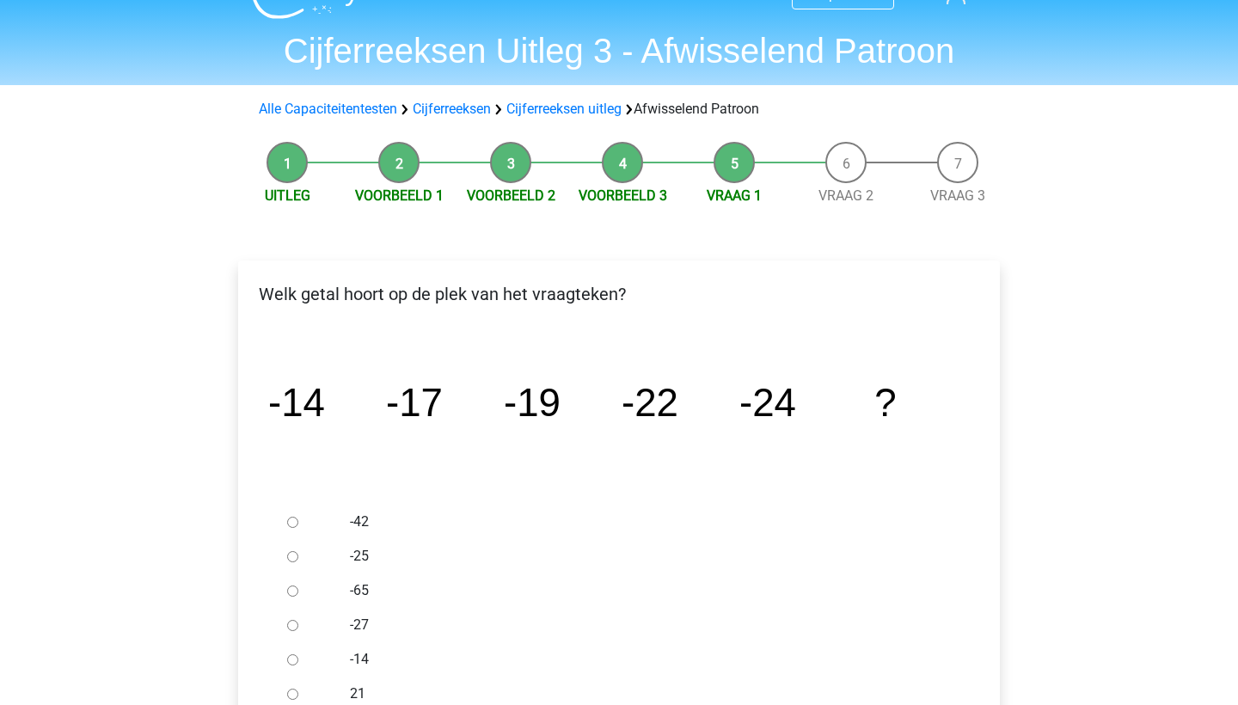
click at [294, 621] on input "-27" at bounding box center [292, 625] width 11 height 11
radio input "true"
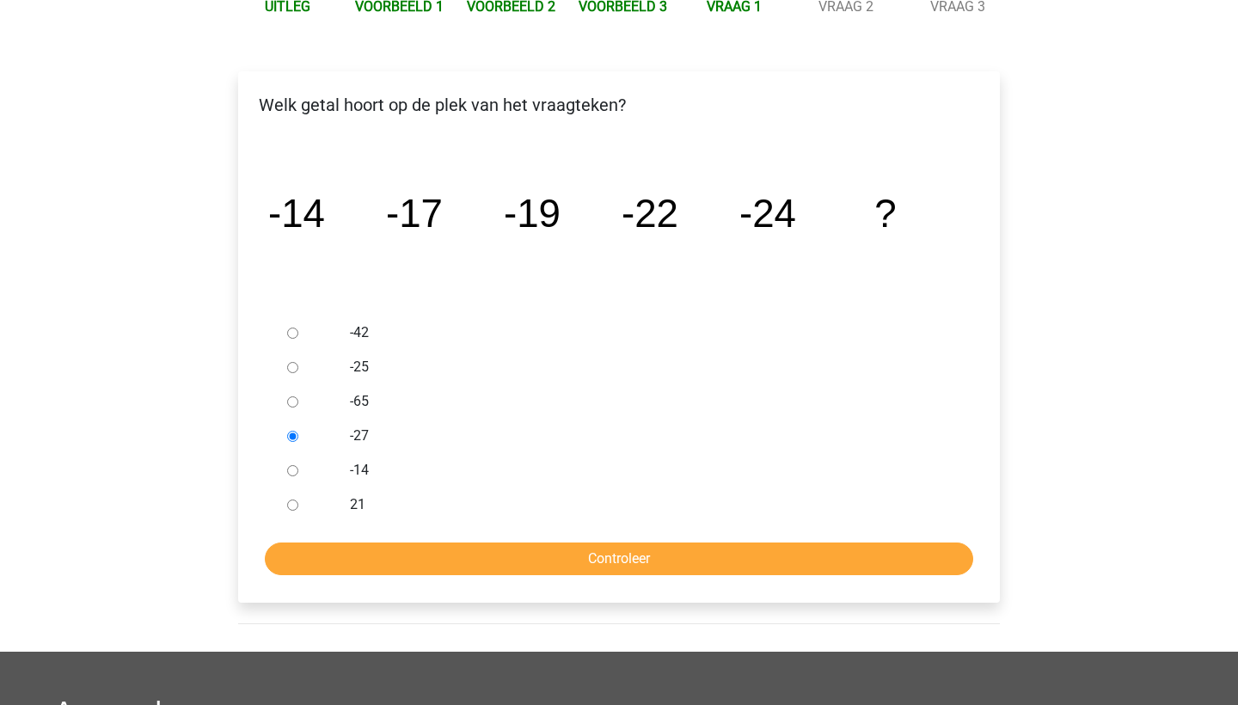
scroll to position [322, 0]
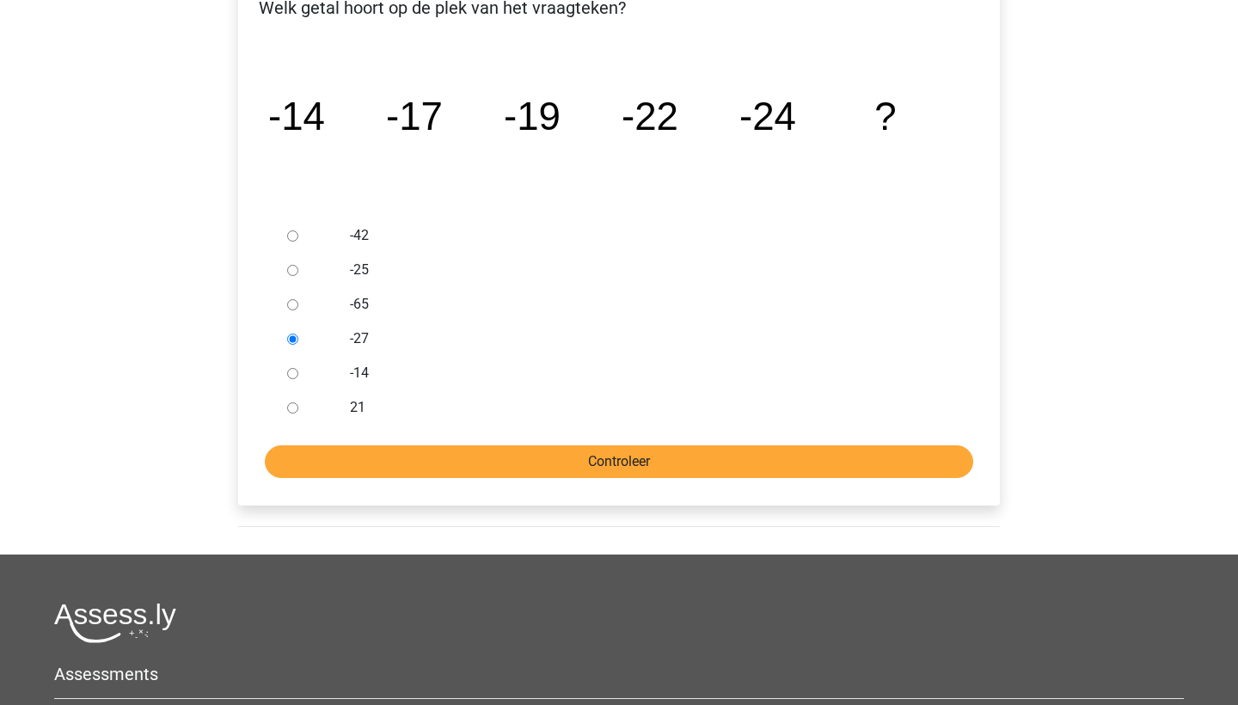
click at [645, 451] on input "Controleer" at bounding box center [619, 461] width 709 height 33
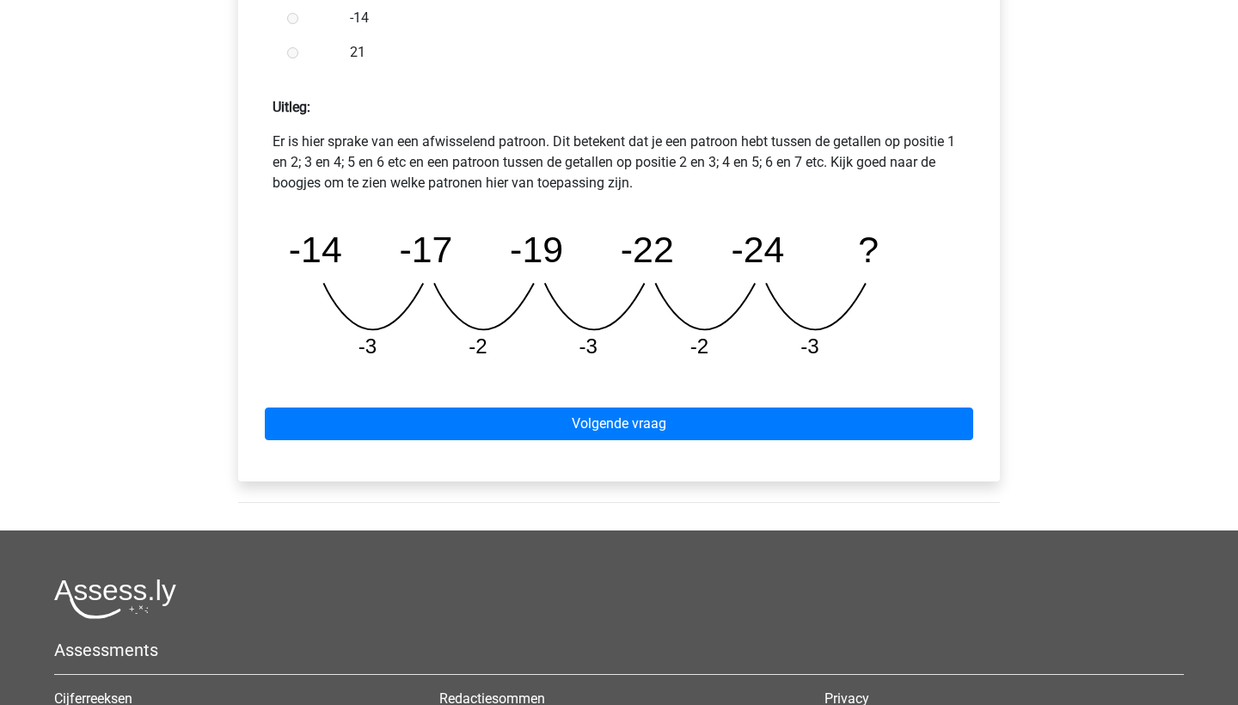
scroll to position [800, 0]
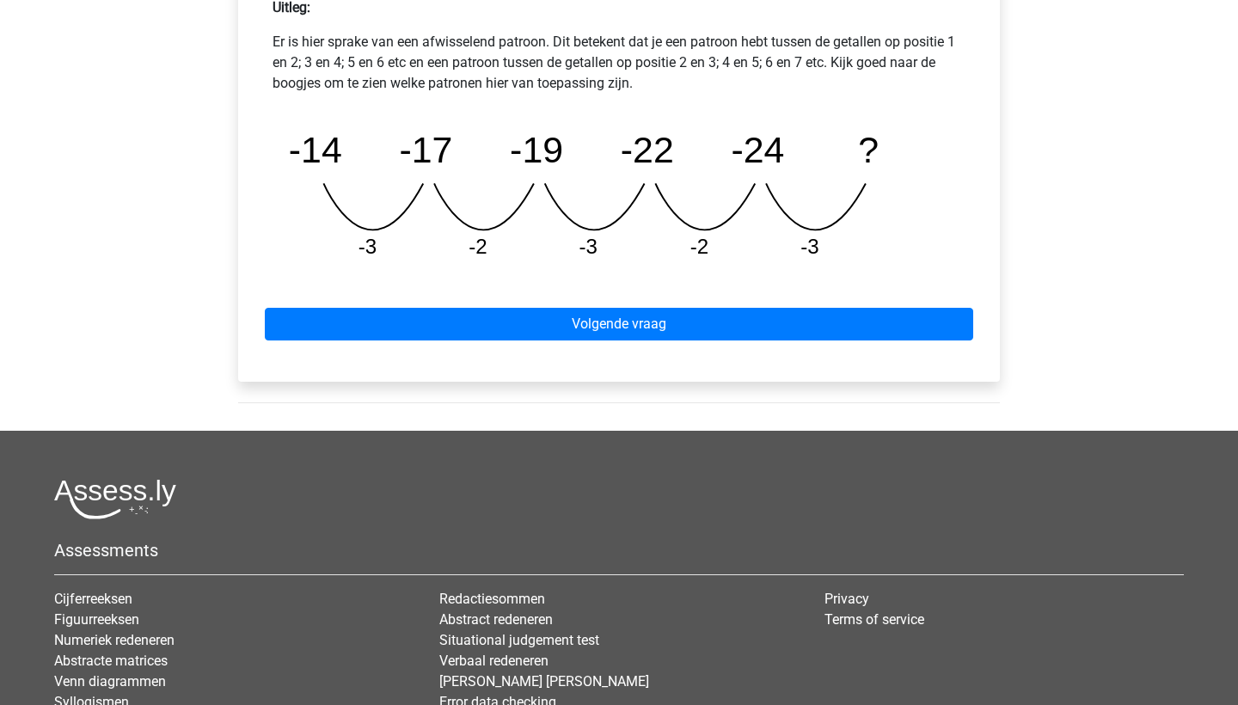
click at [679, 307] on div "Volgende vraag" at bounding box center [619, 320] width 734 height 95
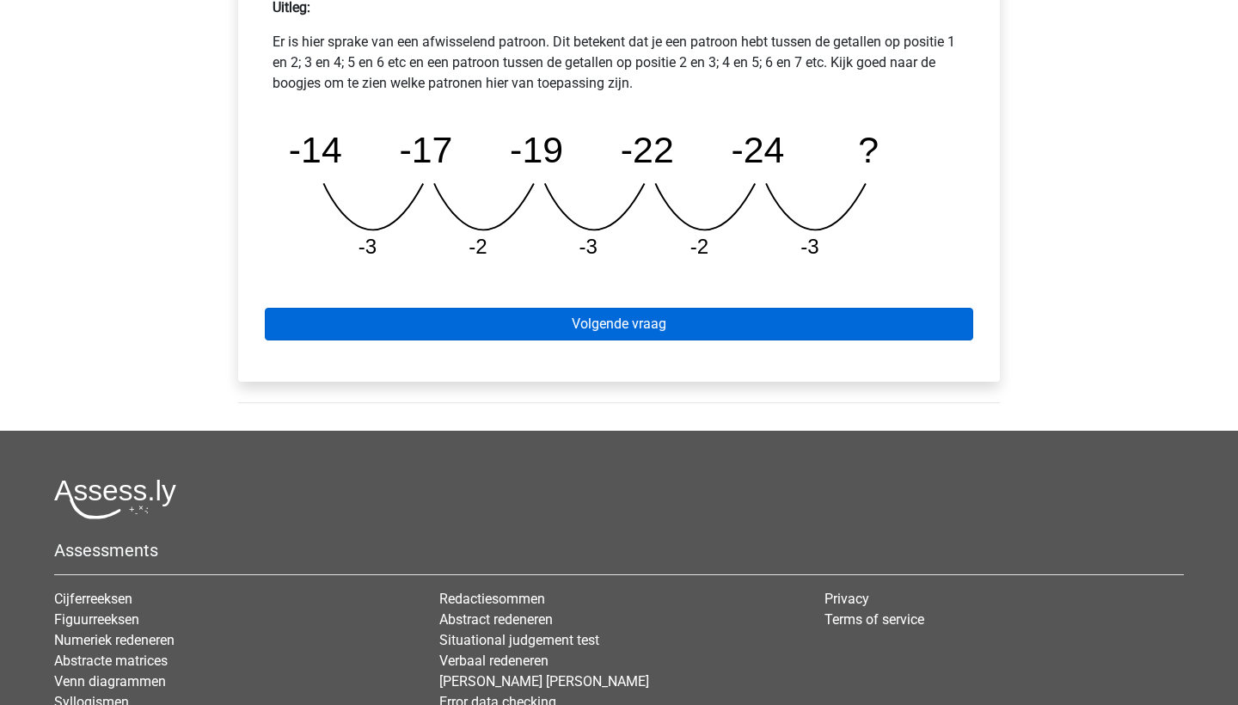
click at [681, 316] on link "Volgende vraag" at bounding box center [619, 324] width 709 height 33
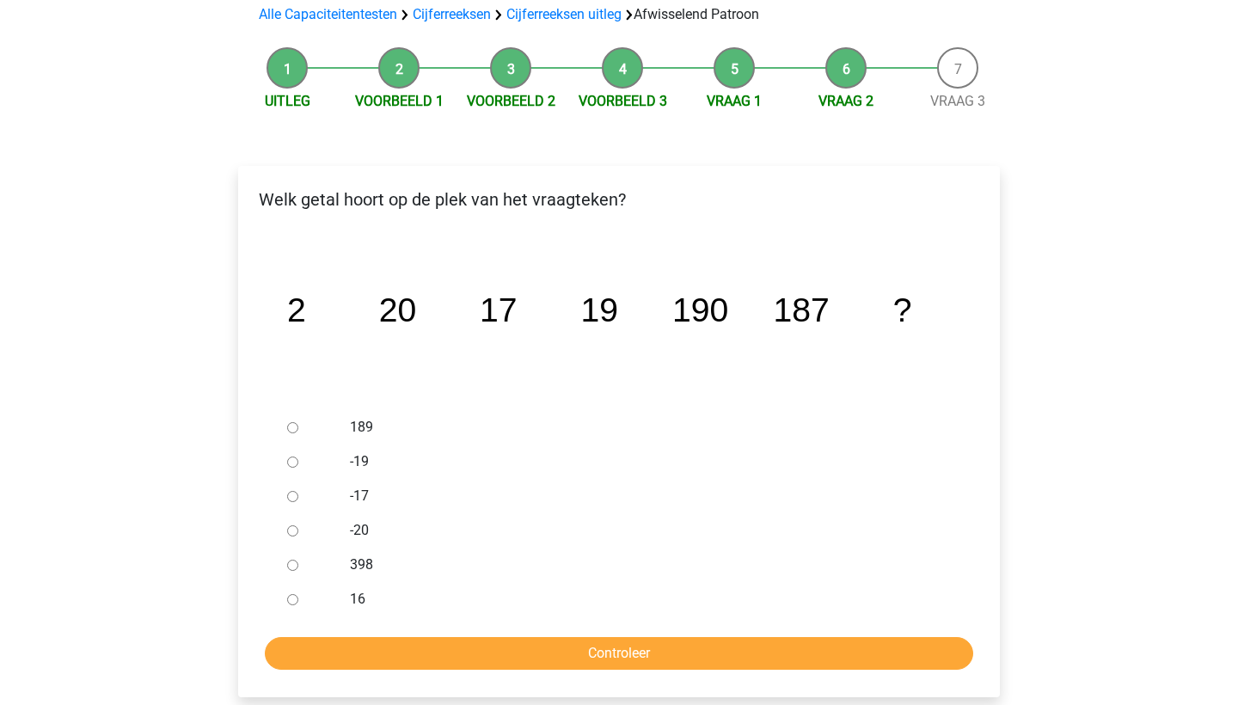
scroll to position [132, 0]
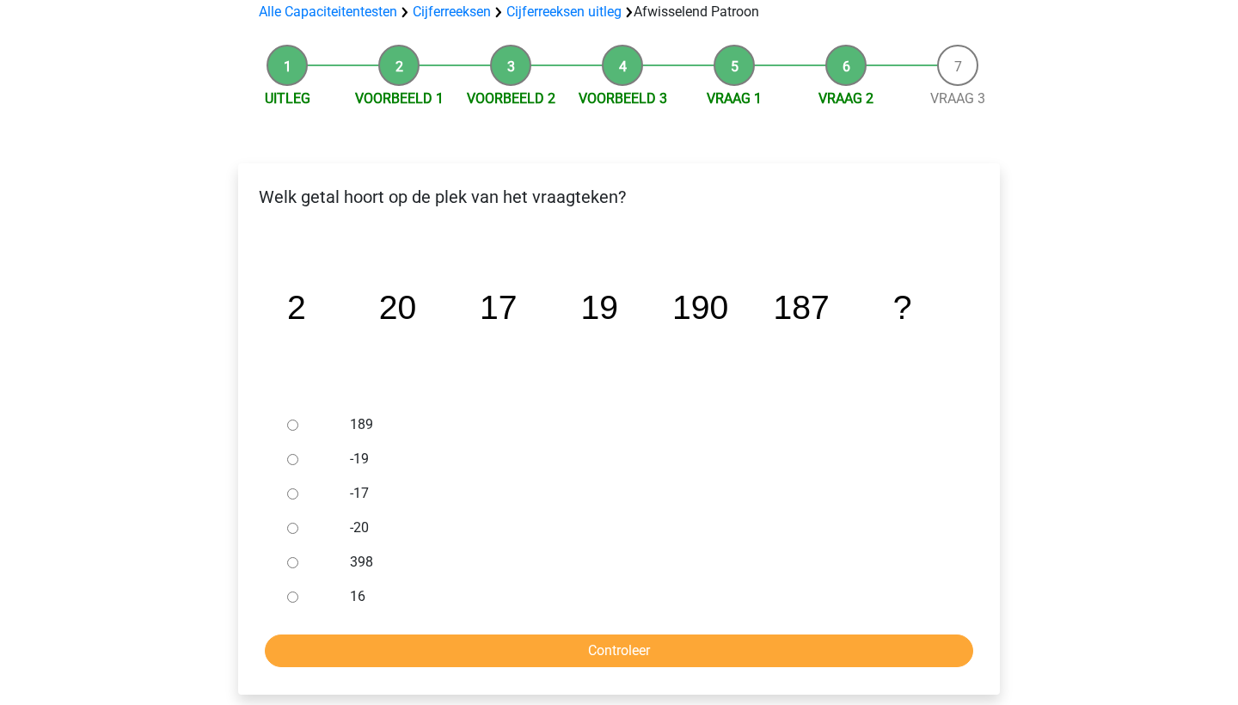
click at [293, 427] on input "189" at bounding box center [292, 425] width 11 height 11
radio input "true"
click at [597, 648] on input "Controleer" at bounding box center [619, 651] width 709 height 33
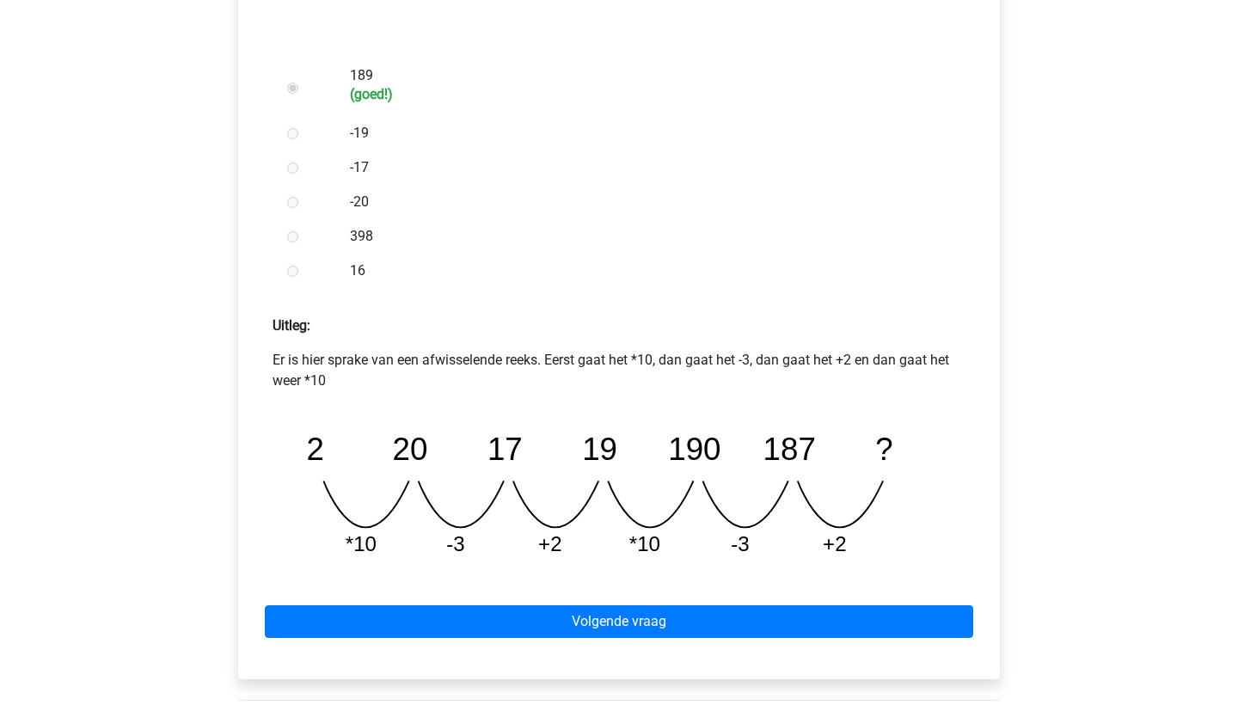
scroll to position [547, 0]
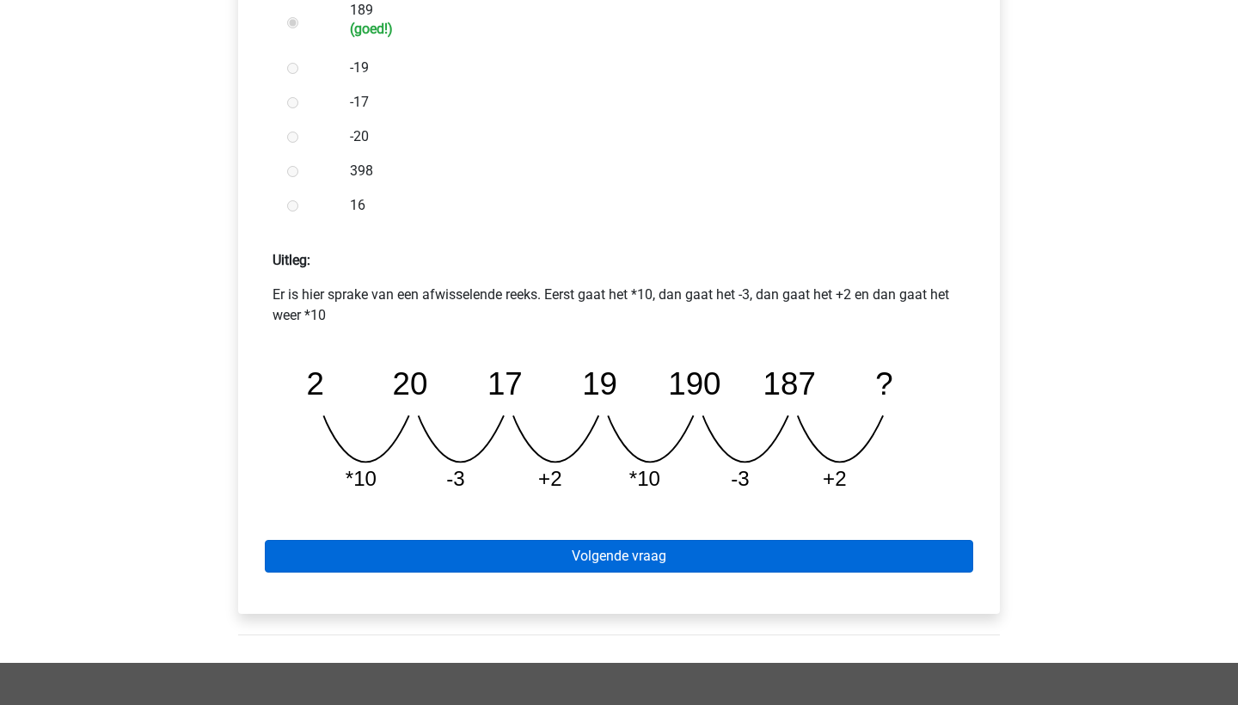
click at [685, 552] on link "Volgende vraag" at bounding box center [619, 556] width 709 height 33
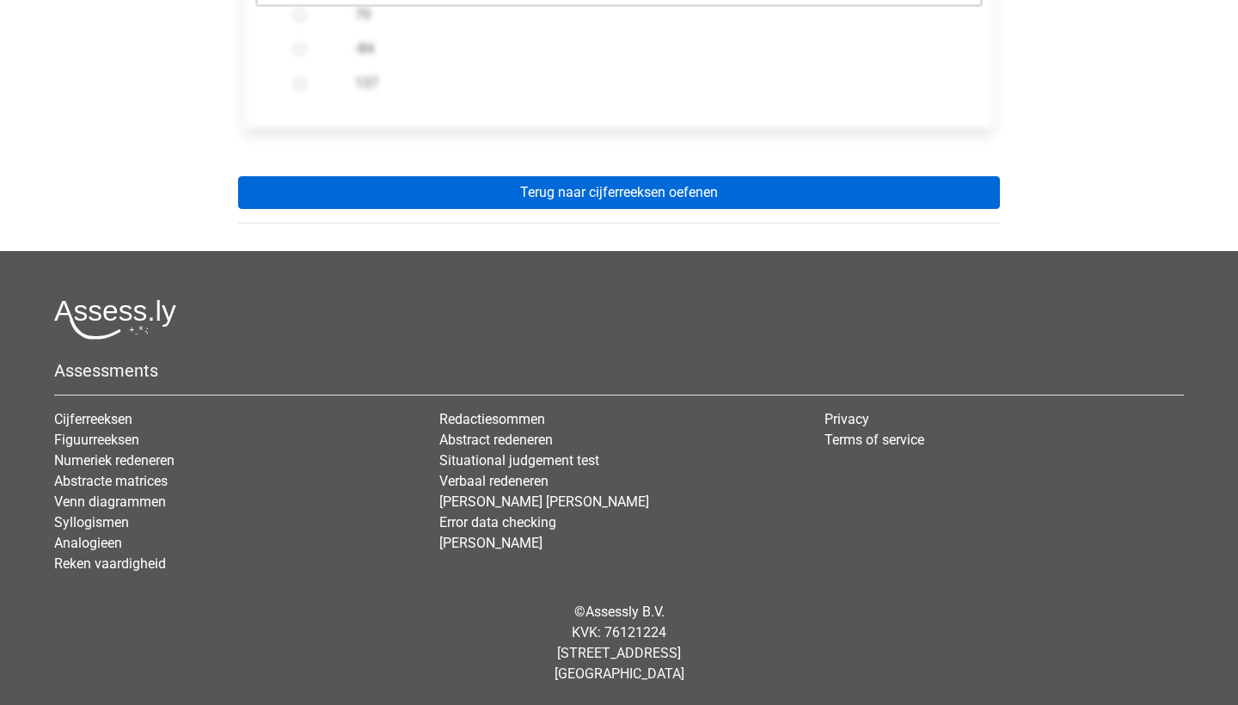
scroll to position [649, 0]
click at [647, 185] on link "Terug naar cijferreeksen oefenen" at bounding box center [619, 192] width 762 height 33
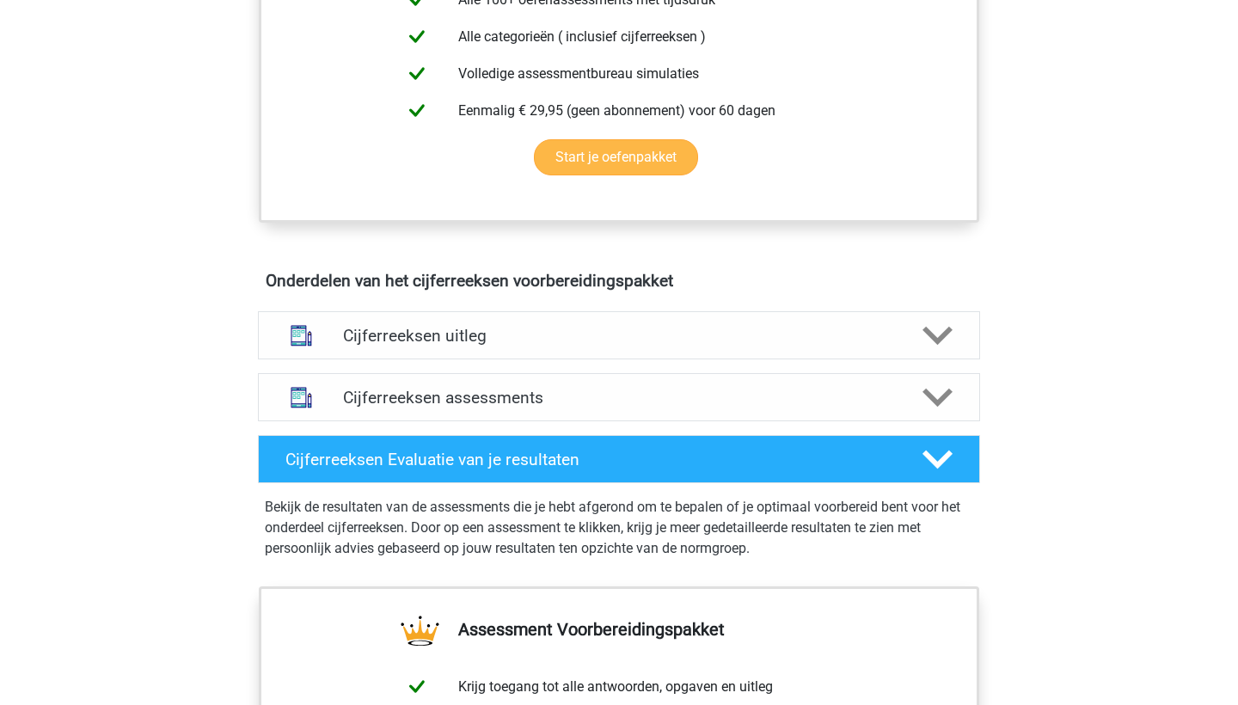
scroll to position [784, 0]
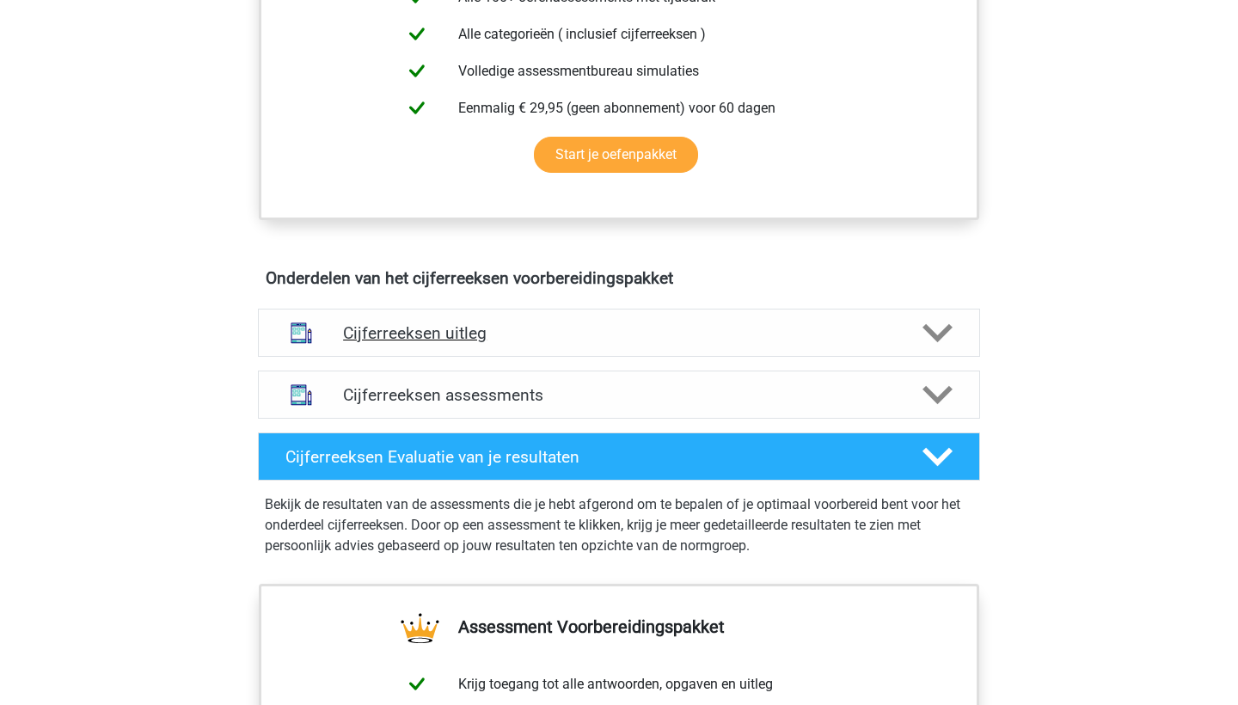
click at [942, 348] on icon at bounding box center [938, 333] width 30 height 30
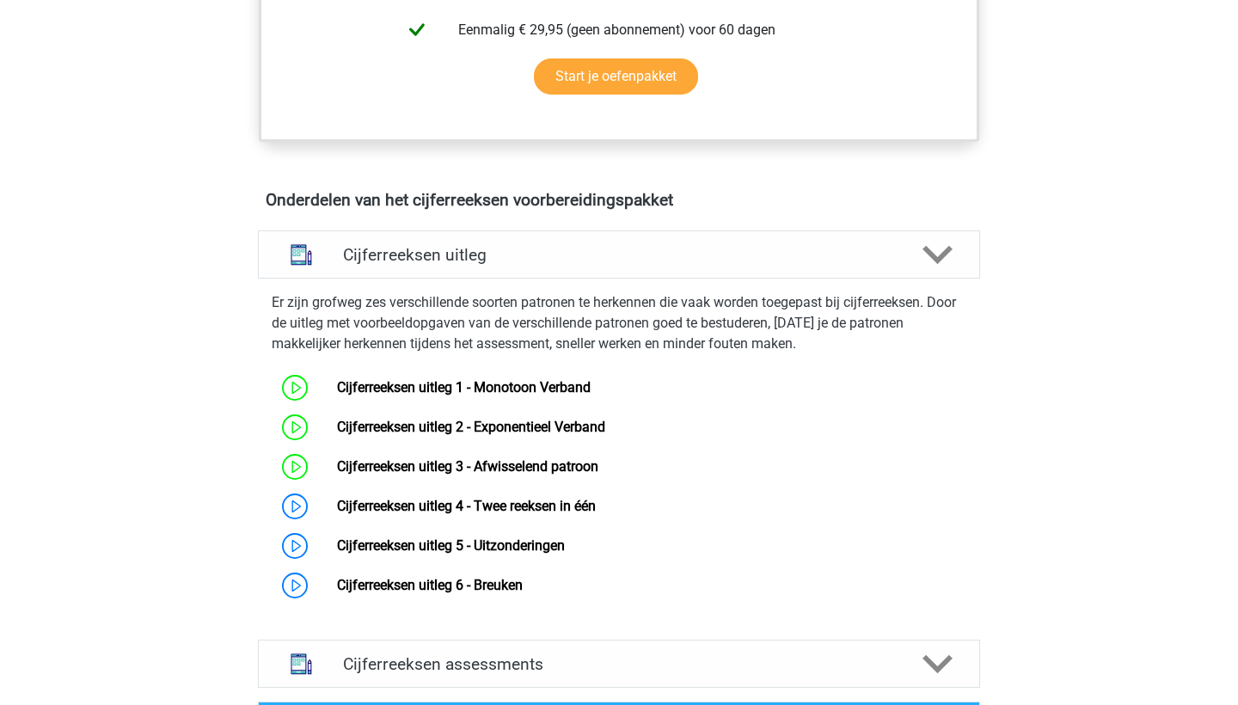
scroll to position [866, 0]
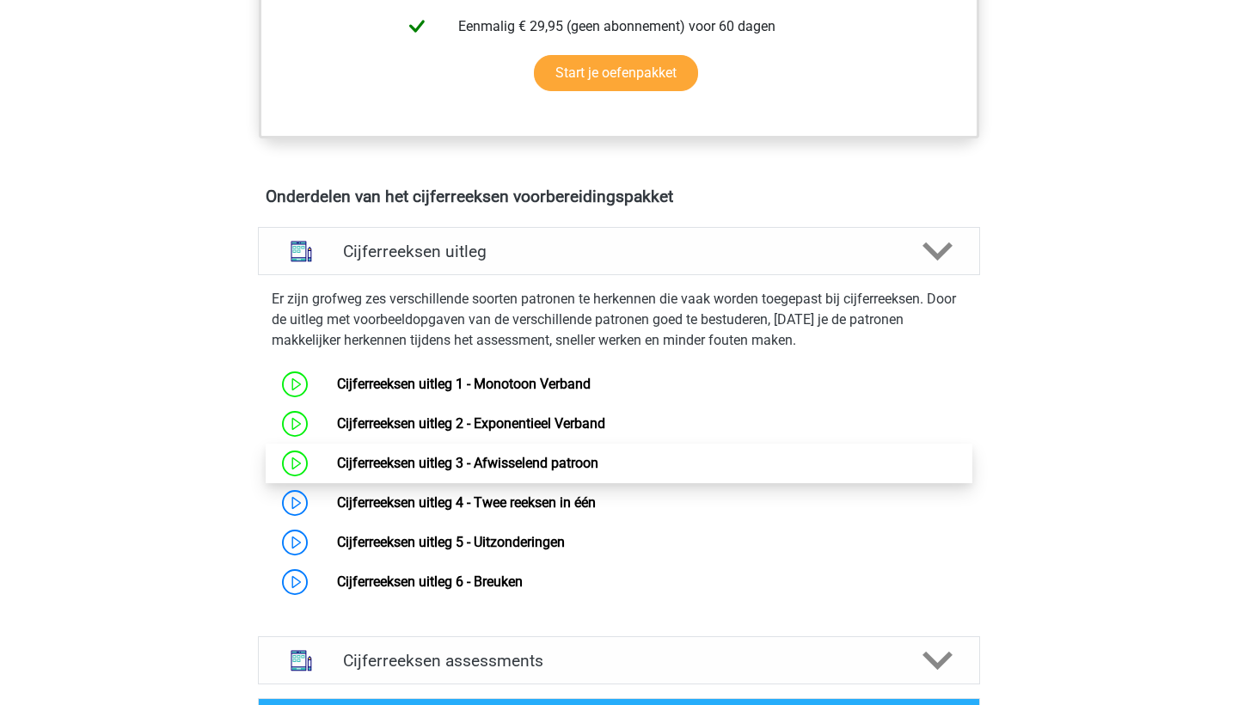
click at [551, 471] on link "Cijferreeksen uitleg 3 - Afwisselend patroon" at bounding box center [467, 463] width 261 height 16
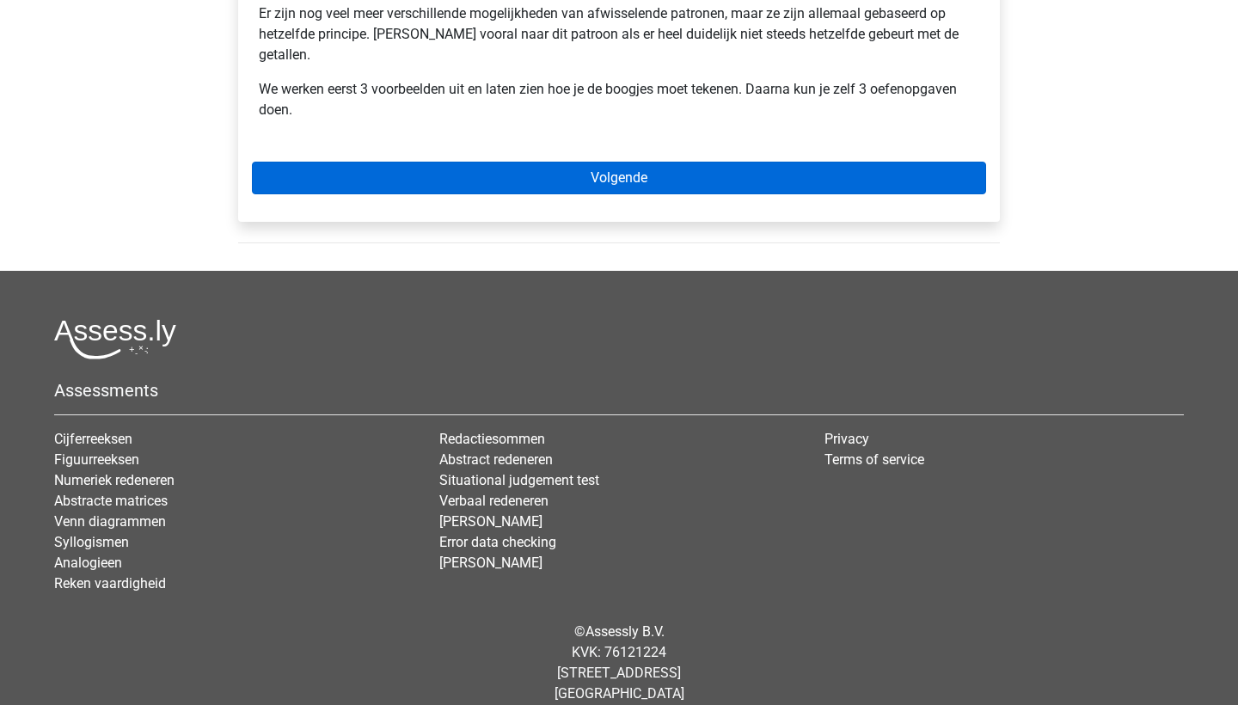
scroll to position [660, 0]
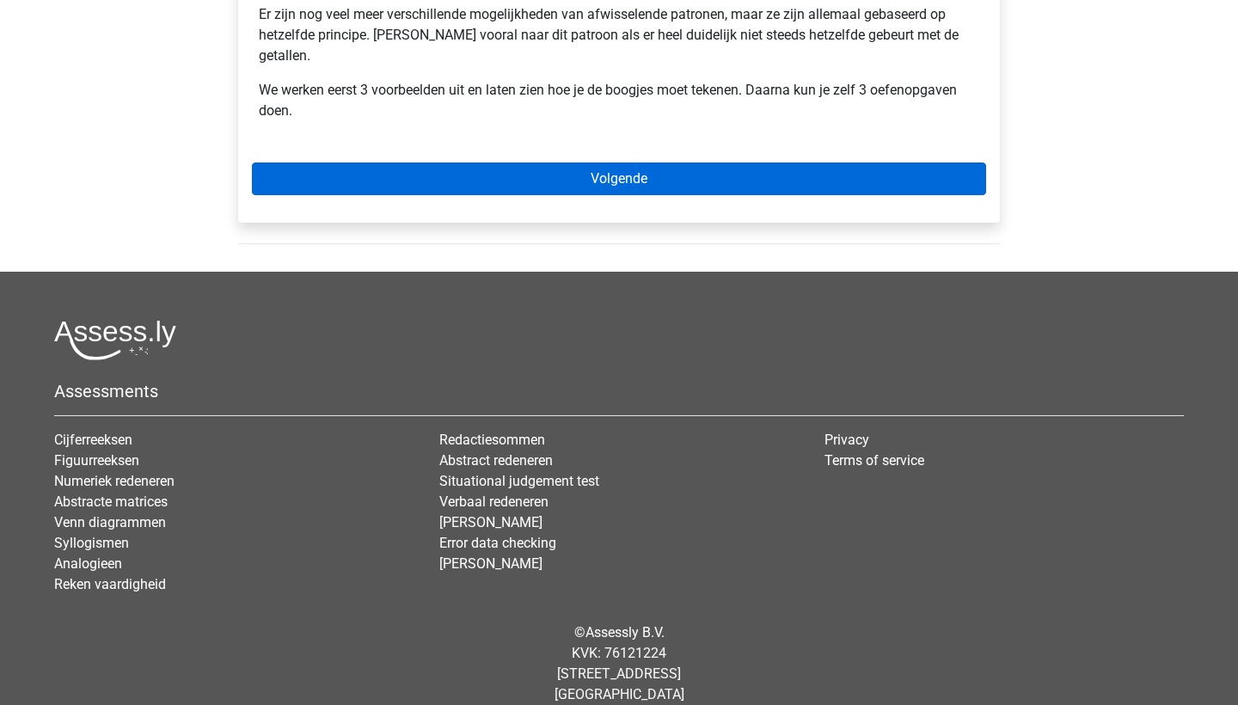
click at [681, 163] on link "Volgende" at bounding box center [619, 179] width 734 height 33
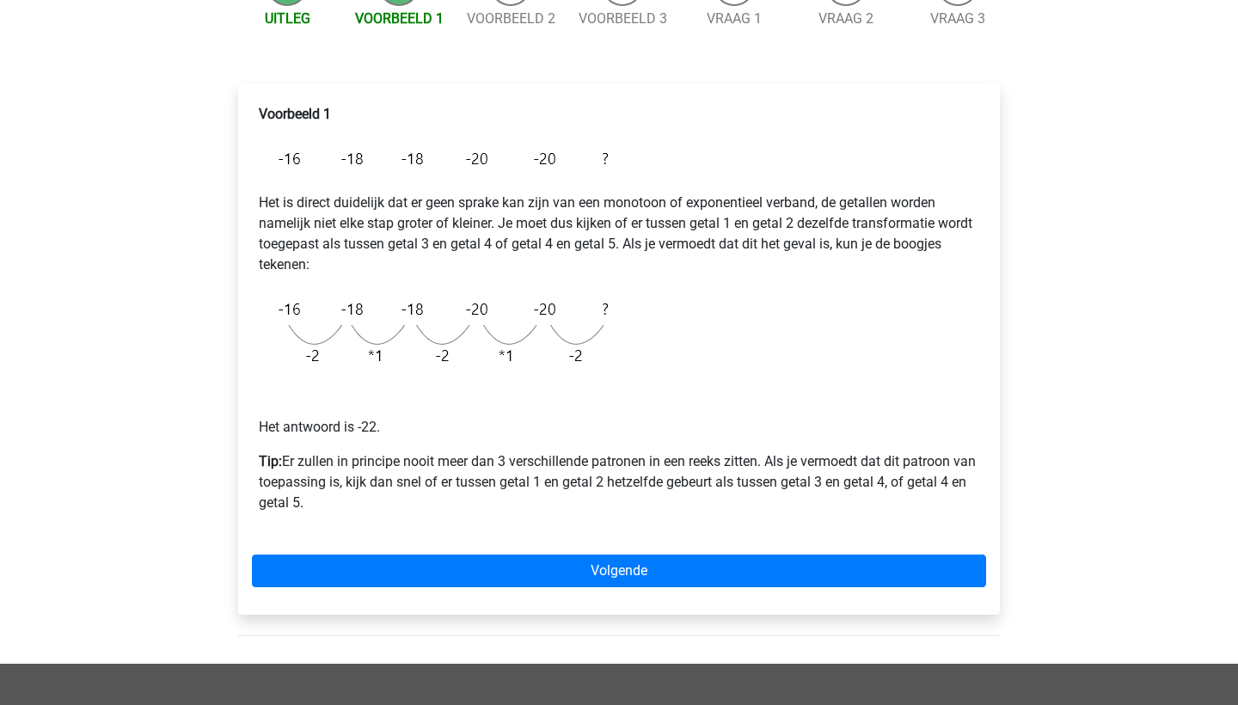
scroll to position [224, 0]
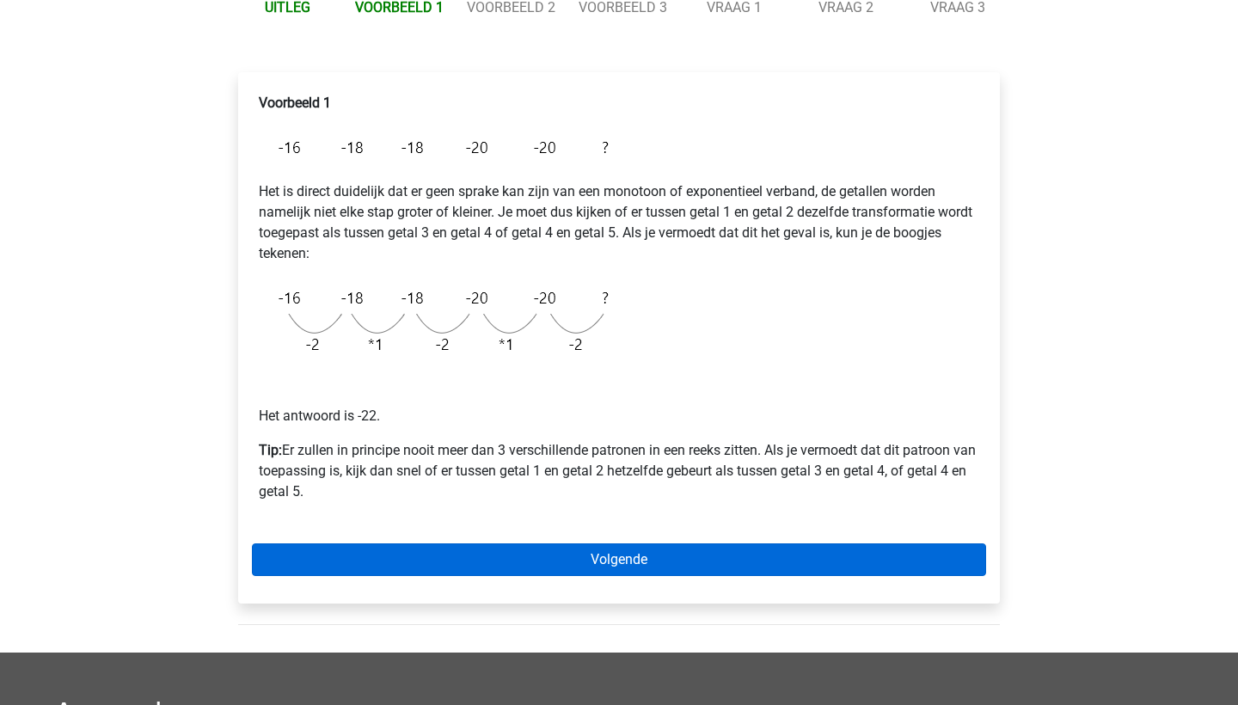
click at [602, 567] on link "Volgende" at bounding box center [619, 559] width 734 height 33
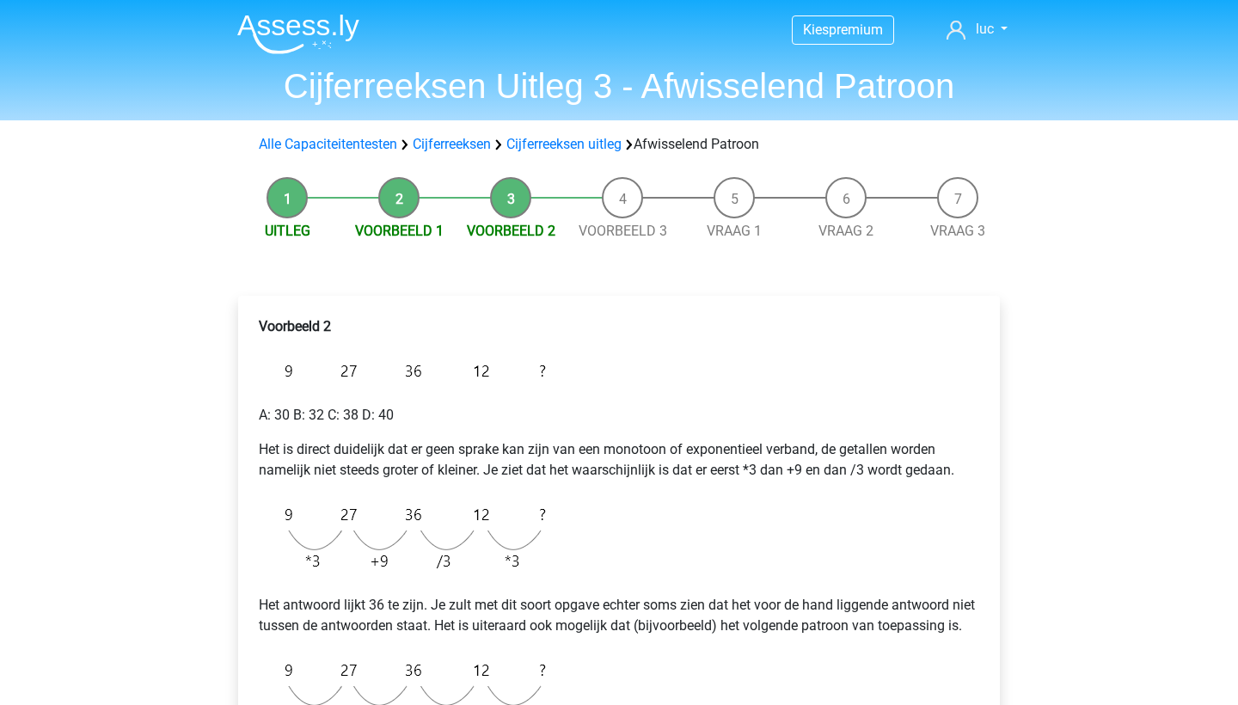
click at [747, 209] on li "Vraag 1" at bounding box center [734, 209] width 112 height 64
click at [740, 237] on link "Vraag 1" at bounding box center [734, 231] width 55 height 16
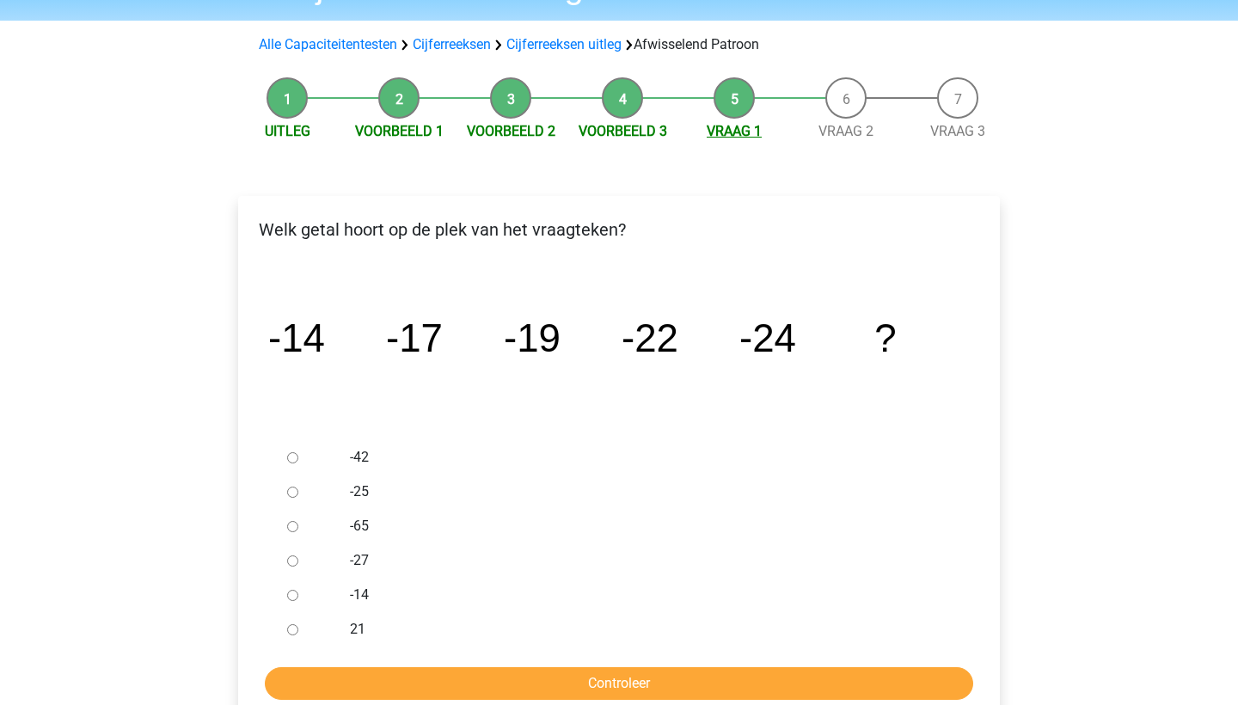
scroll to position [103, 0]
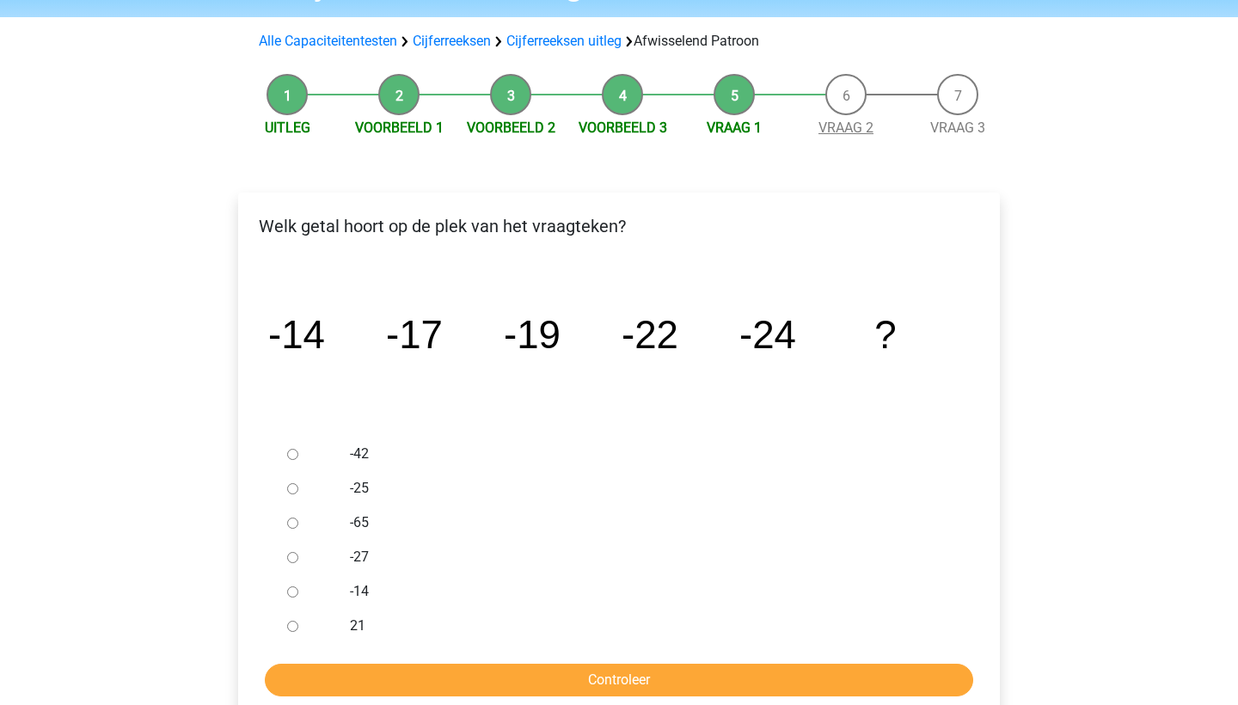
click at [833, 124] on link "Vraag 2" at bounding box center [846, 128] width 55 height 16
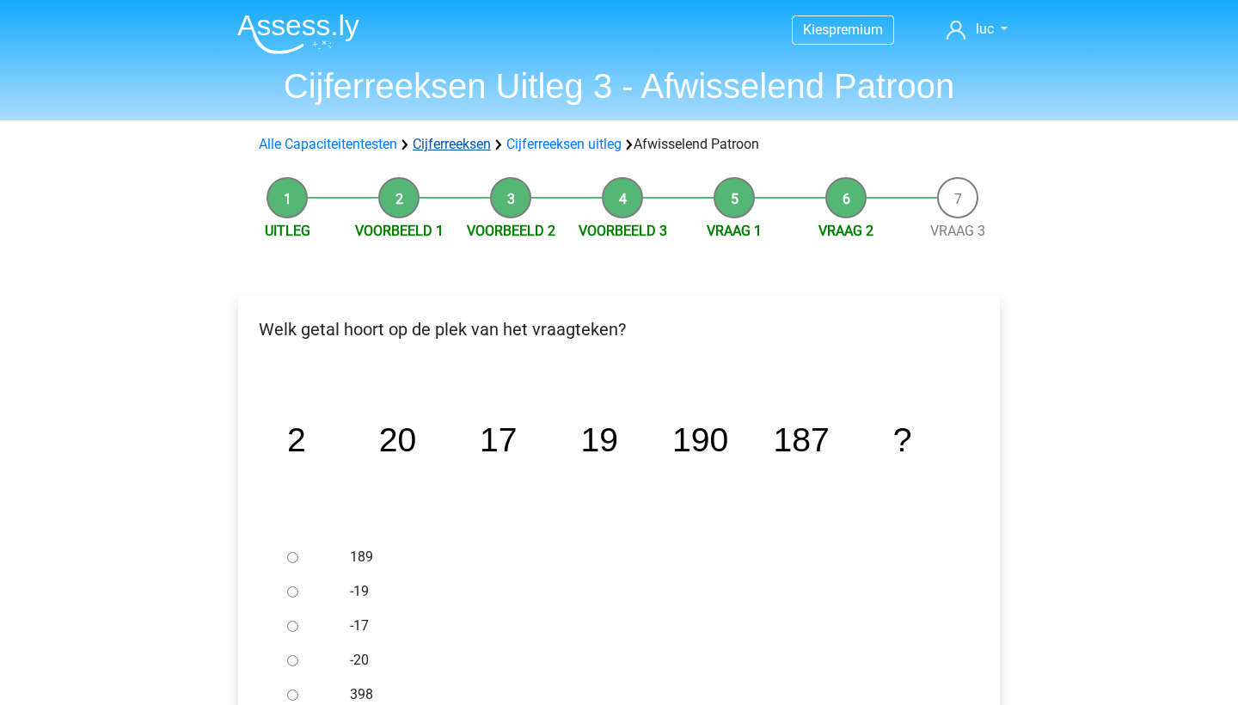
click at [467, 145] on link "Cijferreeksen" at bounding box center [452, 144] width 78 height 16
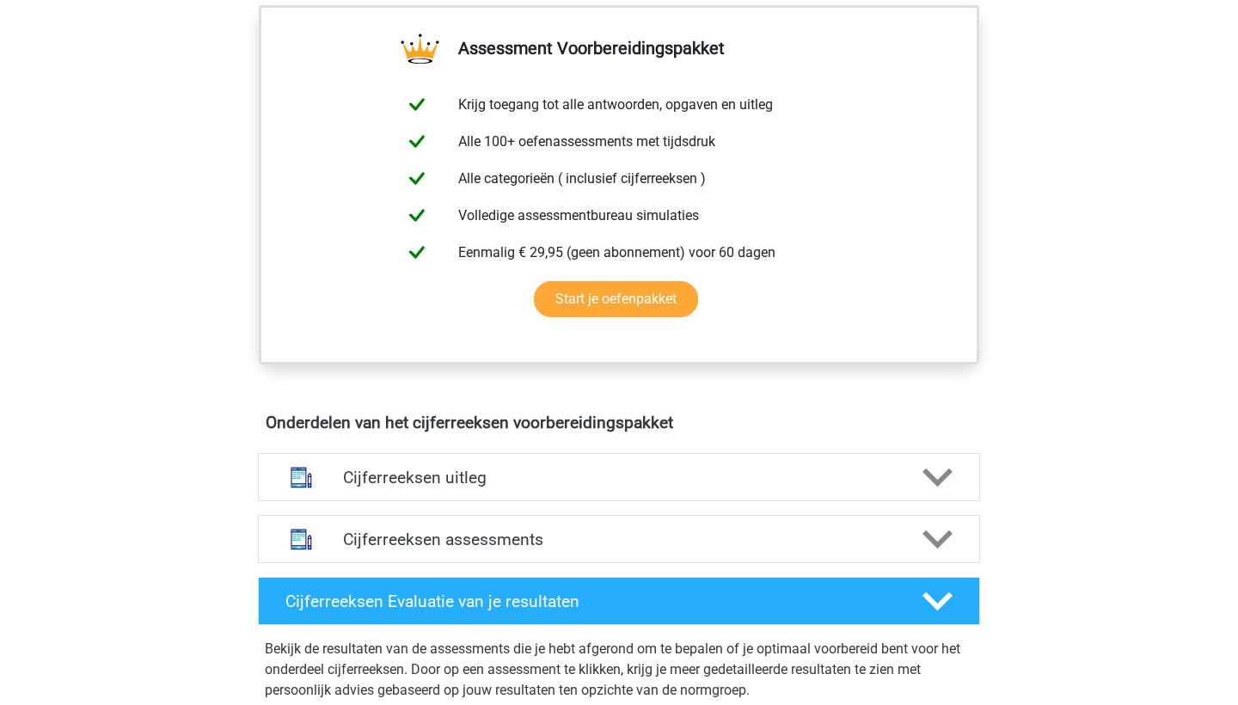
scroll to position [732, 0]
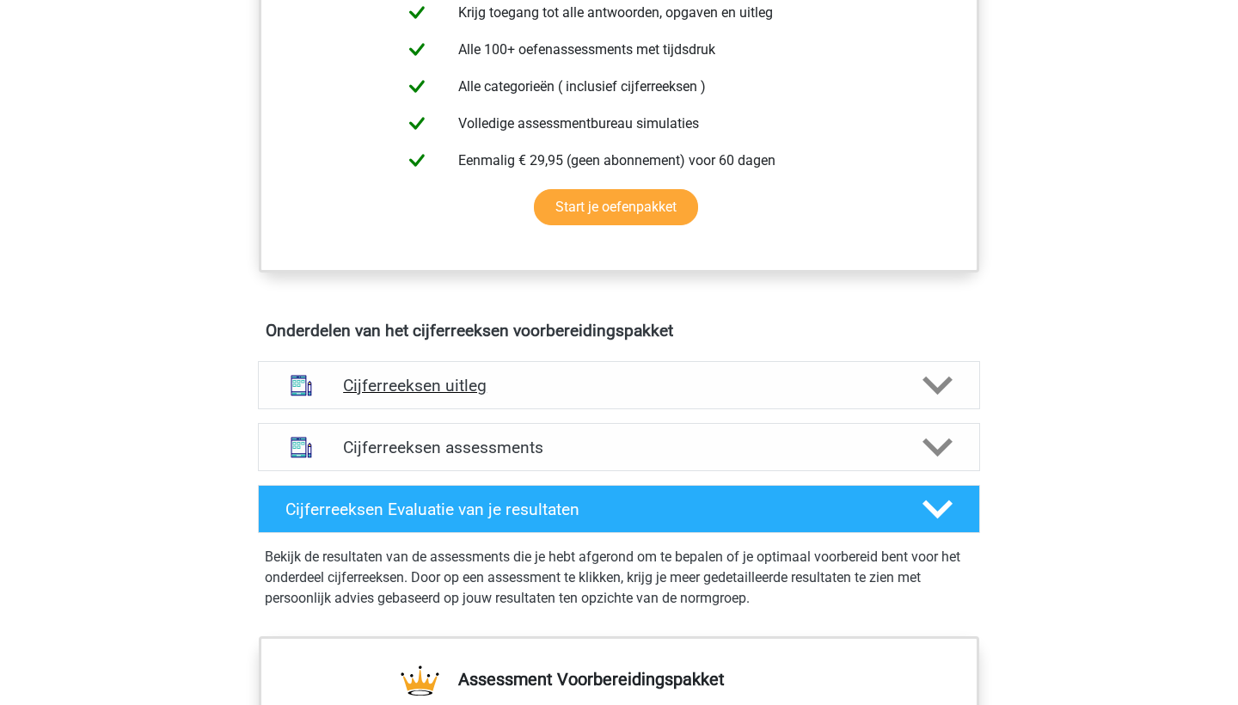
click at [707, 388] on div "Cijferreeksen uitleg" at bounding box center [619, 385] width 722 height 48
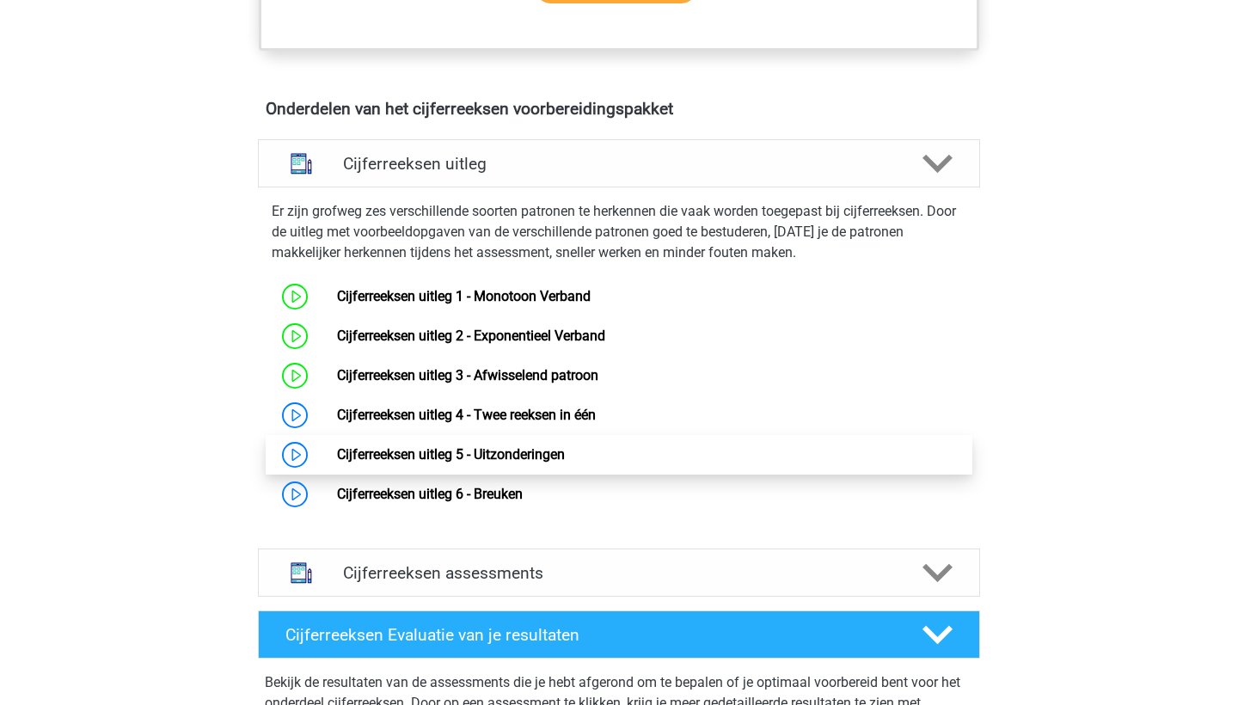
scroll to position [957, 0]
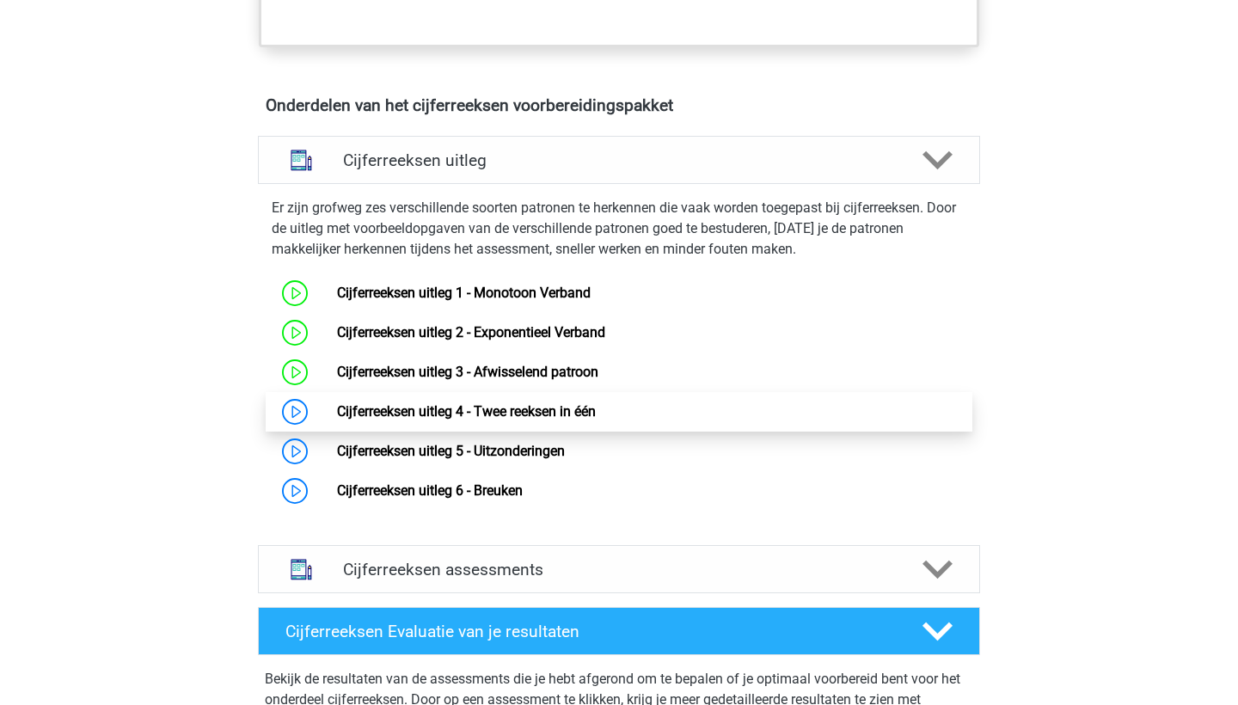
click at [408, 420] on link "Cijferreeksen uitleg 4 - Twee reeksen in één" at bounding box center [466, 411] width 259 height 16
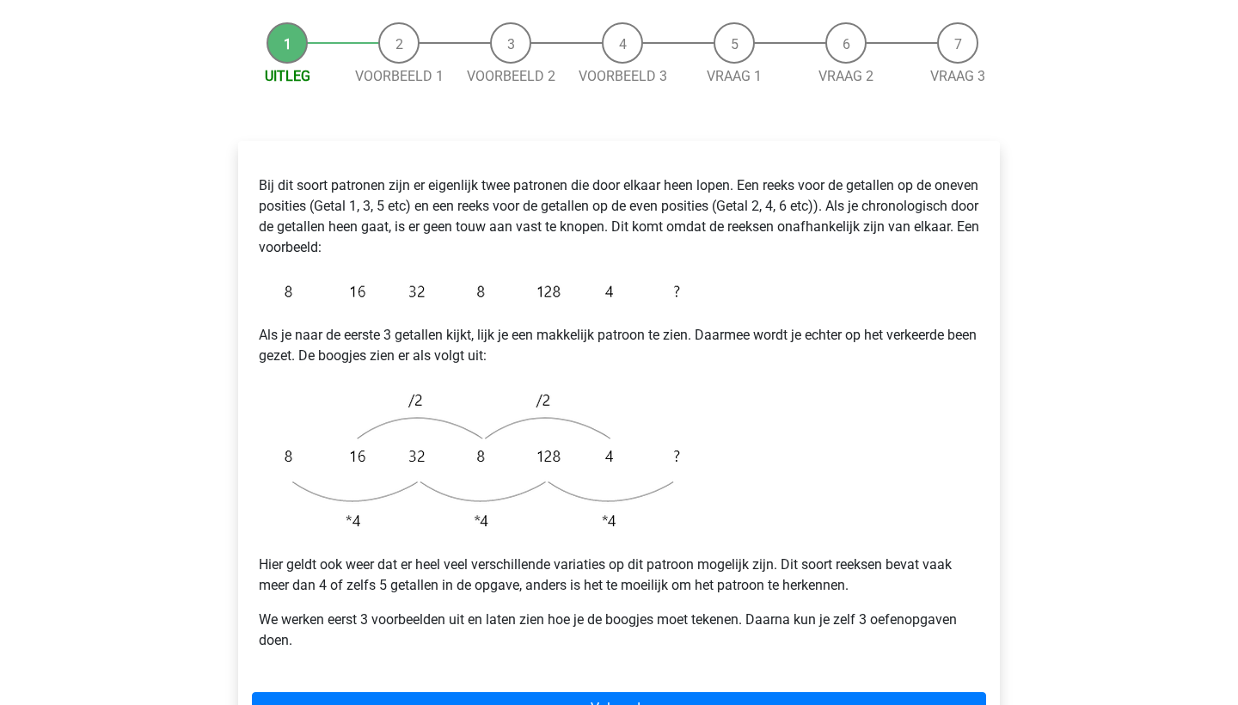
scroll to position [206, 0]
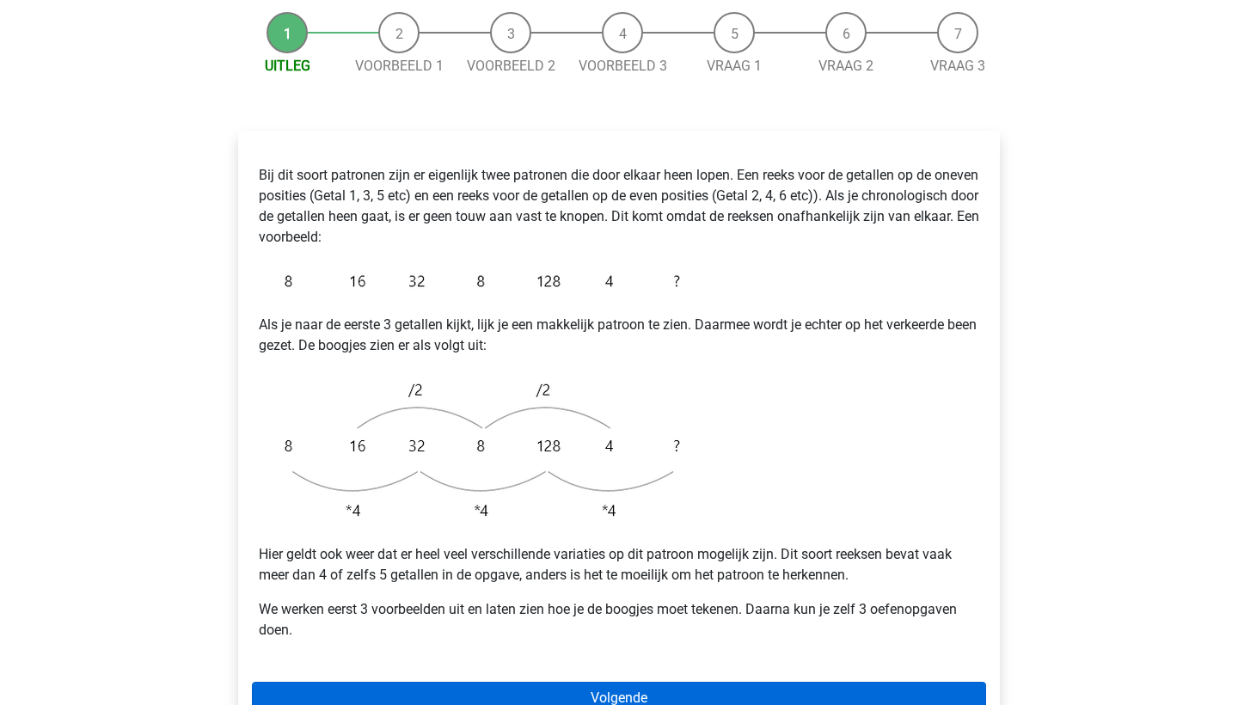
click at [638, 682] on link "Volgende" at bounding box center [619, 698] width 734 height 33
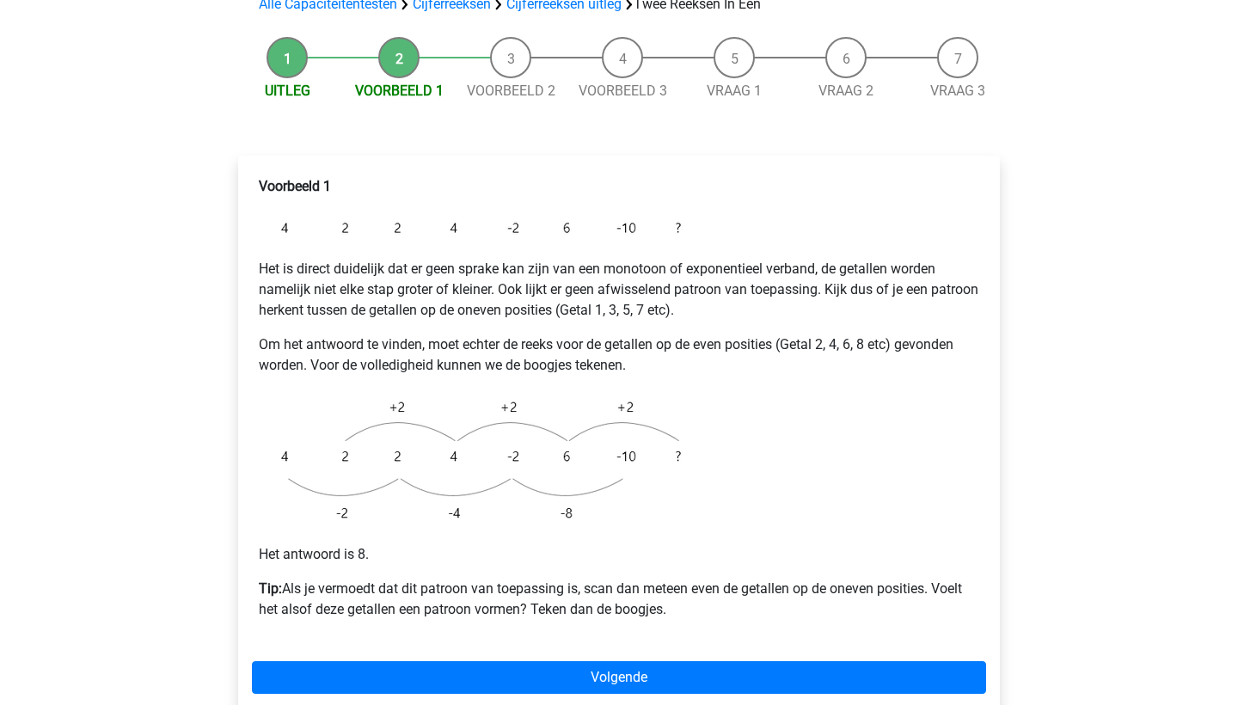
scroll to position [181, 0]
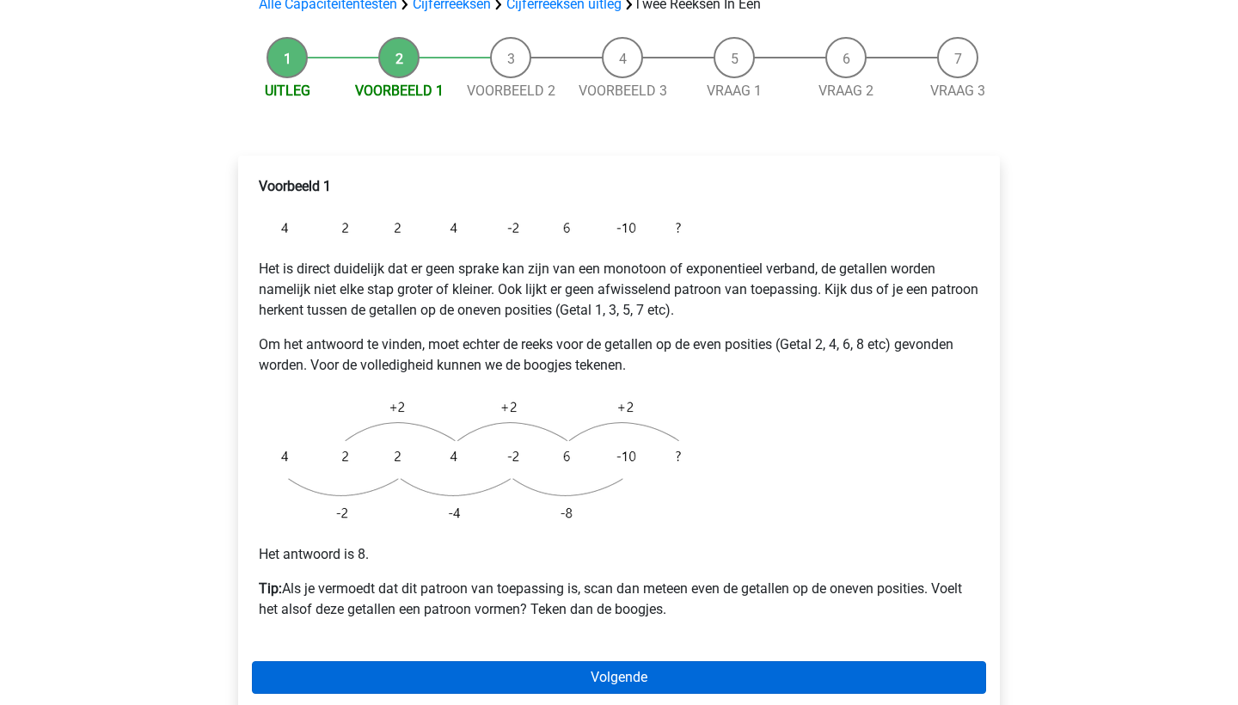
click at [694, 661] on link "Volgende" at bounding box center [619, 677] width 734 height 33
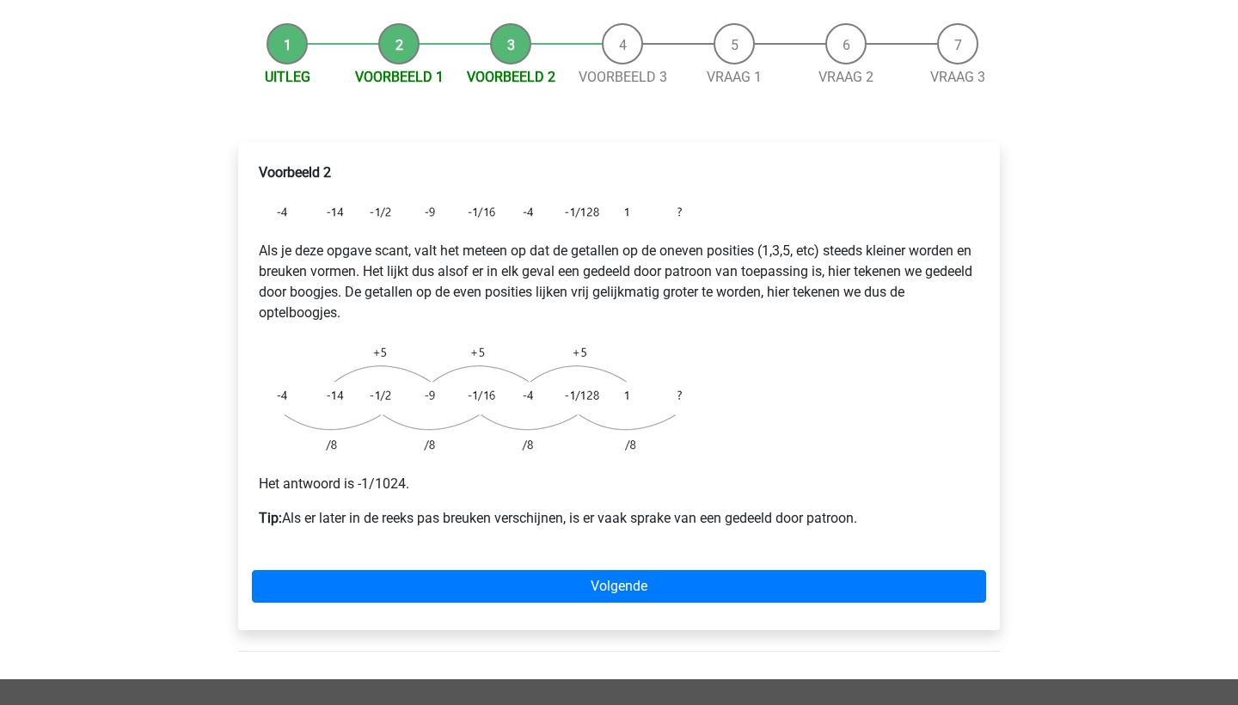
scroll to position [229, 0]
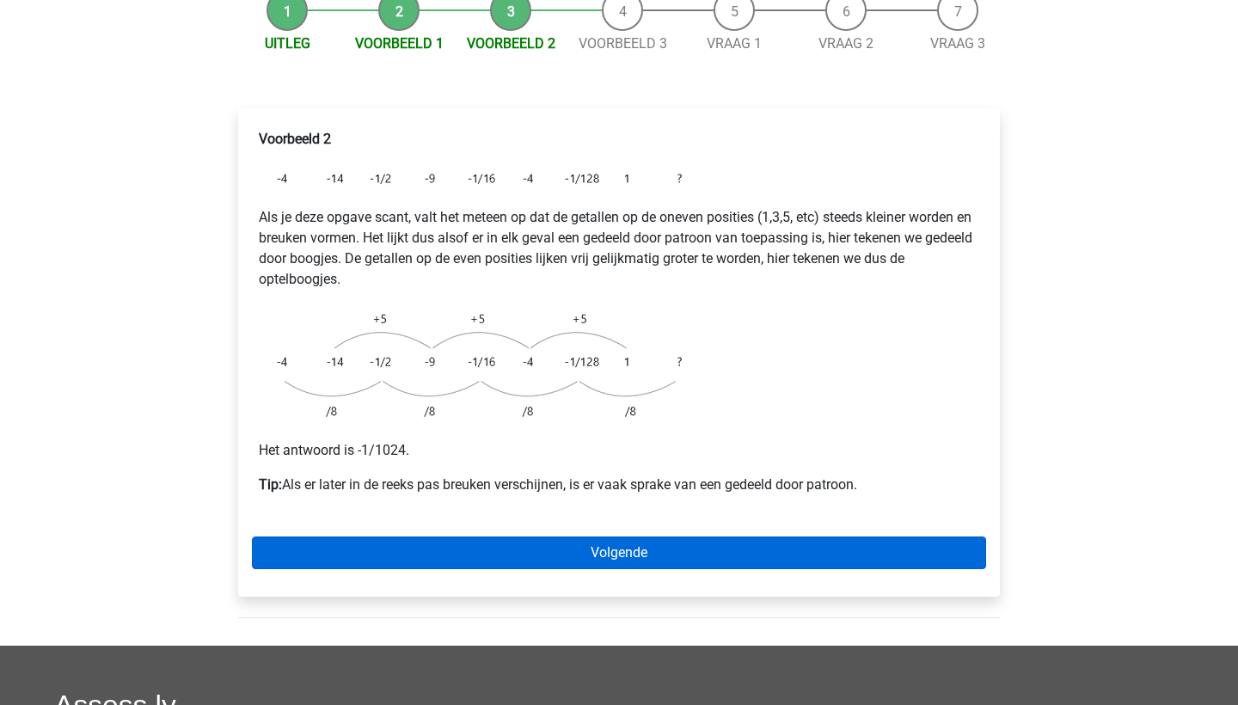
click at [646, 537] on link "Volgende" at bounding box center [619, 553] width 734 height 33
click at [600, 537] on link "Volgende" at bounding box center [619, 553] width 734 height 33
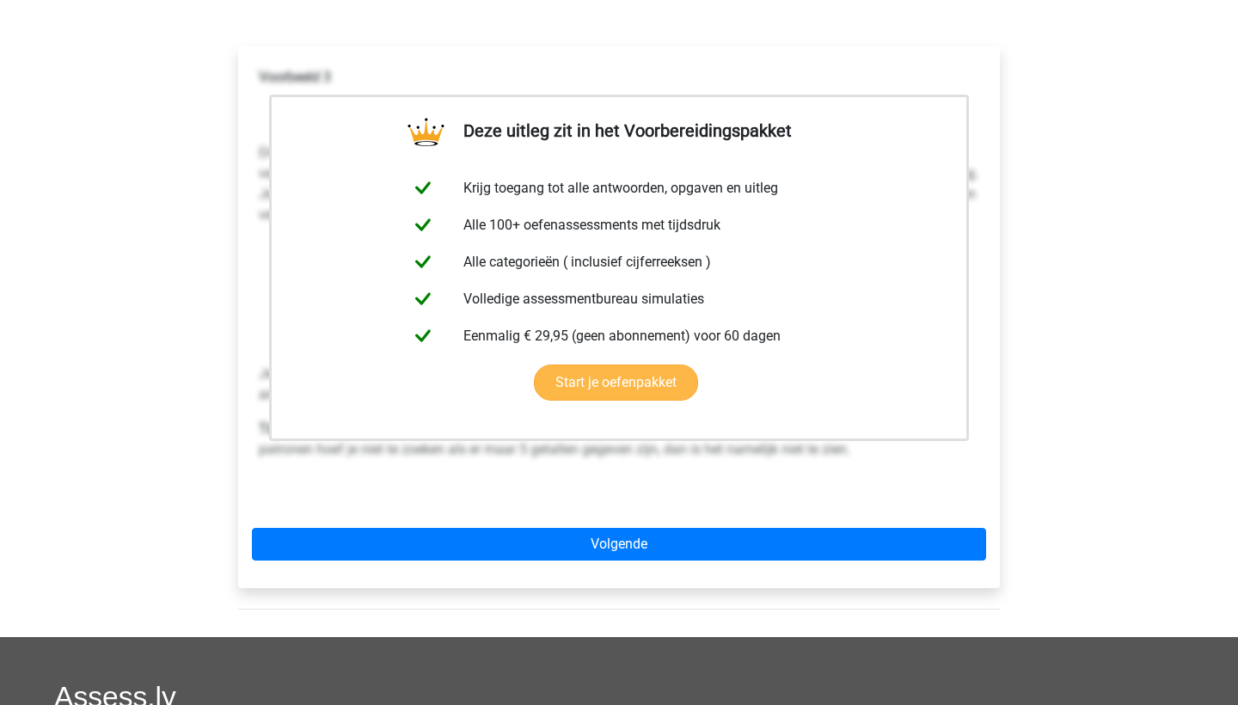
scroll to position [357, 0]
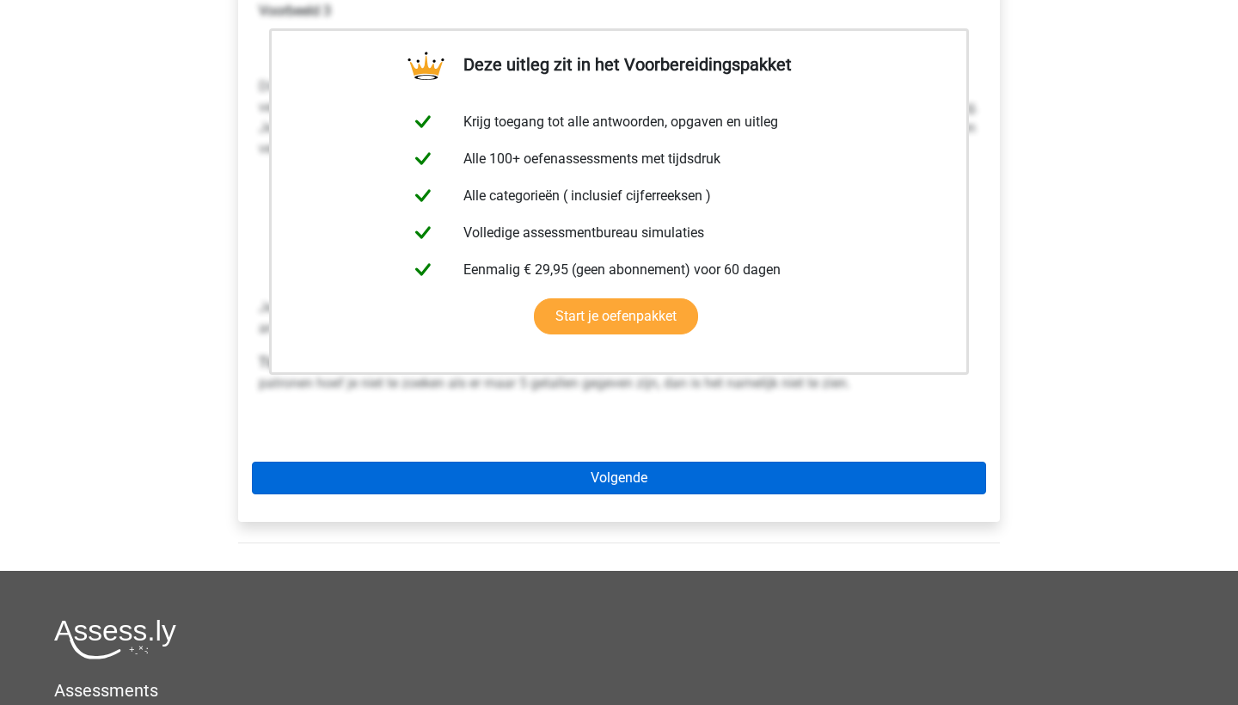
click at [608, 462] on link "Volgende" at bounding box center [619, 478] width 734 height 33
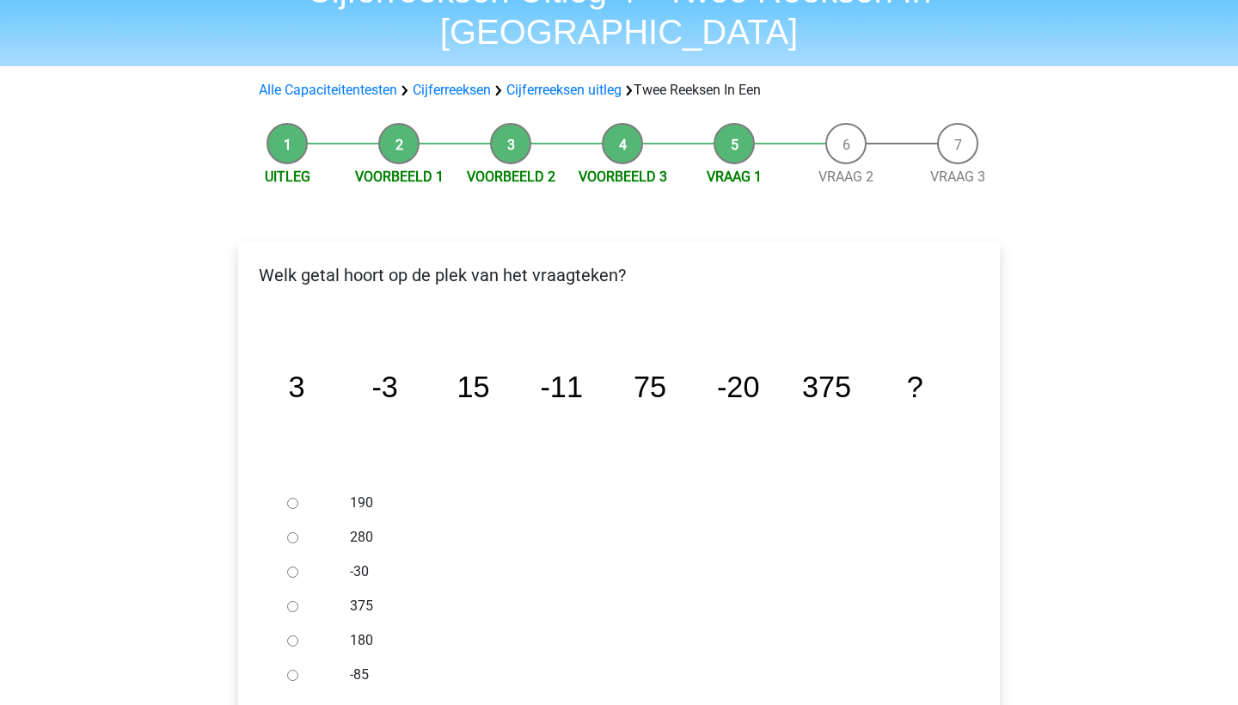
scroll to position [97, 0]
click at [287, 565] on input "-30" at bounding box center [292, 570] width 11 height 11
radio input "true"
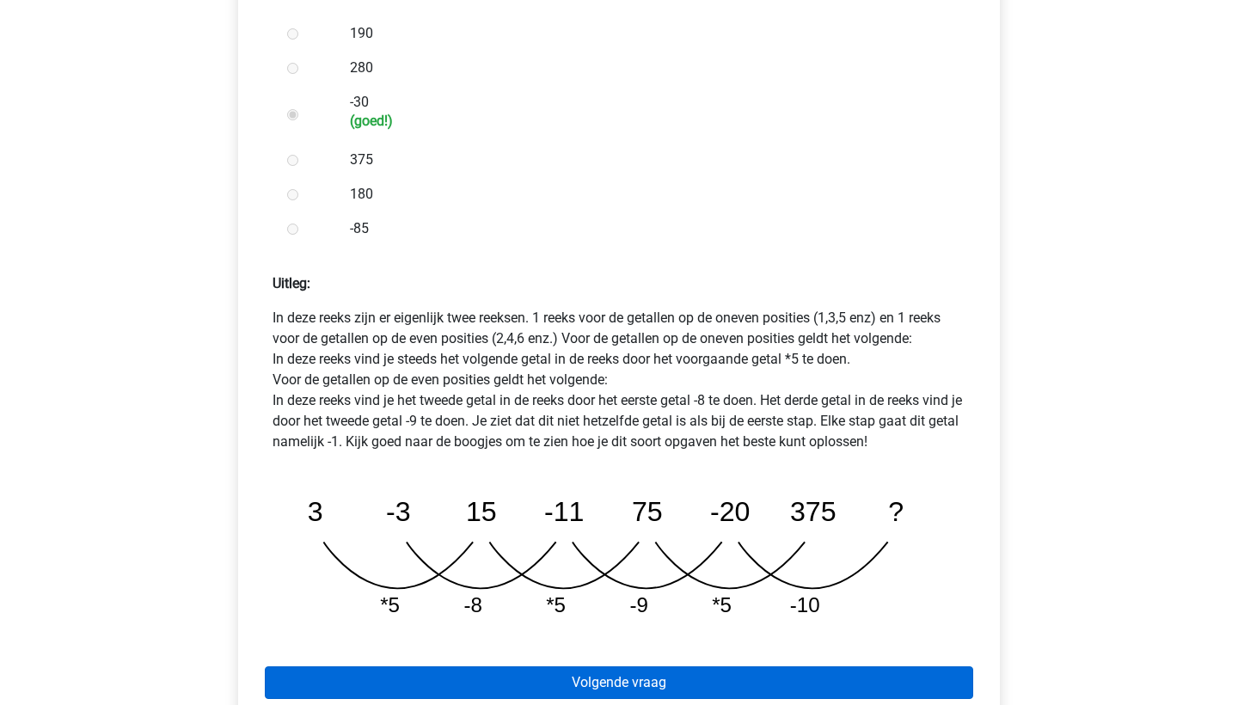
scroll to position [589, 0]
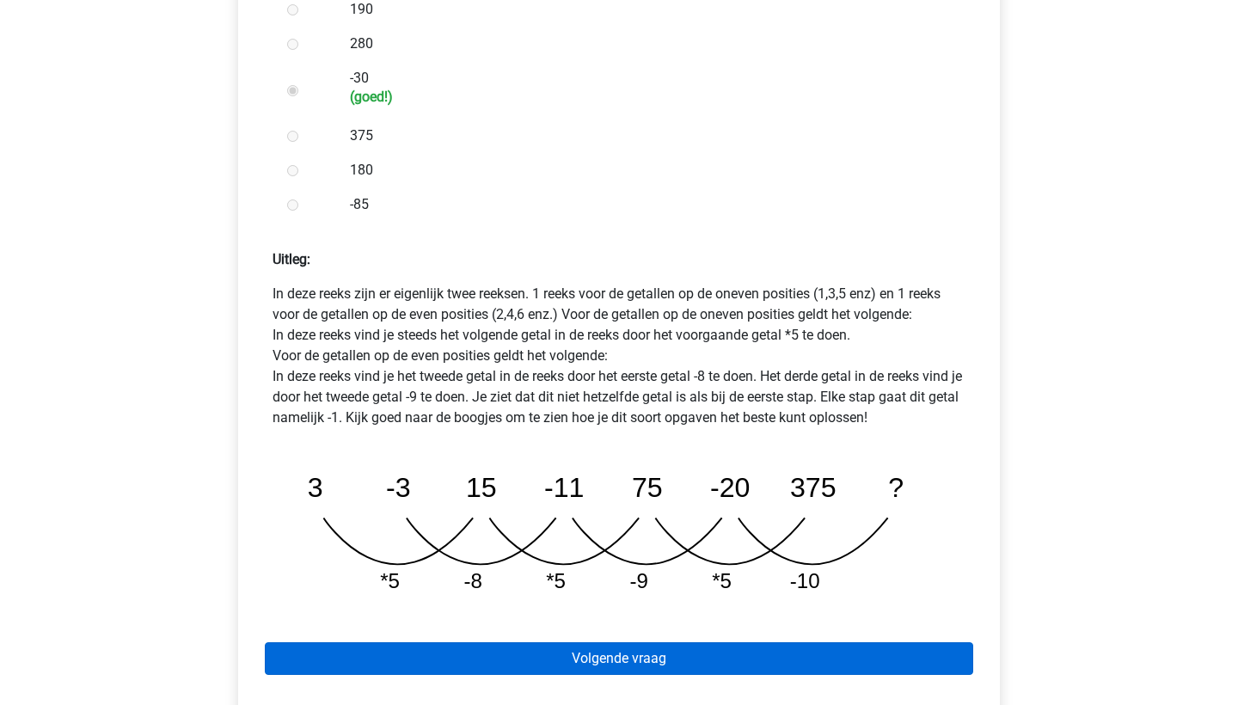
click at [653, 642] on link "Volgende vraag" at bounding box center [619, 658] width 709 height 33
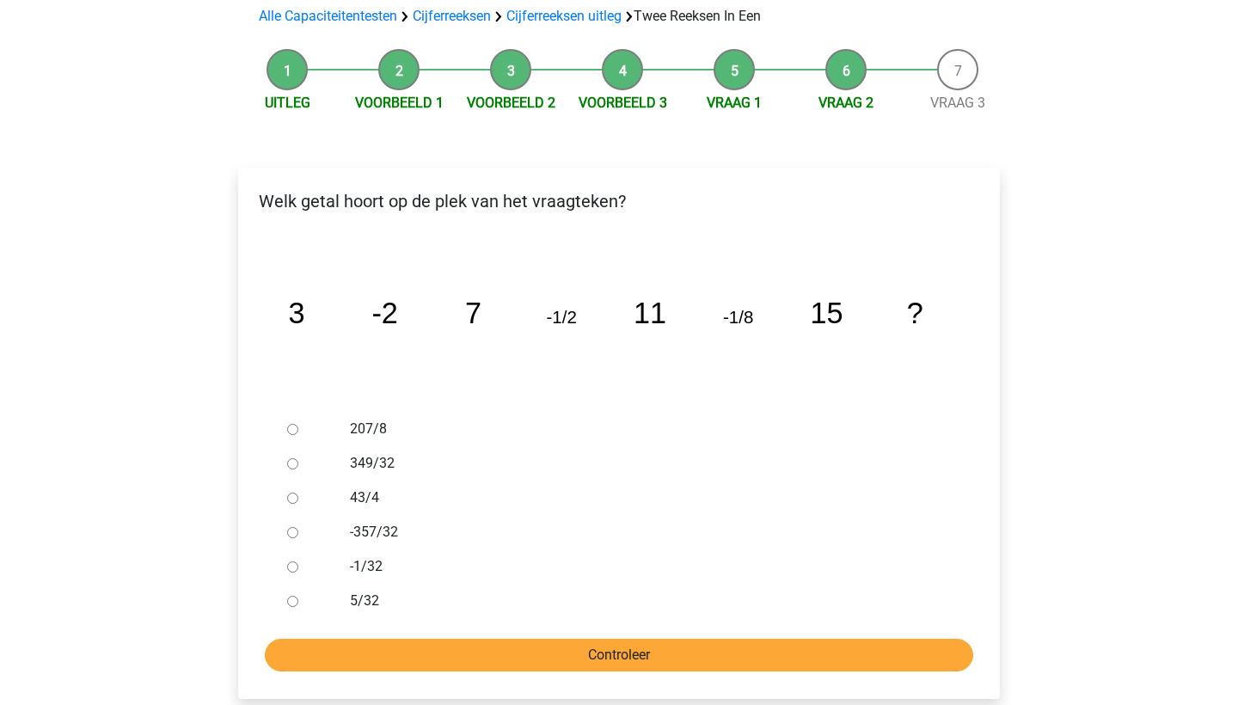
scroll to position [169, 0]
click at [746, 307] on tspan "-1/8" at bounding box center [738, 317] width 30 height 20
click at [744, 307] on tspan "-1/8" at bounding box center [738, 317] width 30 height 20
click at [751, 307] on tspan "-1/8" at bounding box center [738, 317] width 30 height 20
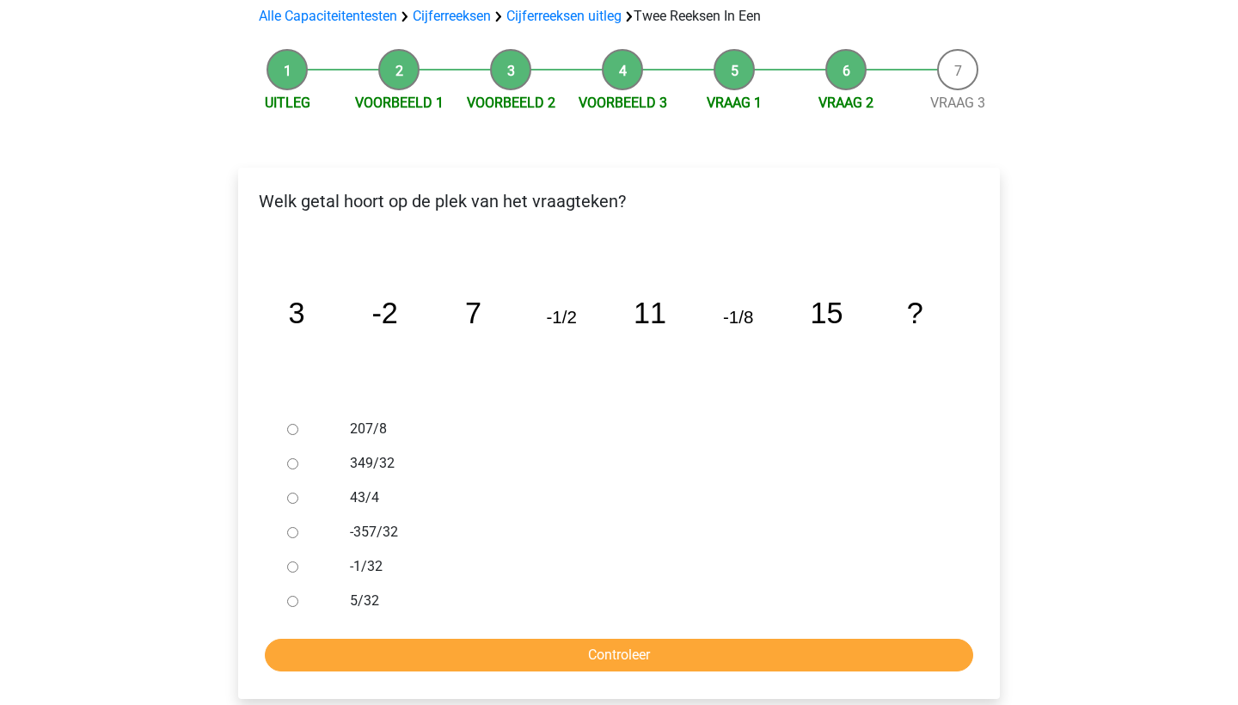
click at [290, 562] on input "-1/32" at bounding box center [292, 567] width 11 height 11
radio input "true"
click at [595, 639] on input "Controleer" at bounding box center [619, 655] width 709 height 33
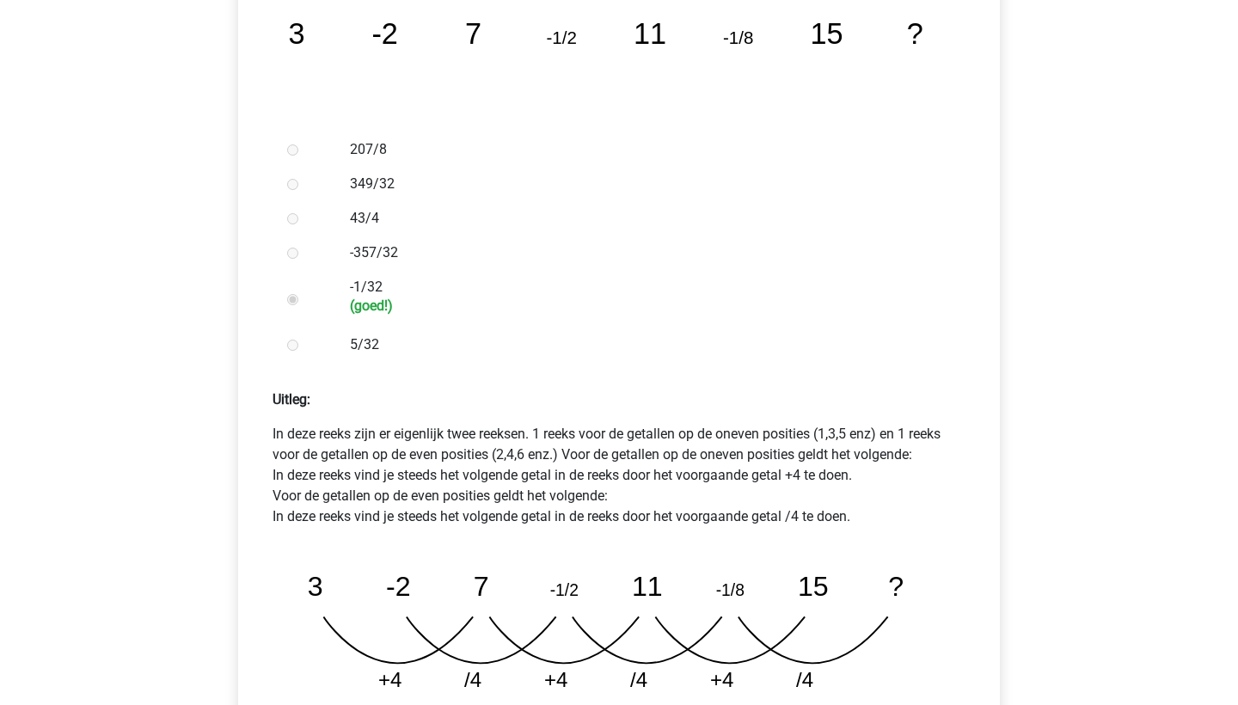
scroll to position [481, 0]
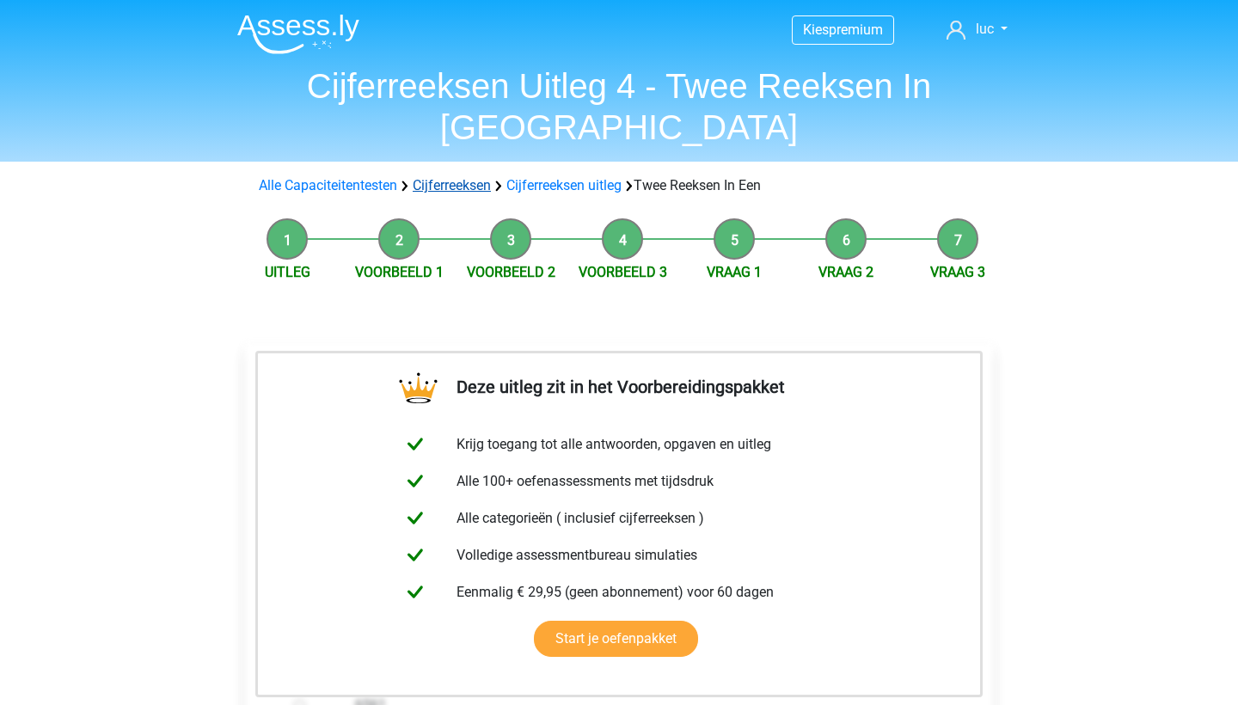
click at [468, 177] on link "Cijferreeksen" at bounding box center [452, 185] width 78 height 16
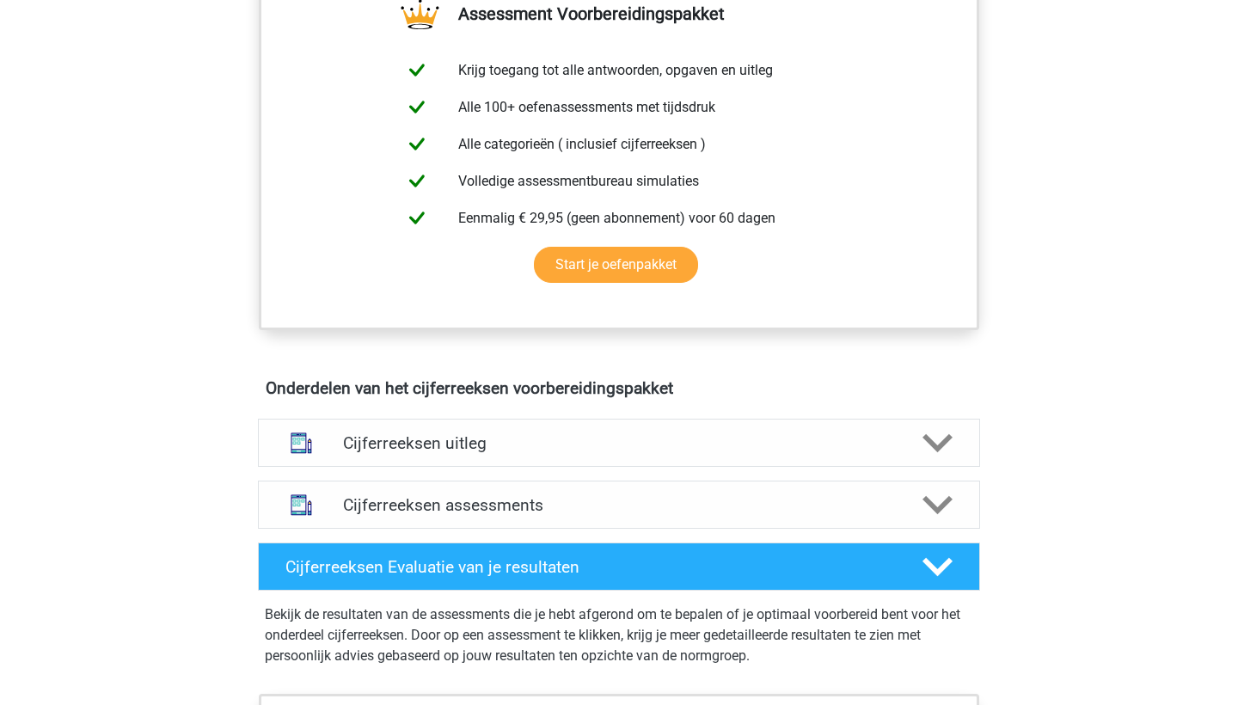
scroll to position [674, 0]
click at [672, 453] on h4 "Cijferreeksen uitleg" at bounding box center [619, 443] width 552 height 20
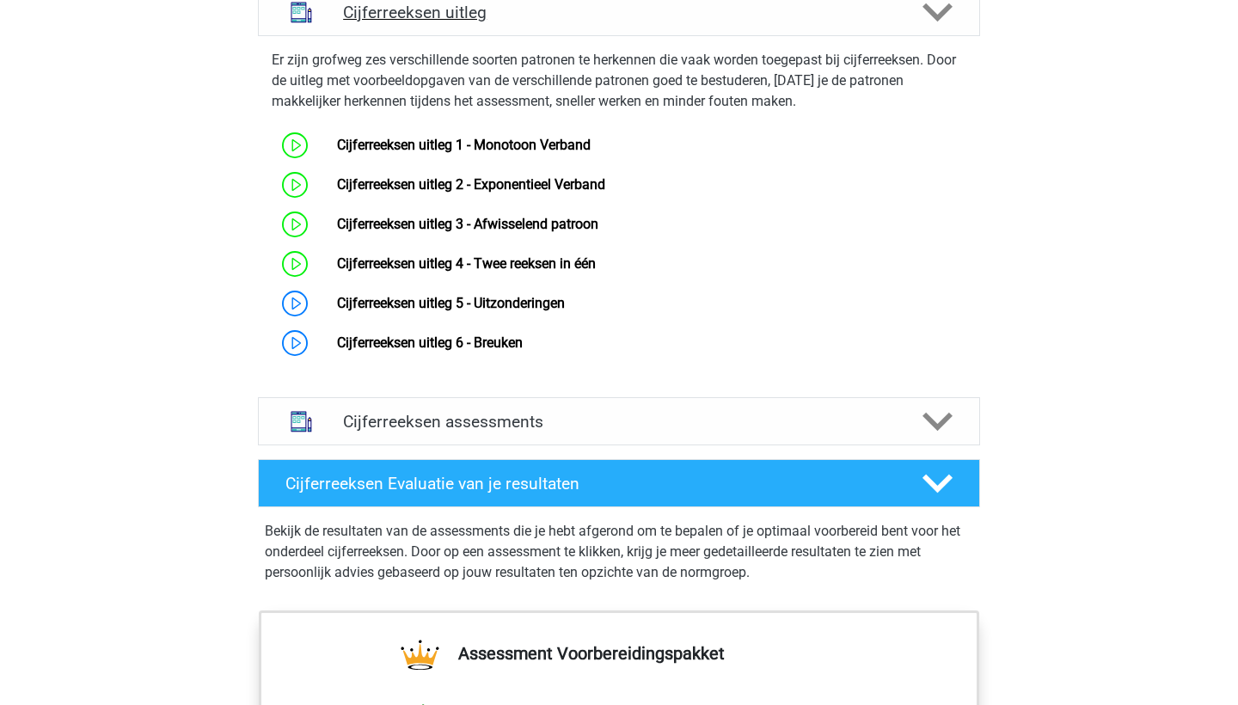
scroll to position [1120, 0]
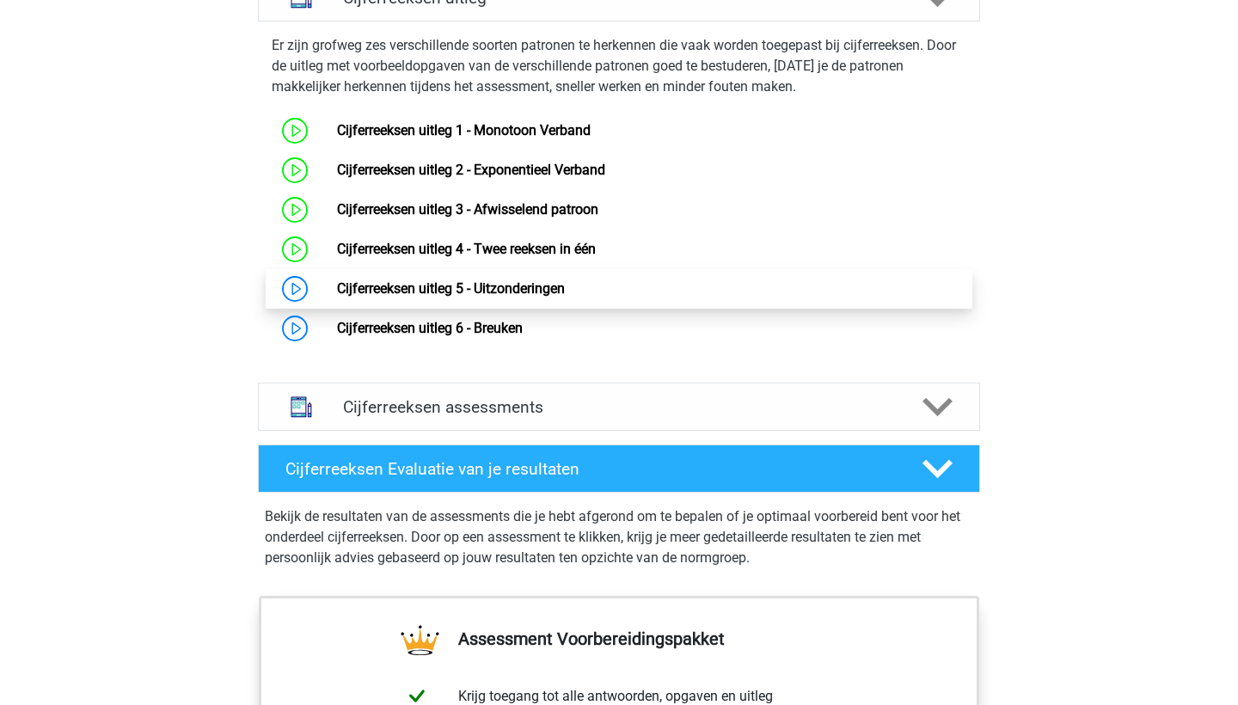
click at [565, 297] on link "Cijferreeksen uitleg 5 - Uitzonderingen" at bounding box center [451, 288] width 228 height 16
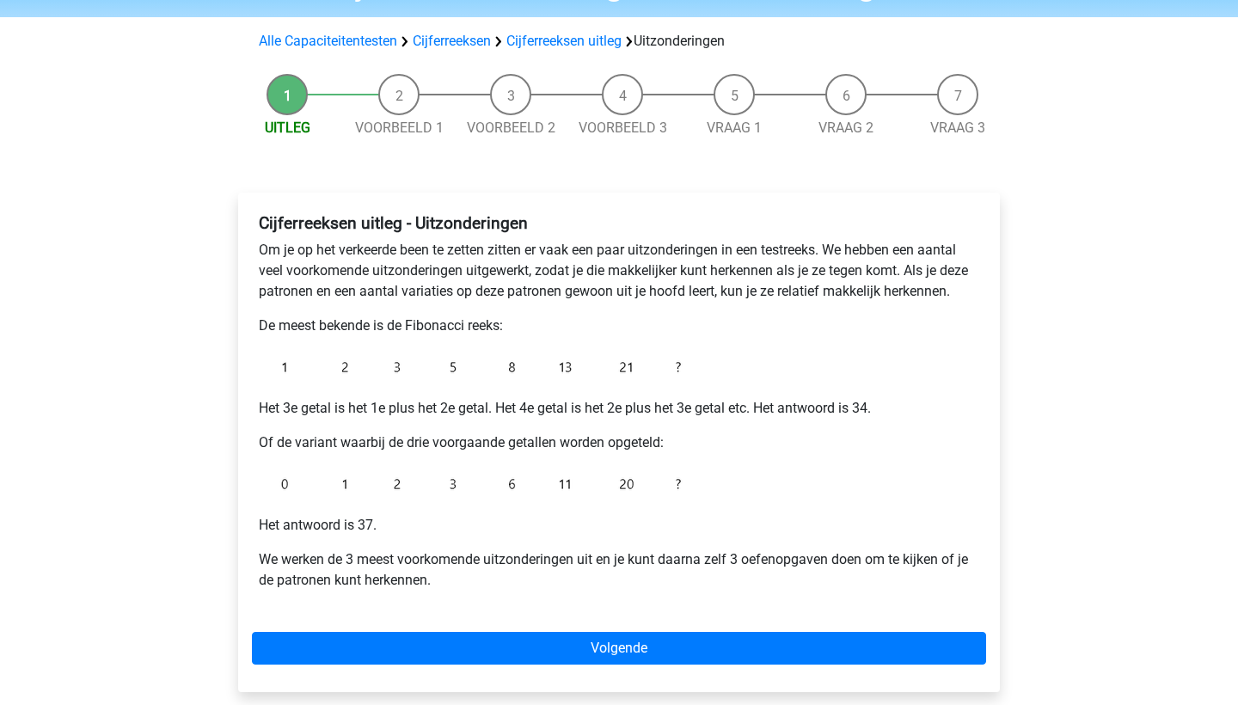
scroll to position [103, 0]
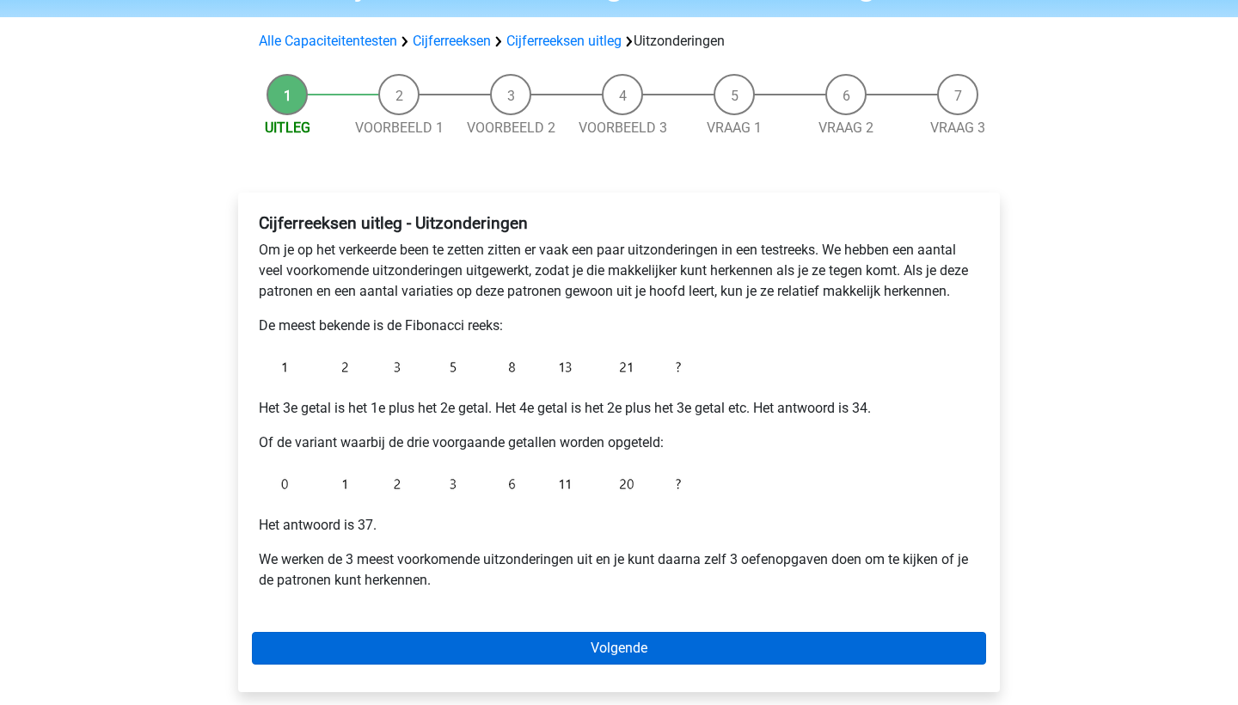
click at [677, 639] on link "Volgende" at bounding box center [619, 648] width 734 height 33
click at [654, 649] on link "Volgende" at bounding box center [619, 648] width 734 height 33
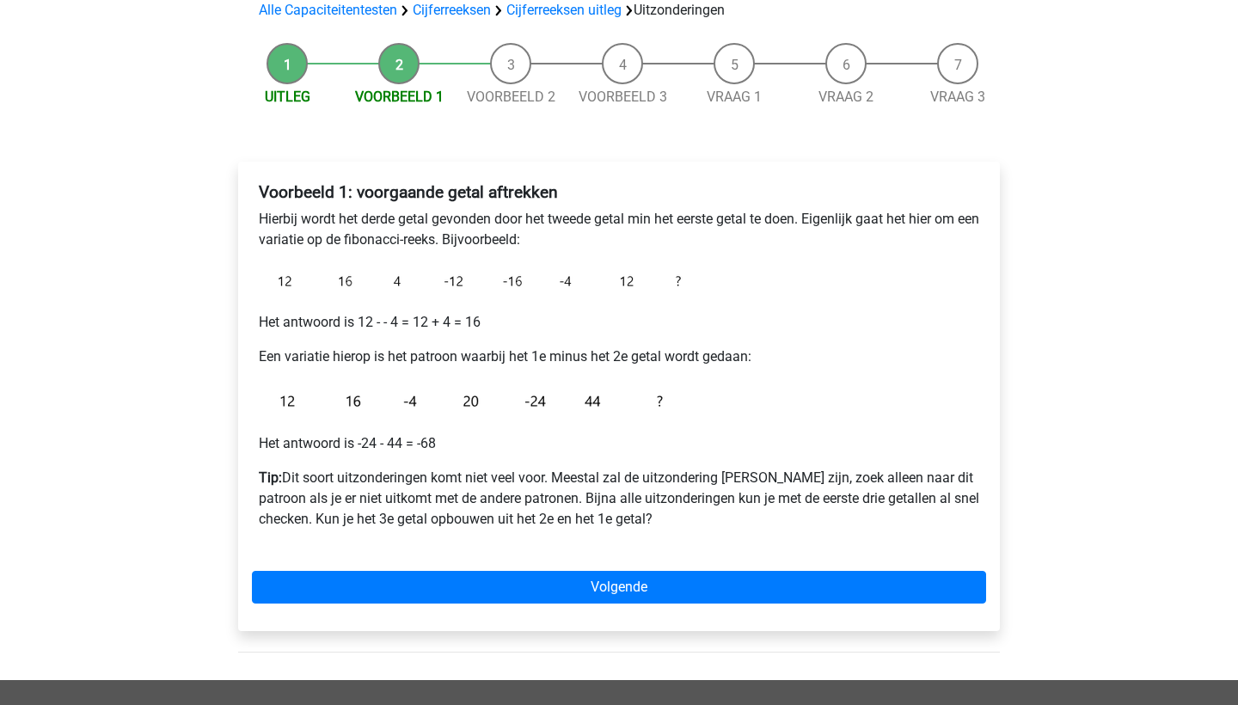
scroll to position [151, 0]
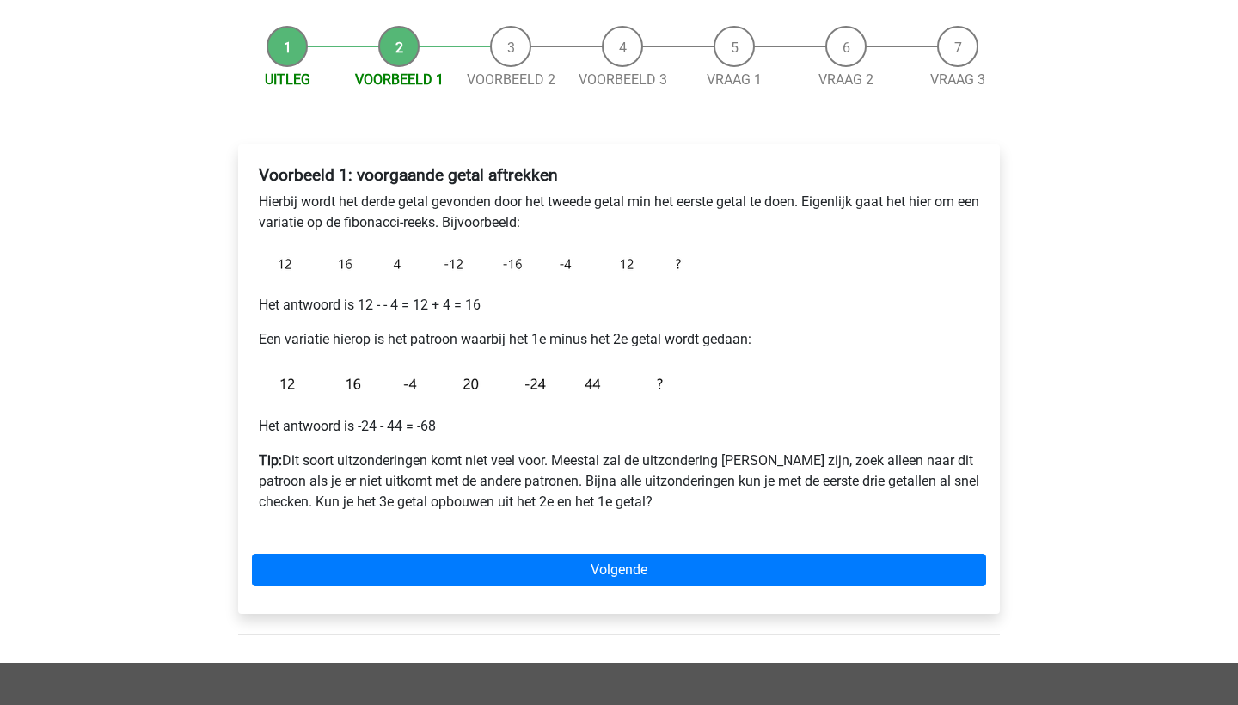
click at [396, 51] on li "Voorbeeld 1" at bounding box center [399, 58] width 112 height 64
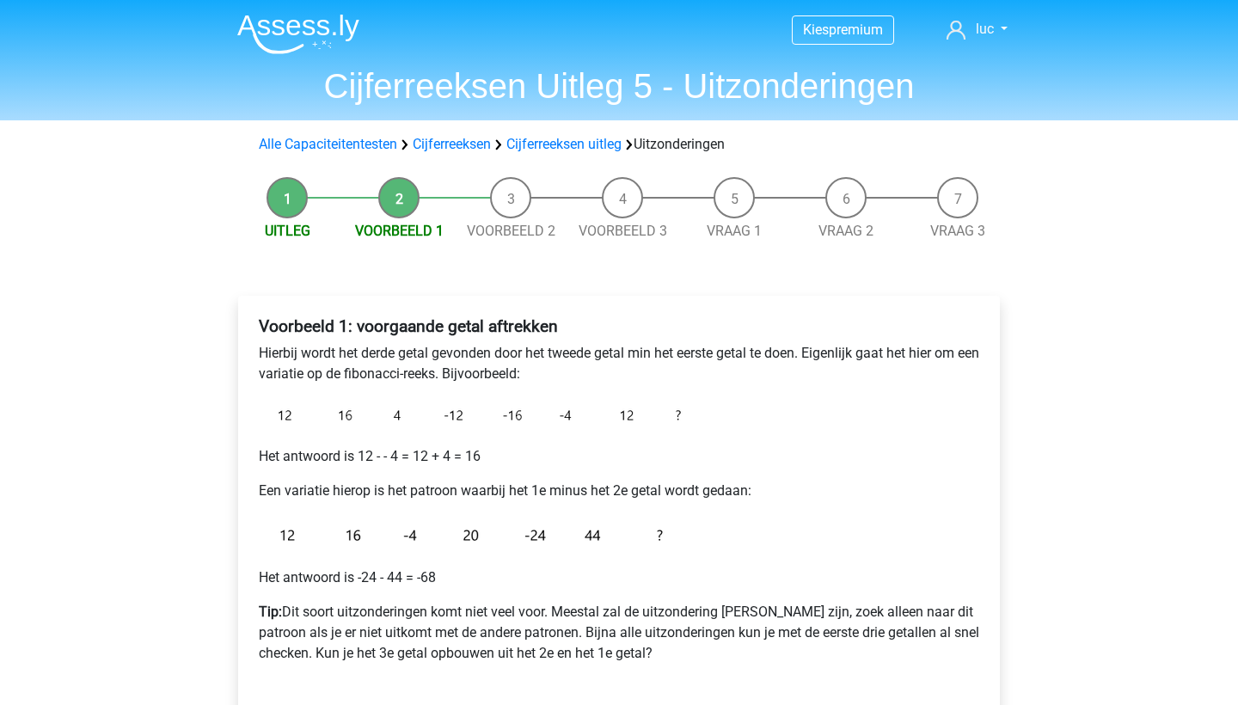
scroll to position [0, 0]
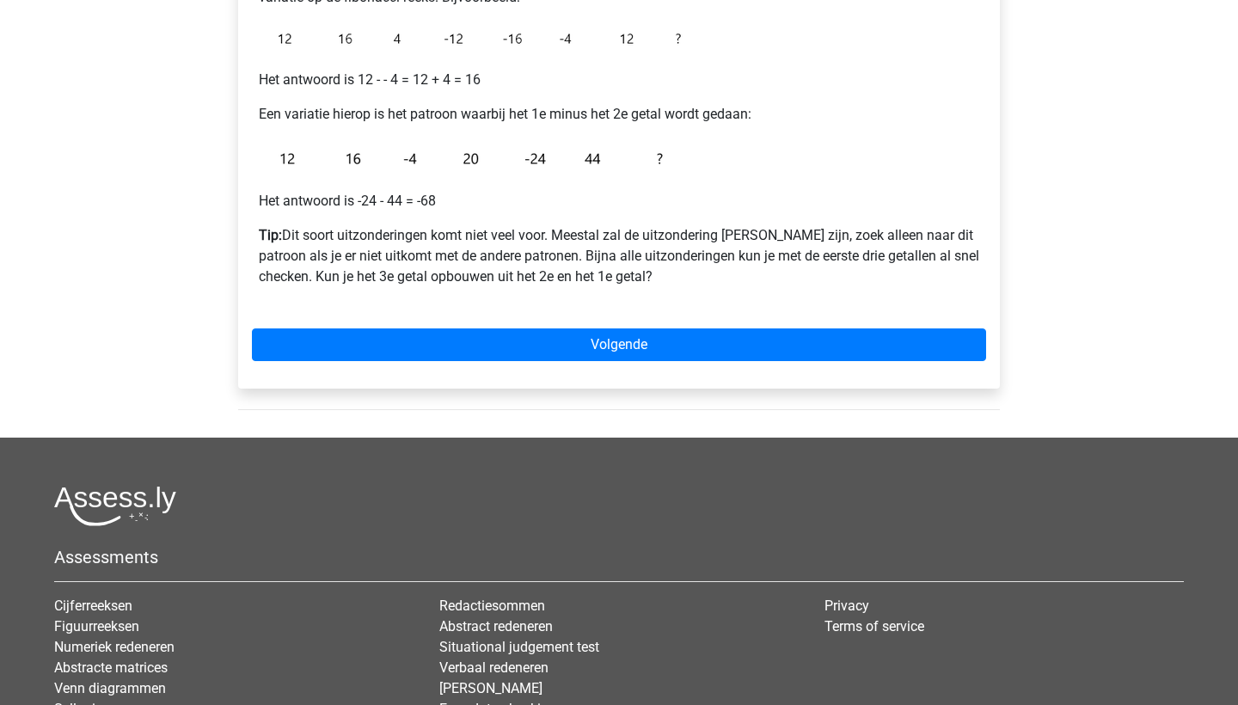
scroll to position [256, 0]
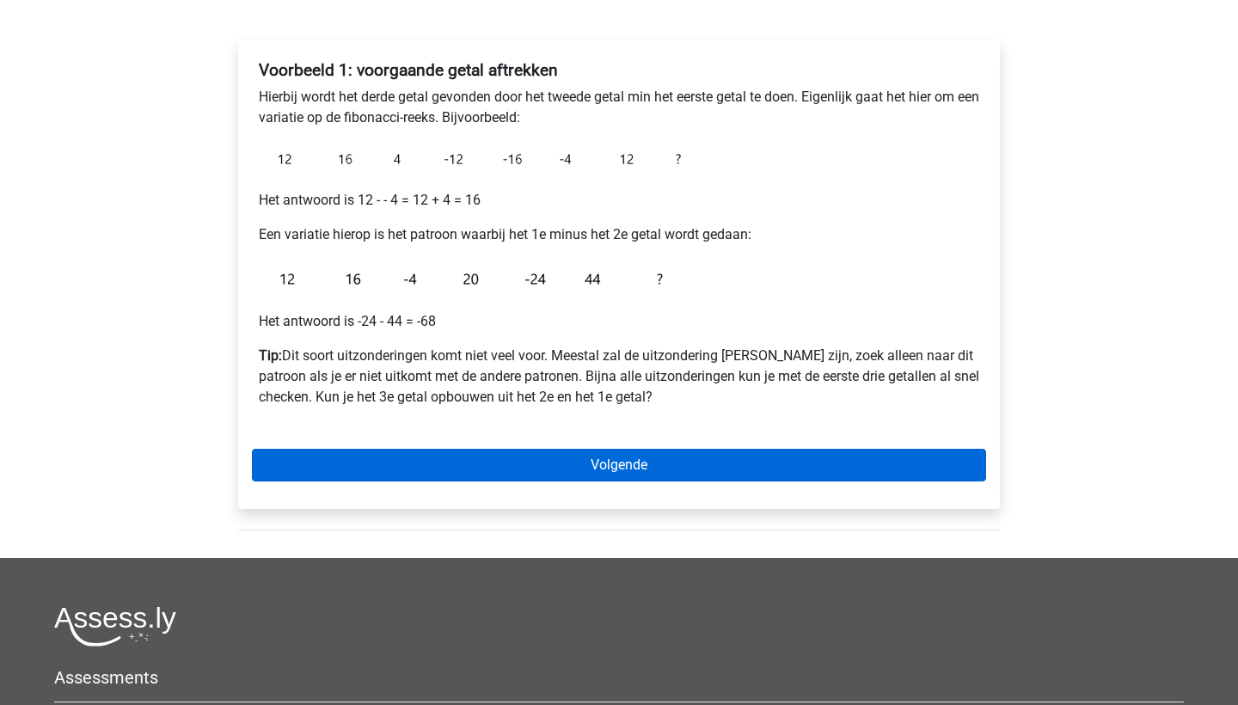
click at [648, 465] on link "Volgende" at bounding box center [619, 465] width 734 height 33
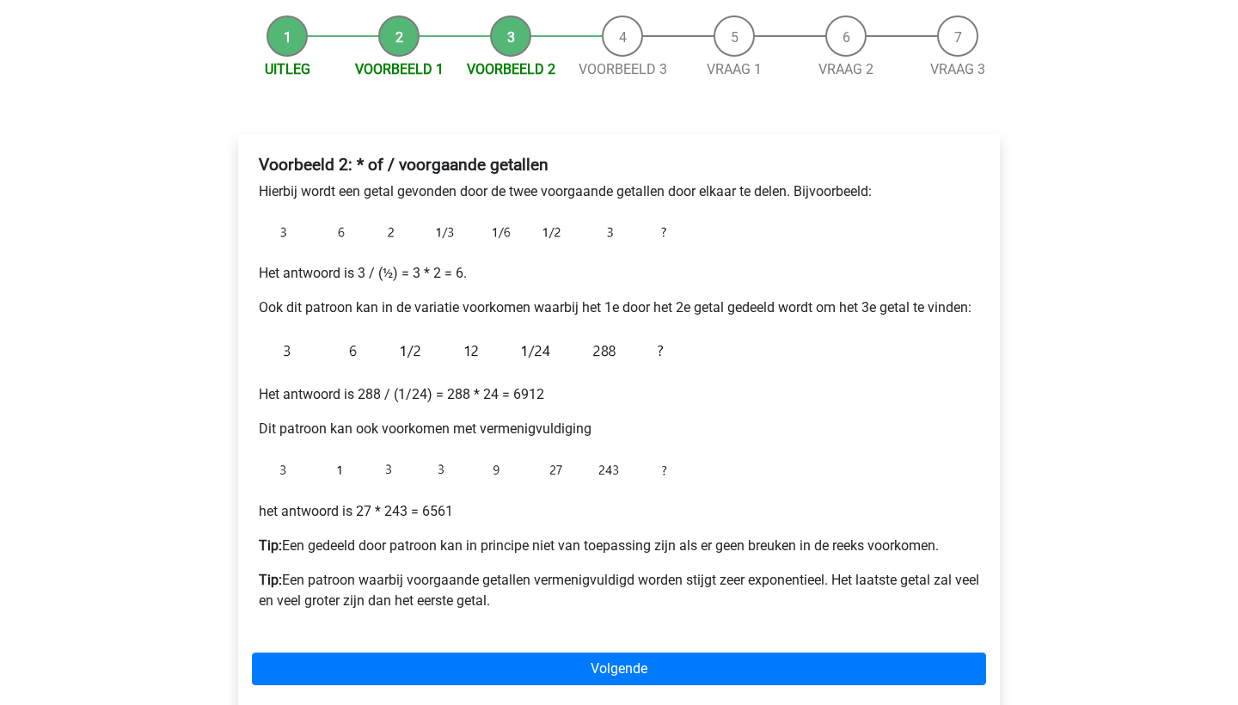
scroll to position [164, 0]
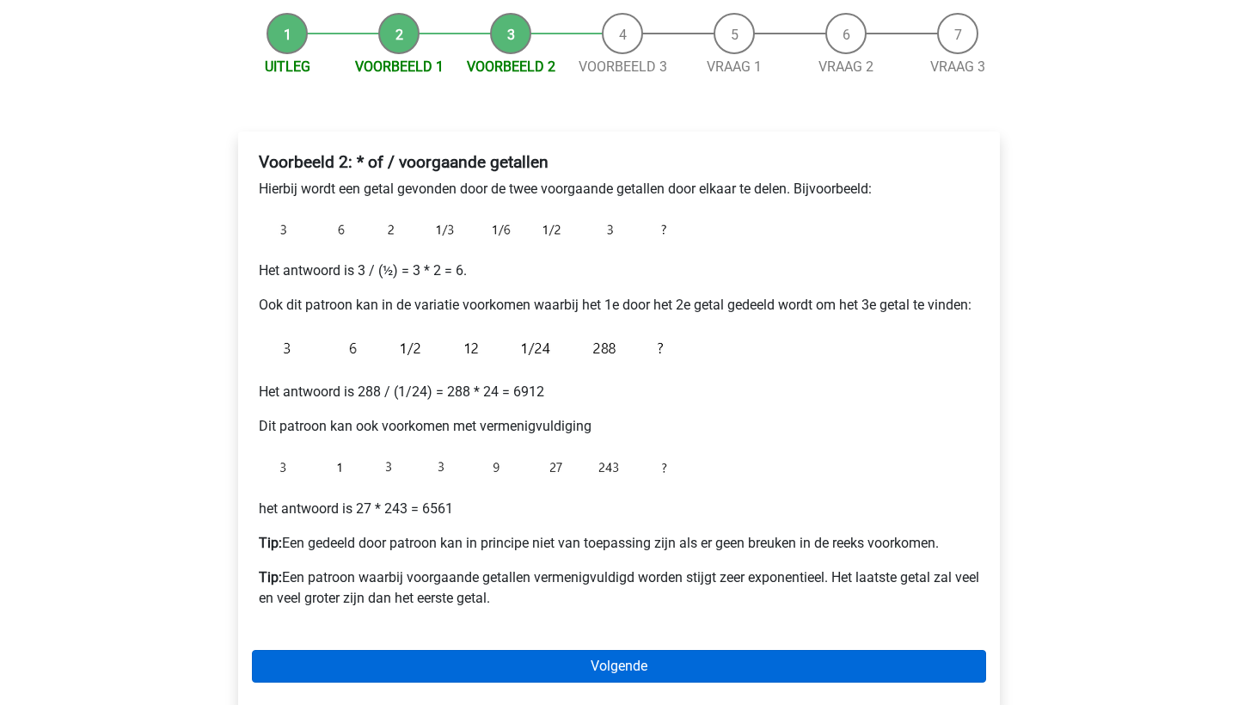
click at [662, 650] on link "Volgende" at bounding box center [619, 666] width 734 height 33
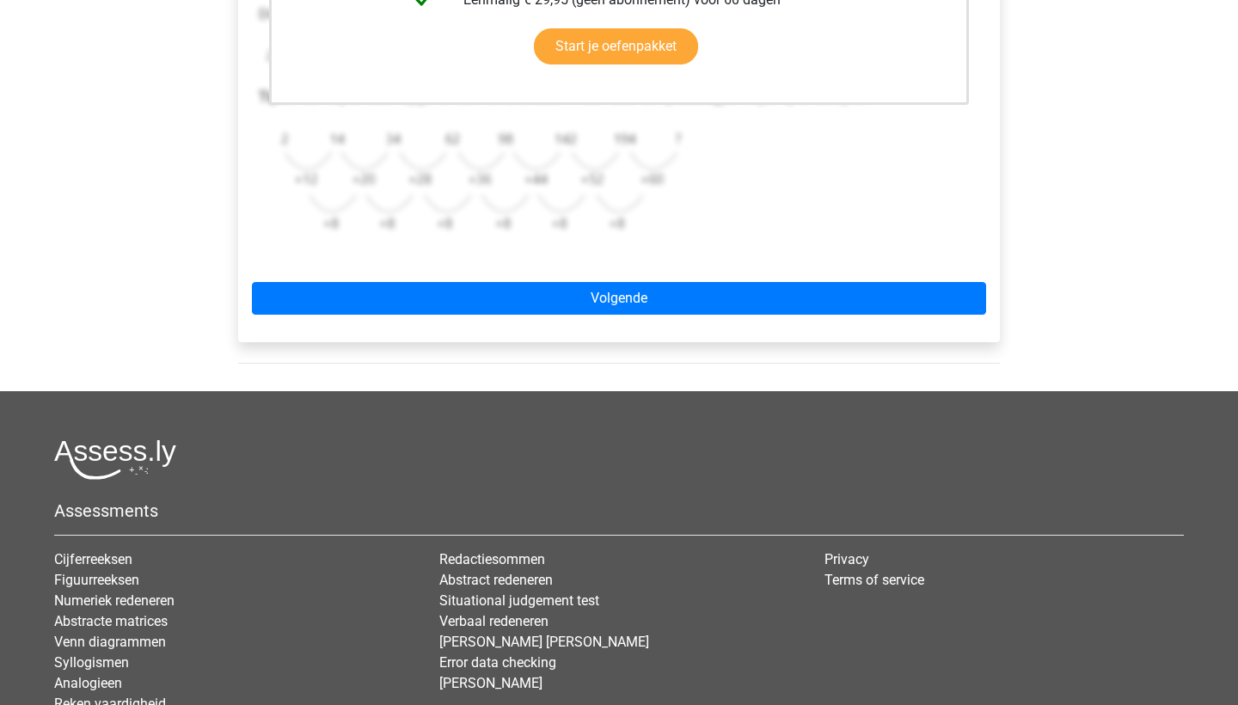
scroll to position [609, 0]
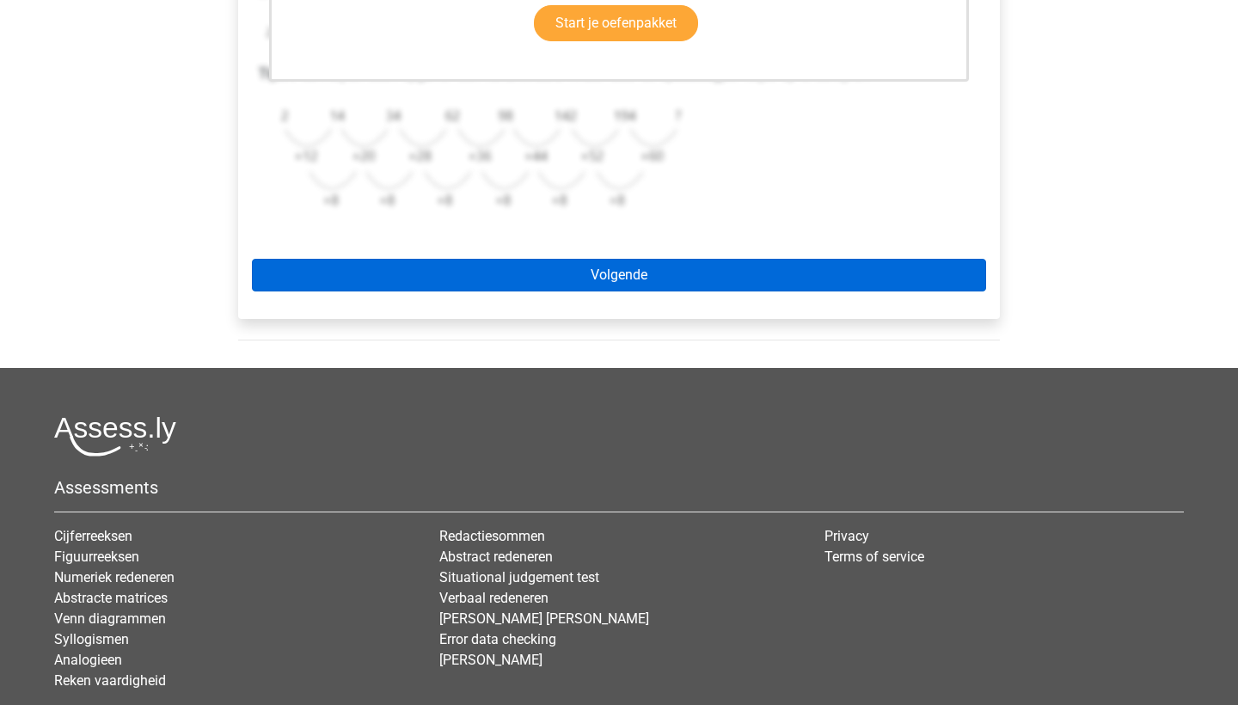
click at [645, 276] on link "Volgende" at bounding box center [619, 275] width 734 height 33
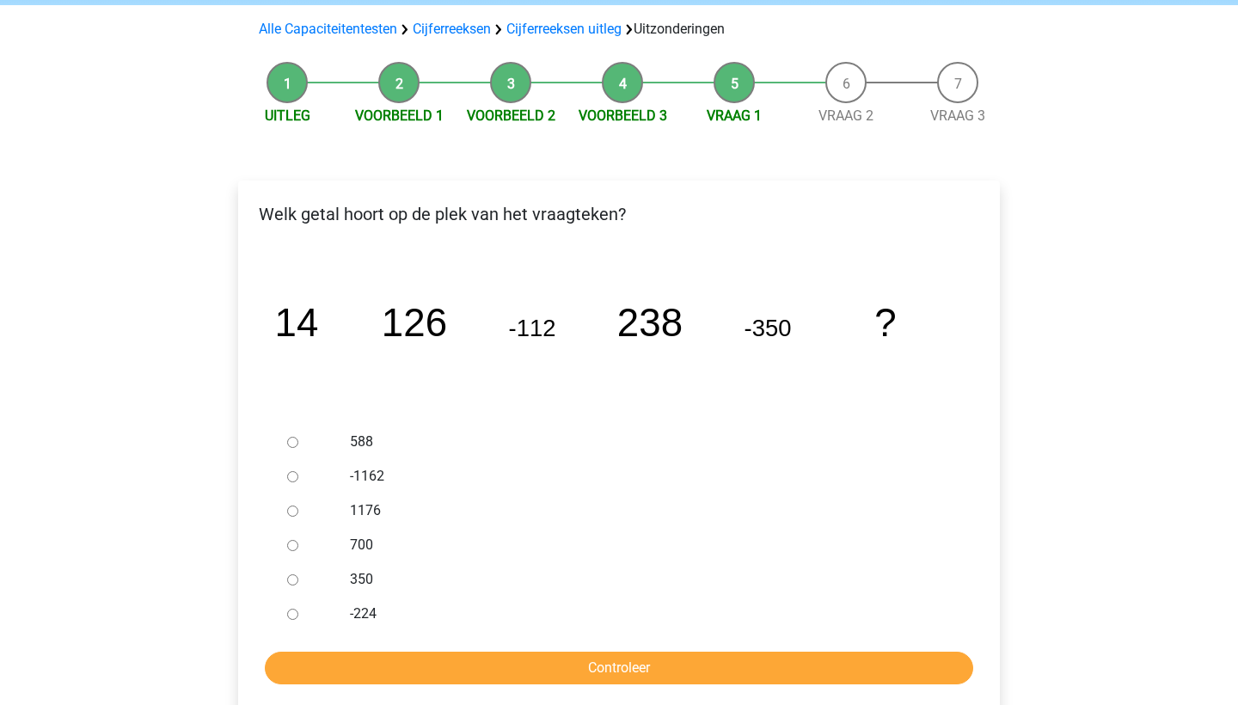
scroll to position [116, 0]
click at [365, 439] on label "588" at bounding box center [647, 441] width 595 height 21
click at [298, 439] on input "588" at bounding box center [292, 441] width 11 height 11
radio input "true"
click at [677, 655] on input "Controleer" at bounding box center [619, 667] width 709 height 33
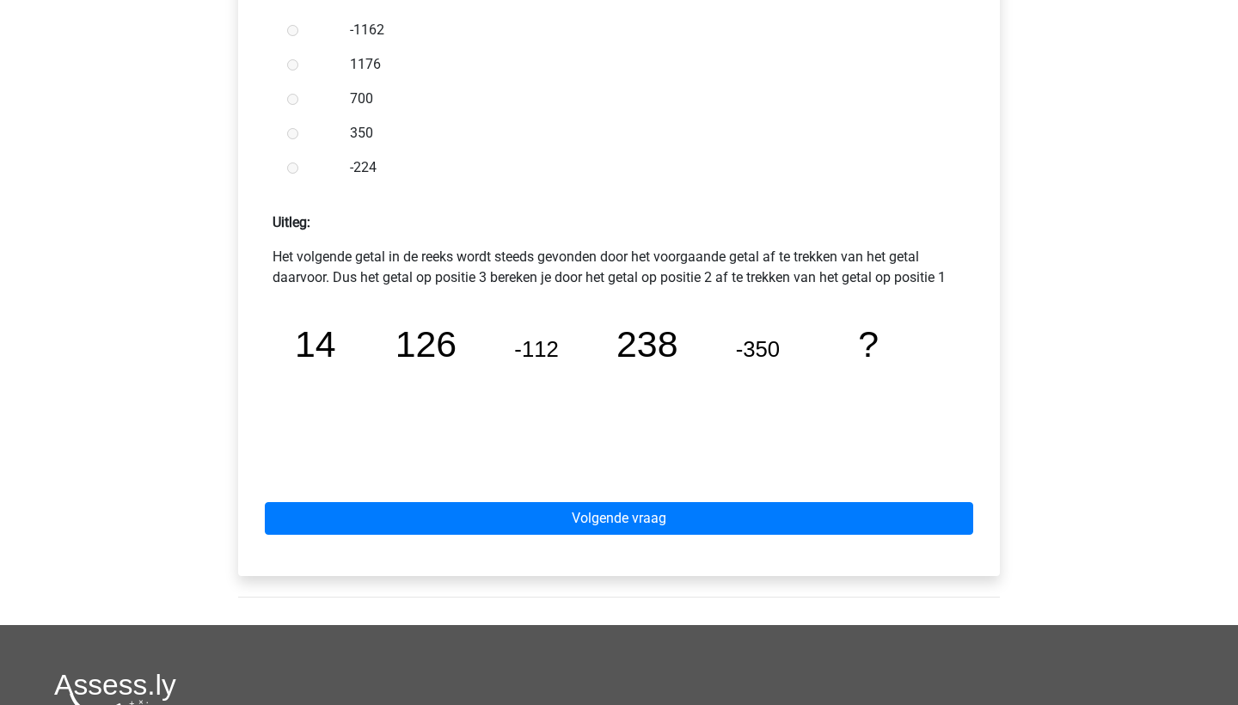
scroll to position [586, 0]
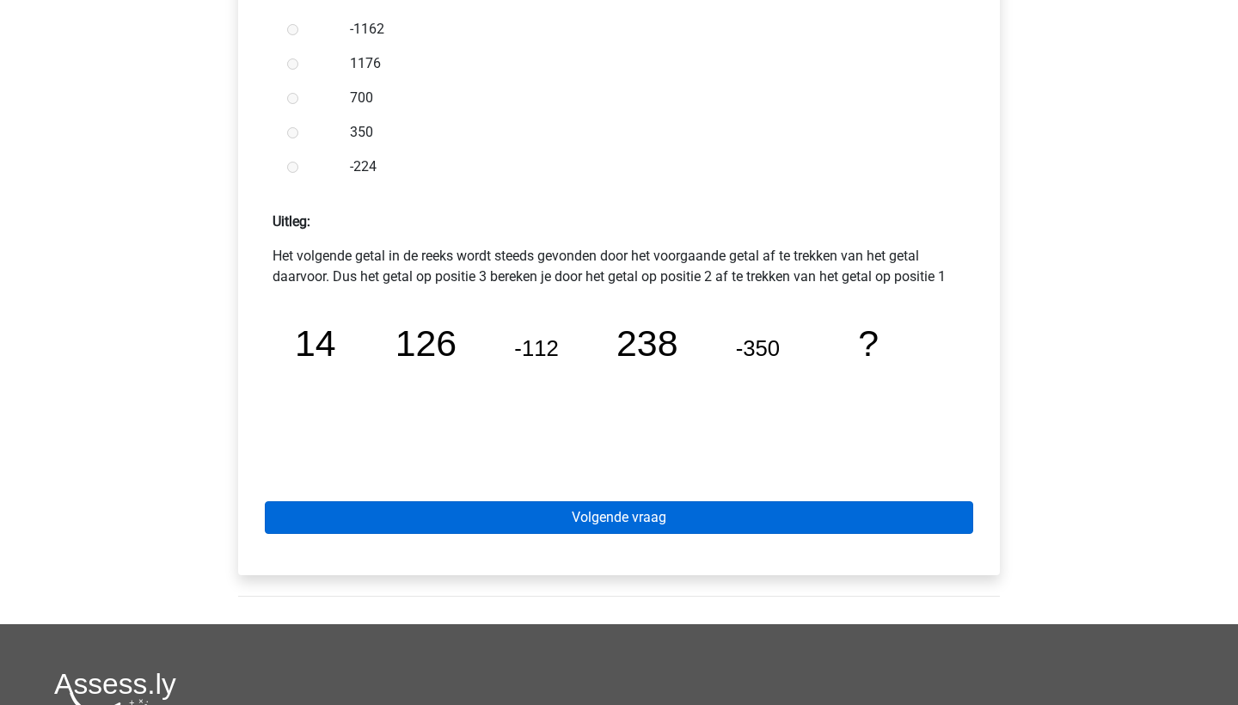
click at [619, 534] on link "Volgende vraag" at bounding box center [619, 517] width 709 height 33
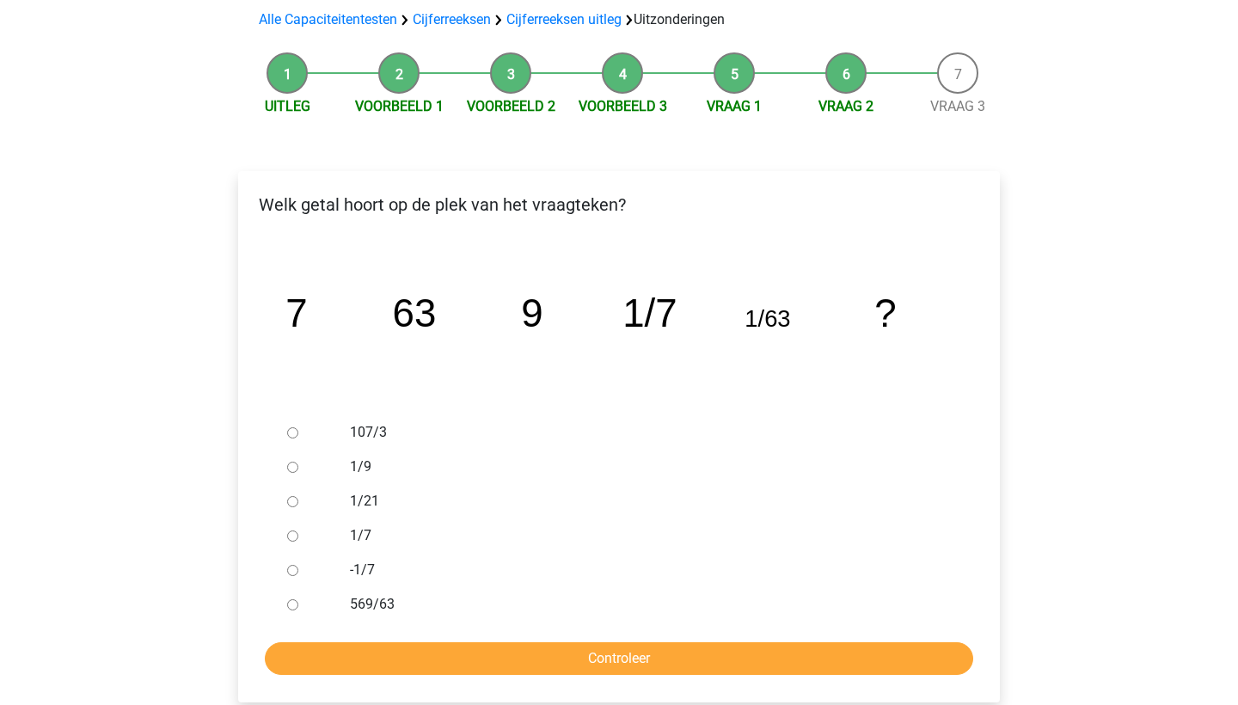
scroll to position [125, 0]
click at [354, 465] on label "1/9" at bounding box center [647, 467] width 595 height 21
click at [298, 465] on input "1/9" at bounding box center [292, 467] width 11 height 11
radio input "true"
click at [576, 650] on input "Controleer" at bounding box center [619, 658] width 709 height 33
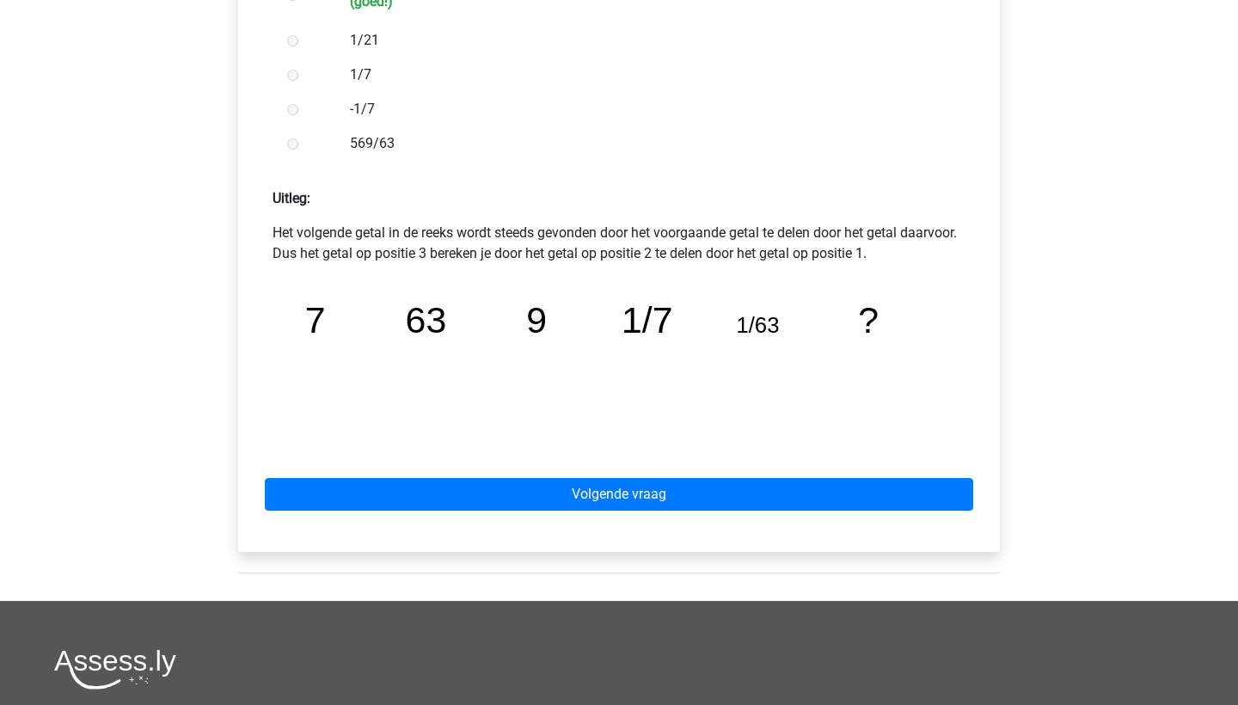
scroll to position [710, 0]
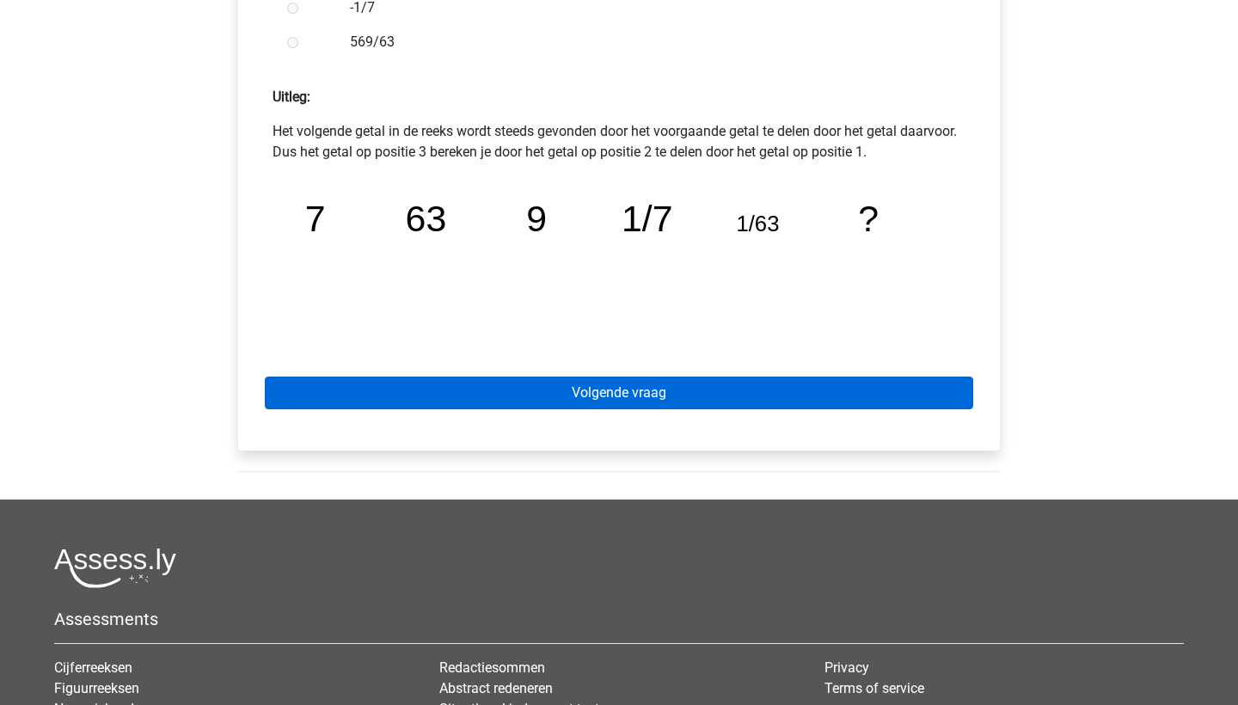
click at [654, 377] on link "Volgende vraag" at bounding box center [619, 393] width 709 height 33
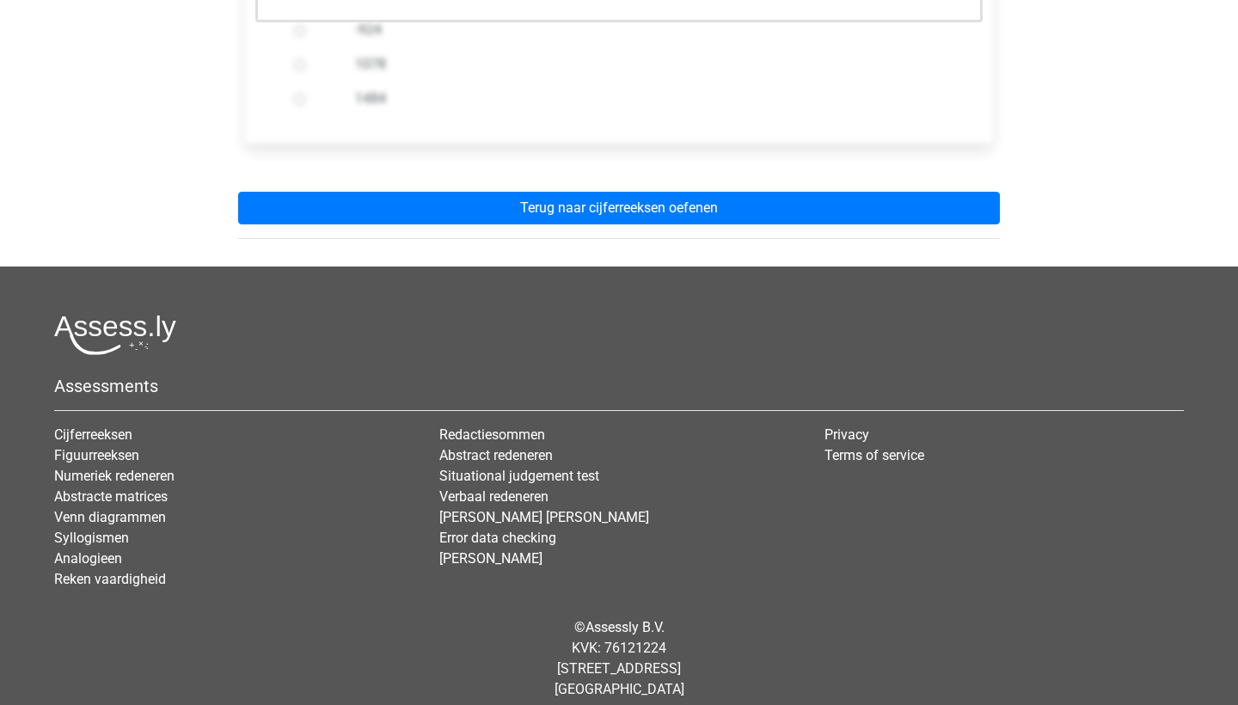
scroll to position [645, 0]
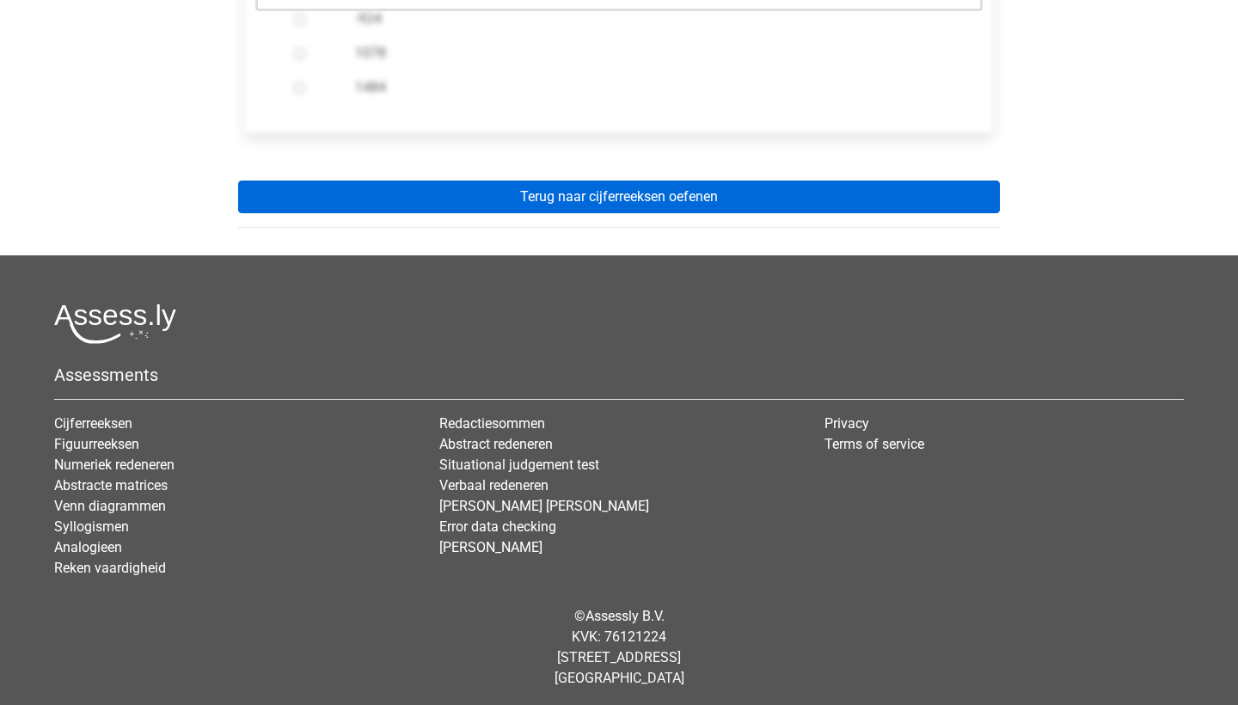
click at [691, 206] on link "Terug naar cijferreeksen oefenen" at bounding box center [619, 197] width 762 height 33
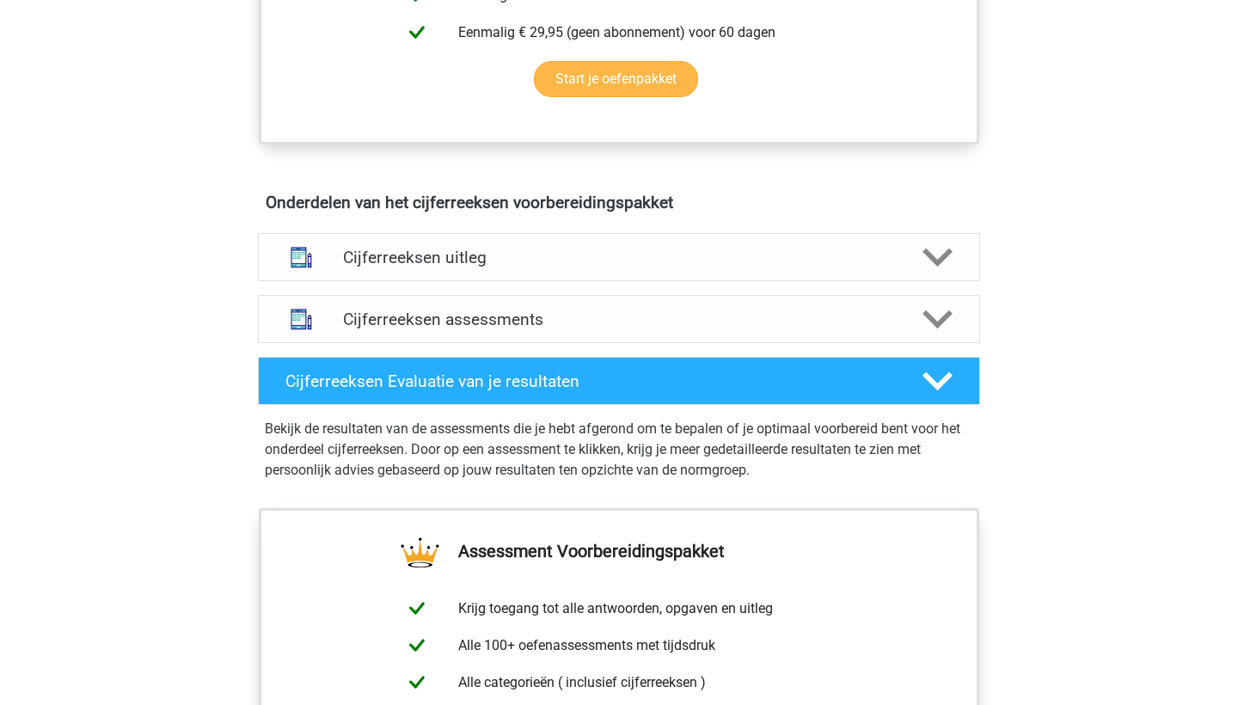
scroll to position [886, 0]
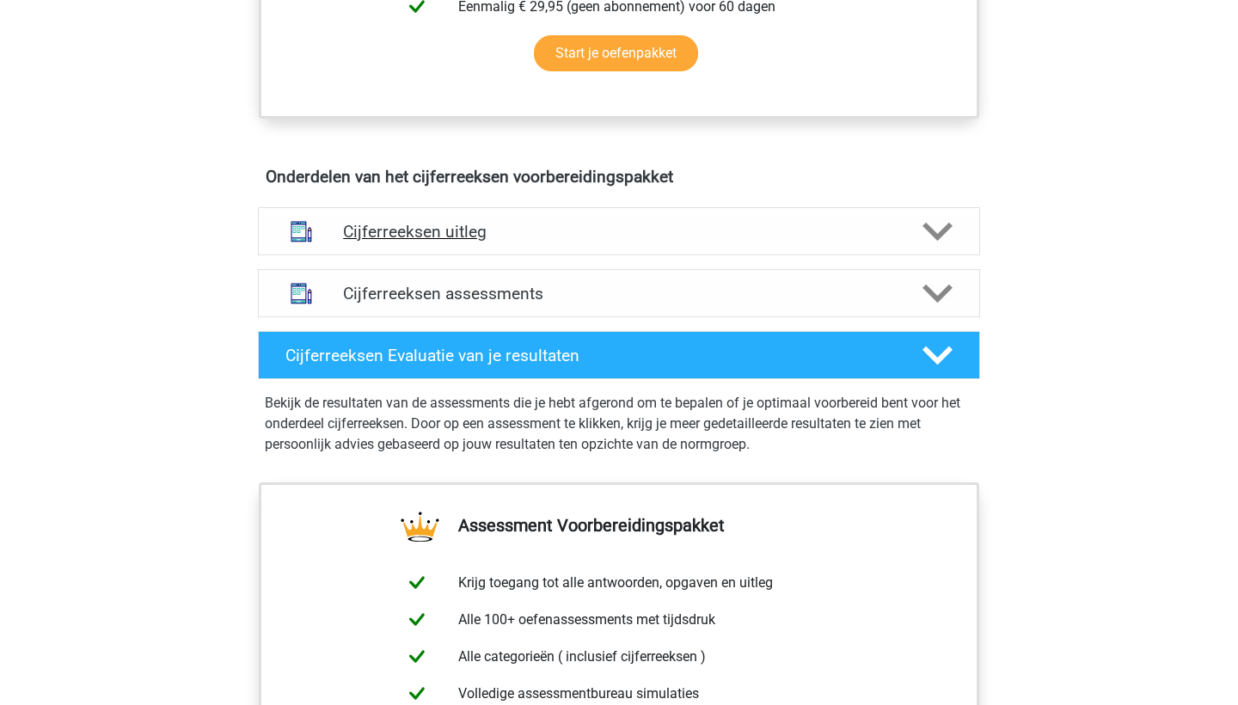
click at [743, 242] on h4 "Cijferreeksen uitleg" at bounding box center [619, 232] width 552 height 20
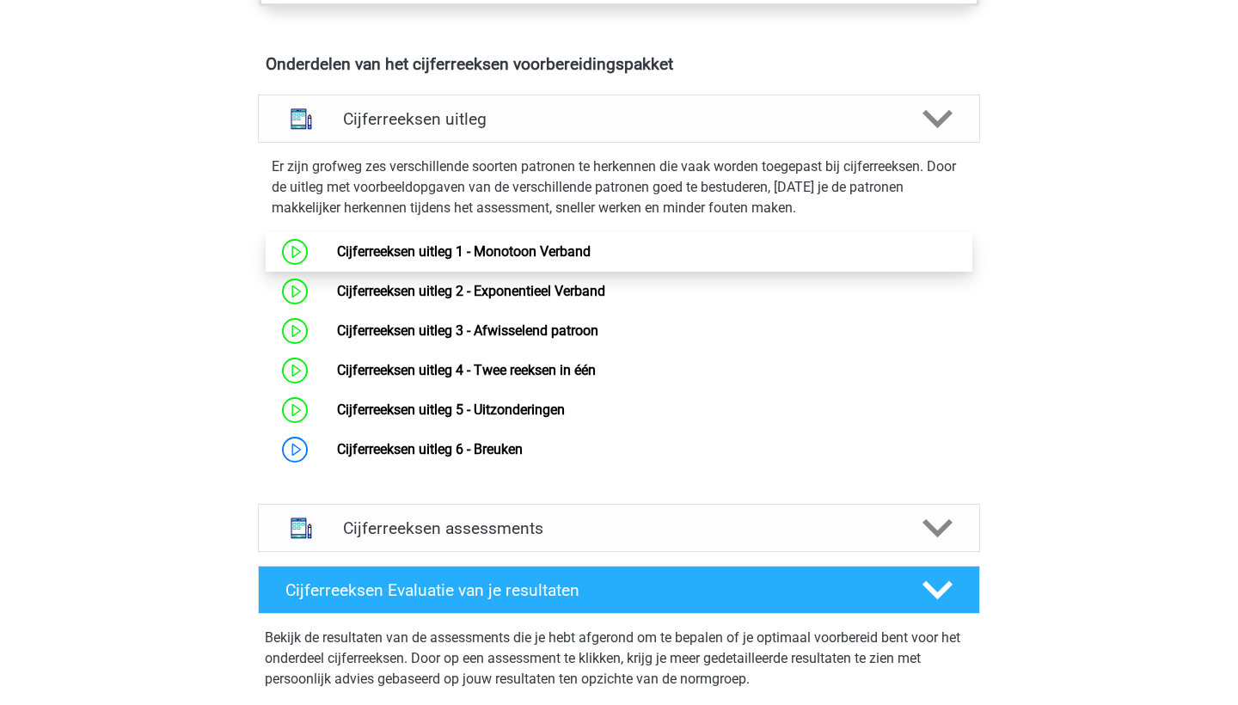
scroll to position [1082, 0]
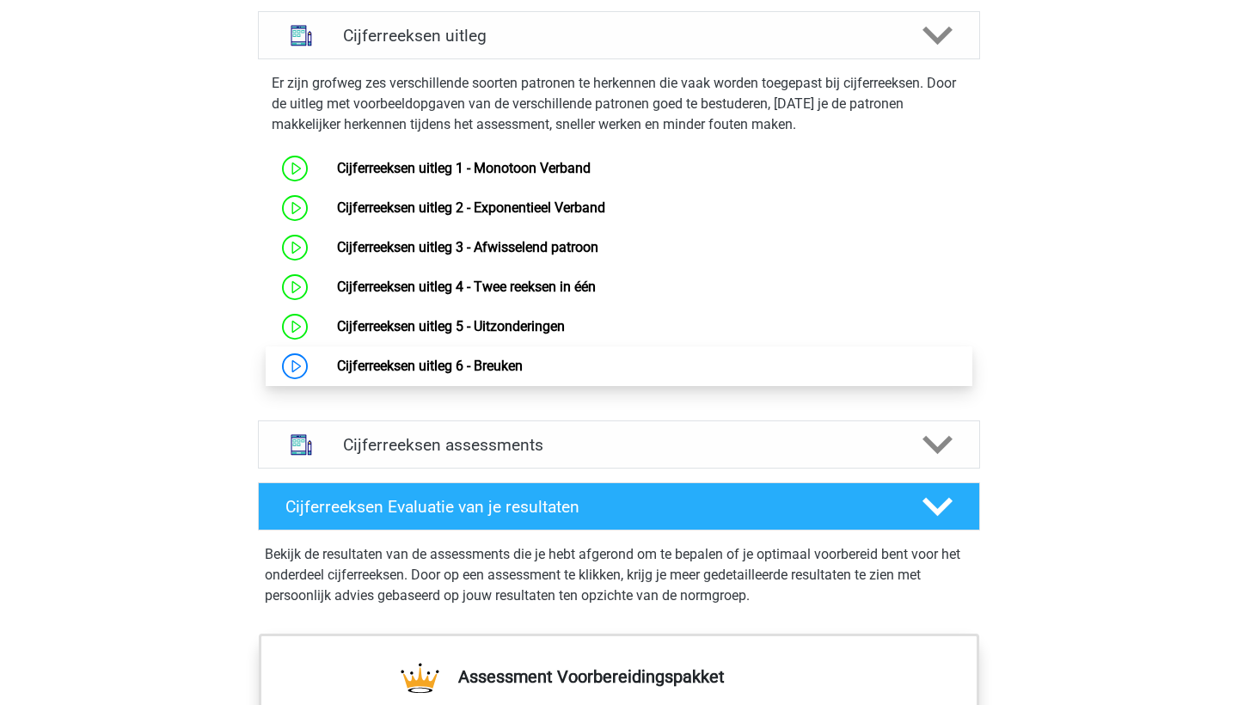
click at [517, 374] on link "Cijferreeksen uitleg 6 - Breuken" at bounding box center [430, 366] width 186 height 16
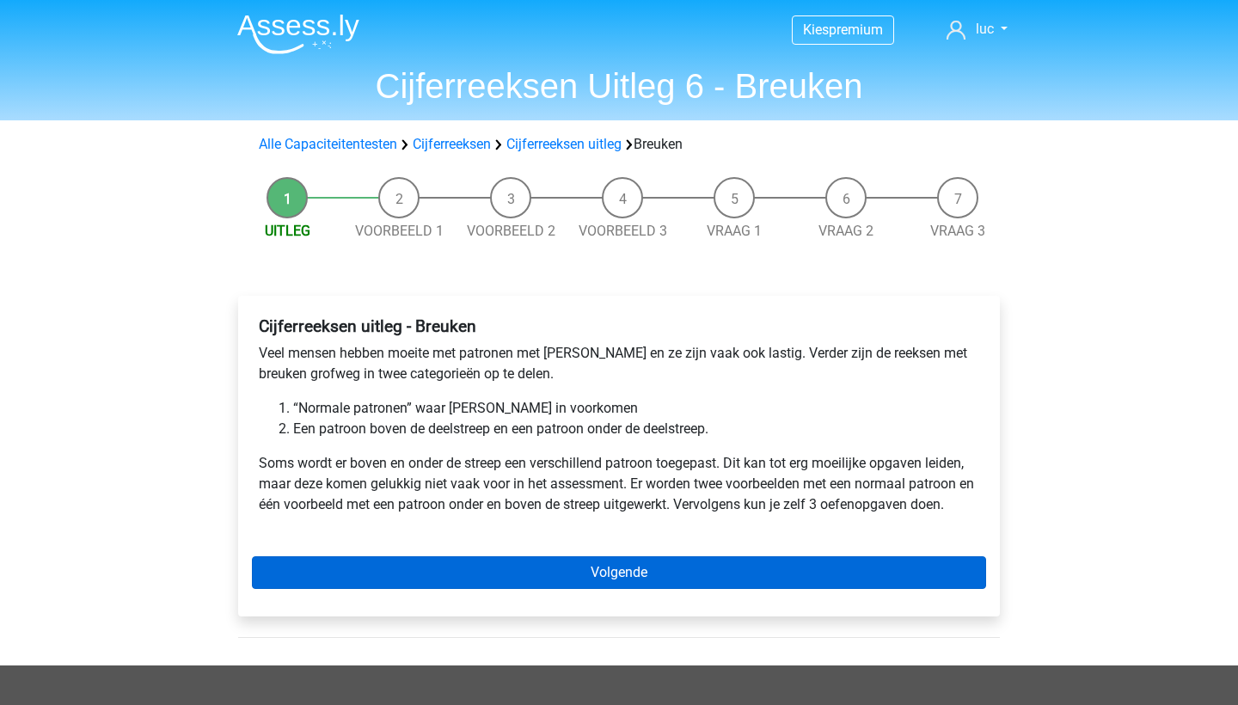
click at [634, 578] on link "Volgende" at bounding box center [619, 572] width 734 height 33
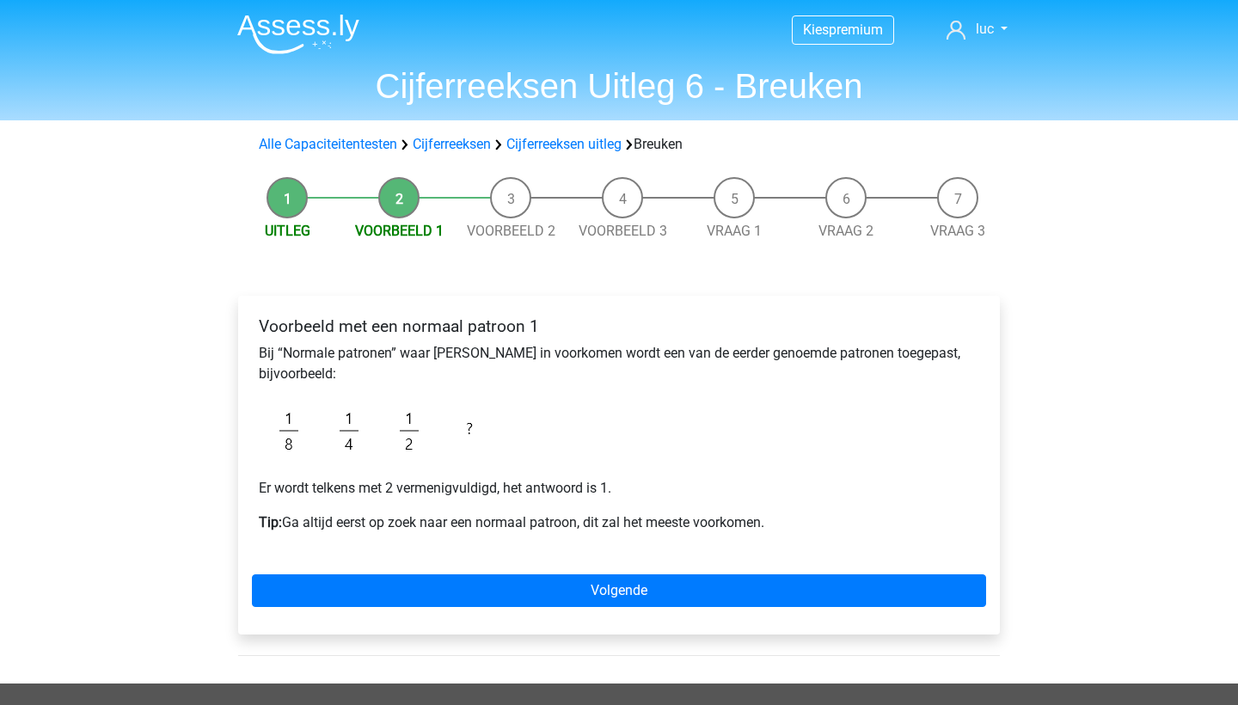
scroll to position [43, 0]
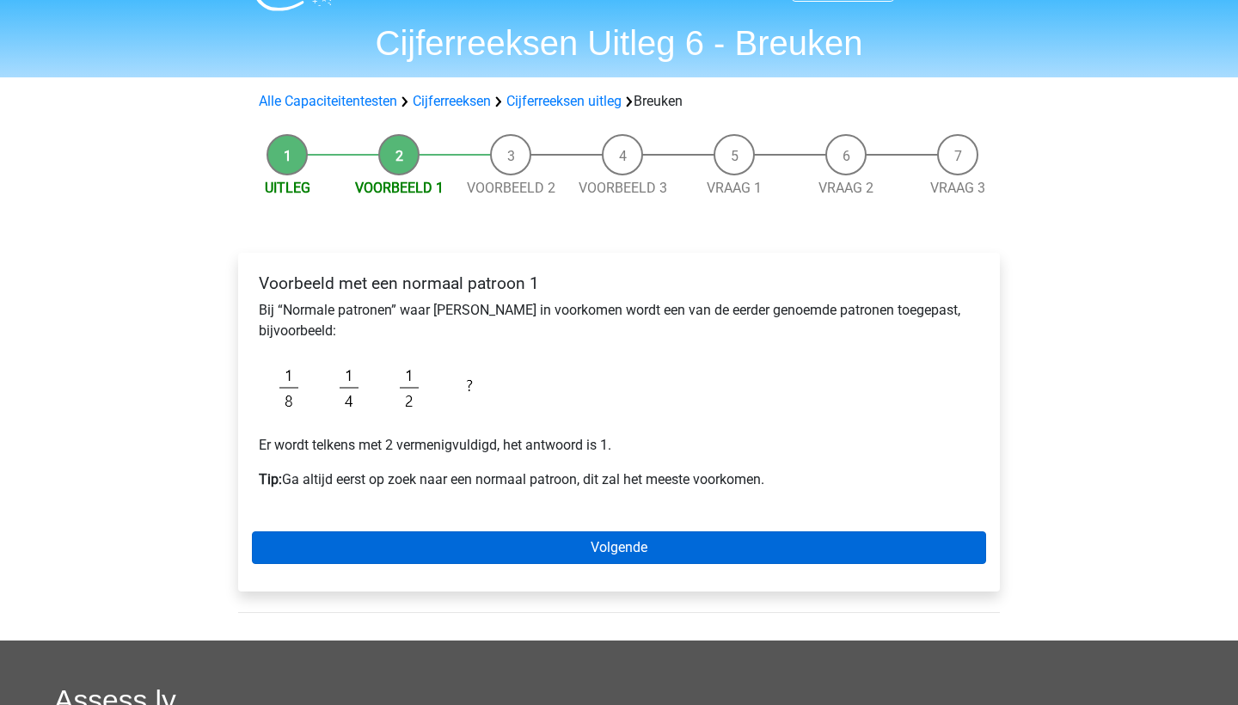
click at [629, 542] on link "Volgende" at bounding box center [619, 547] width 734 height 33
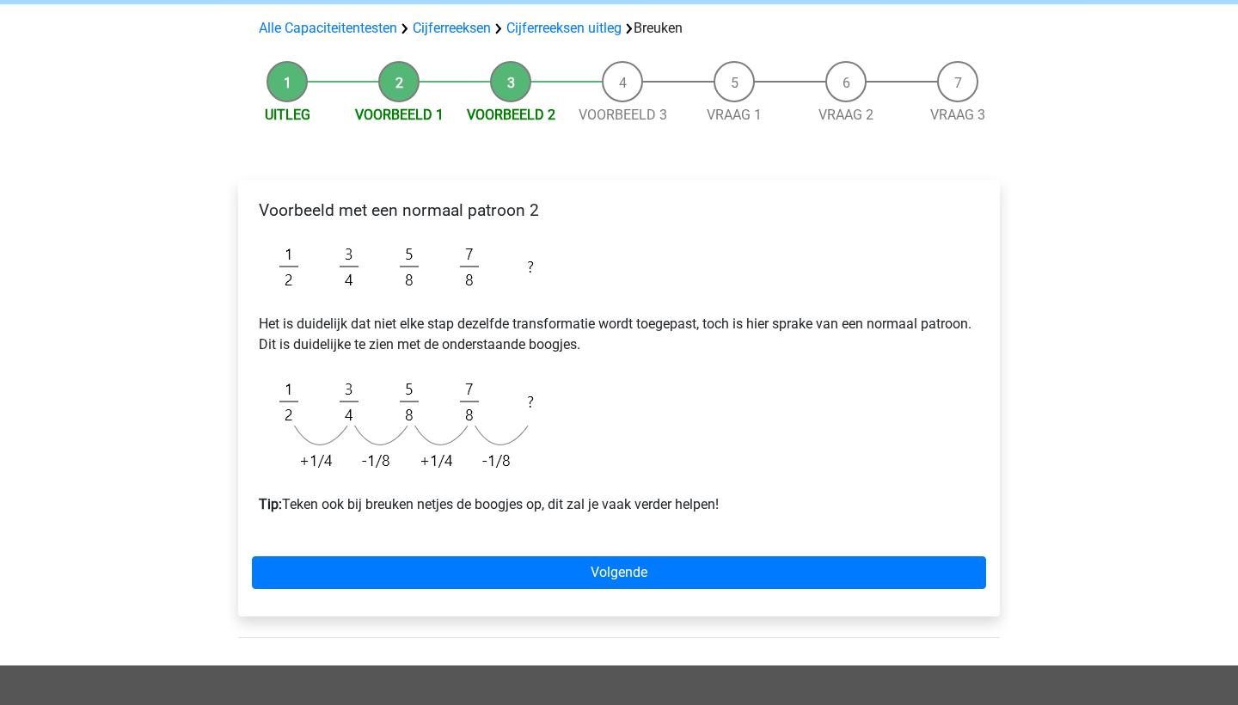
scroll to position [114, 0]
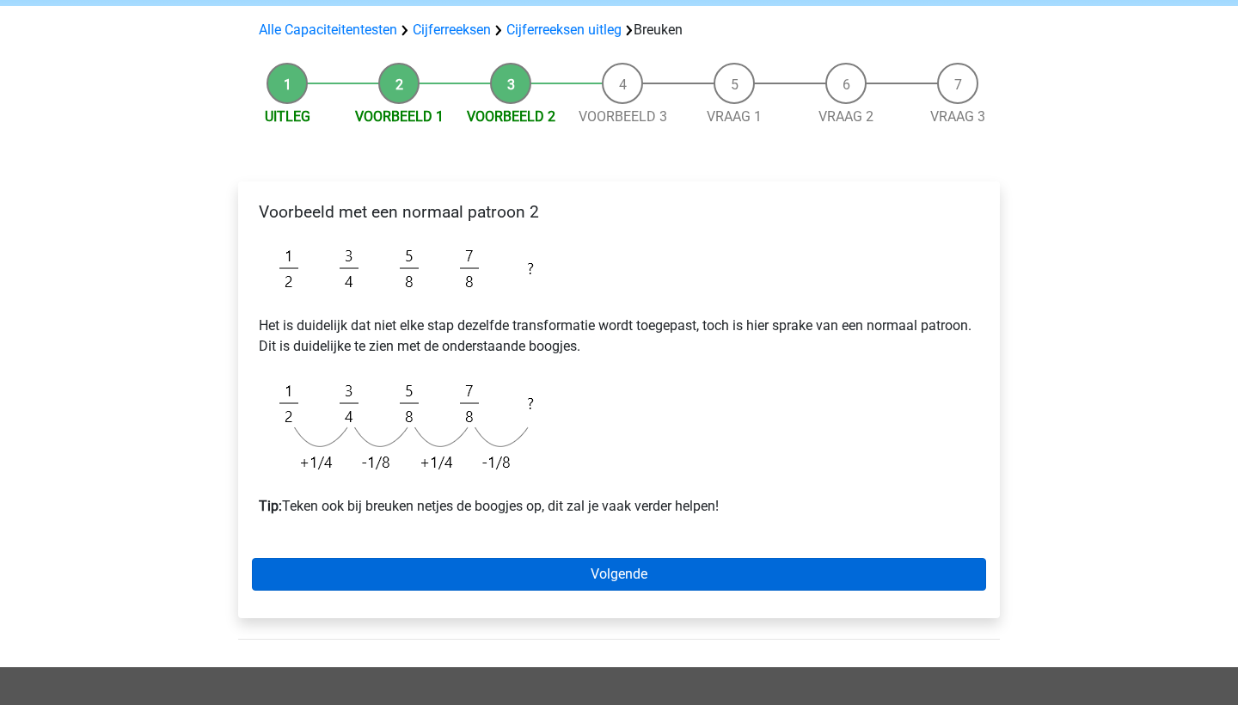
click at [638, 576] on link "Volgende" at bounding box center [619, 574] width 734 height 33
click at [849, 583] on link "Volgende" at bounding box center [619, 574] width 734 height 33
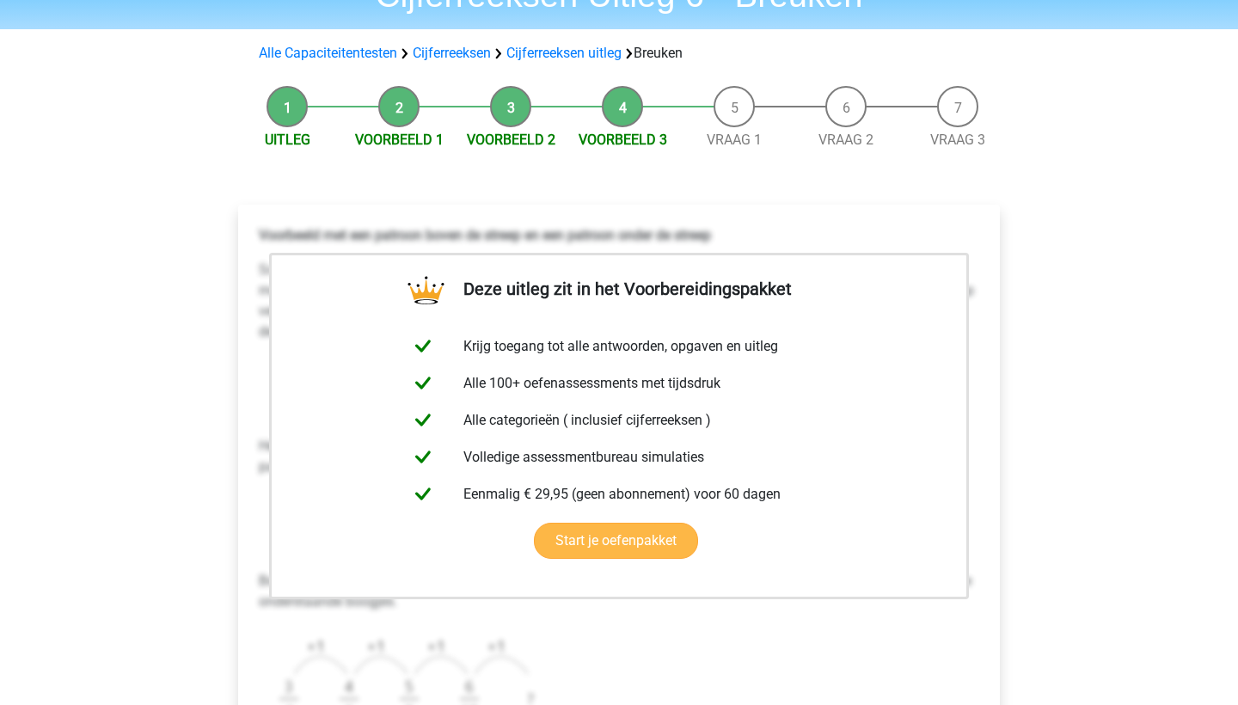
scroll to position [96, 0]
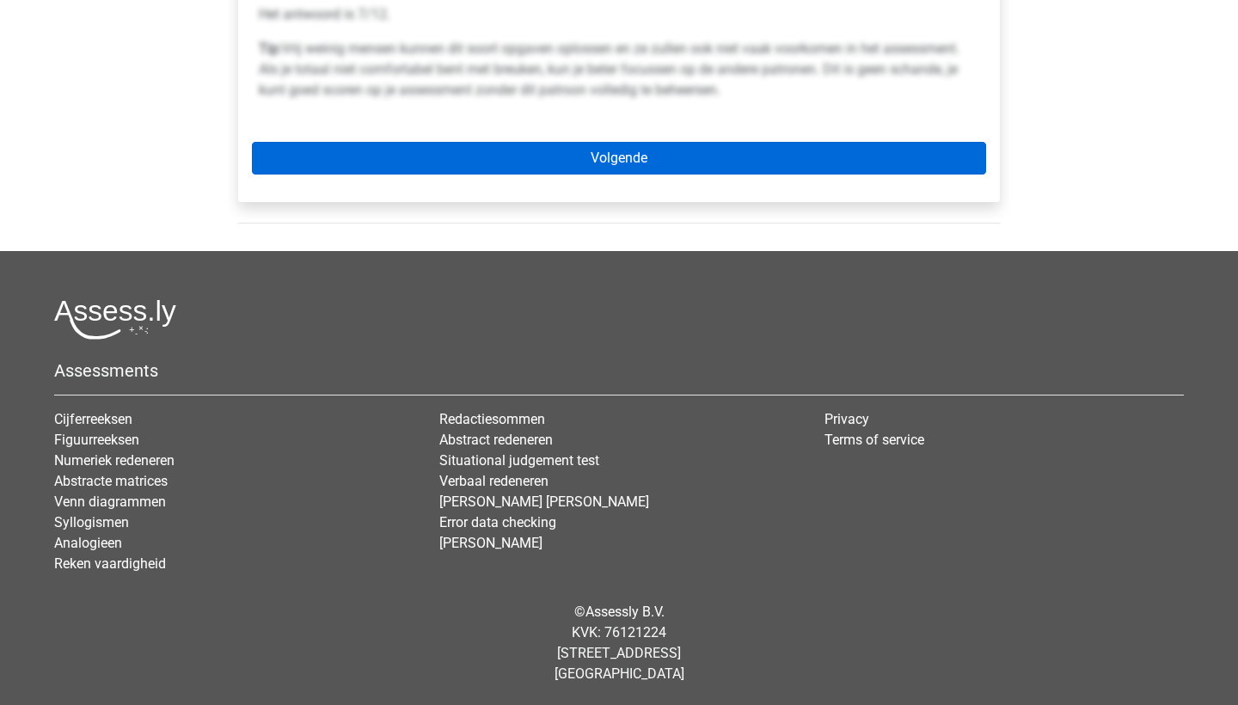
scroll to position [865, 0]
click at [653, 158] on link "Volgende" at bounding box center [619, 158] width 734 height 33
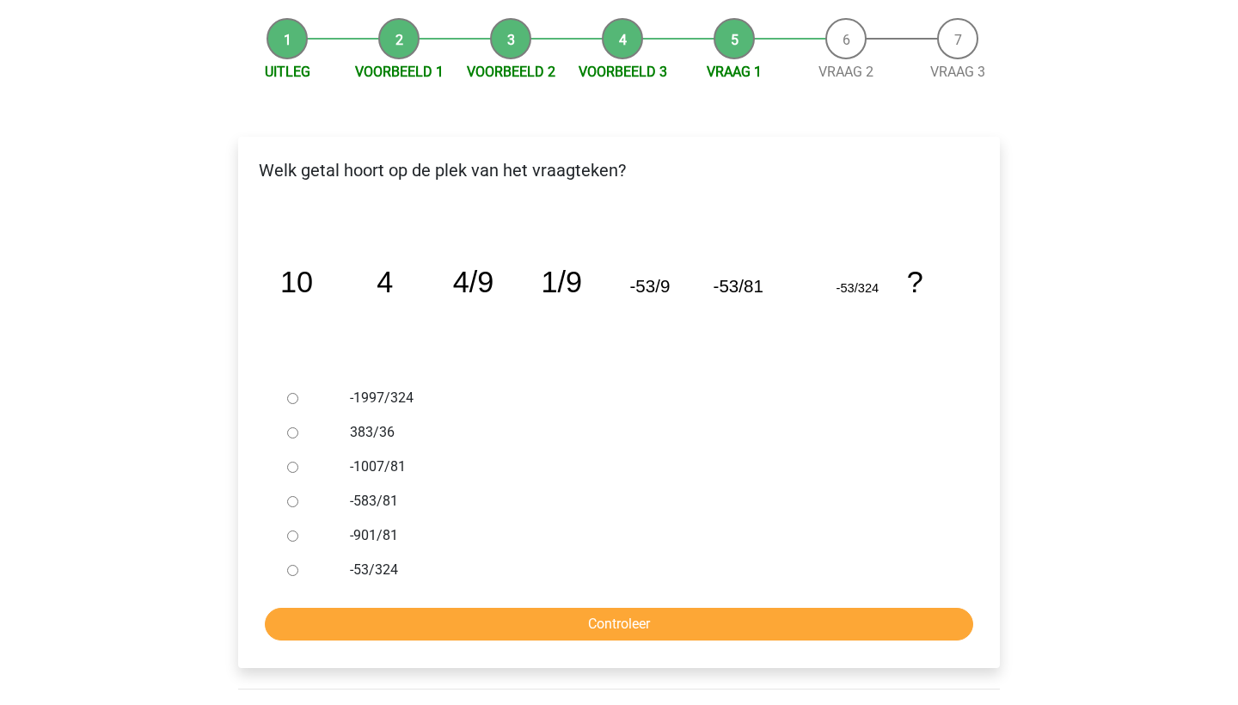
scroll to position [160, 0]
click at [328, 399] on div at bounding box center [308, 397] width 57 height 34
click at [293, 400] on input "-1997/324" at bounding box center [292, 397] width 11 height 11
radio input "true"
click at [472, 620] on input "Controleer" at bounding box center [619, 623] width 709 height 33
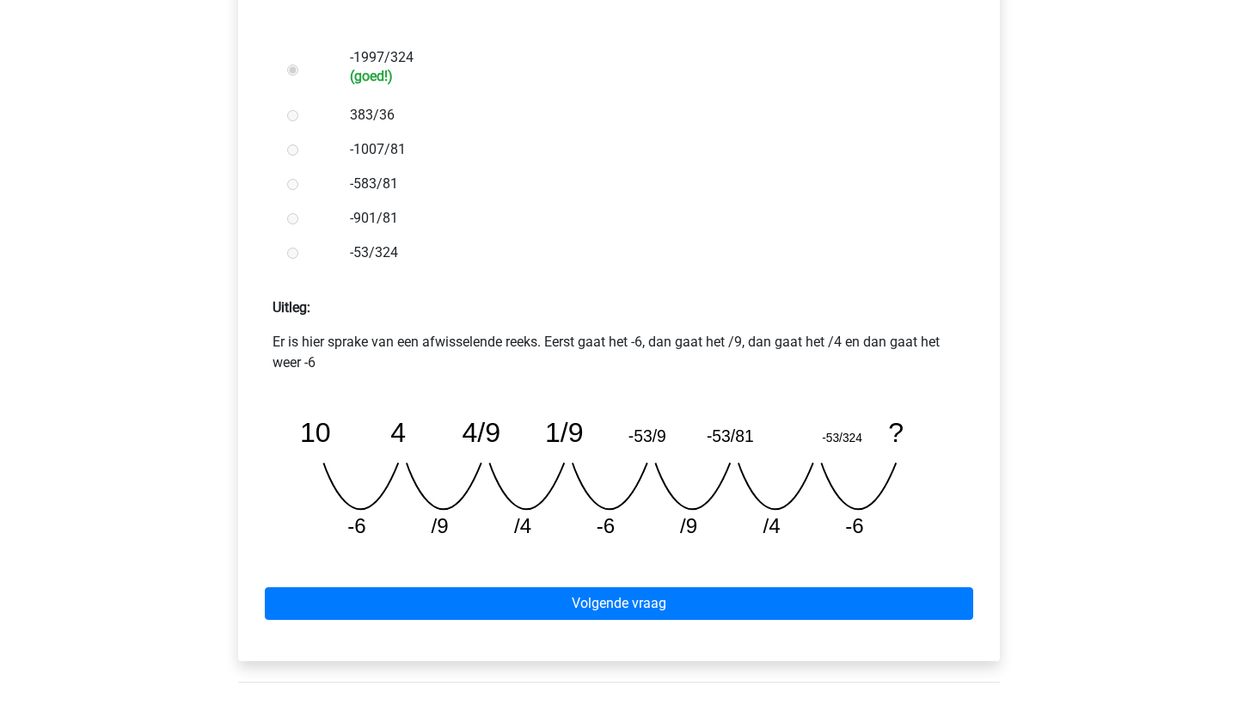
scroll to position [499, 0]
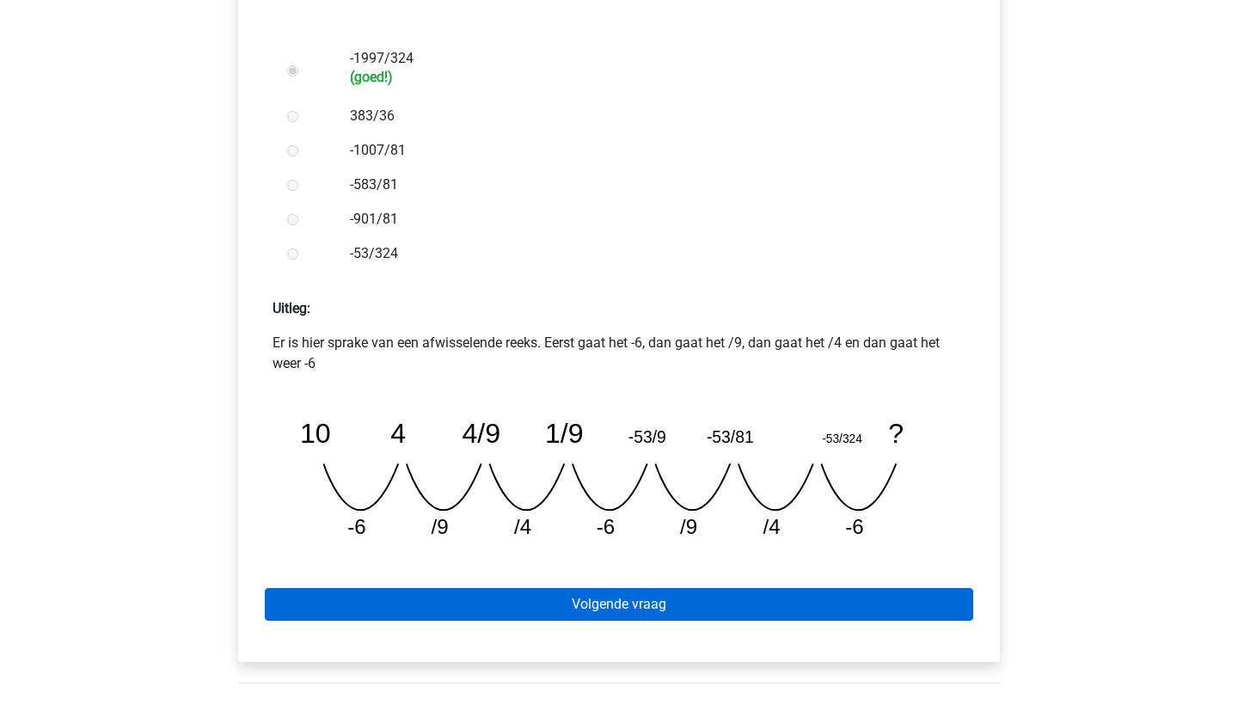
click at [590, 617] on link "Volgende vraag" at bounding box center [619, 604] width 709 height 33
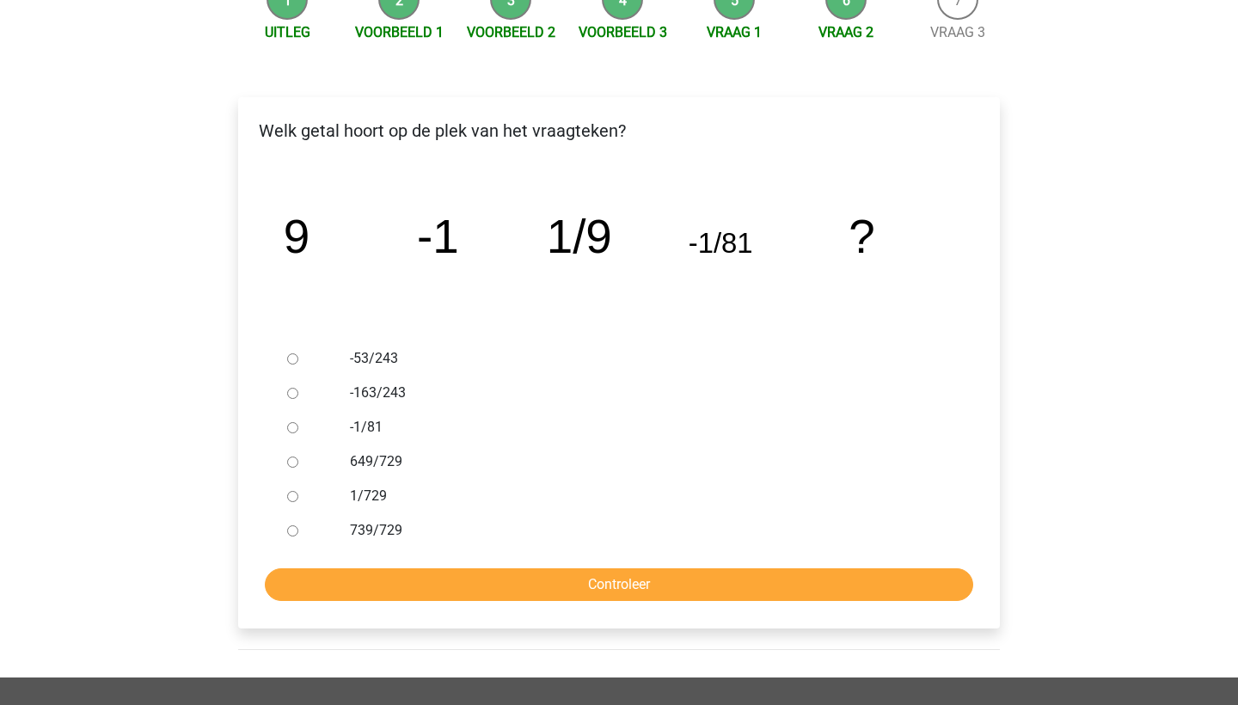
scroll to position [194, 0]
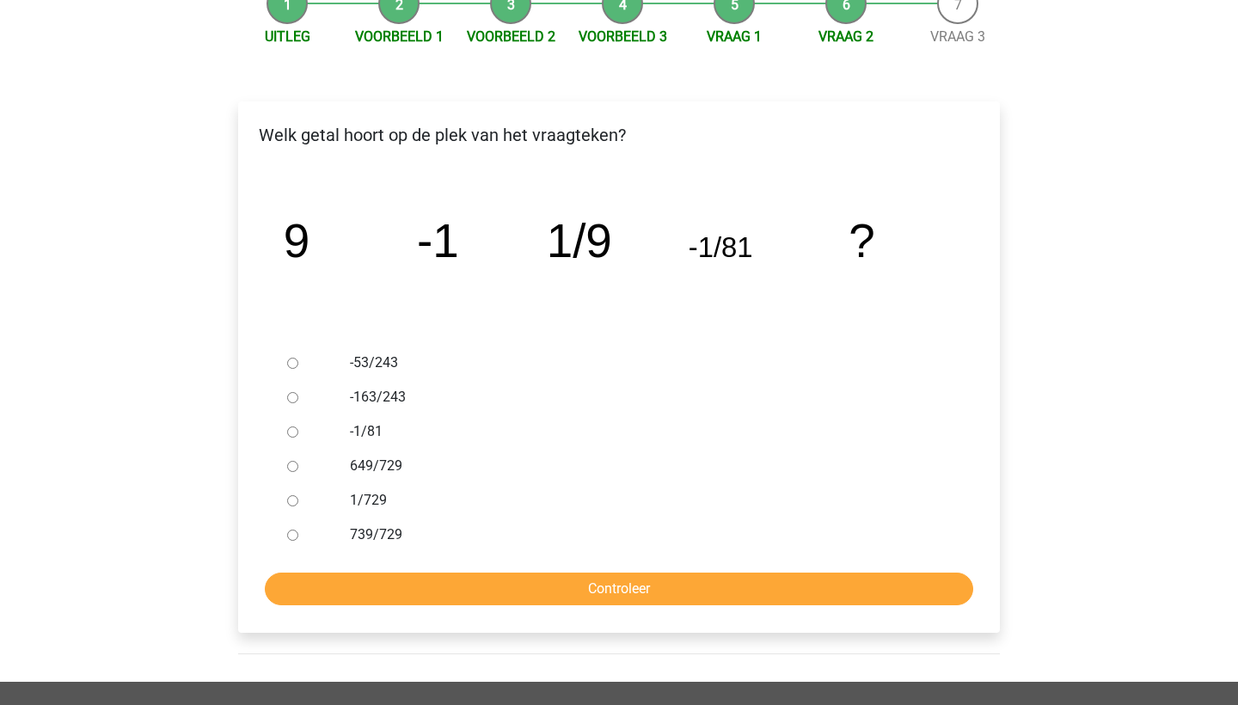
click at [344, 500] on div "1/729" at bounding box center [647, 500] width 621 height 34
click at [296, 501] on input "1/729" at bounding box center [292, 500] width 11 height 11
radio input "true"
click at [371, 580] on input "Controleer" at bounding box center [619, 589] width 709 height 33
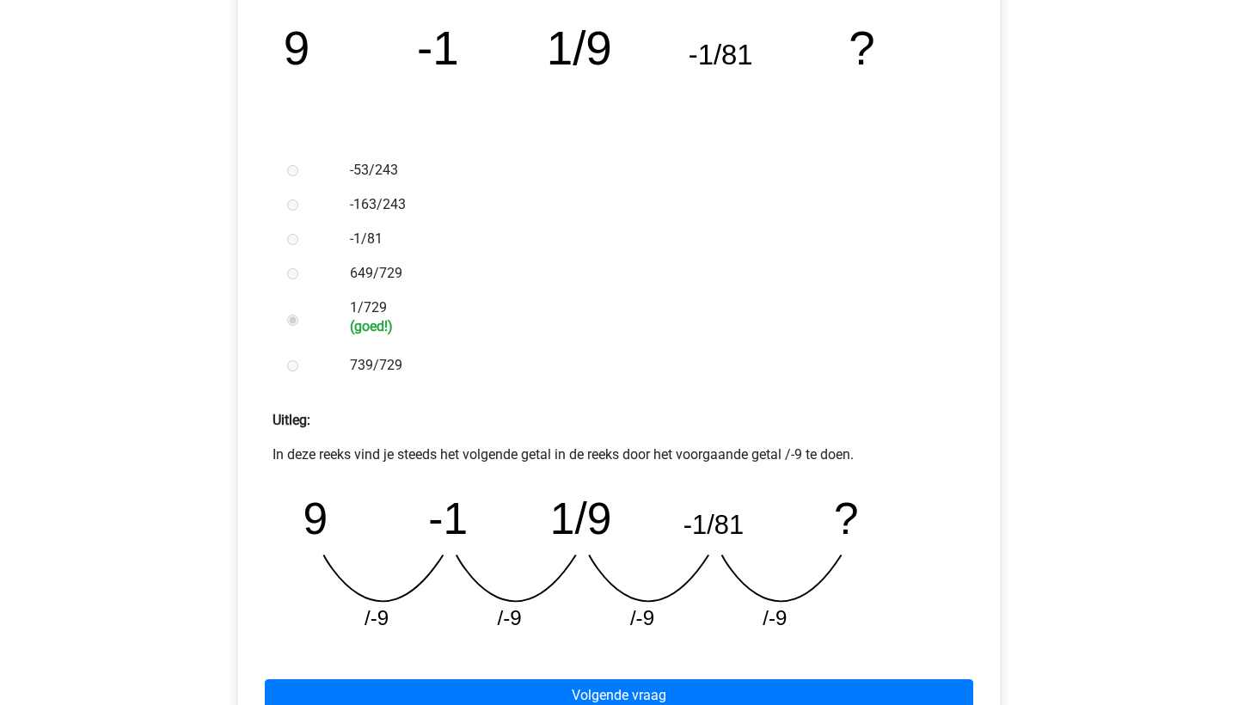
scroll to position [397, 0]
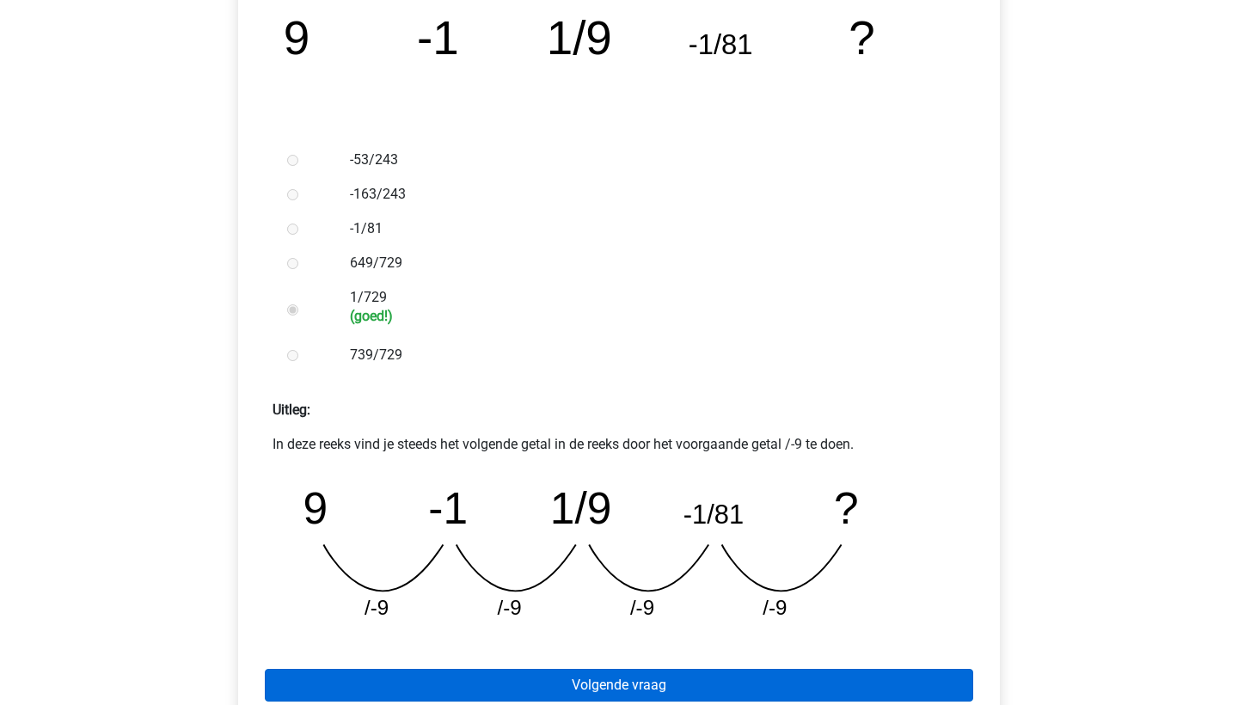
click at [594, 684] on link "Volgende vraag" at bounding box center [619, 685] width 709 height 33
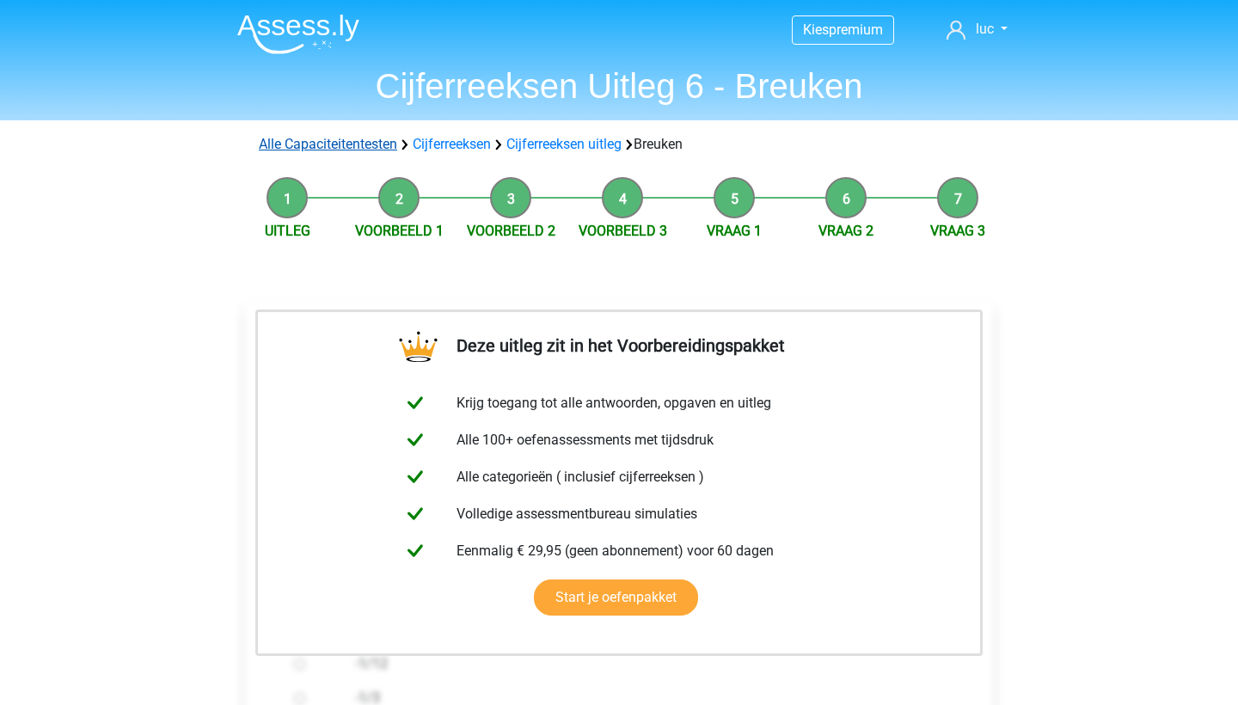
click at [354, 138] on link "Alle Capaciteitentesten" at bounding box center [328, 144] width 138 height 16
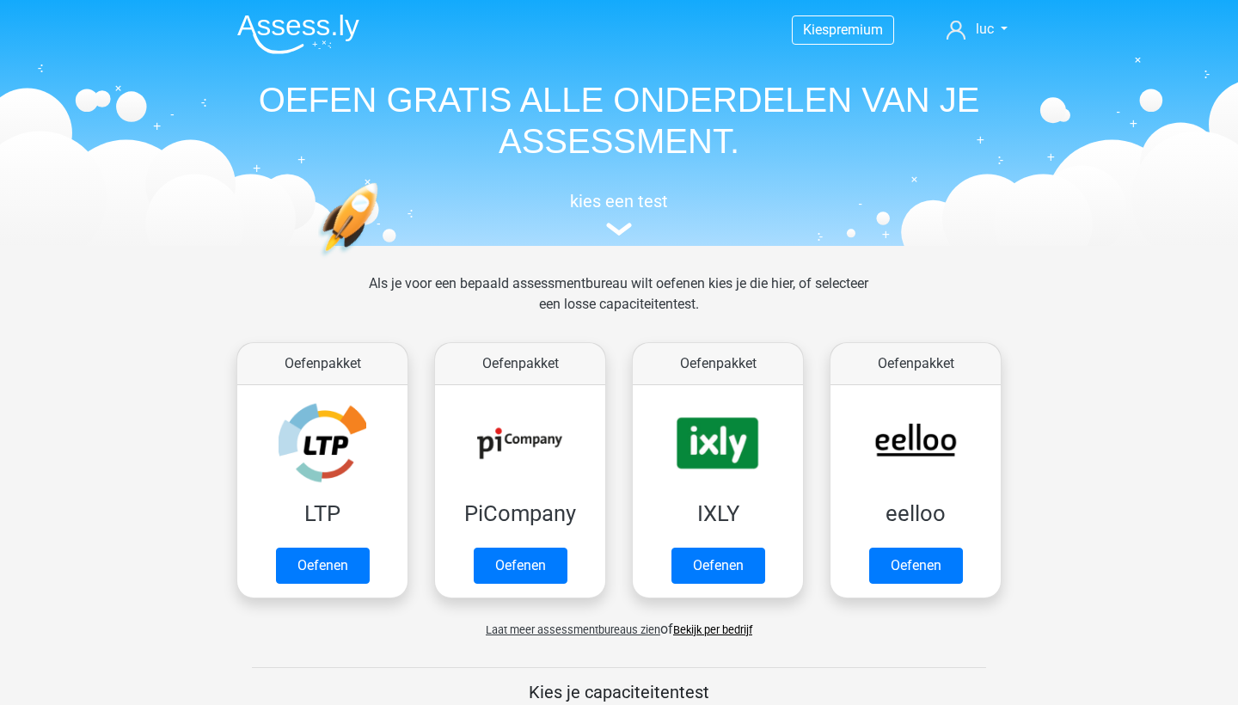
scroll to position [730, 0]
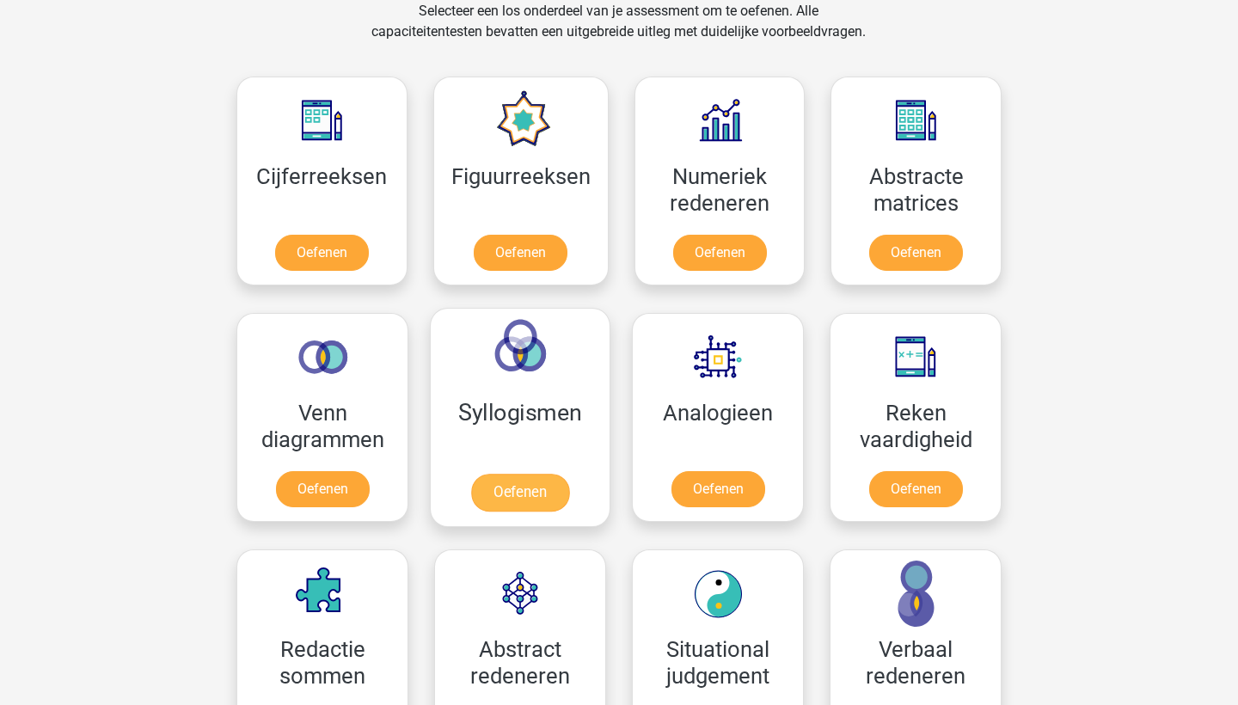
click at [550, 474] on link "Oefenen" at bounding box center [520, 493] width 98 height 38
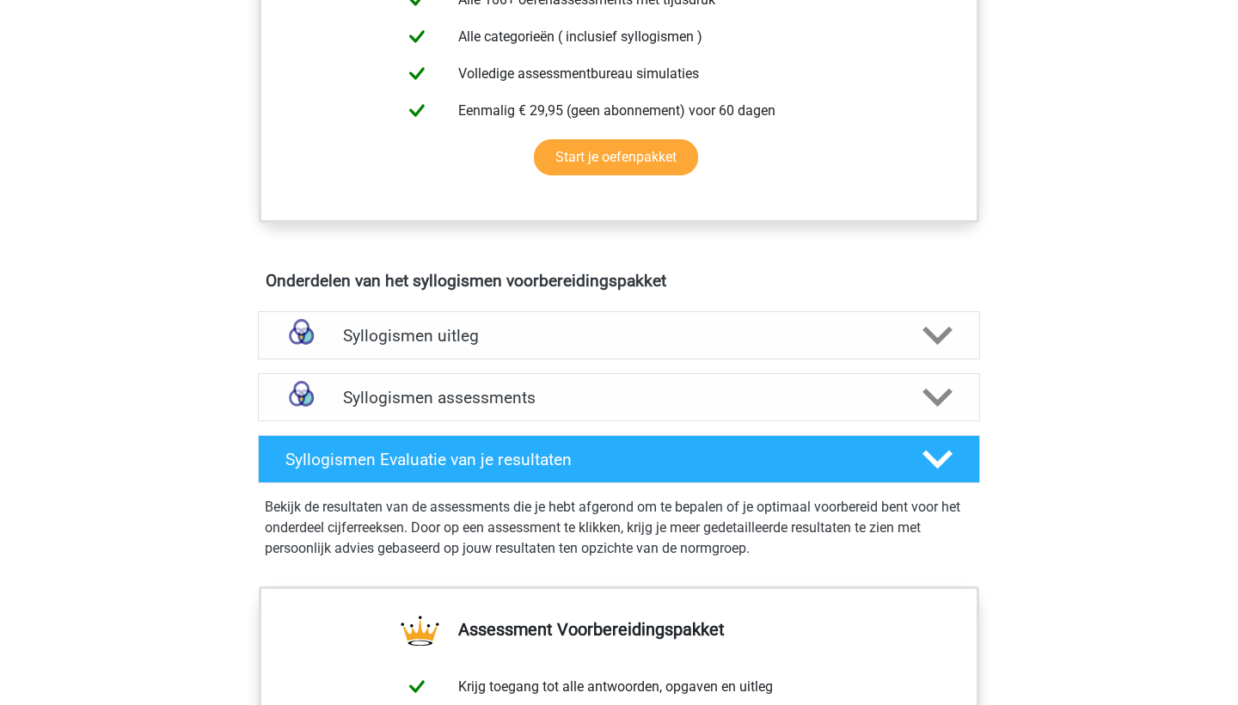
scroll to position [752, 0]
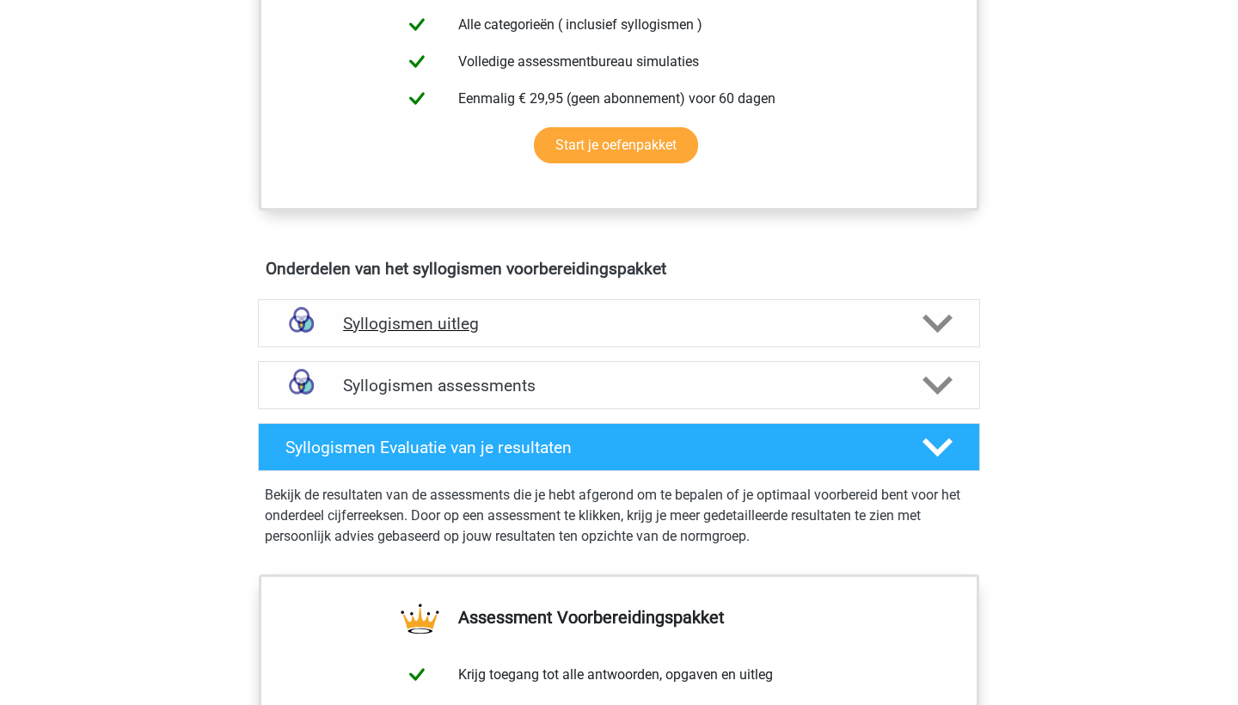
click at [574, 335] on div "Syllogismen uitleg" at bounding box center [619, 323] width 722 height 48
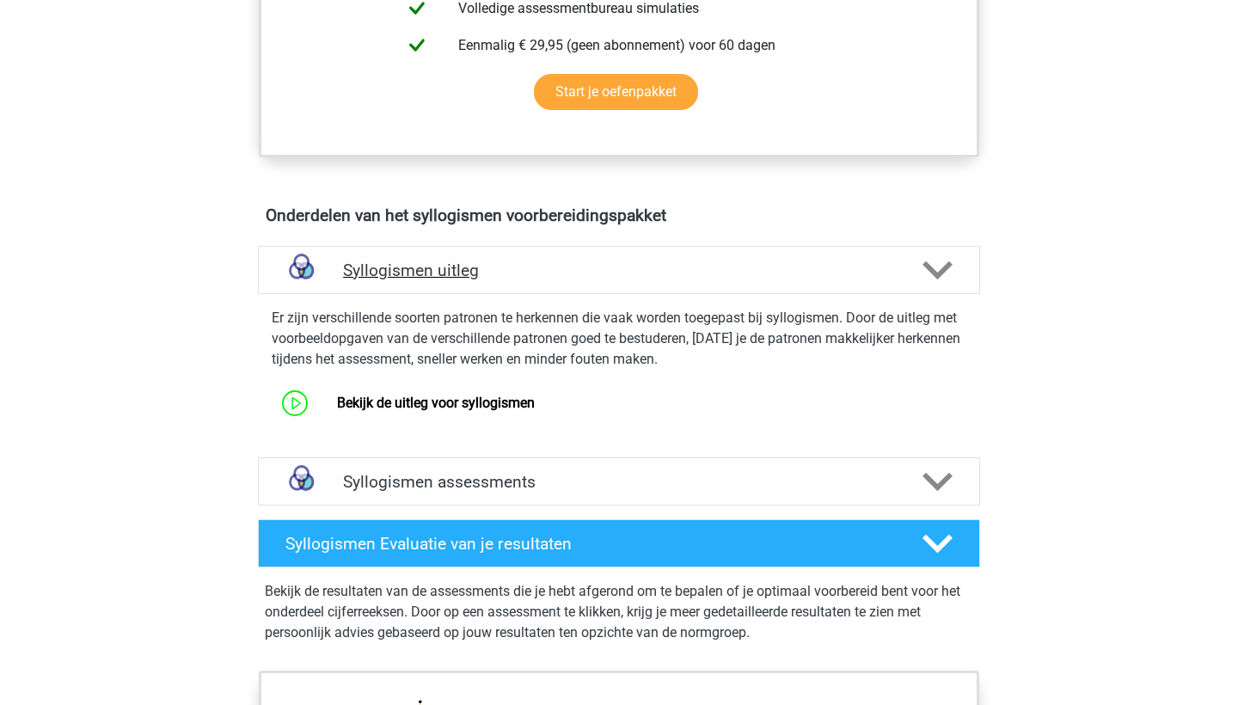
scroll to position [855, 0]
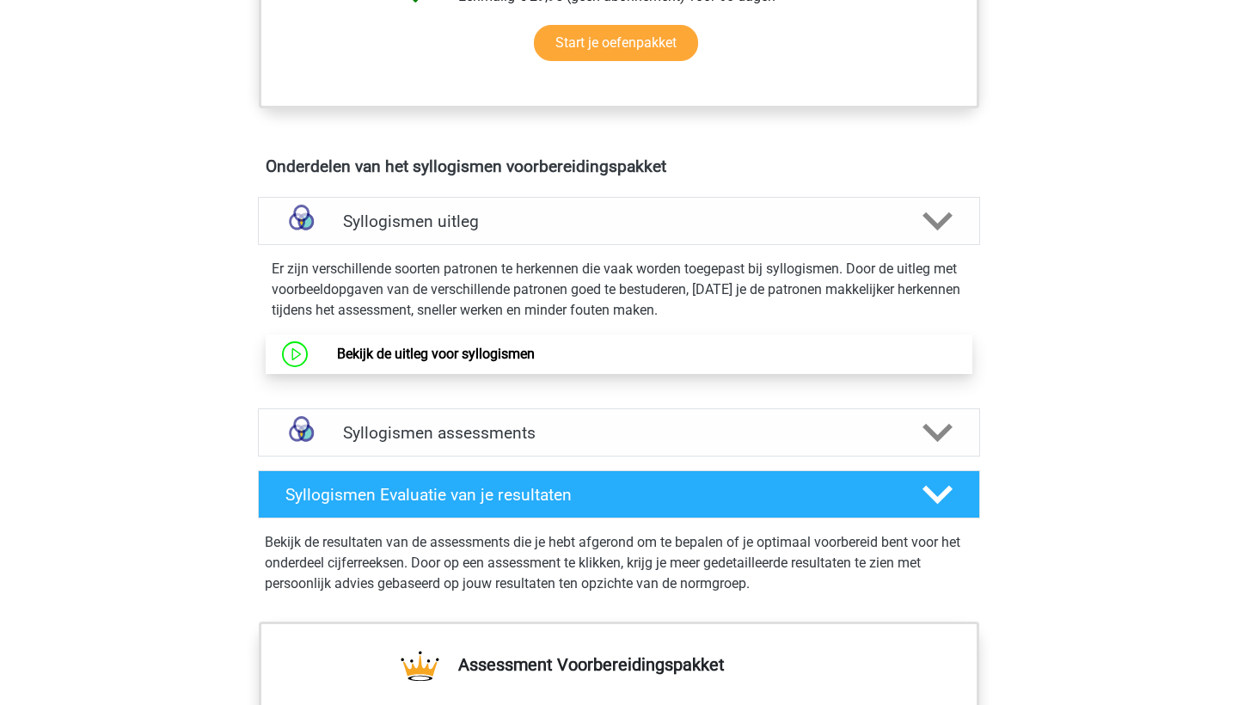
click at [535, 346] on link "Bekijk de uitleg voor syllogismen" at bounding box center [436, 354] width 198 height 16
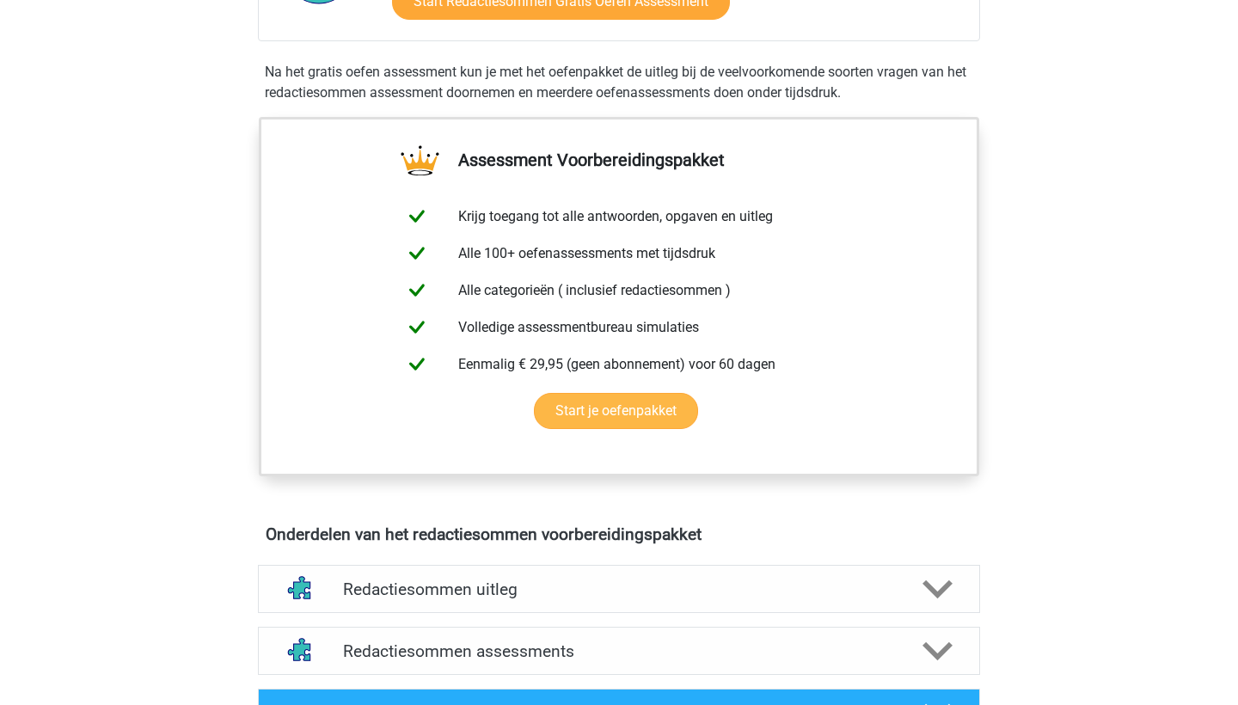
scroll to position [487, 0]
click at [543, 613] on div "Redactiesommen uitleg" at bounding box center [619, 589] width 722 height 48
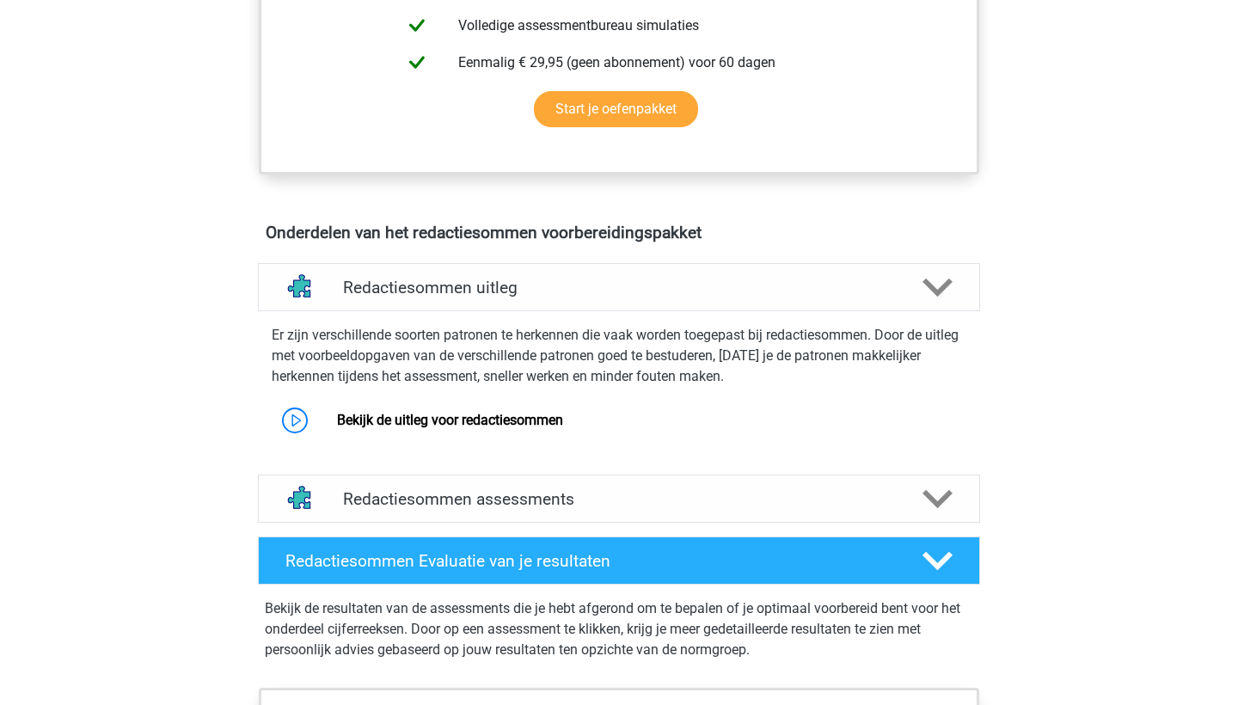
scroll to position [924, 0]
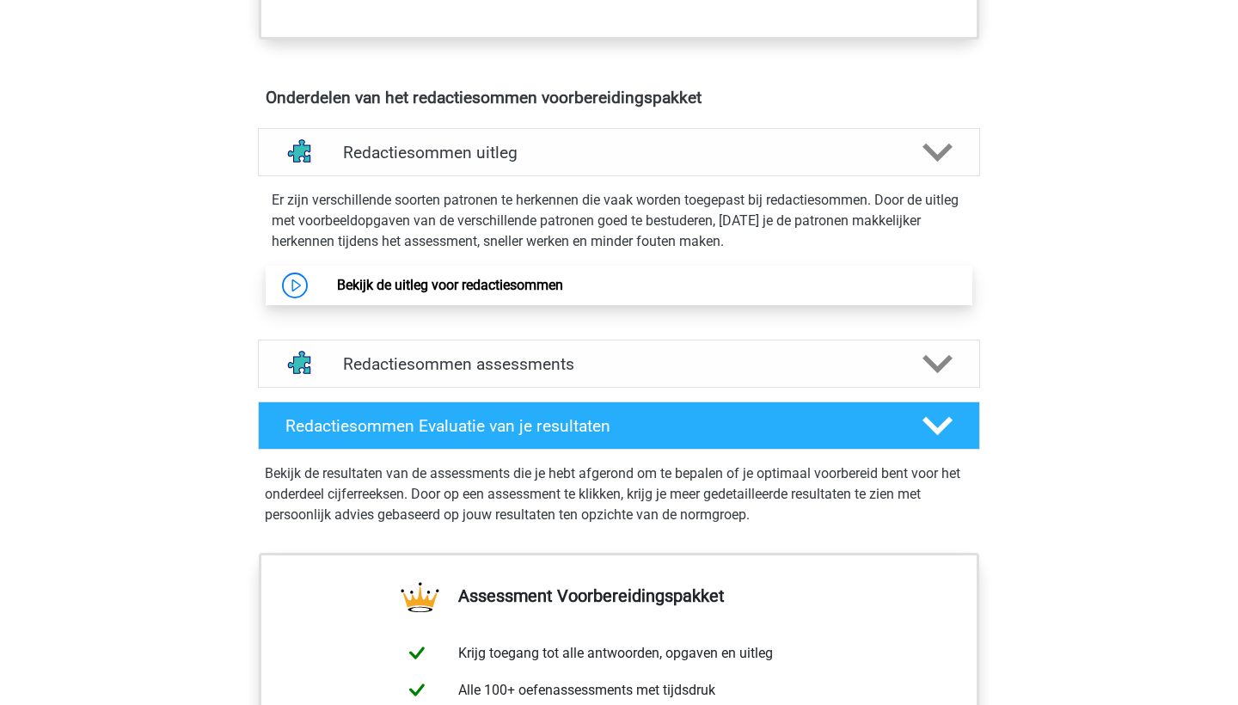
click at [496, 293] on link "Bekijk de uitleg voor redactiesommen" at bounding box center [450, 285] width 226 height 16
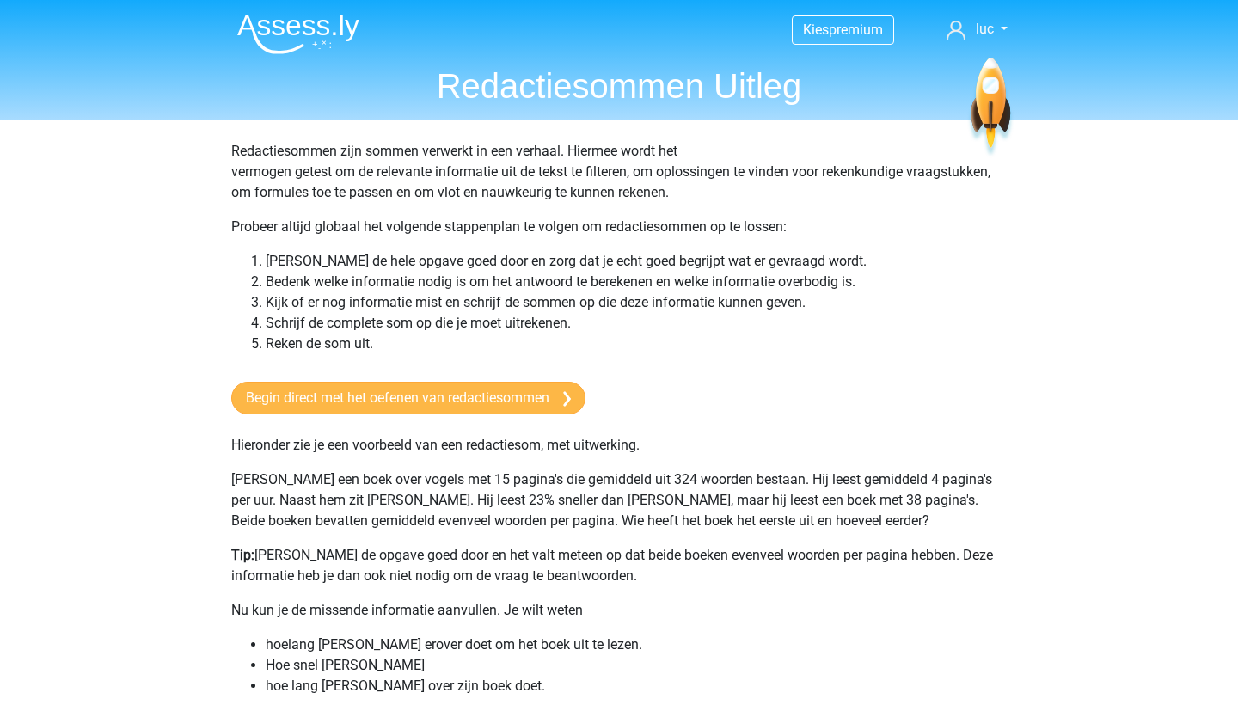
click at [484, 392] on link "Begin direct met het oefenen van redactiesommen" at bounding box center [408, 398] width 354 height 33
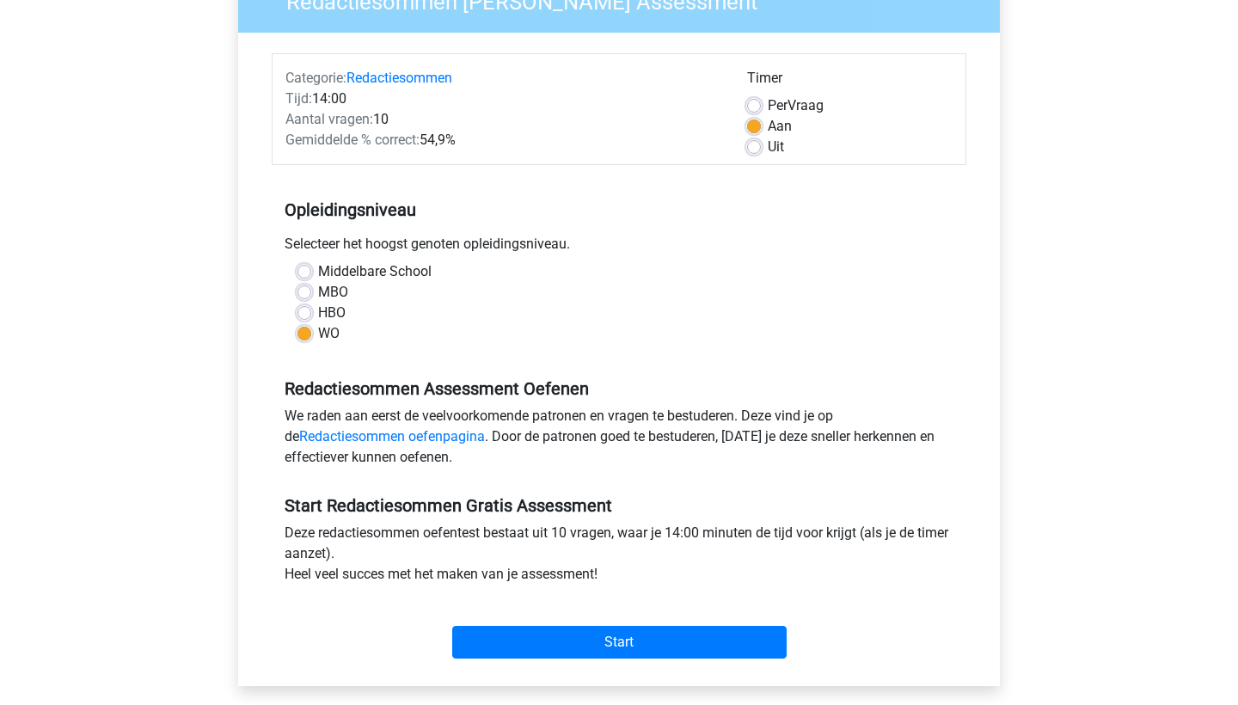
scroll to position [180, 0]
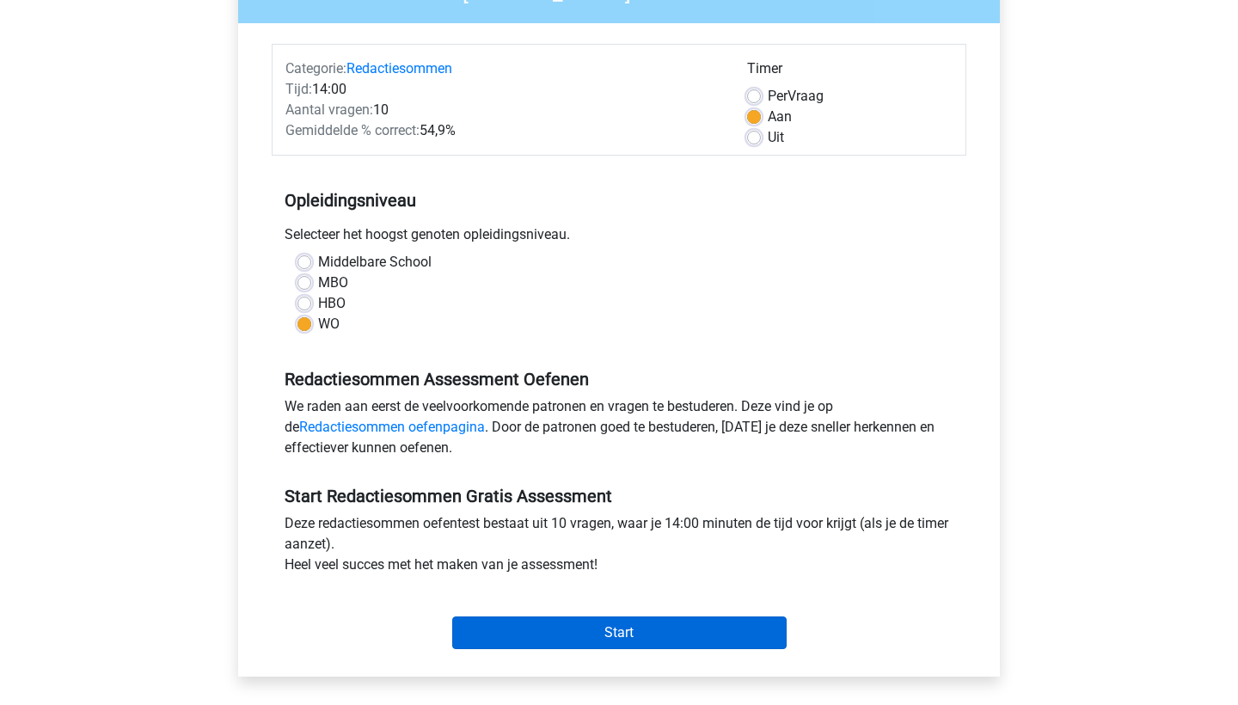
click at [535, 620] on input "Start" at bounding box center [619, 633] width 335 height 33
